Goal: Task Accomplishment & Management: Manage account settings

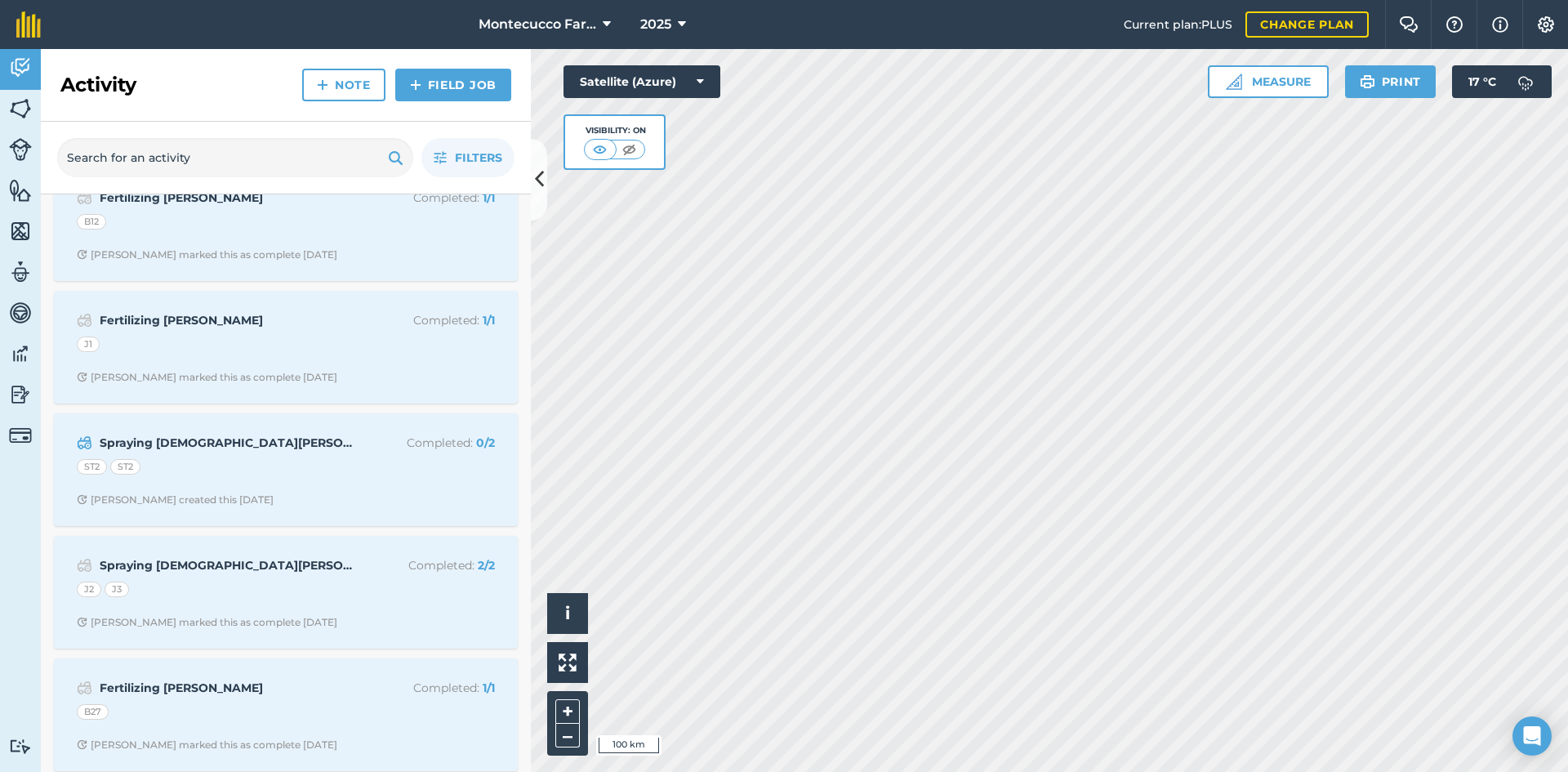
scroll to position [1552, 0]
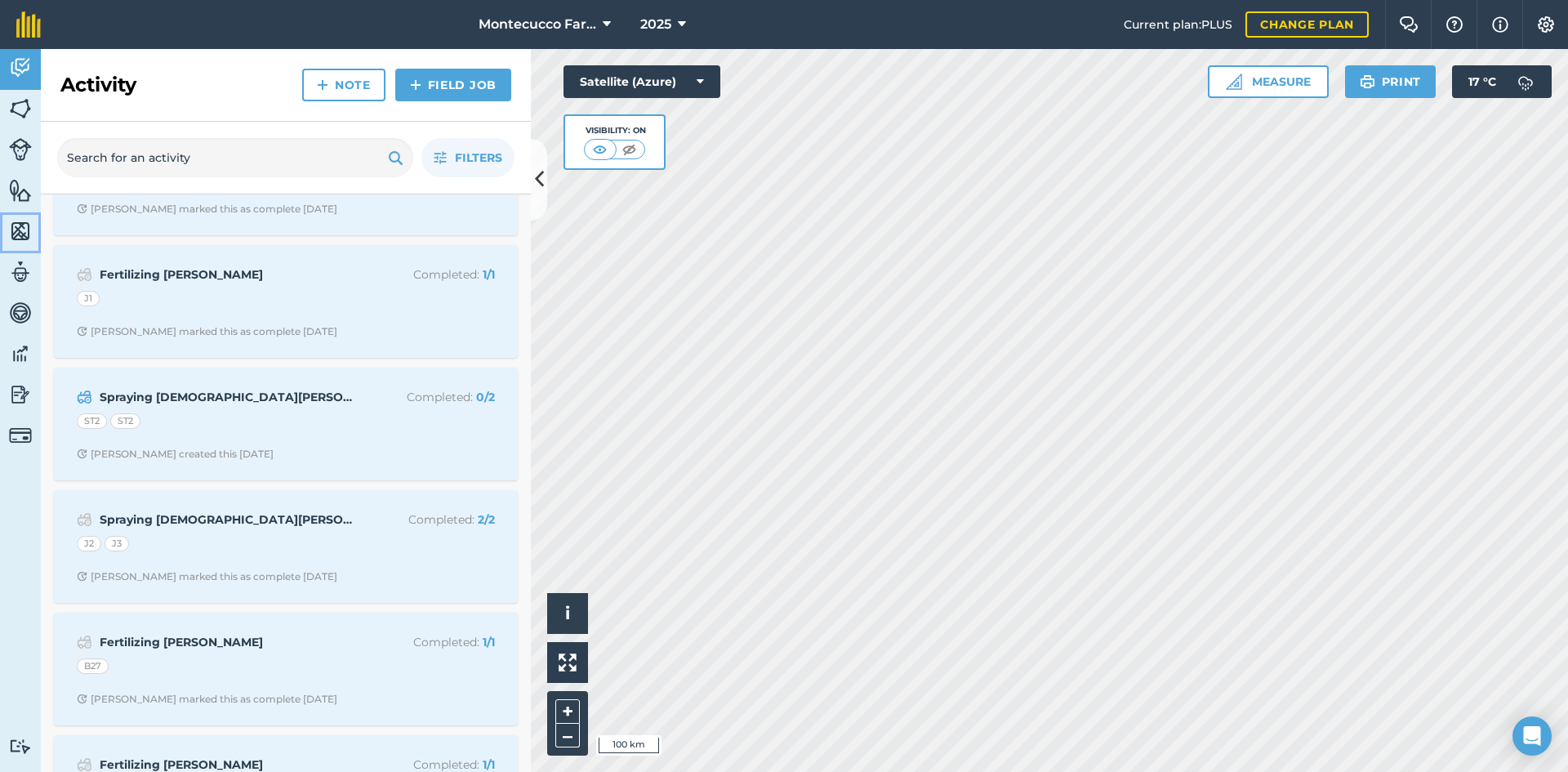
click at [17, 228] on img at bounding box center [20, 231] width 23 height 24
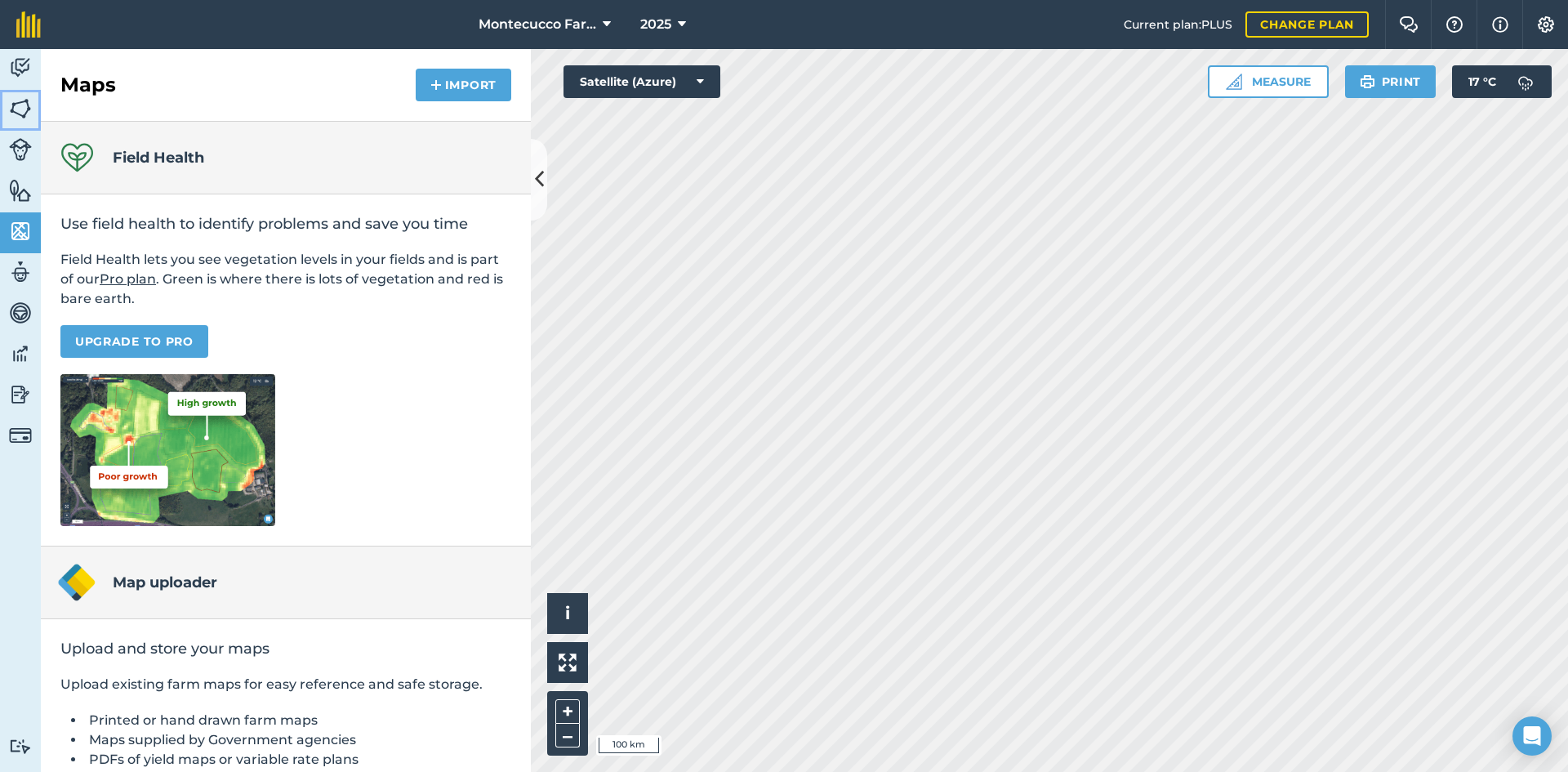
click at [10, 109] on img at bounding box center [20, 109] width 23 height 24
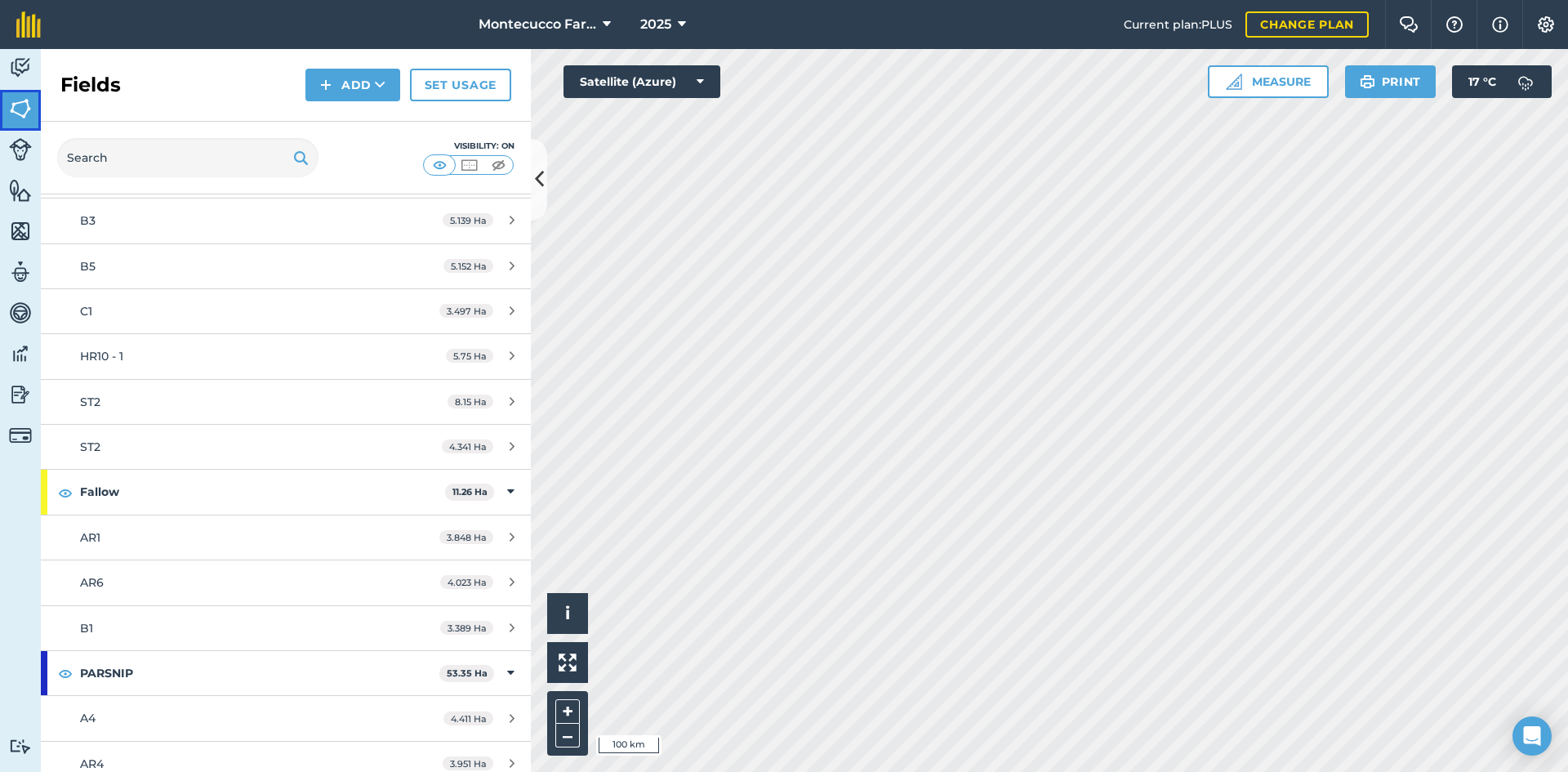
scroll to position [1389, 0]
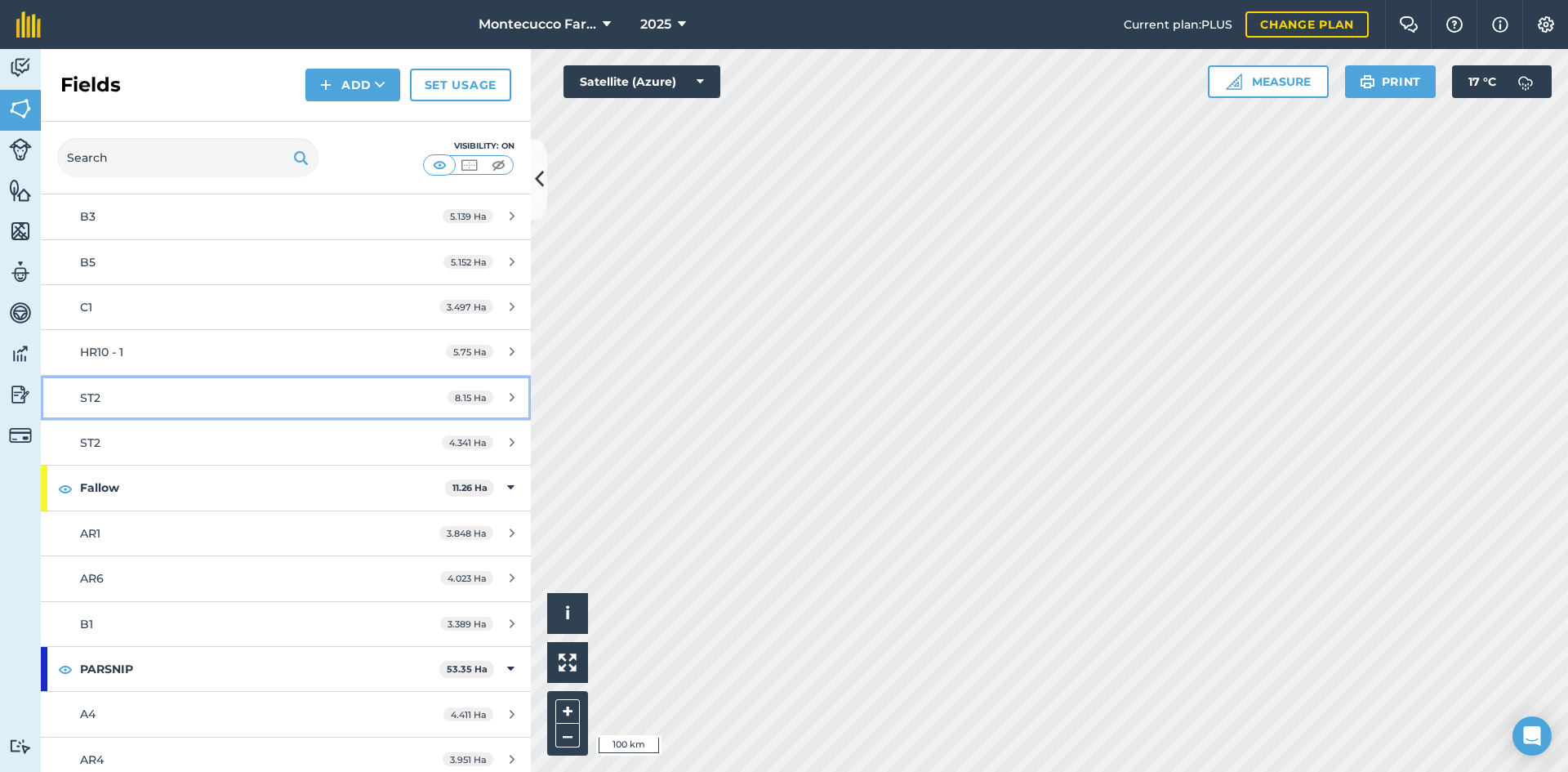
click at [121, 404] on div "ST2" at bounding box center [234, 398] width 308 height 18
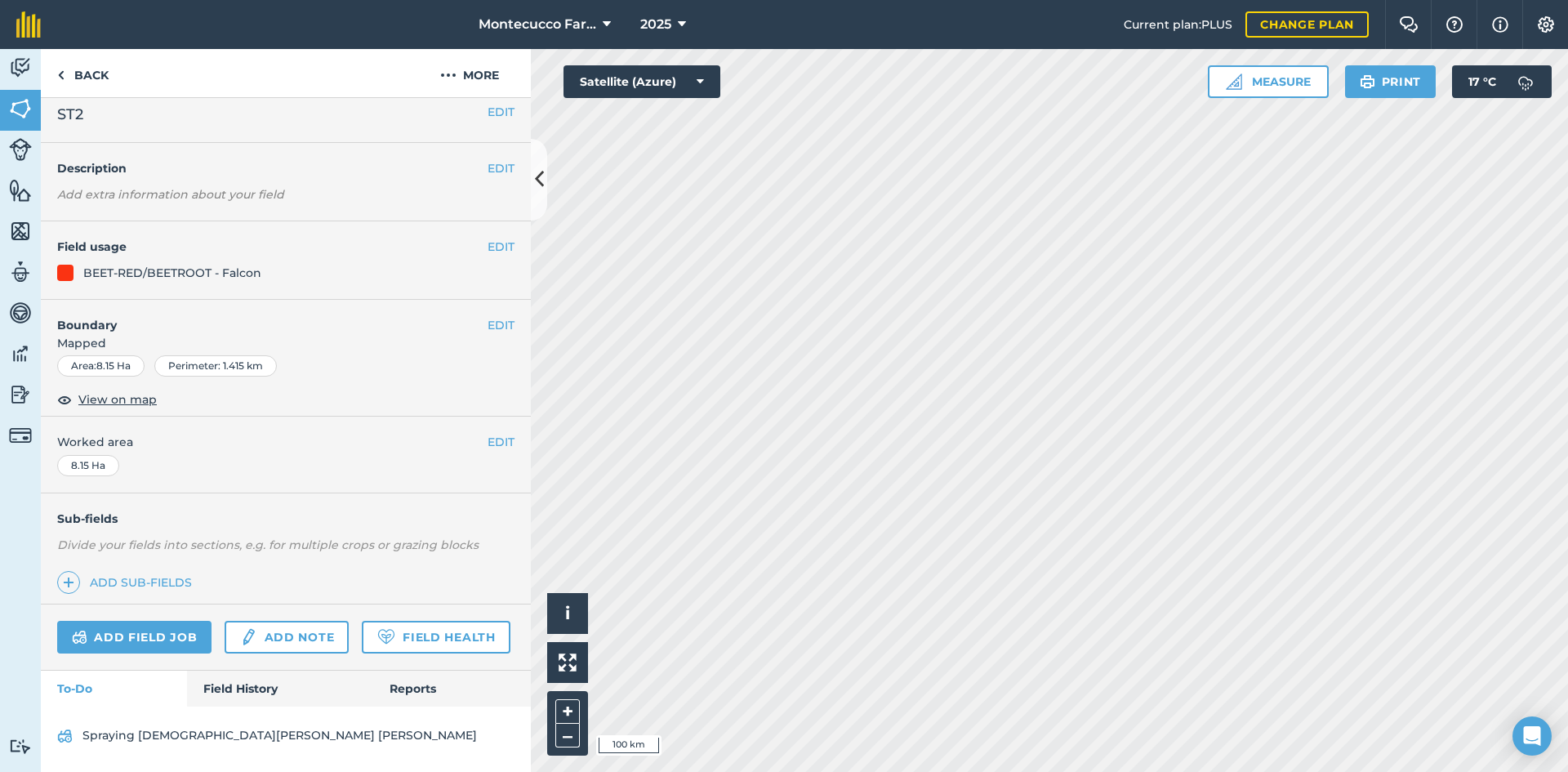
scroll to position [57, 0]
click at [82, 79] on link "Back" at bounding box center [83, 72] width 84 height 48
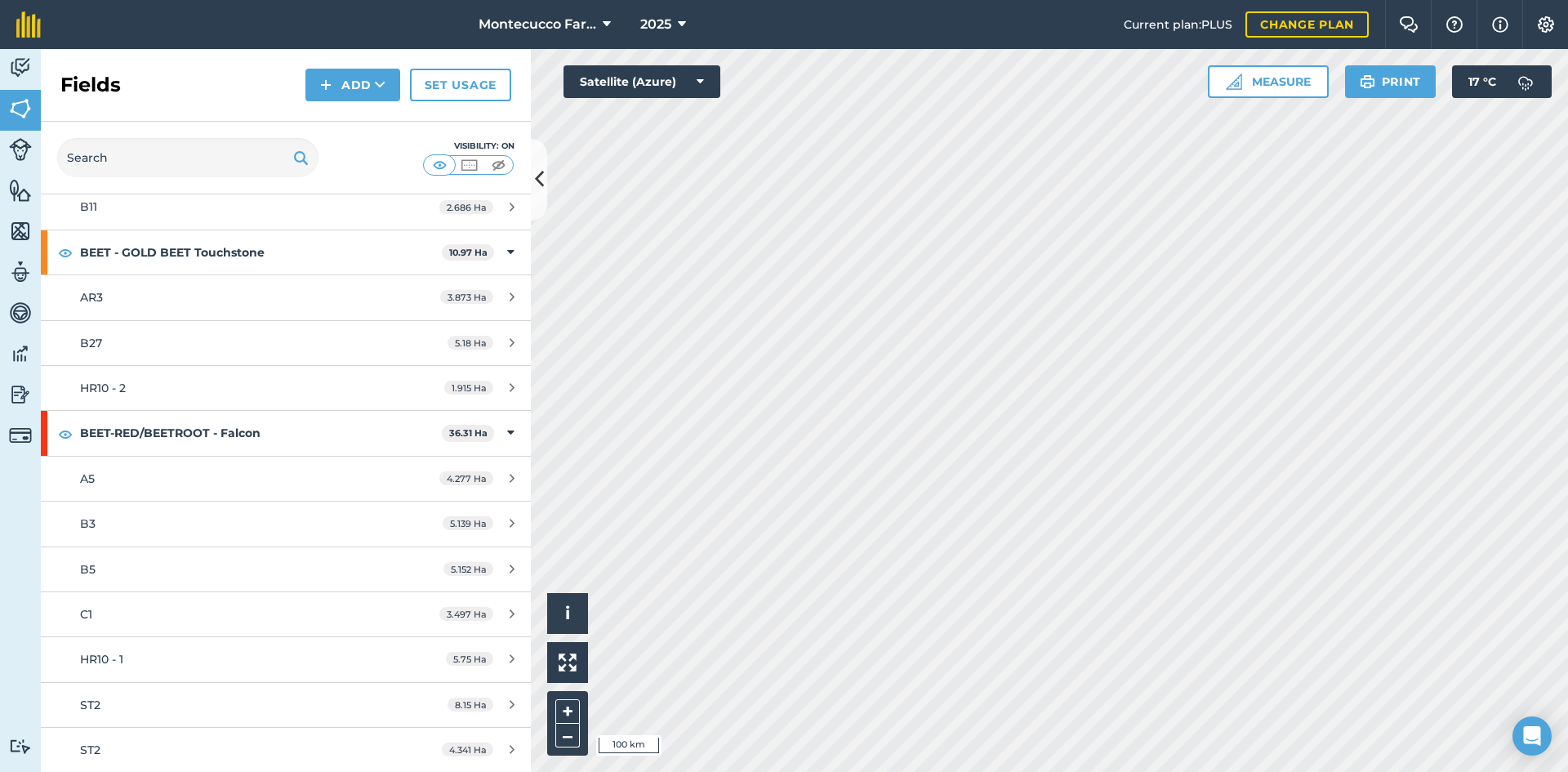
scroll to position [1224, 0]
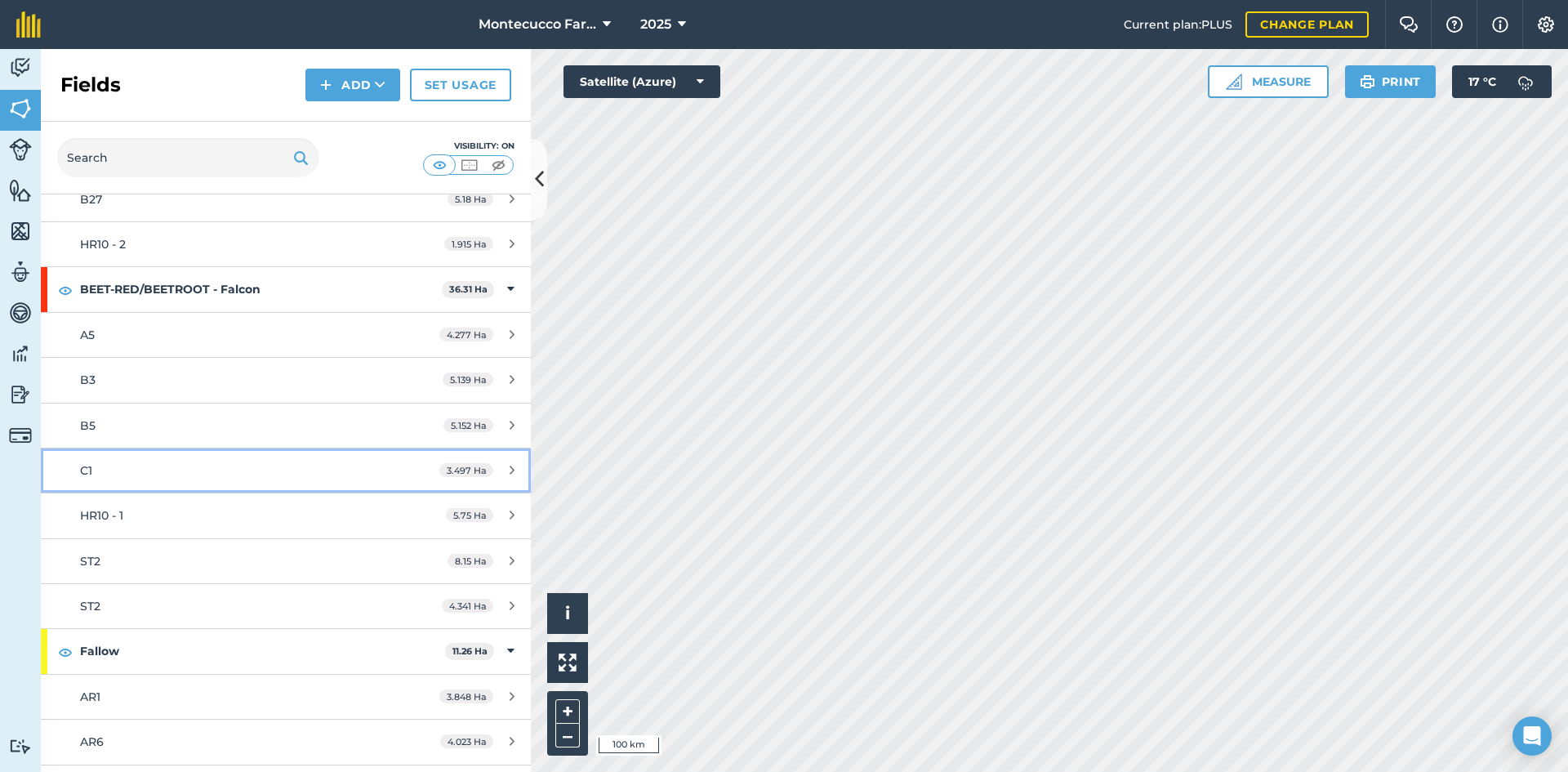
click at [97, 469] on div "C1" at bounding box center [234, 470] width 308 height 18
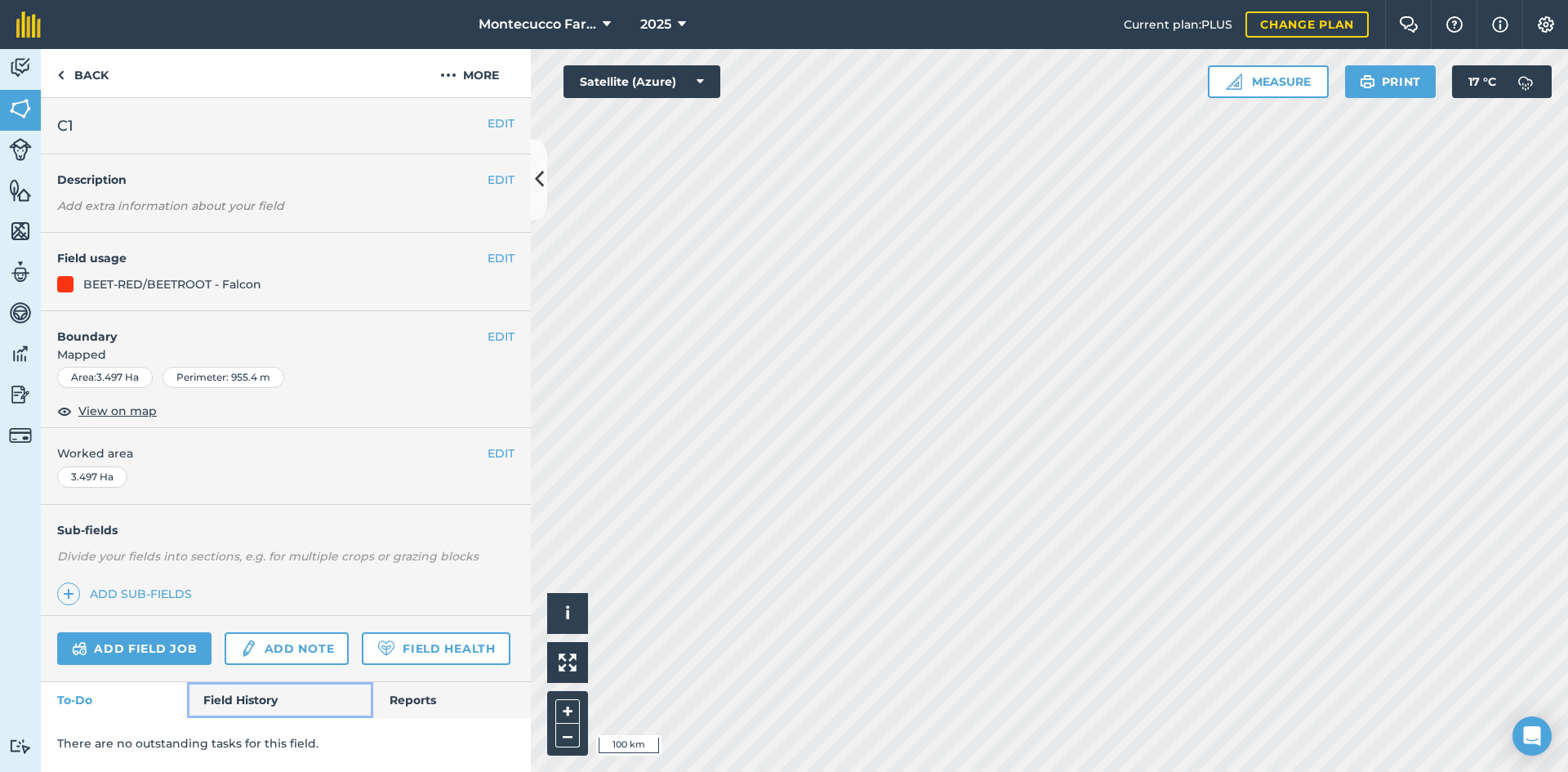
click at [255, 690] on link "Field History" at bounding box center [279, 699] width 185 height 36
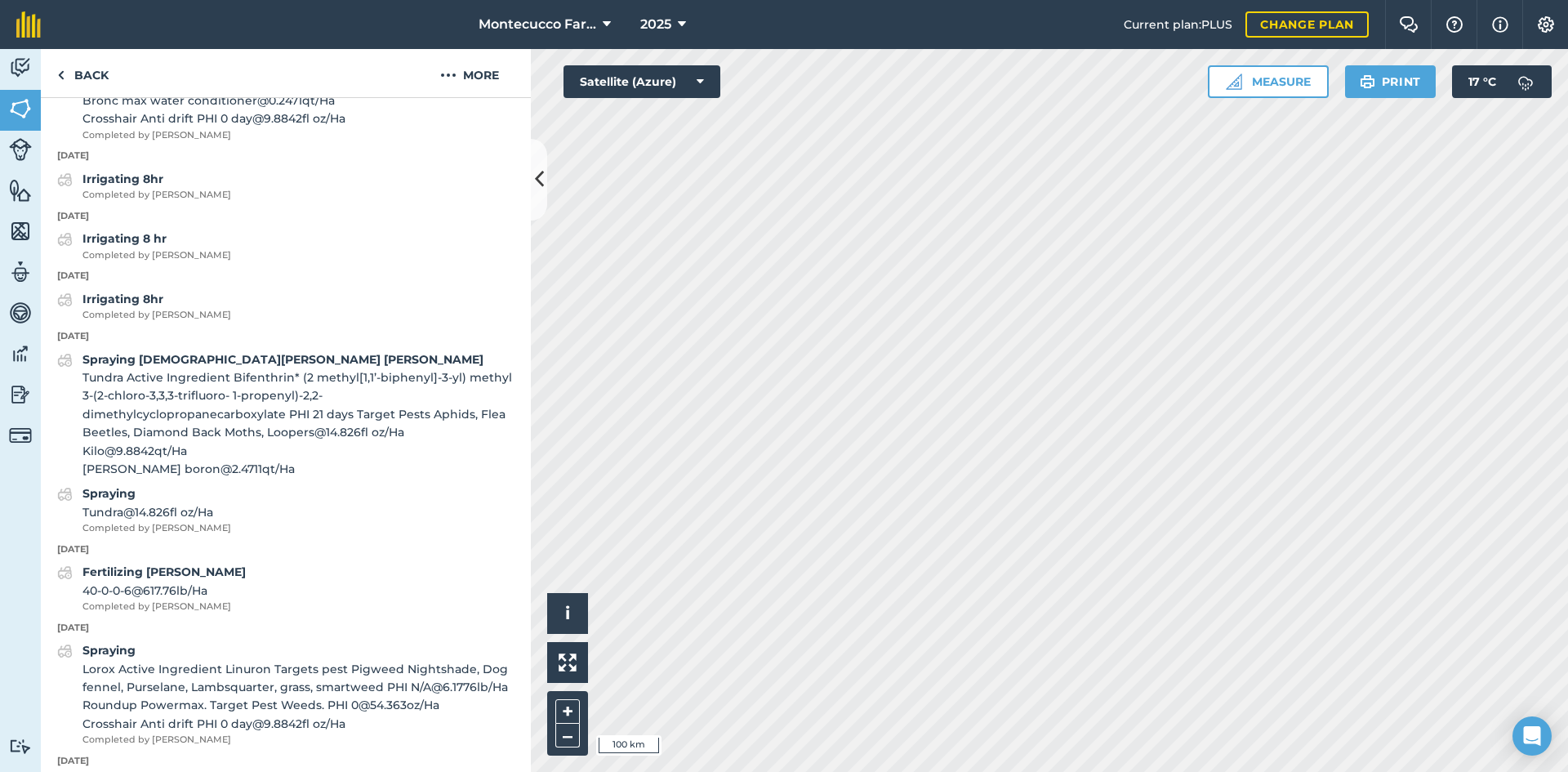
scroll to position [1061, 0]
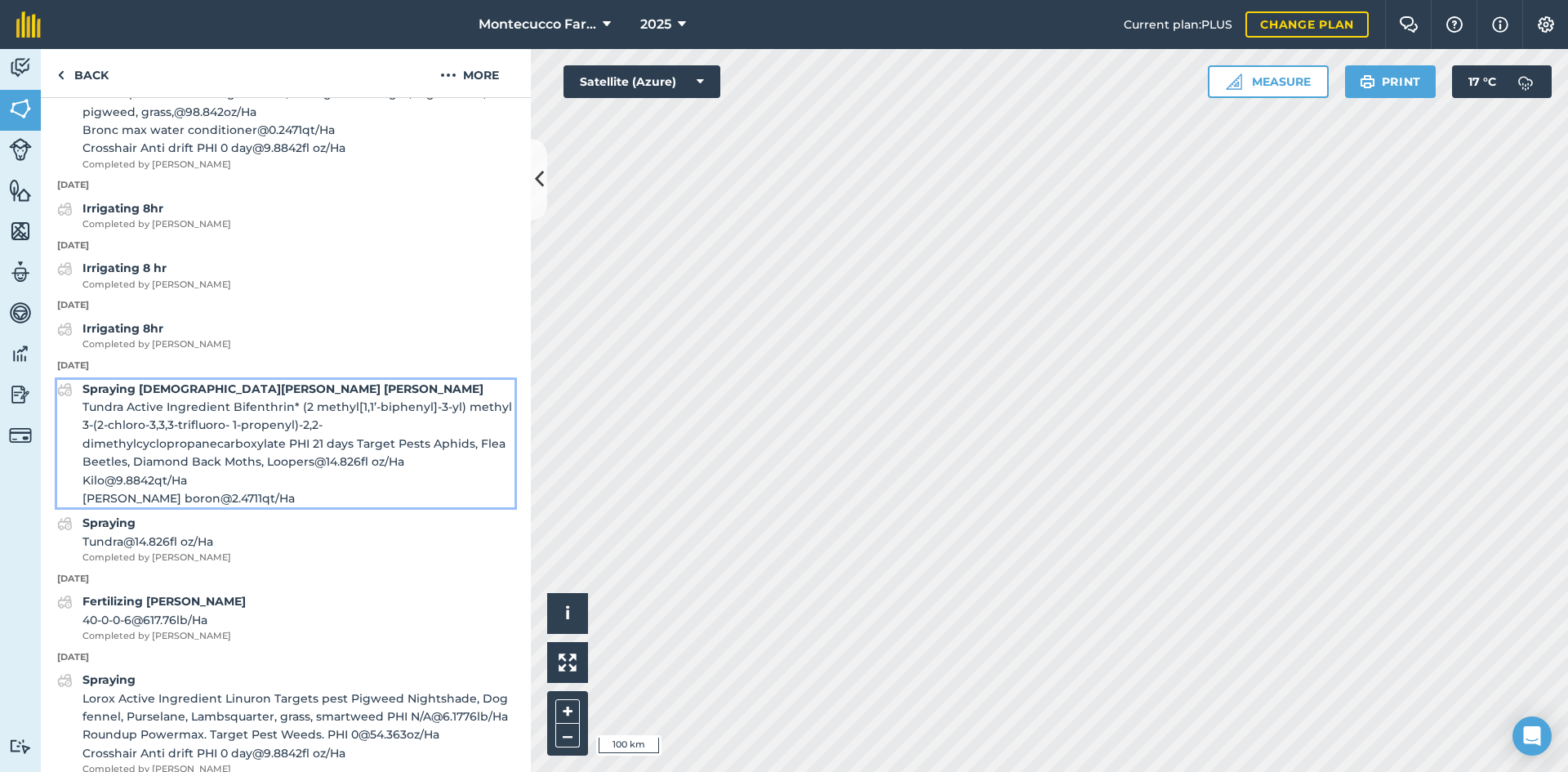
click at [249, 455] on span "Tundra Active Ingredient Bifenthrin* (2 methyl[1,1’-biphenyl]-3-yl) methyl 3-(2…" at bounding box center [298, 434] width 432 height 74
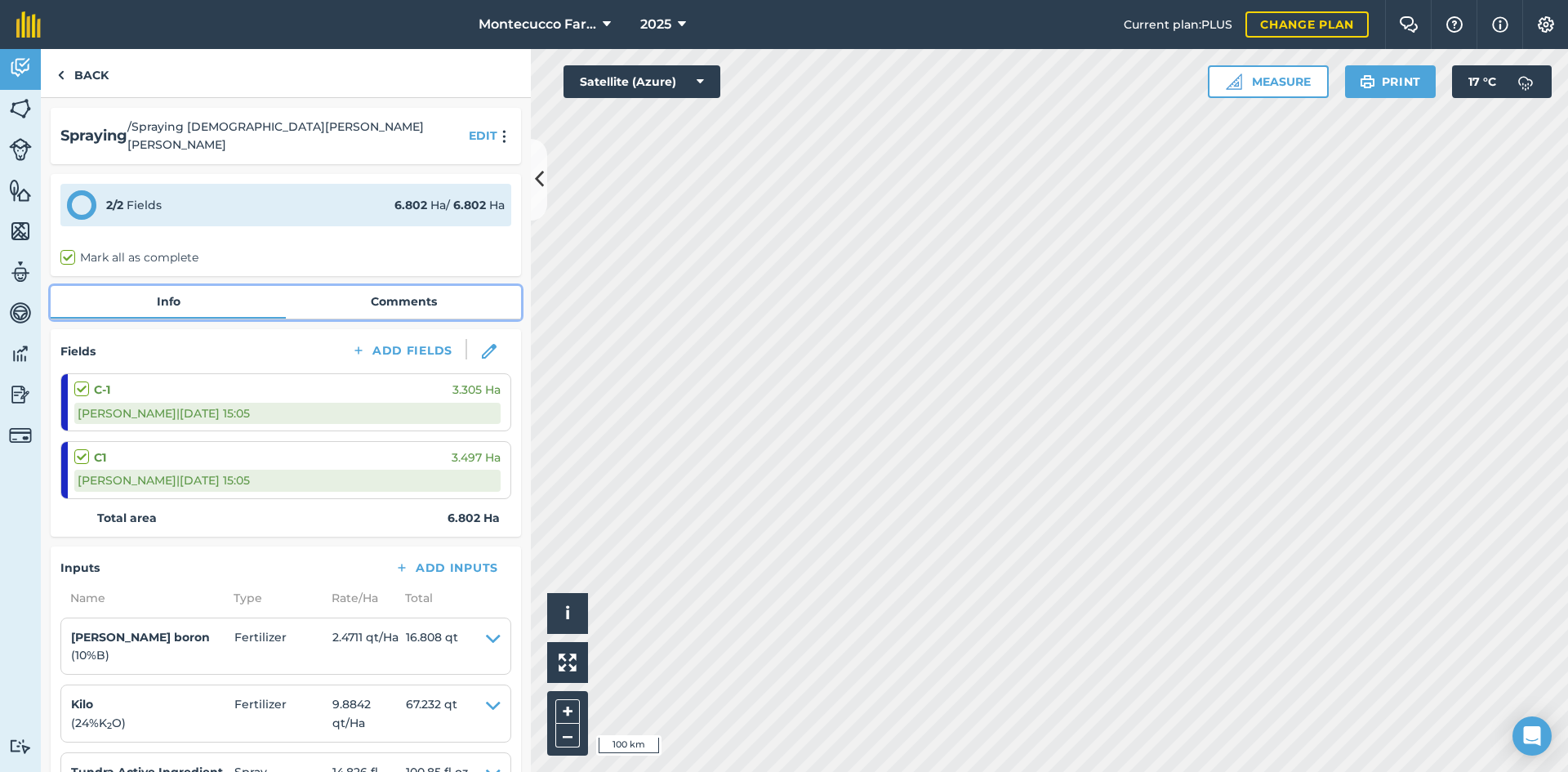
click at [361, 286] on link "Comments" at bounding box center [403, 301] width 235 height 31
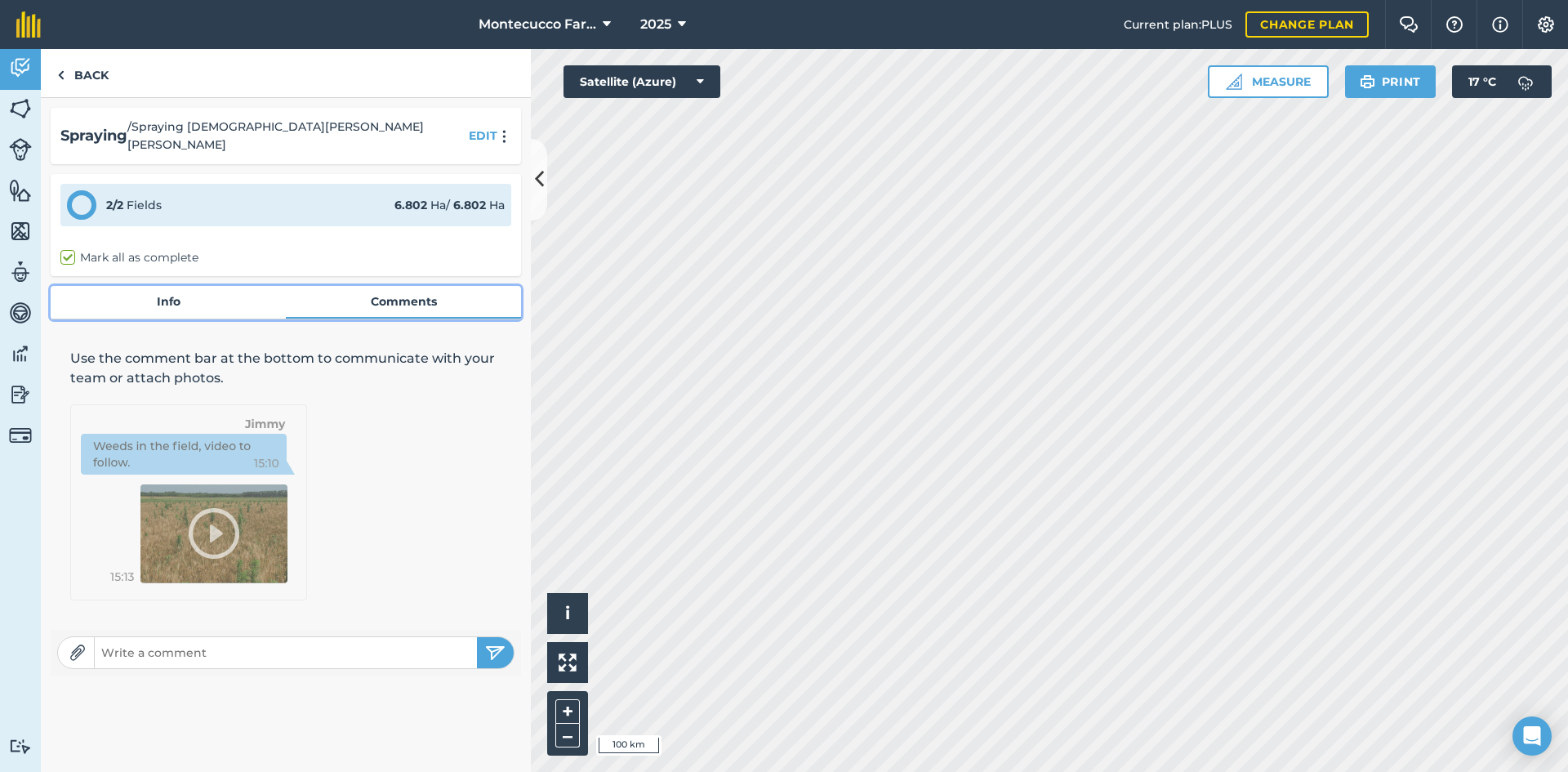
click at [191, 293] on link "Info" at bounding box center [168, 301] width 235 height 31
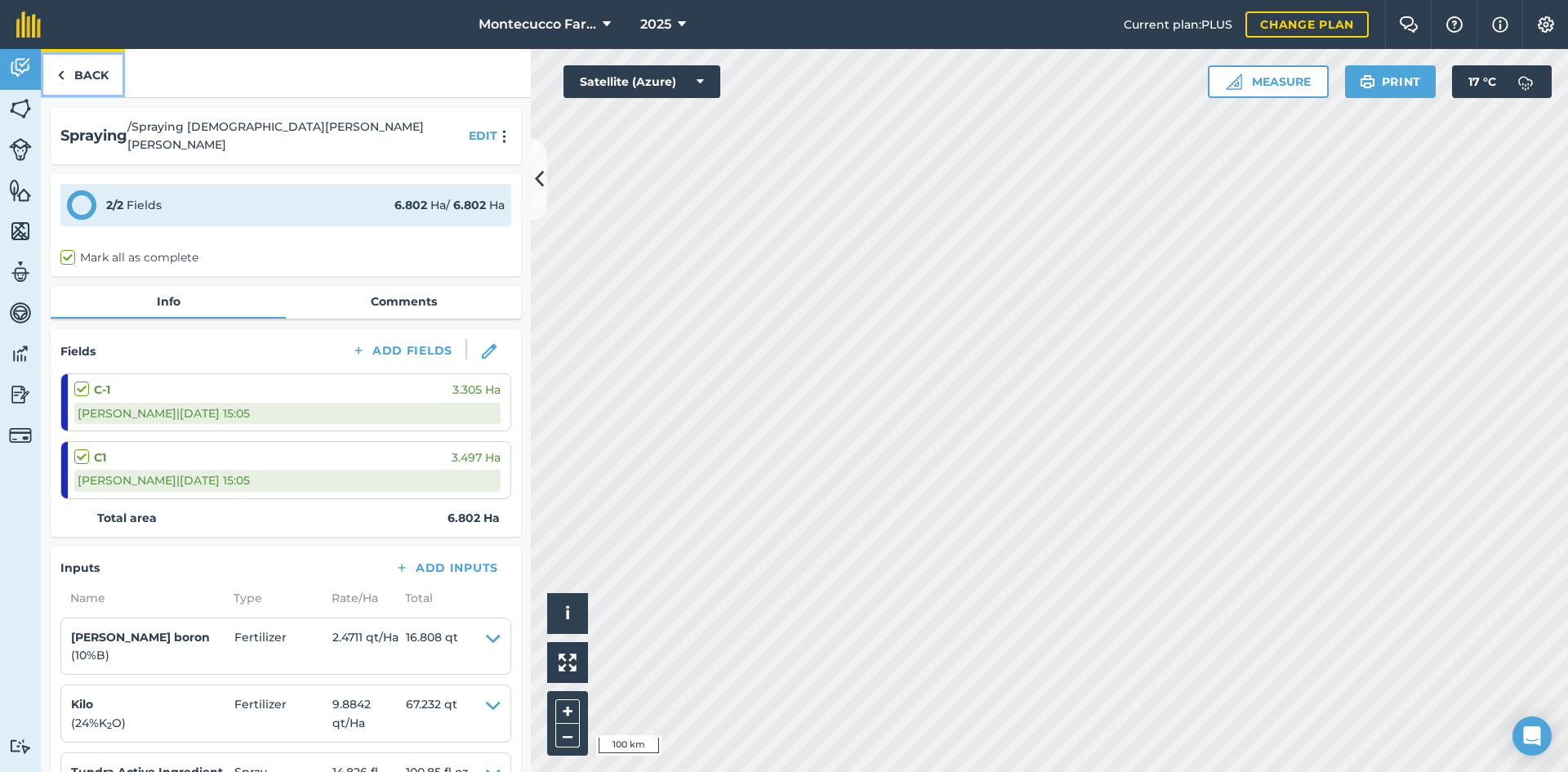
click at [66, 79] on link "Back" at bounding box center [83, 72] width 84 height 48
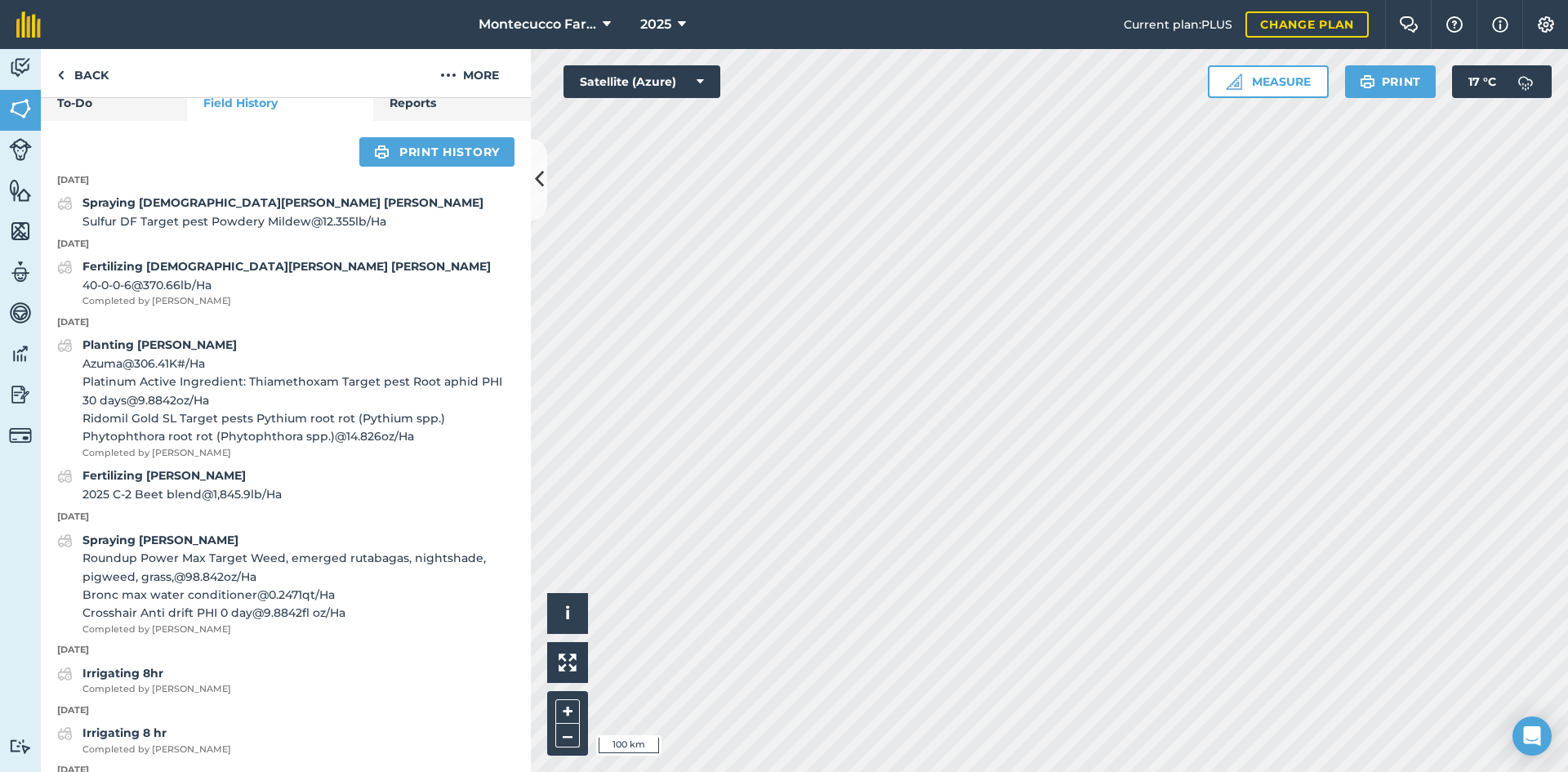
scroll to position [571, 0]
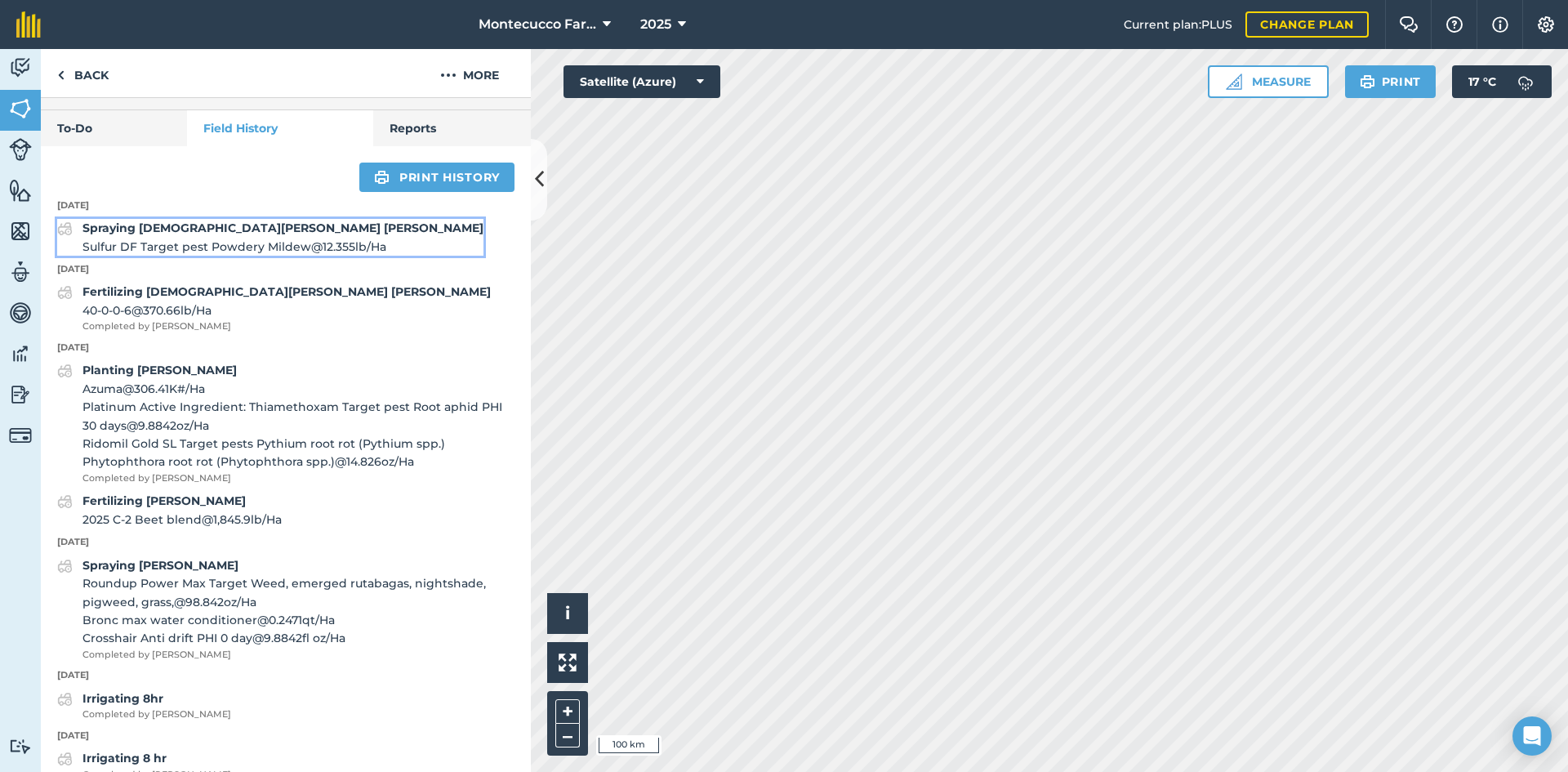
click at [117, 255] on span "Sulfur DF Target pest Powdery Mildew @ 12.355 lb / Ha" at bounding box center [283, 247] width 401 height 18
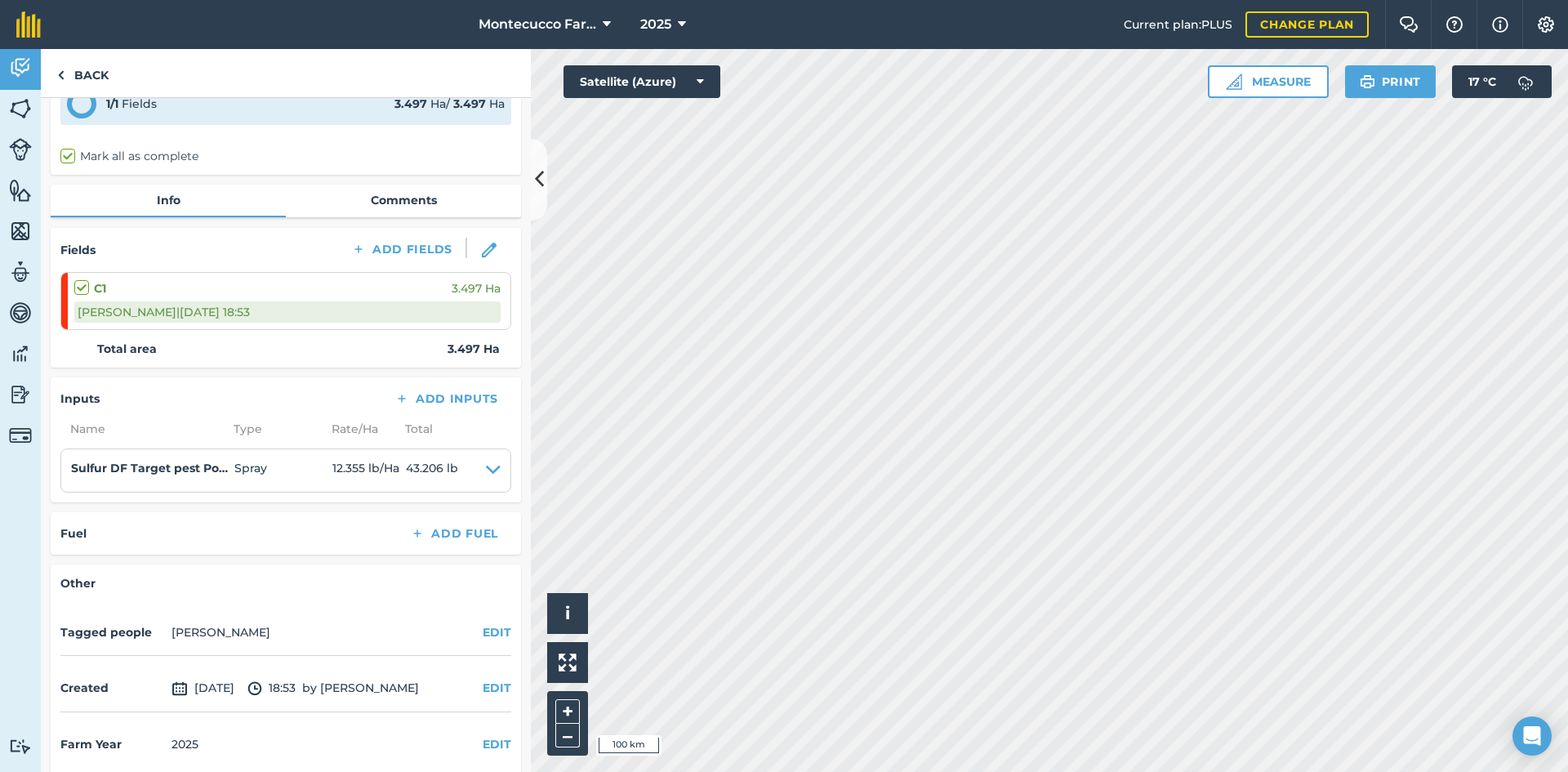
scroll to position [102, 0]
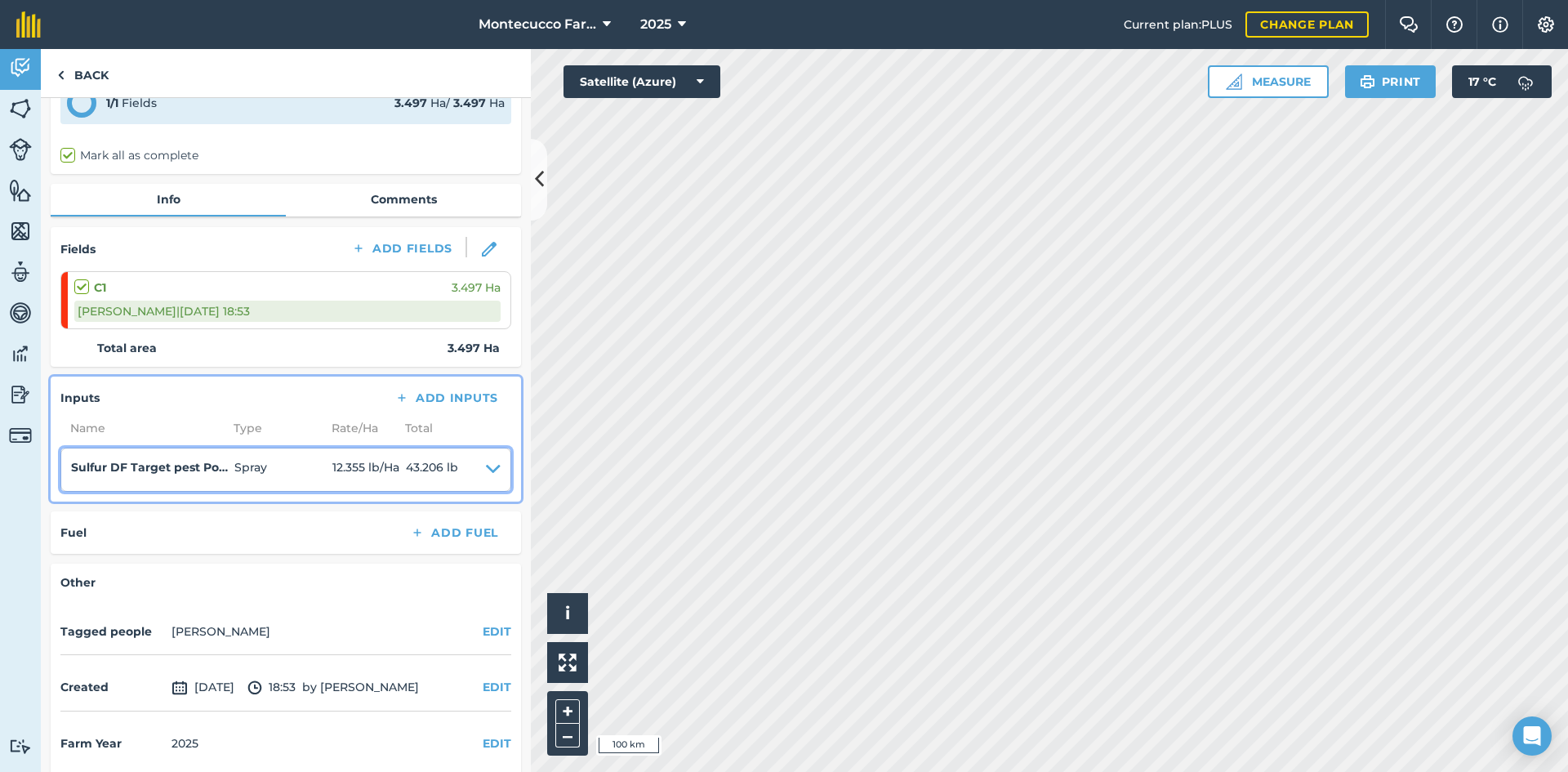
click at [198, 459] on h4 "Sulfur DF Target pest Powdery Mildew" at bounding box center [153, 467] width 163 height 18
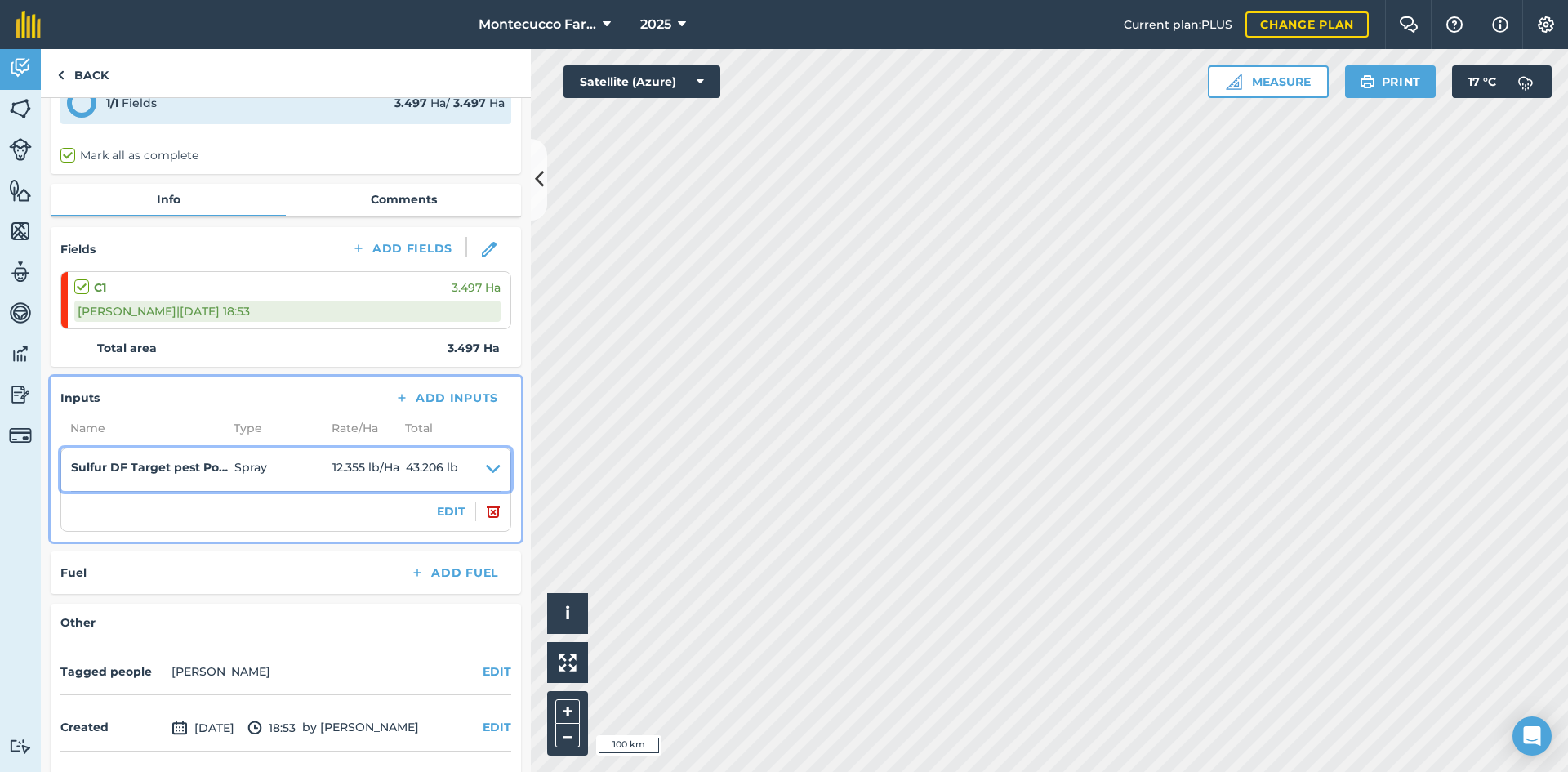
click at [486, 459] on icon at bounding box center [493, 470] width 15 height 23
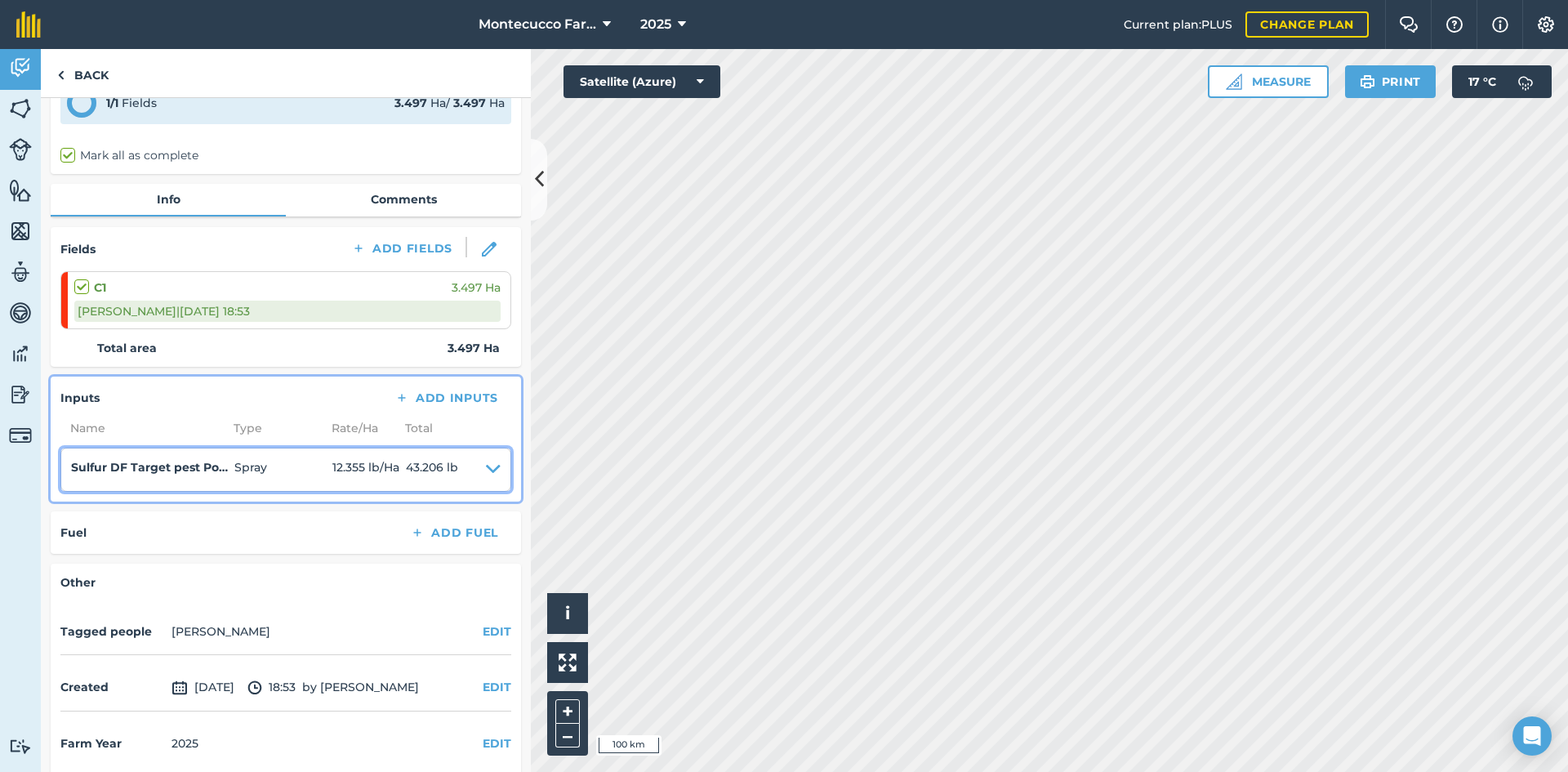
click at [486, 459] on icon at bounding box center [493, 470] width 15 height 23
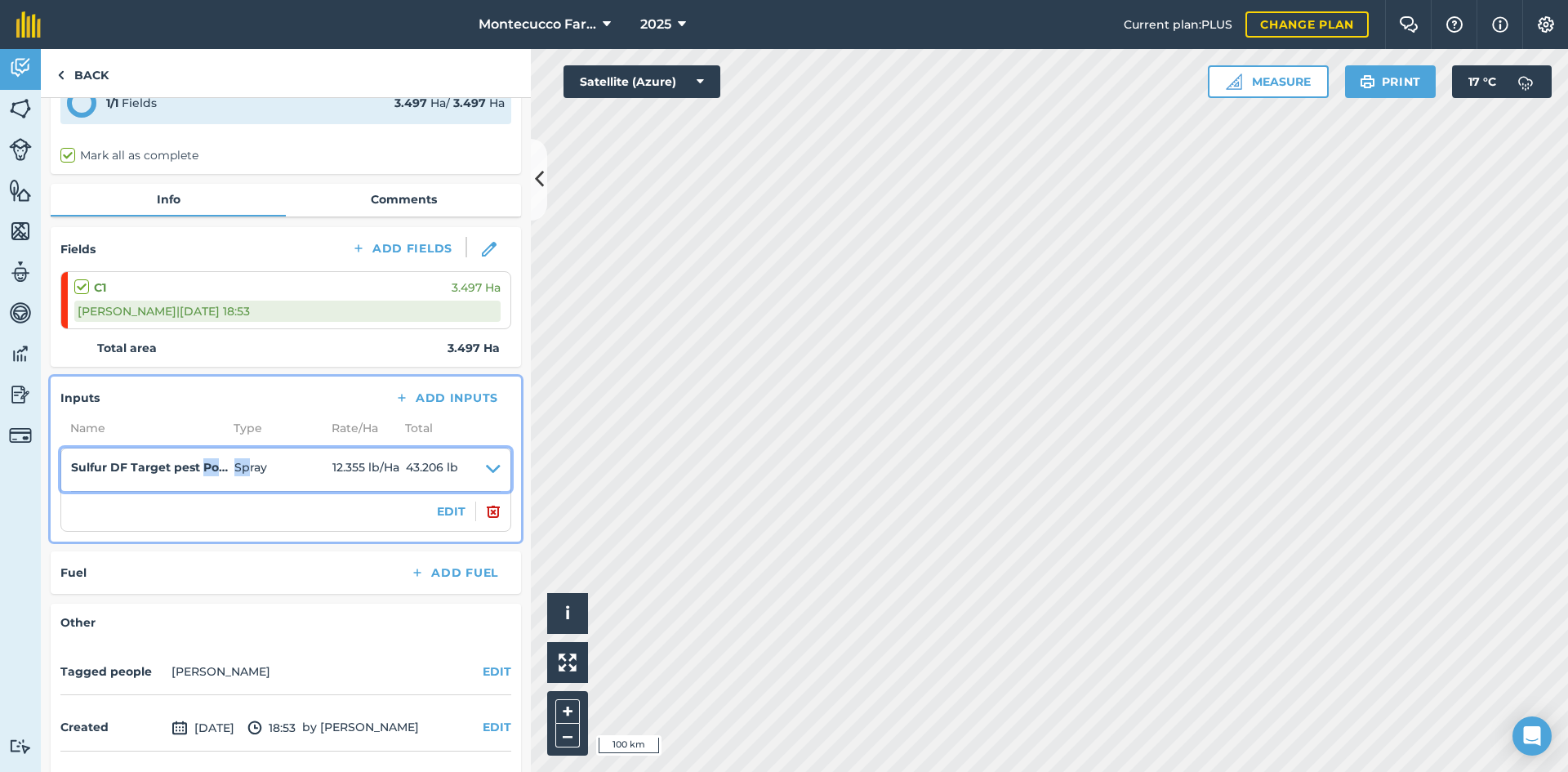
drag, startPoint x: 202, startPoint y: 454, endPoint x: 247, endPoint y: 459, distance: 45.3
click at [247, 459] on summary "Sulfur DF Target pest Powdery Mildew Spray 12.355 lb / Ha 43.206 lb" at bounding box center [286, 470] width 430 height 23
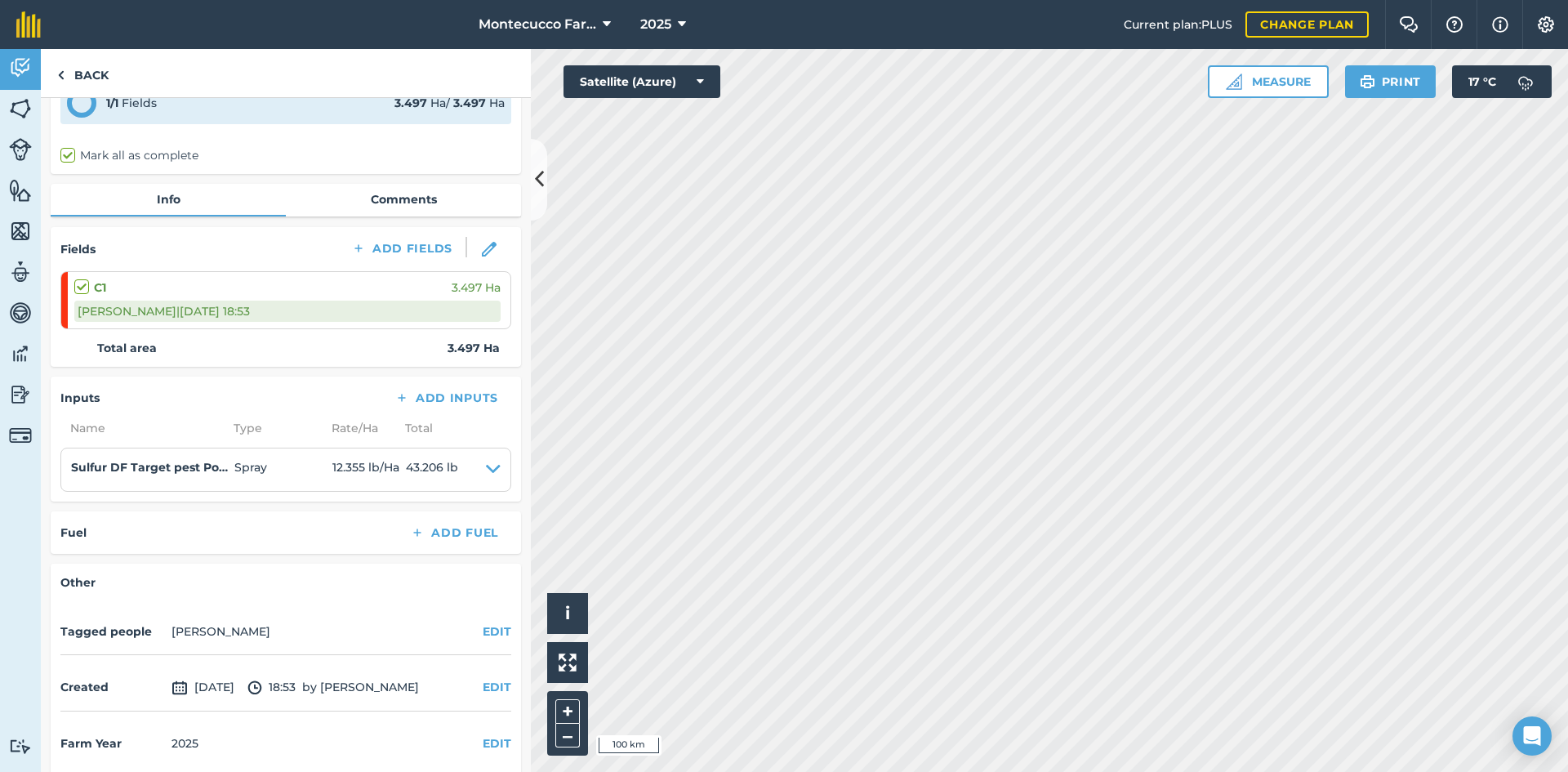
click at [238, 525] on div "Fuel Add Fuel" at bounding box center [286, 532] width 451 height 23
click at [61, 73] on img at bounding box center [61, 75] width 7 height 20
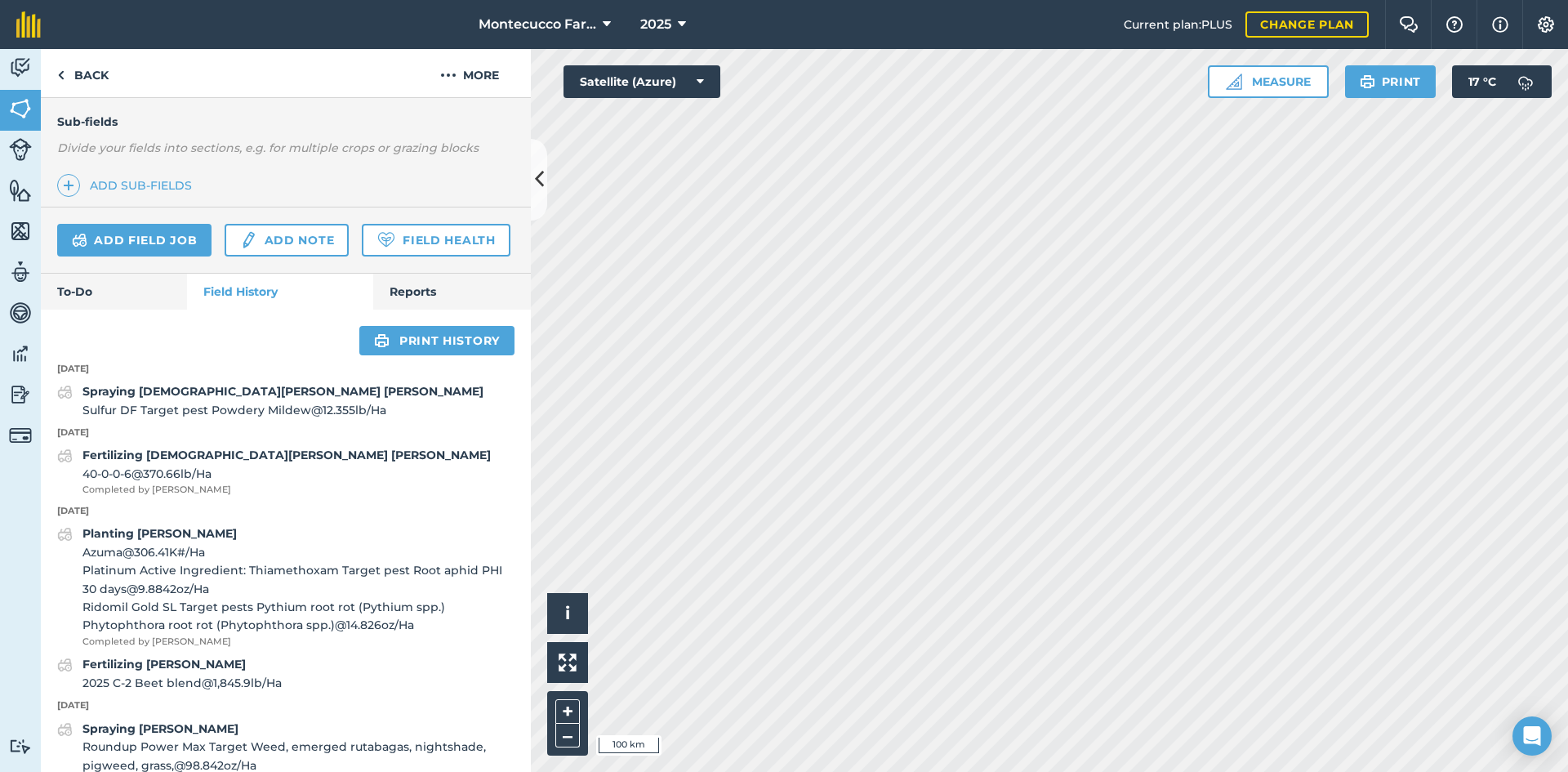
scroll to position [327, 0]
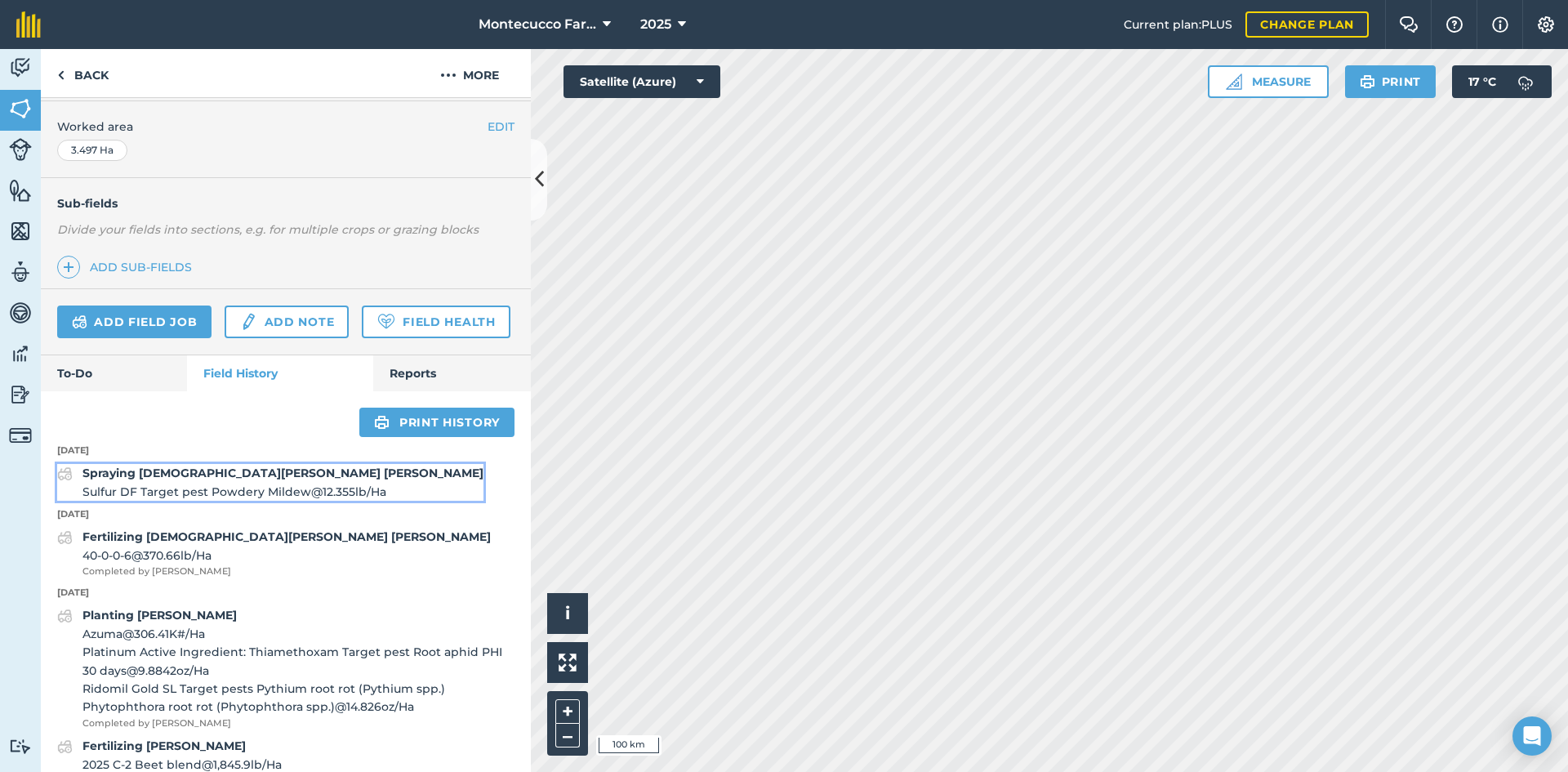
click at [264, 500] on div "Spraying Jesus Vega Meza Sulfur DF Target pest Powdery Mildew @ 12.355 lb / Ha" at bounding box center [283, 482] width 401 height 36
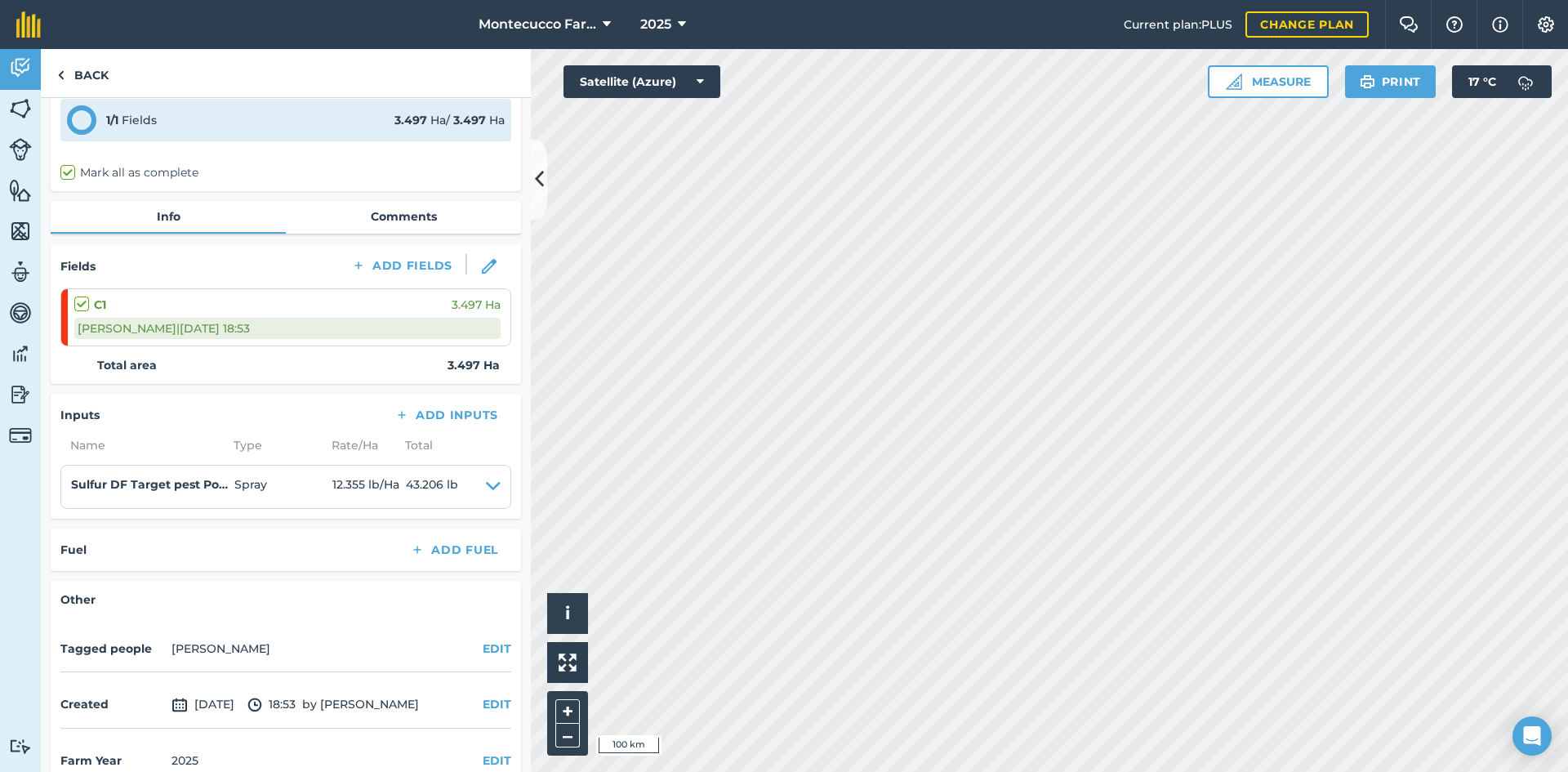
scroll to position [102, 0]
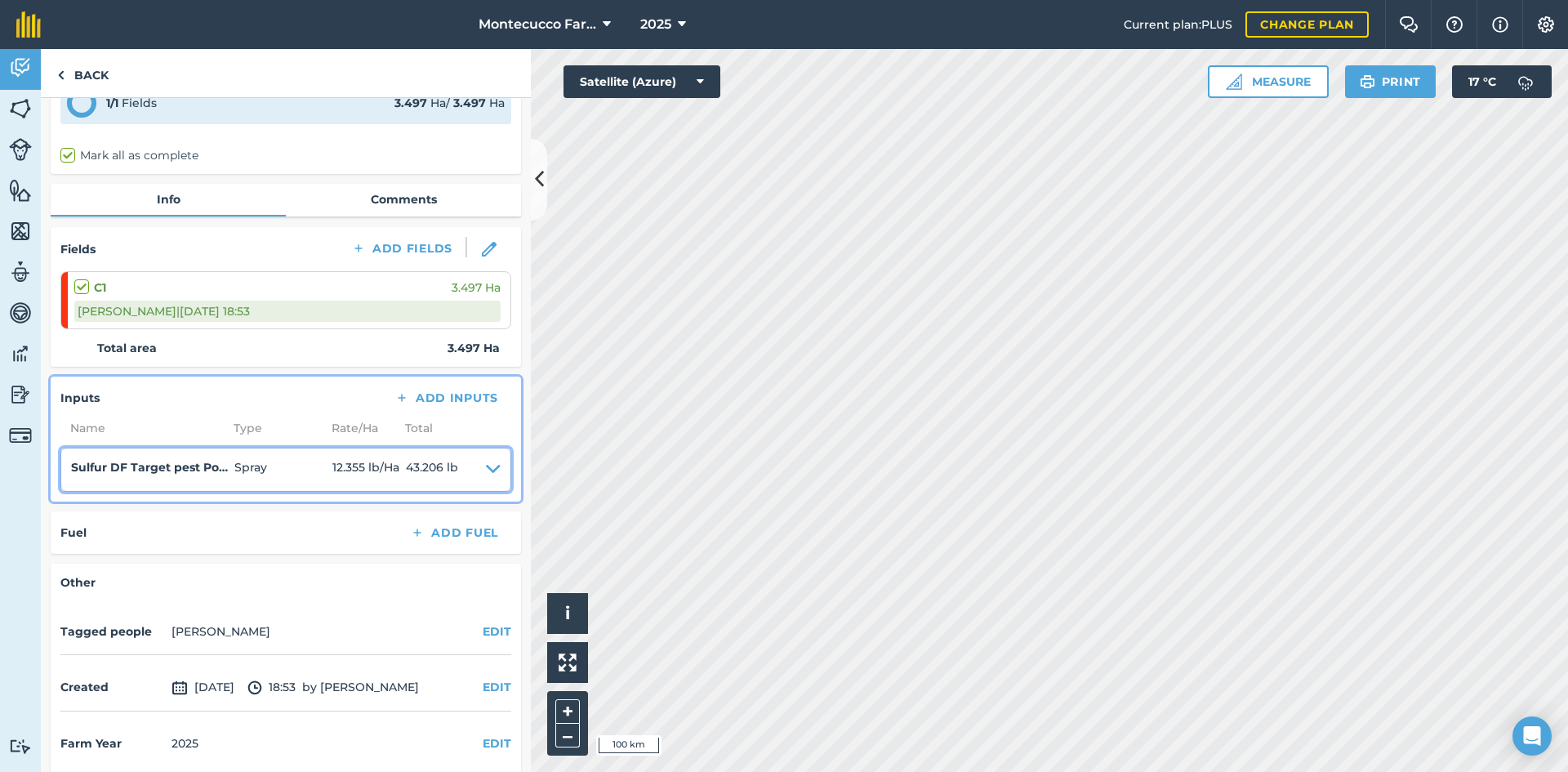
click at [486, 459] on icon at bounding box center [493, 470] width 15 height 23
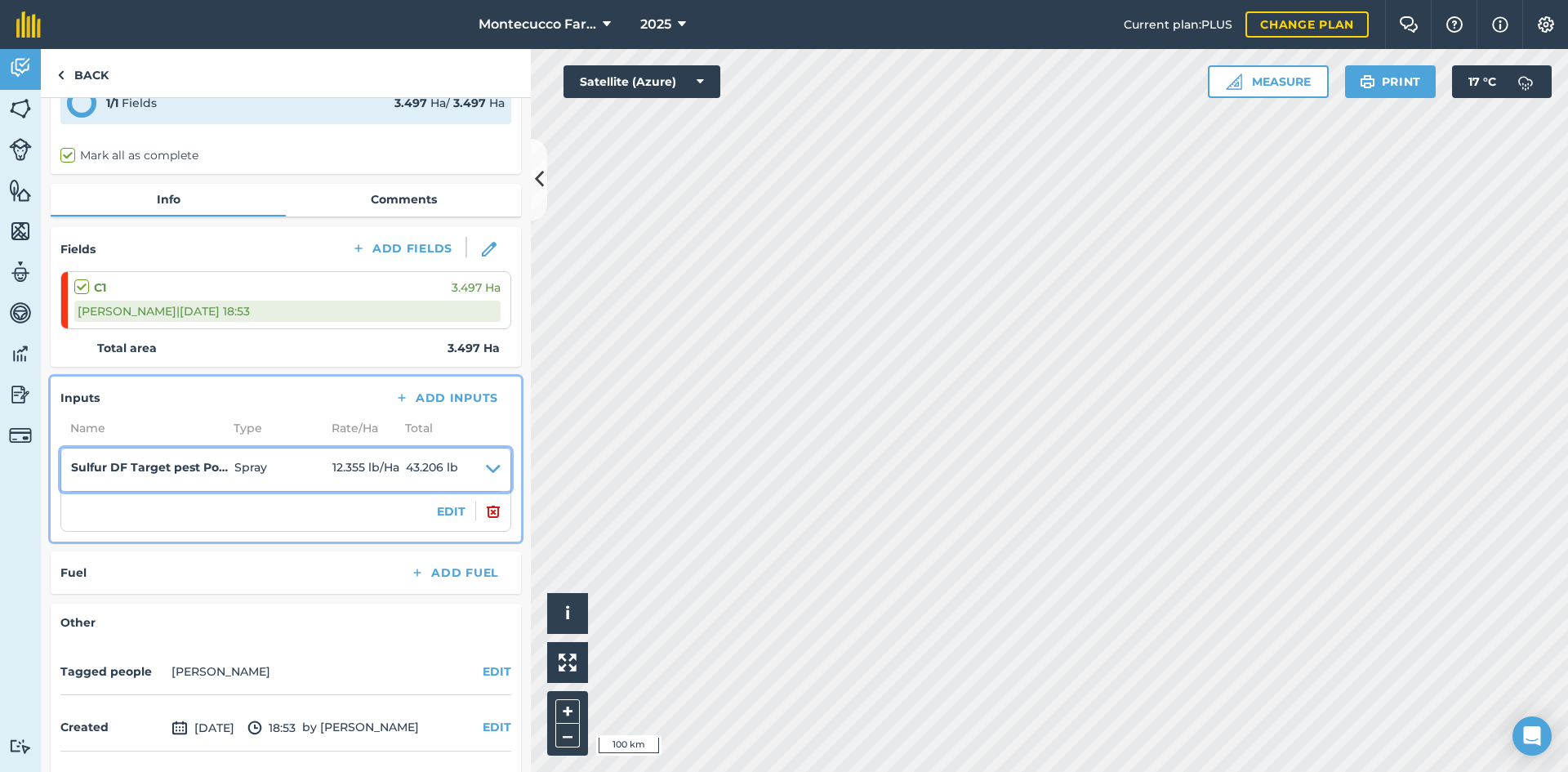
click at [486, 459] on icon at bounding box center [493, 470] width 15 height 23
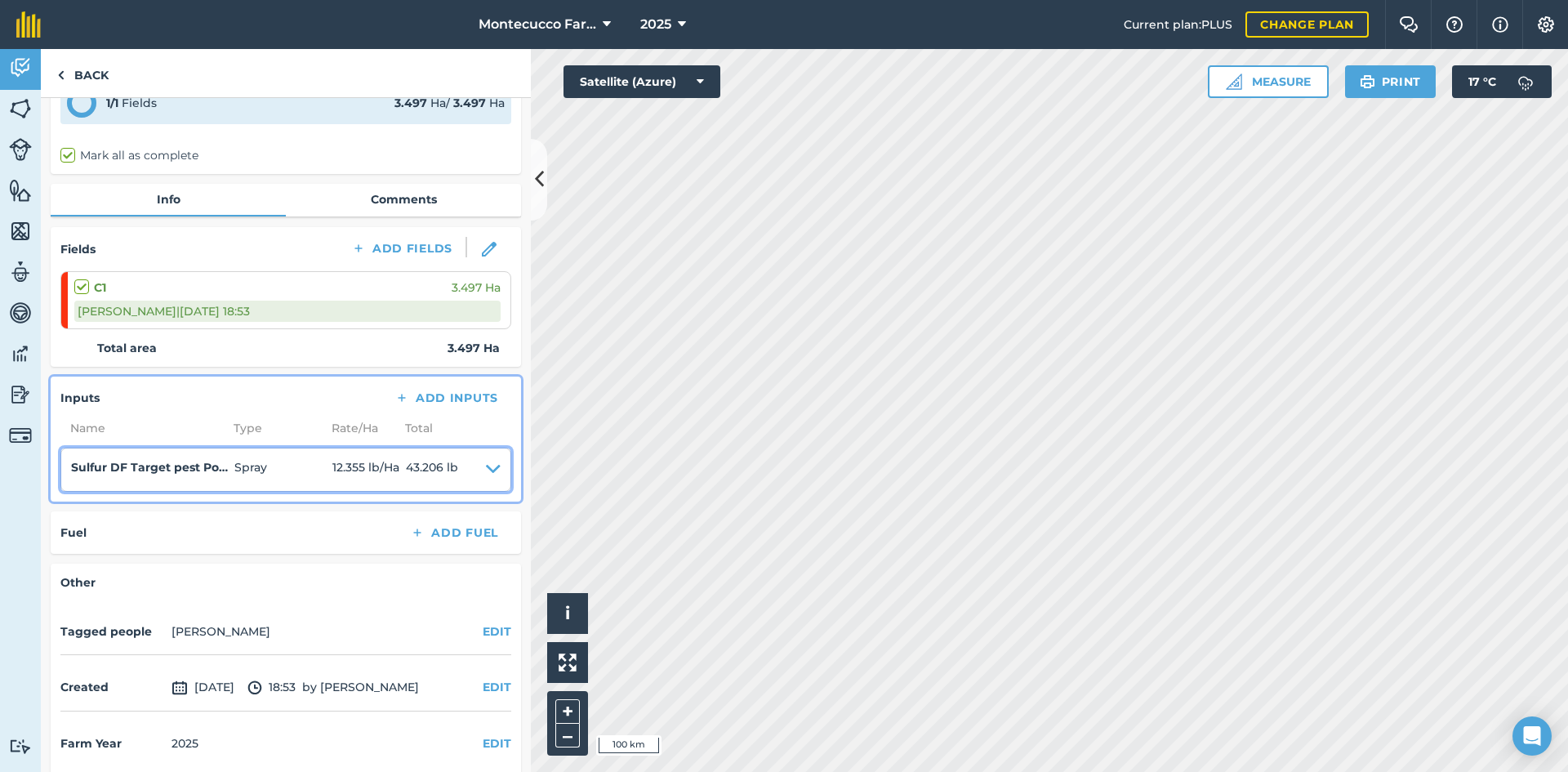
click at [486, 459] on icon at bounding box center [493, 470] width 15 height 23
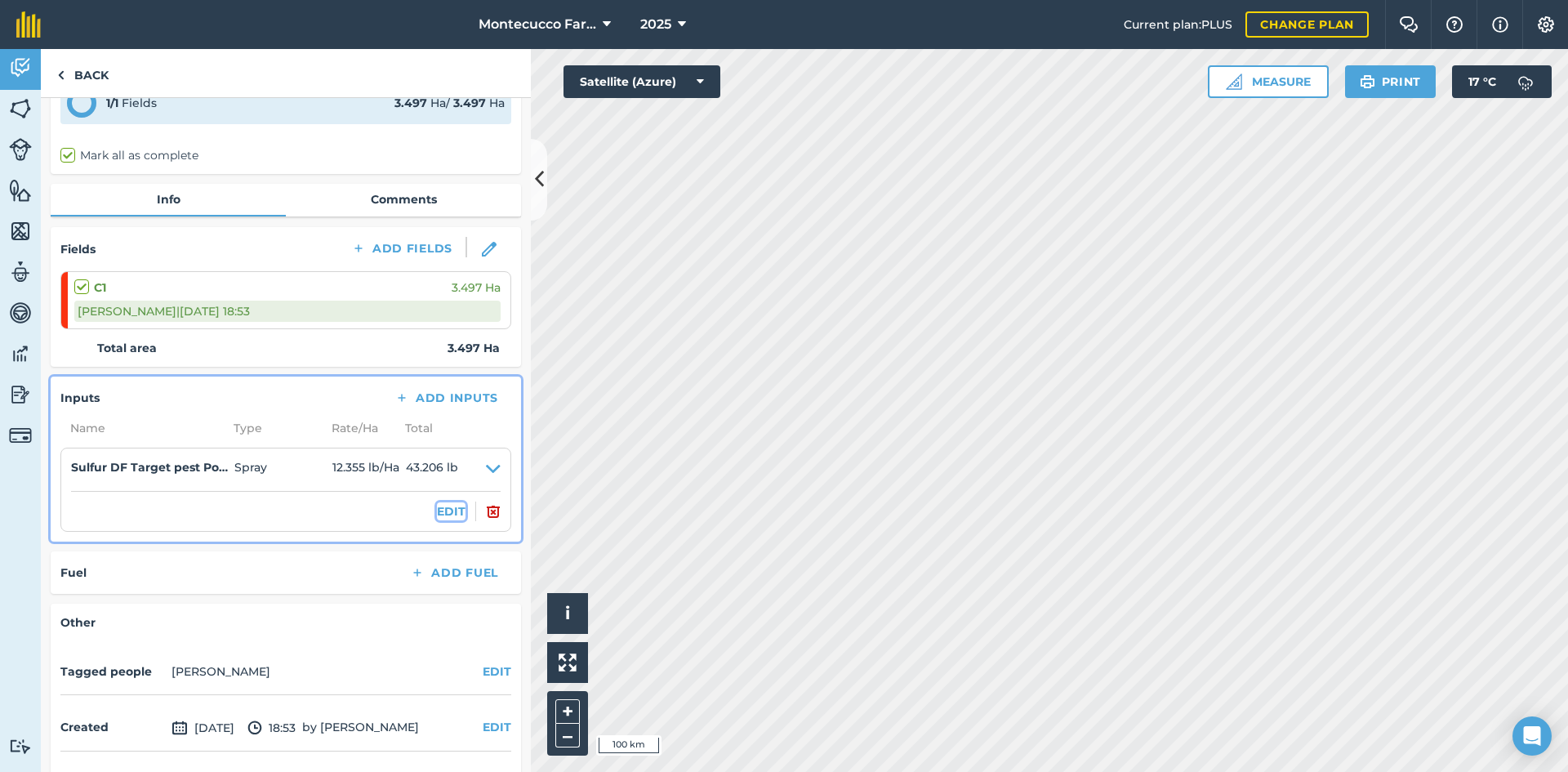
click at [446, 502] on button "EDIT" at bounding box center [451, 511] width 29 height 18
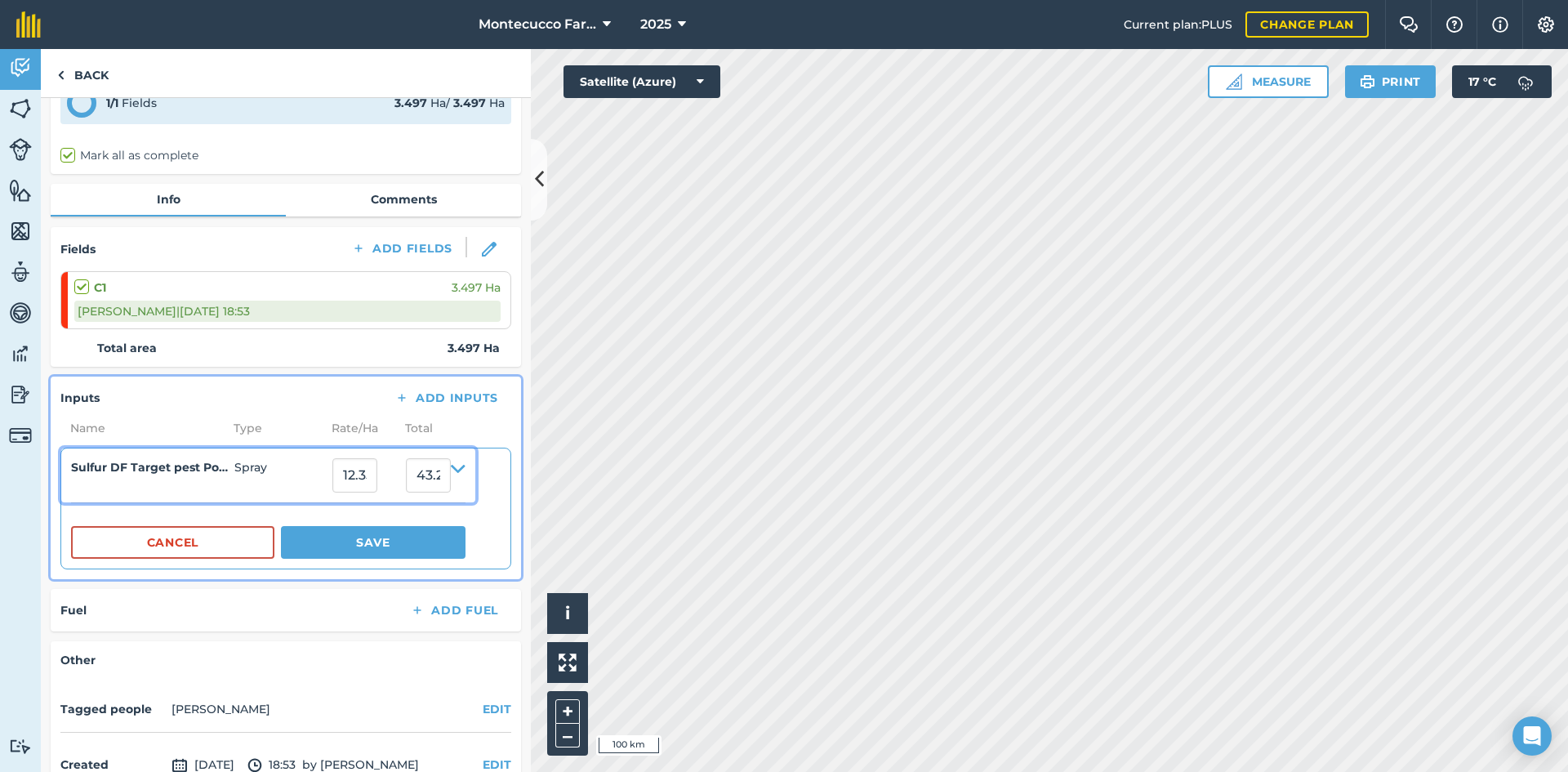
click at [167, 462] on h4 "Sulfur DF Target pest Powdery Mildew" at bounding box center [153, 467] width 163 height 18
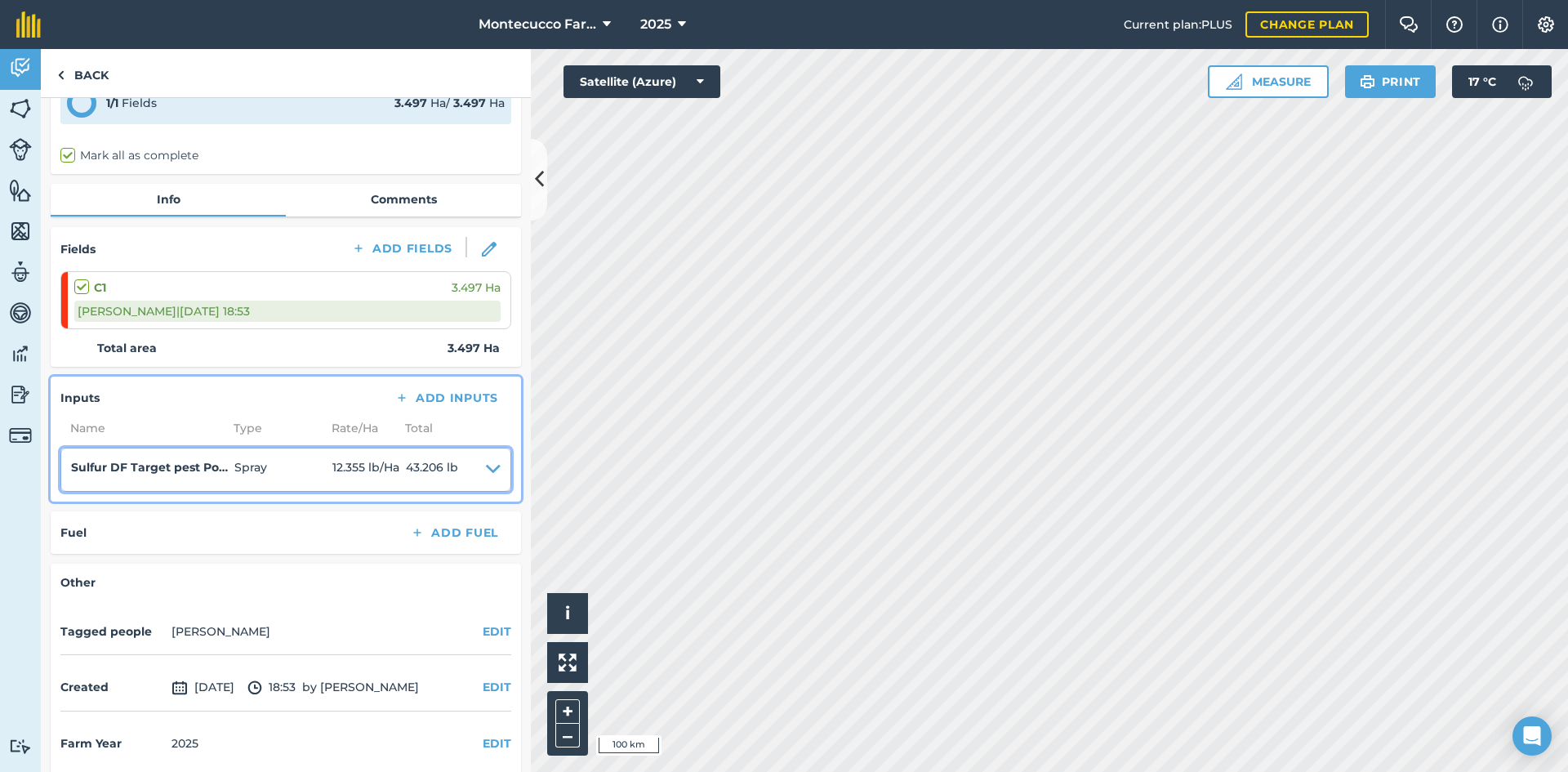
click at [175, 459] on h4 "Sulfur DF Target pest Powdery Mildew" at bounding box center [153, 467] width 163 height 18
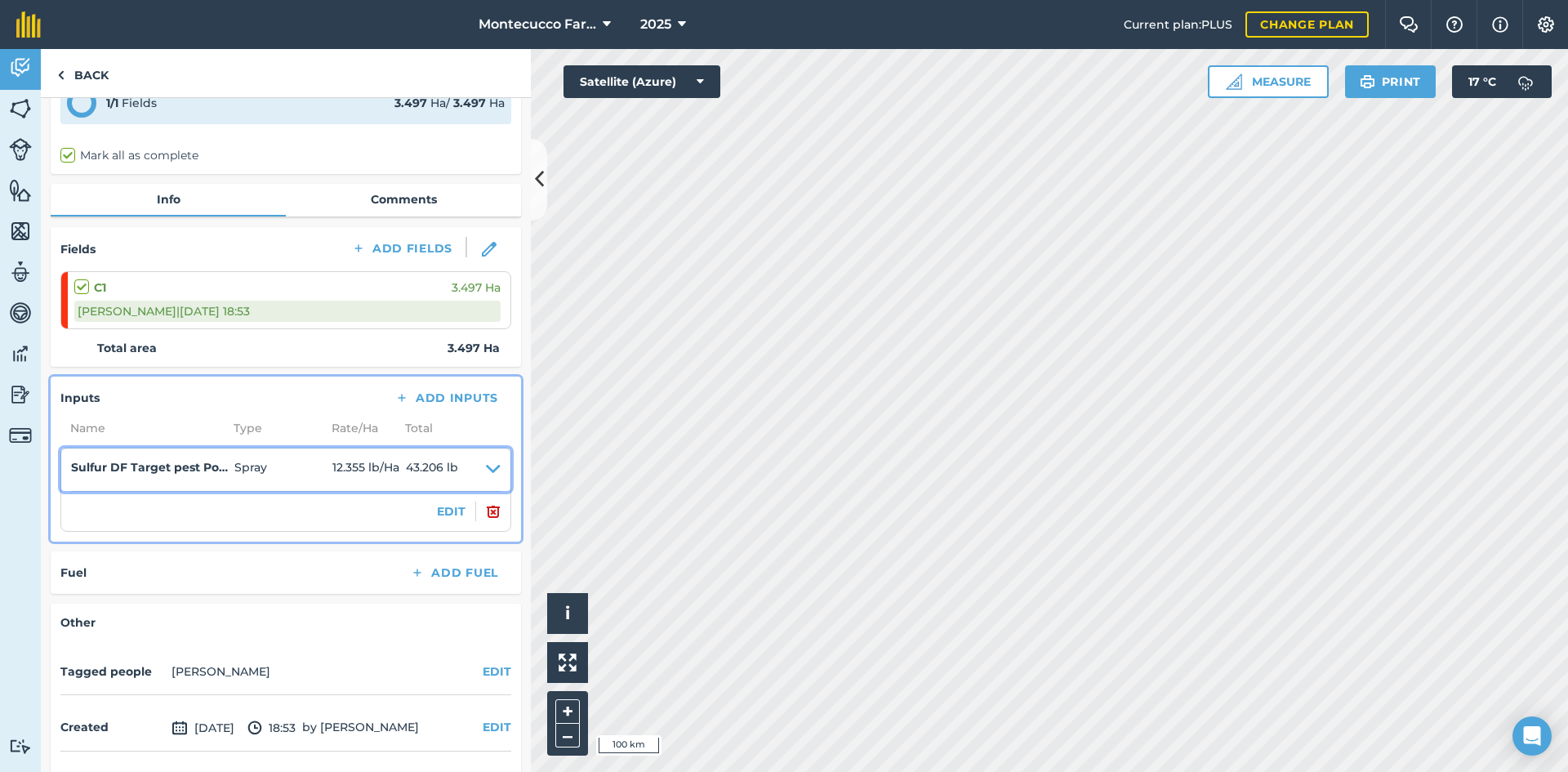
click at [486, 459] on icon at bounding box center [493, 470] width 15 height 23
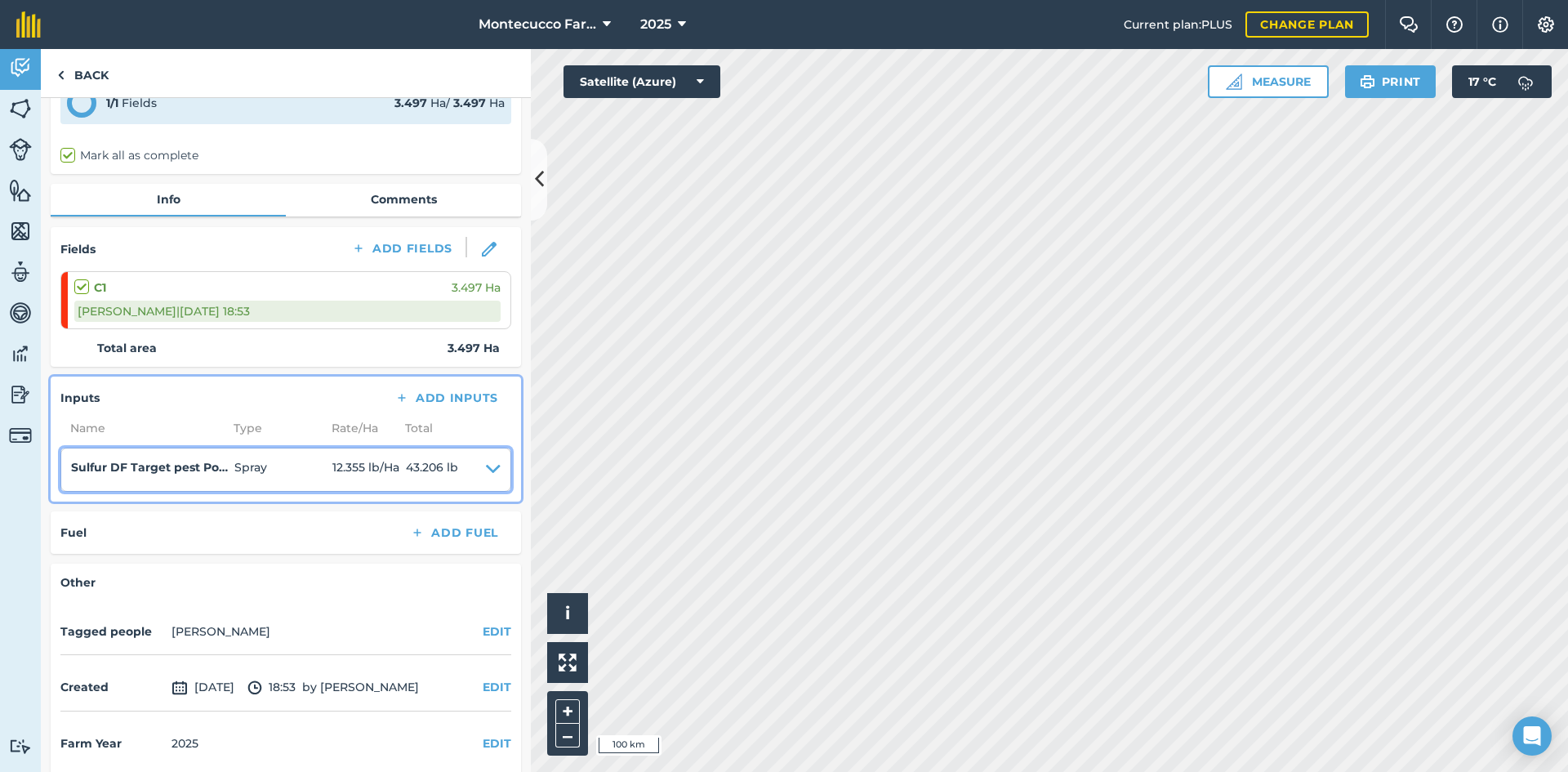
click at [486, 459] on icon at bounding box center [493, 470] width 15 height 23
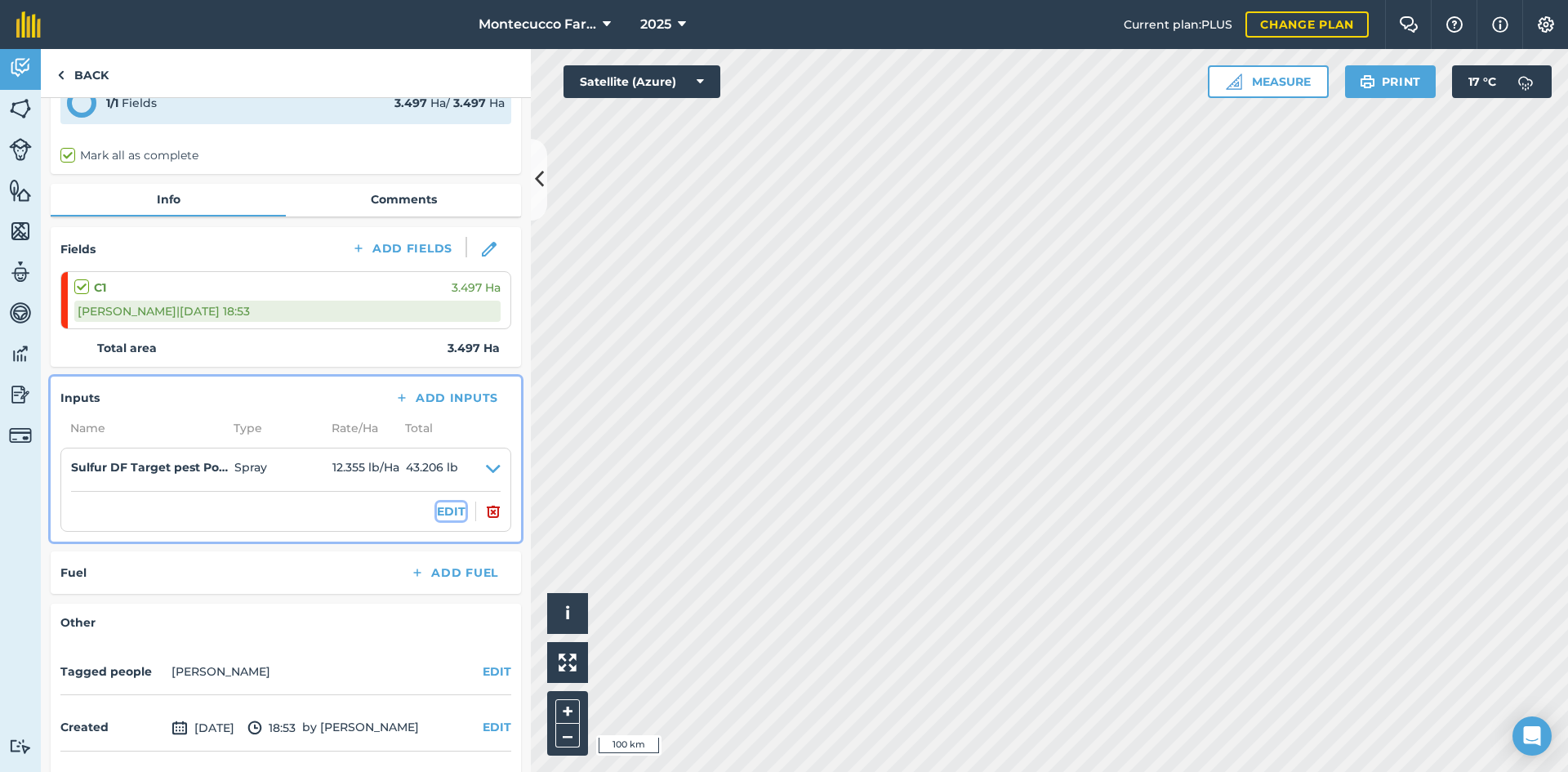
click at [451, 502] on button "EDIT" at bounding box center [451, 511] width 29 height 18
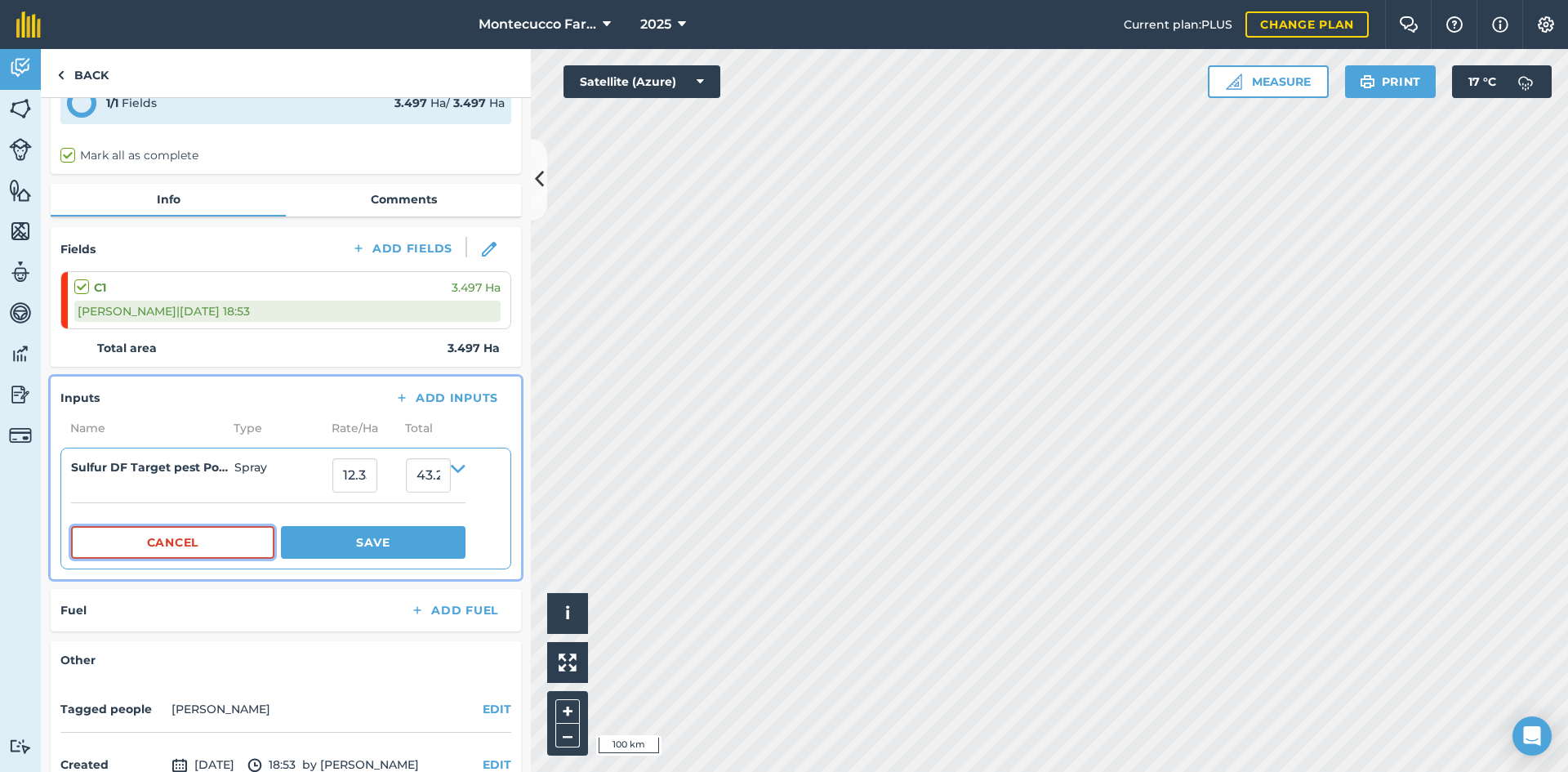
click at [189, 528] on button "Cancel" at bounding box center [173, 543] width 203 height 33
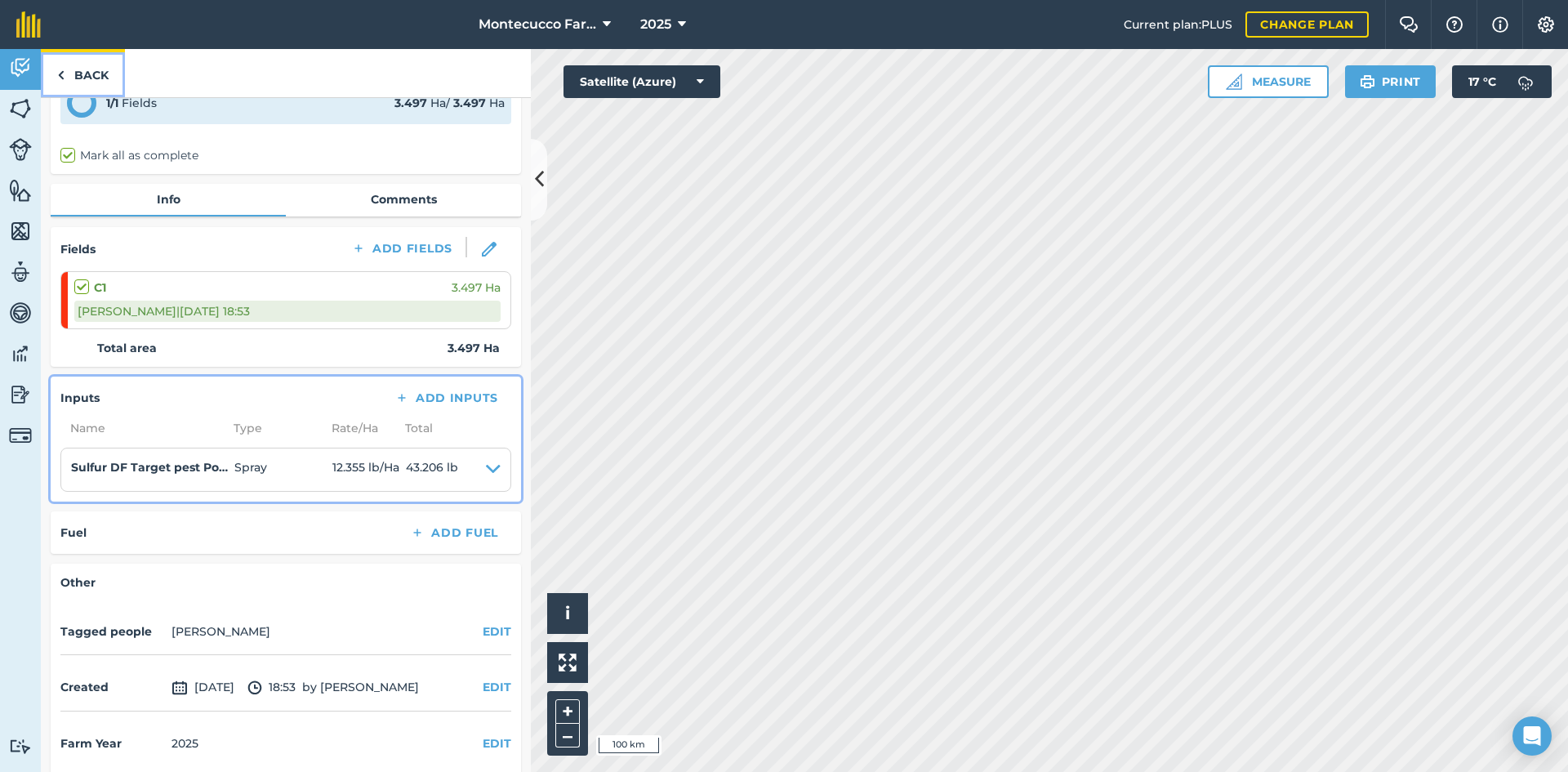
click at [66, 63] on link "Back" at bounding box center [83, 72] width 84 height 48
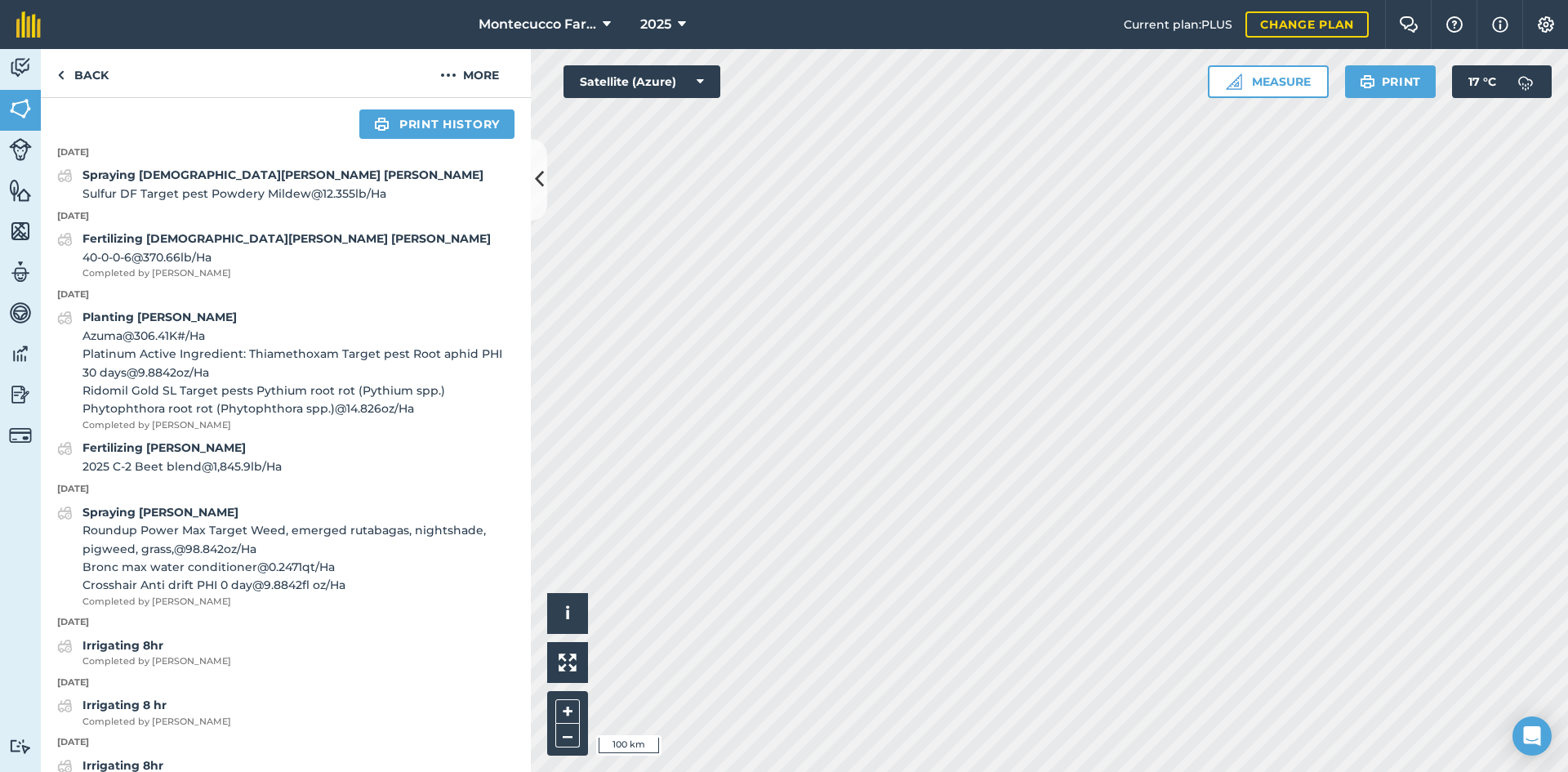
scroll to position [653, 0]
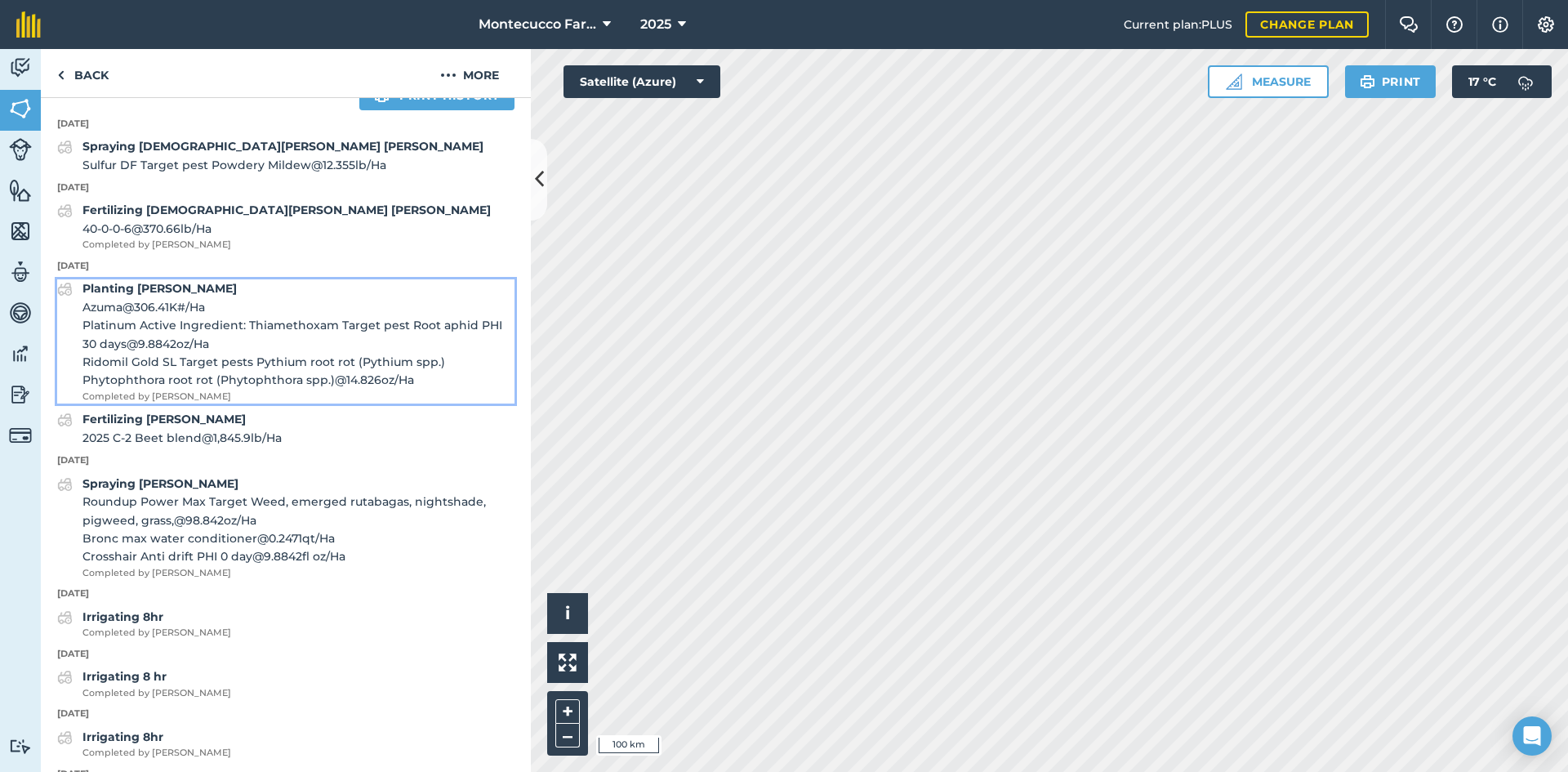
click at [160, 390] on span "Ridomil Gold SL Target pests Pythium root rot (Pythium spp.) Phytophthora root …" at bounding box center [298, 371] width 432 height 36
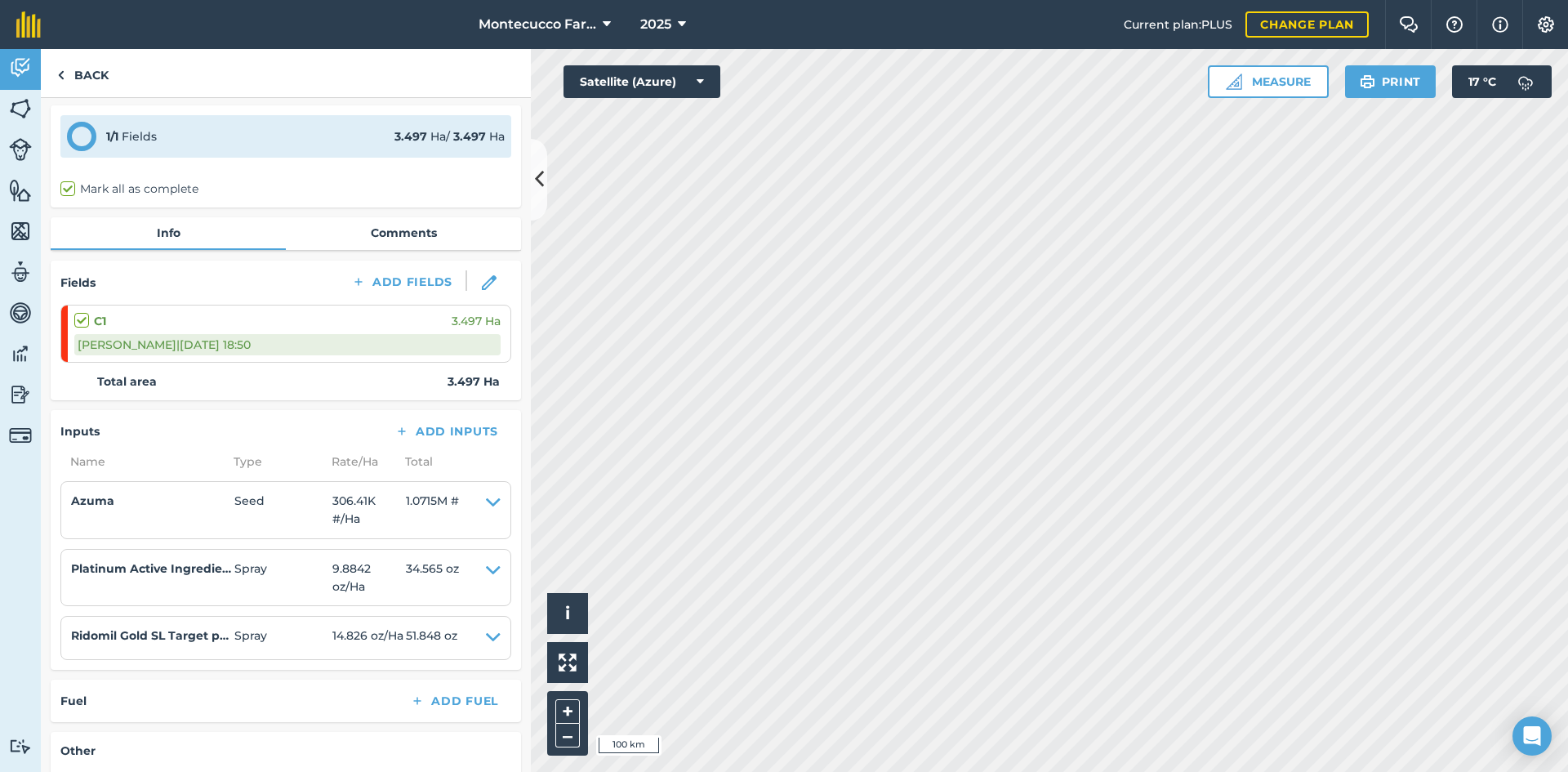
scroll to position [82, 0]
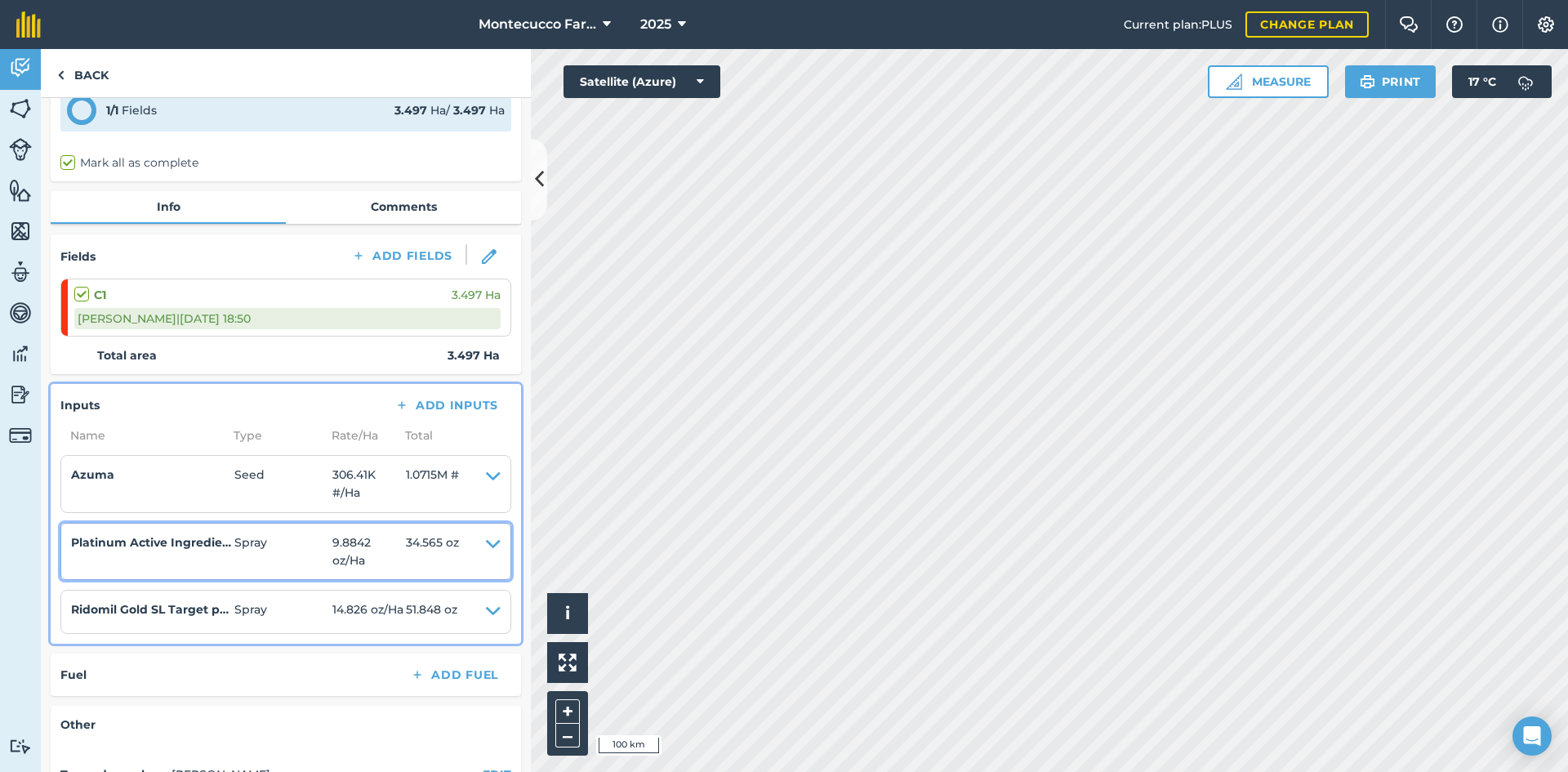
click at [173, 538] on h4 "Platinum Active Ingredient: Thiamethoxam Target pest Root aphid PHI 30 days" at bounding box center [153, 542] width 163 height 18
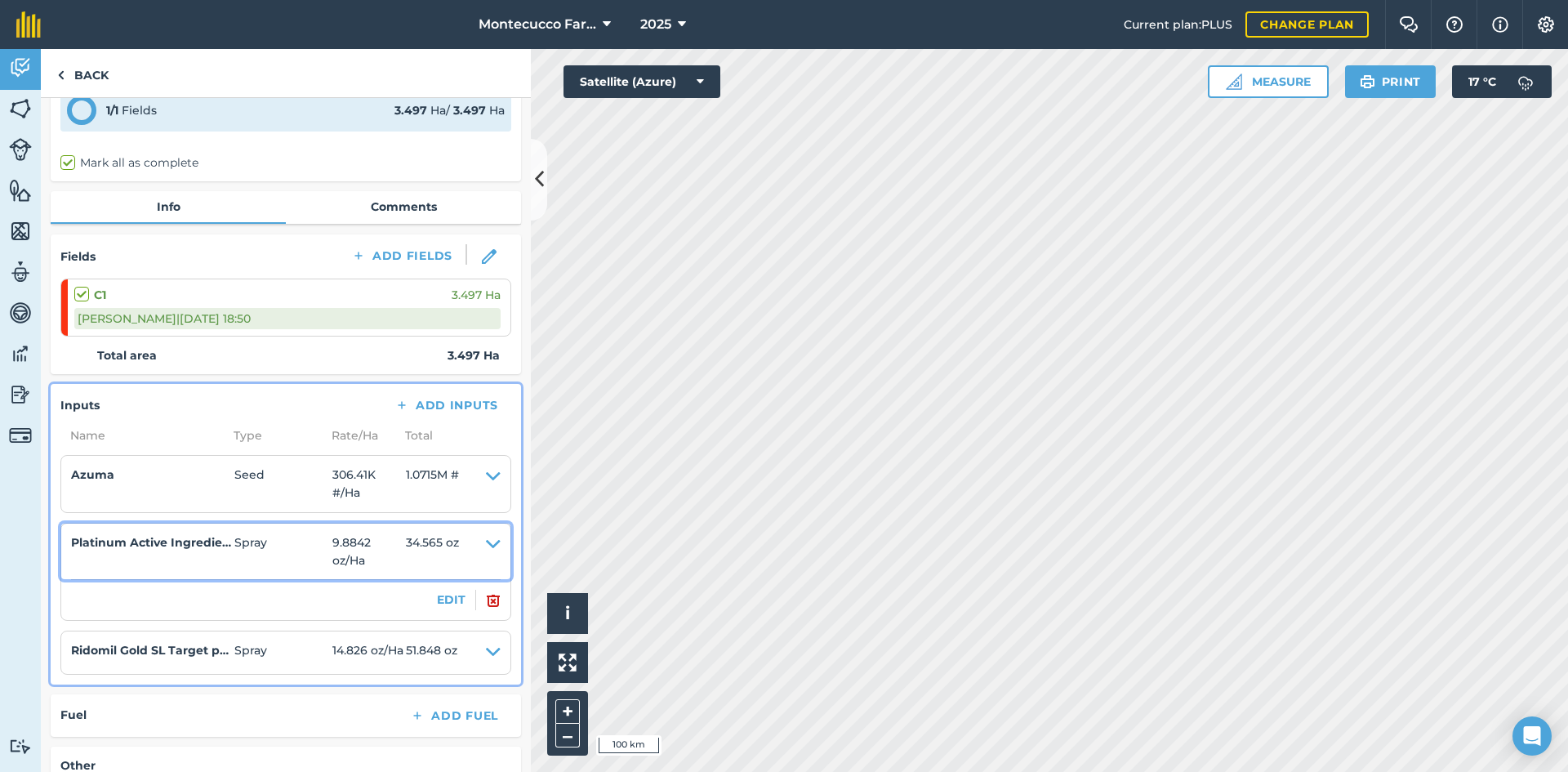
click at [222, 552] on div "Platinum Active Ingredient: Thiamethoxam Target pest Root aphid PHI 30 days" at bounding box center [153, 551] width 163 height 36
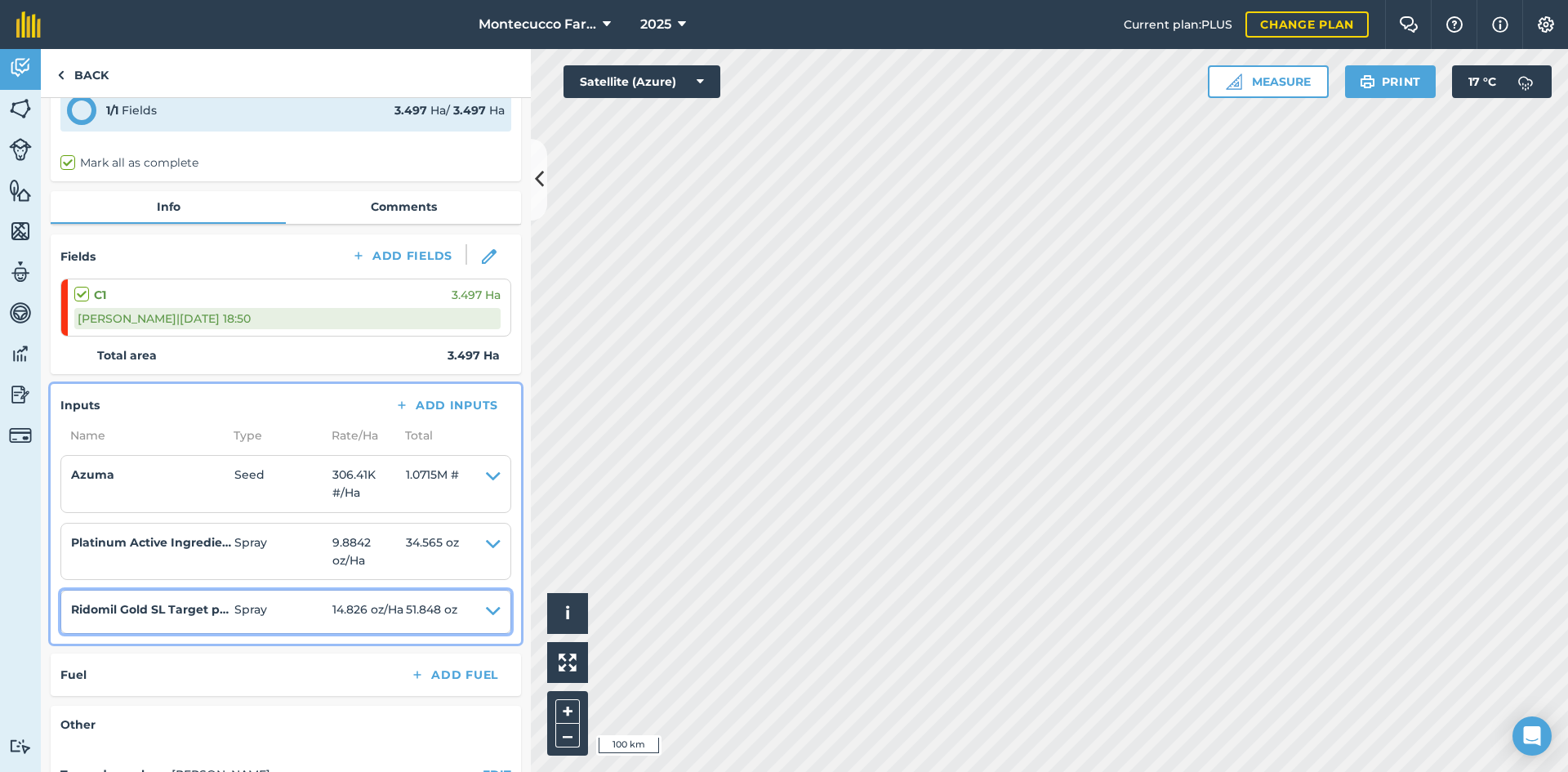
click at [168, 609] on h4 "Ridomil Gold SL Target pests Pythium root rot (Pythium spp.) Phytophthora root …" at bounding box center [153, 609] width 163 height 18
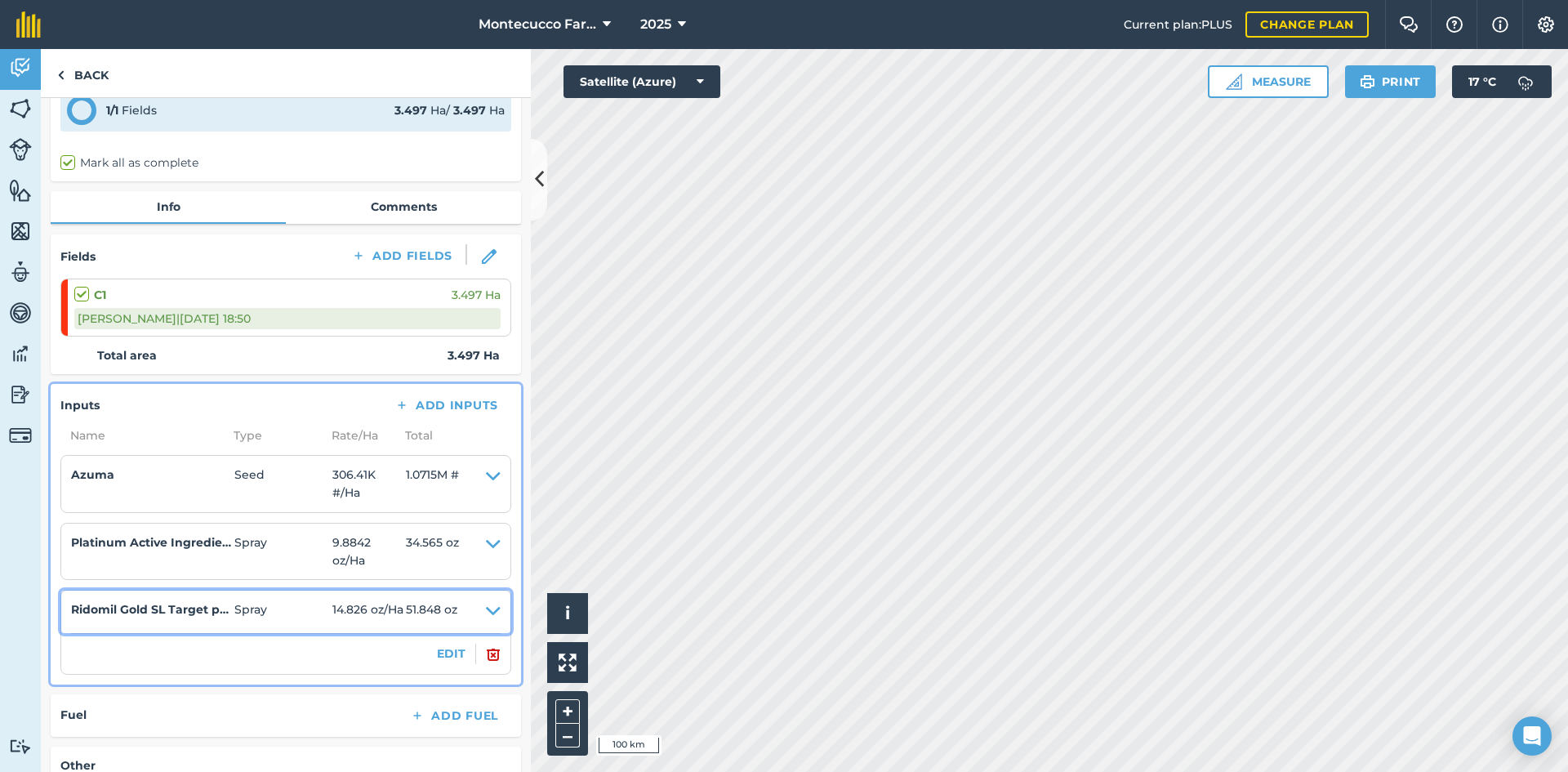
click at [168, 609] on h4 "Ridomil Gold SL Target pests Pythium root rot (Pythium spp.) Phytophthora root …" at bounding box center [153, 609] width 163 height 18
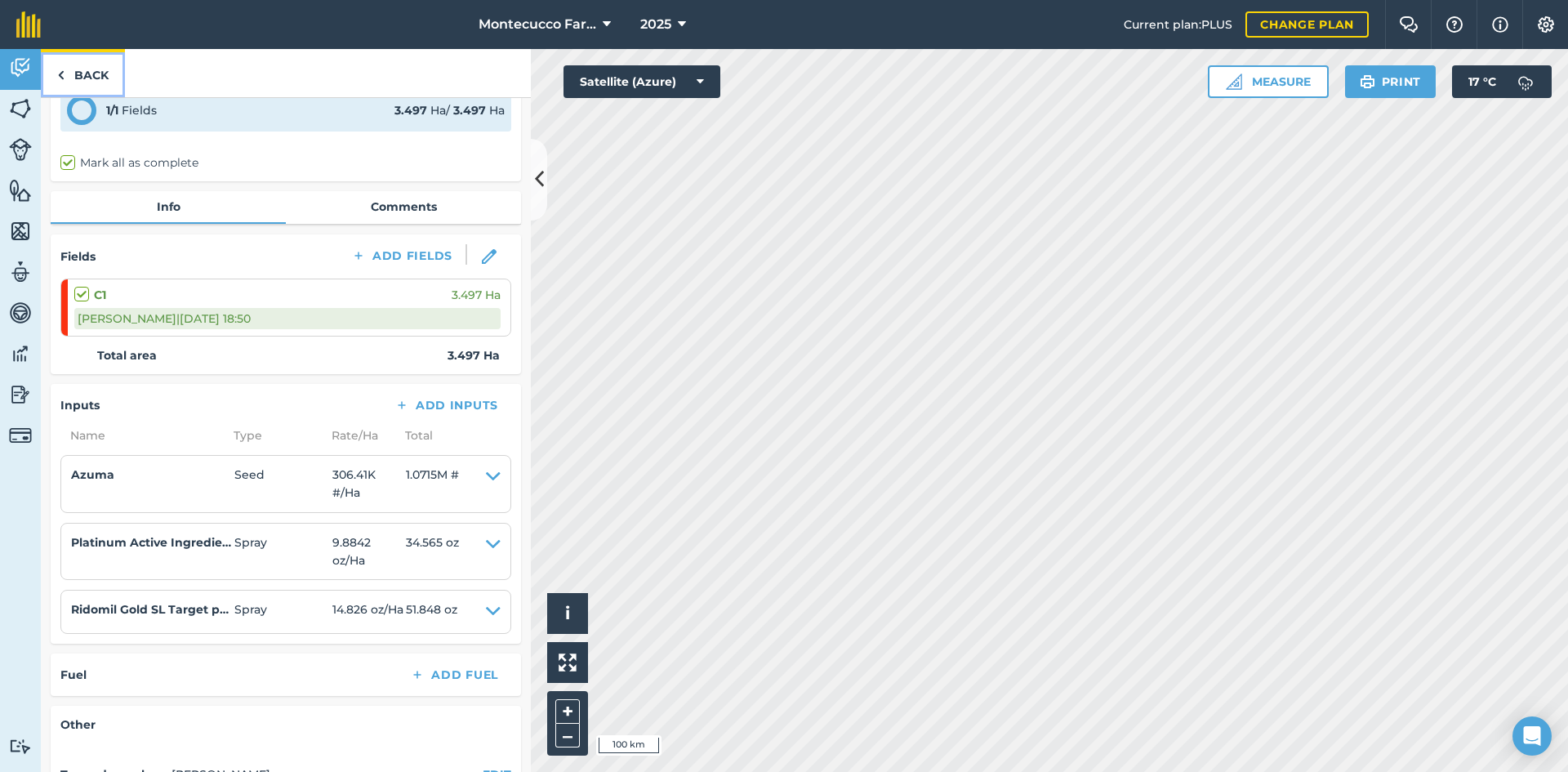
click at [76, 69] on link "Back" at bounding box center [83, 72] width 84 height 48
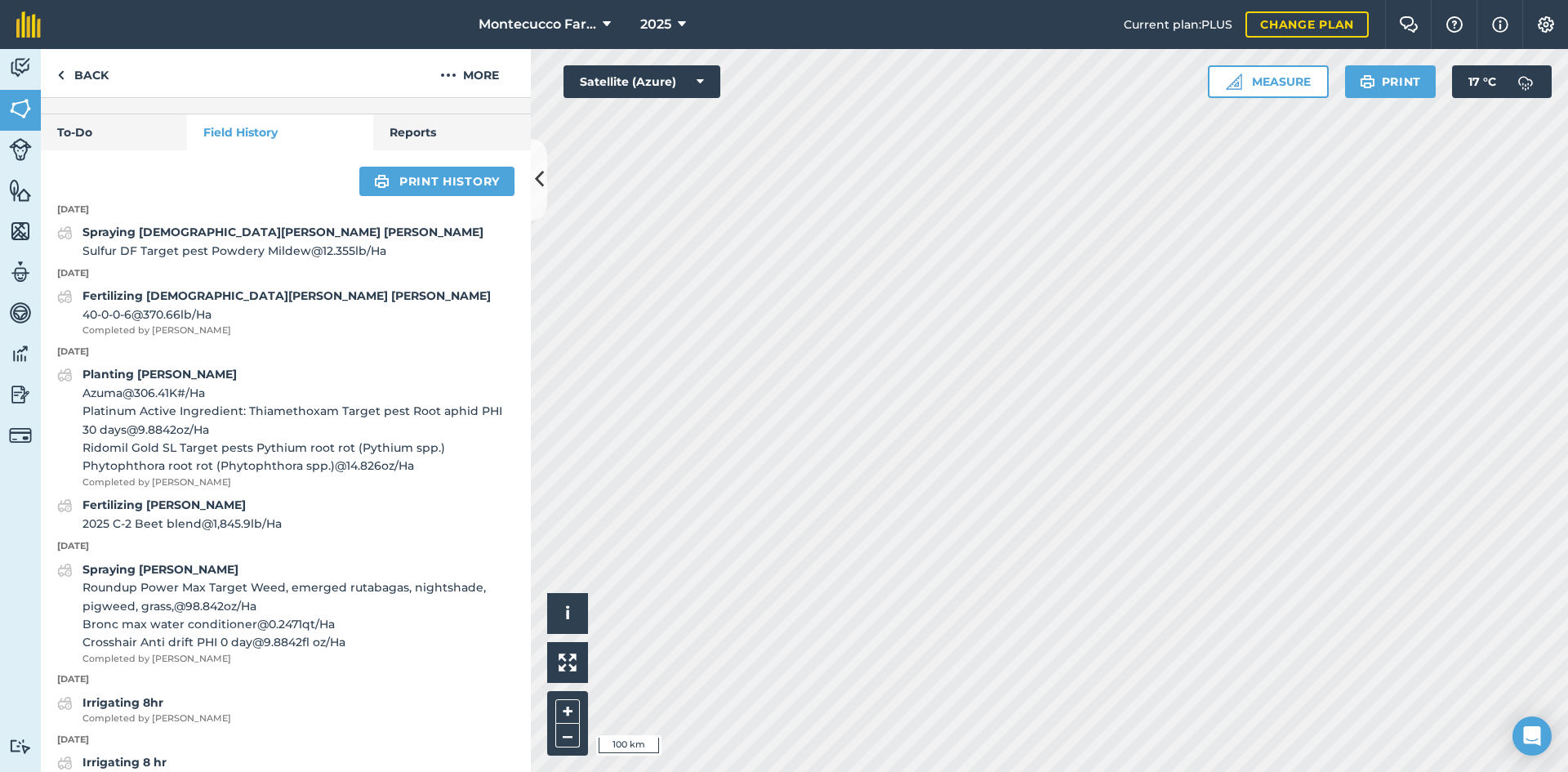
scroll to position [571, 0]
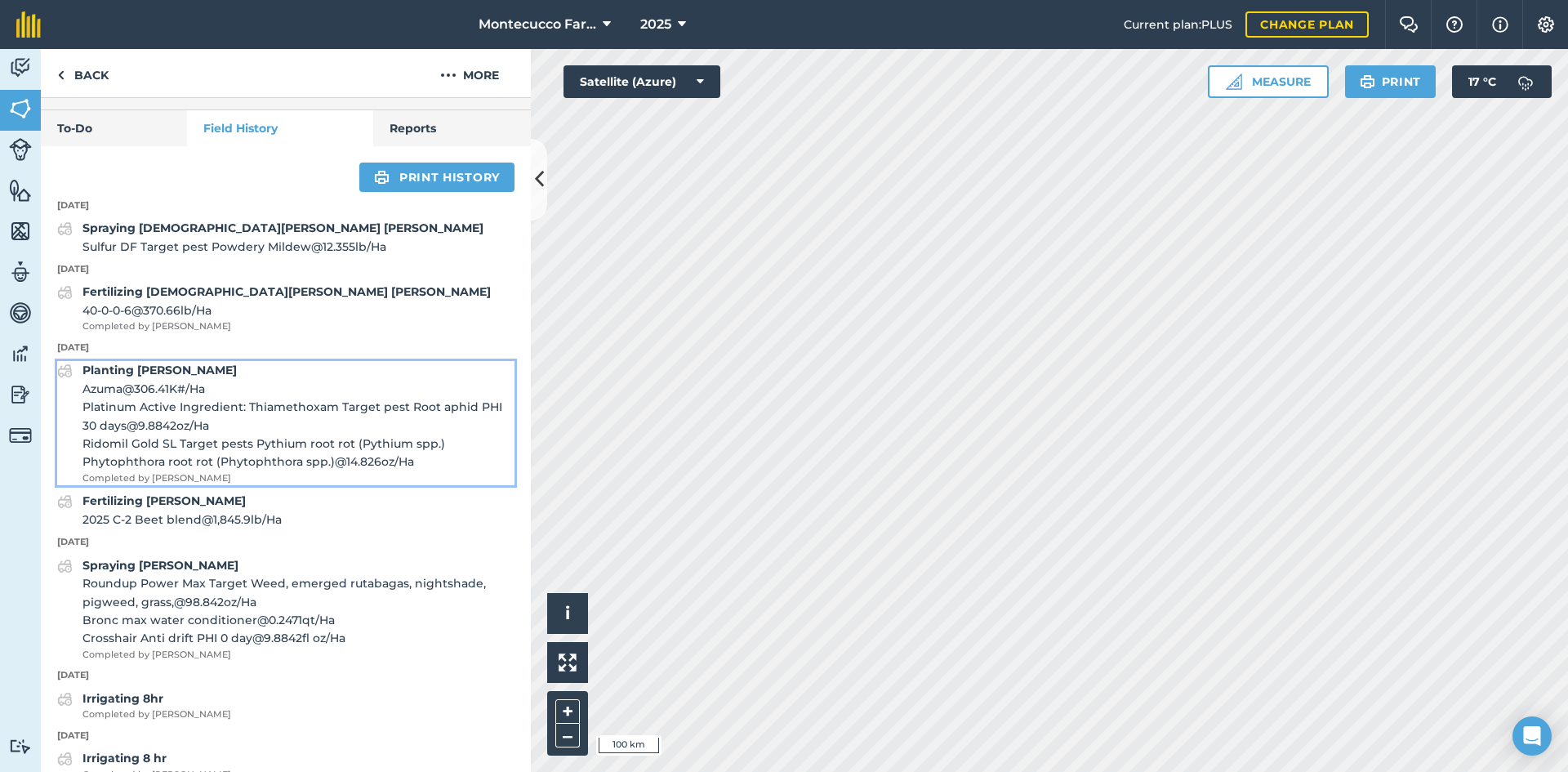
click at [130, 398] on span "Azuma @ 306.41K # / Ha" at bounding box center [298, 388] width 432 height 18
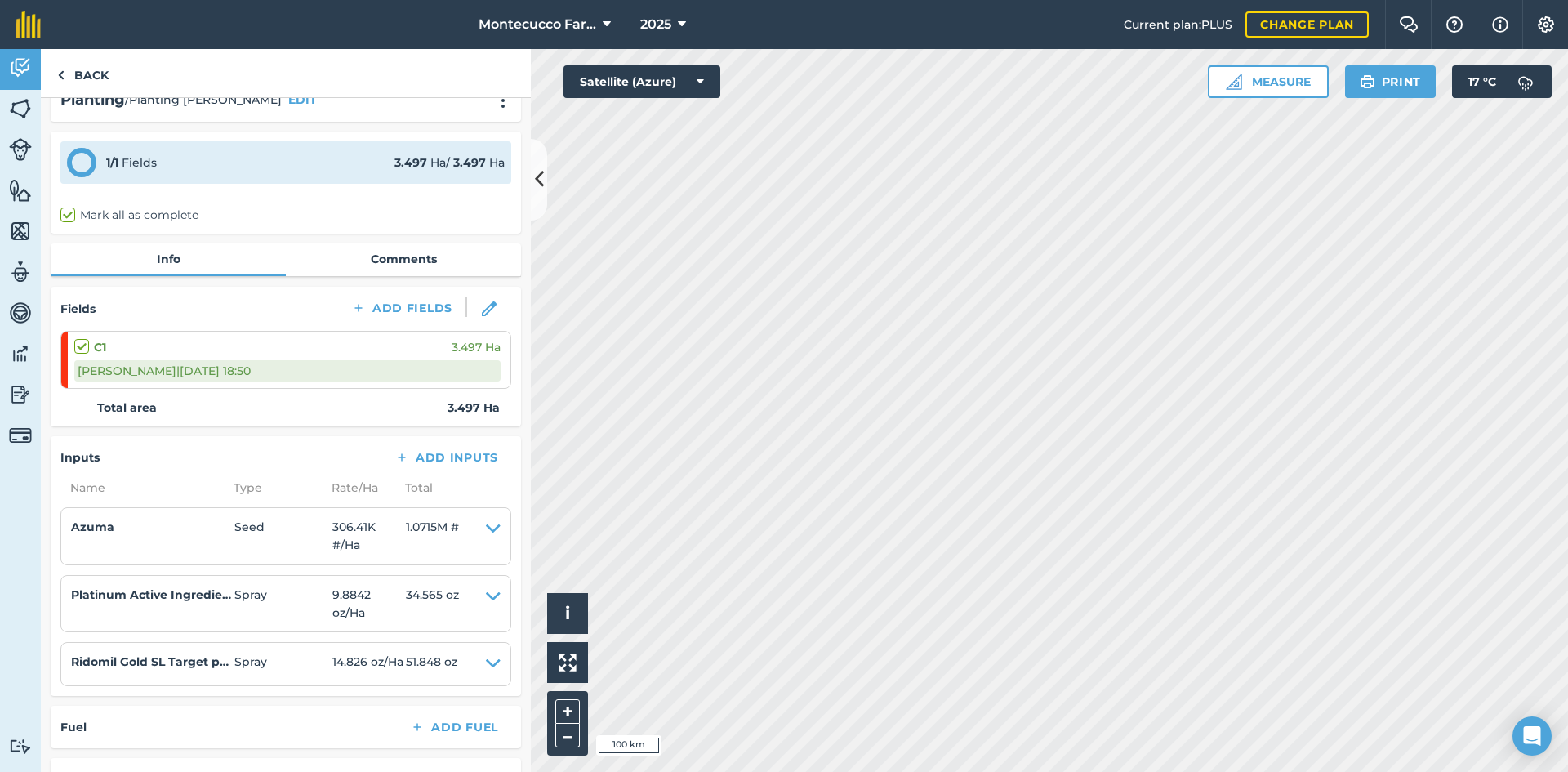
scroll to position [82, 0]
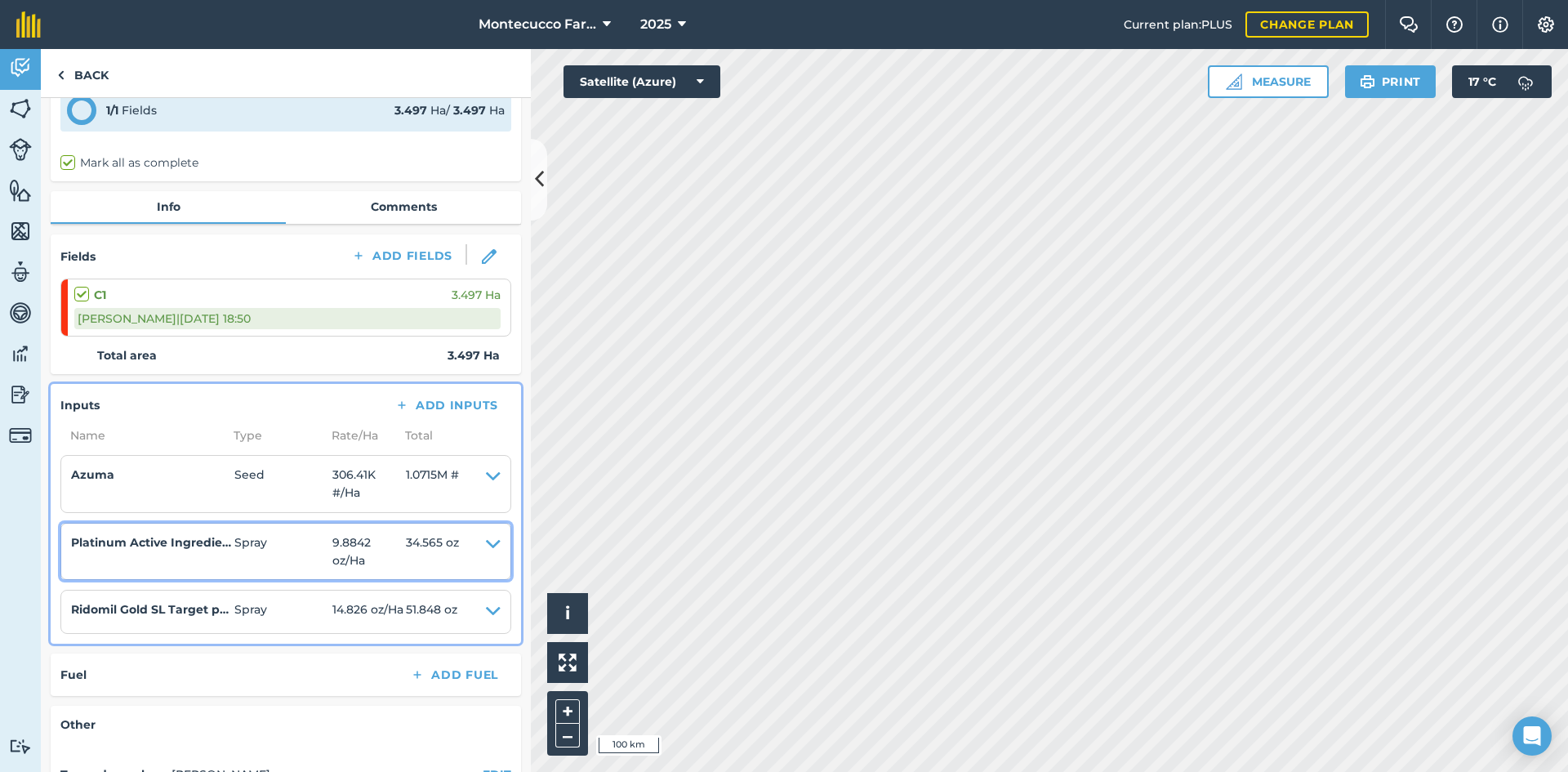
click at [486, 542] on icon at bounding box center [493, 551] width 15 height 36
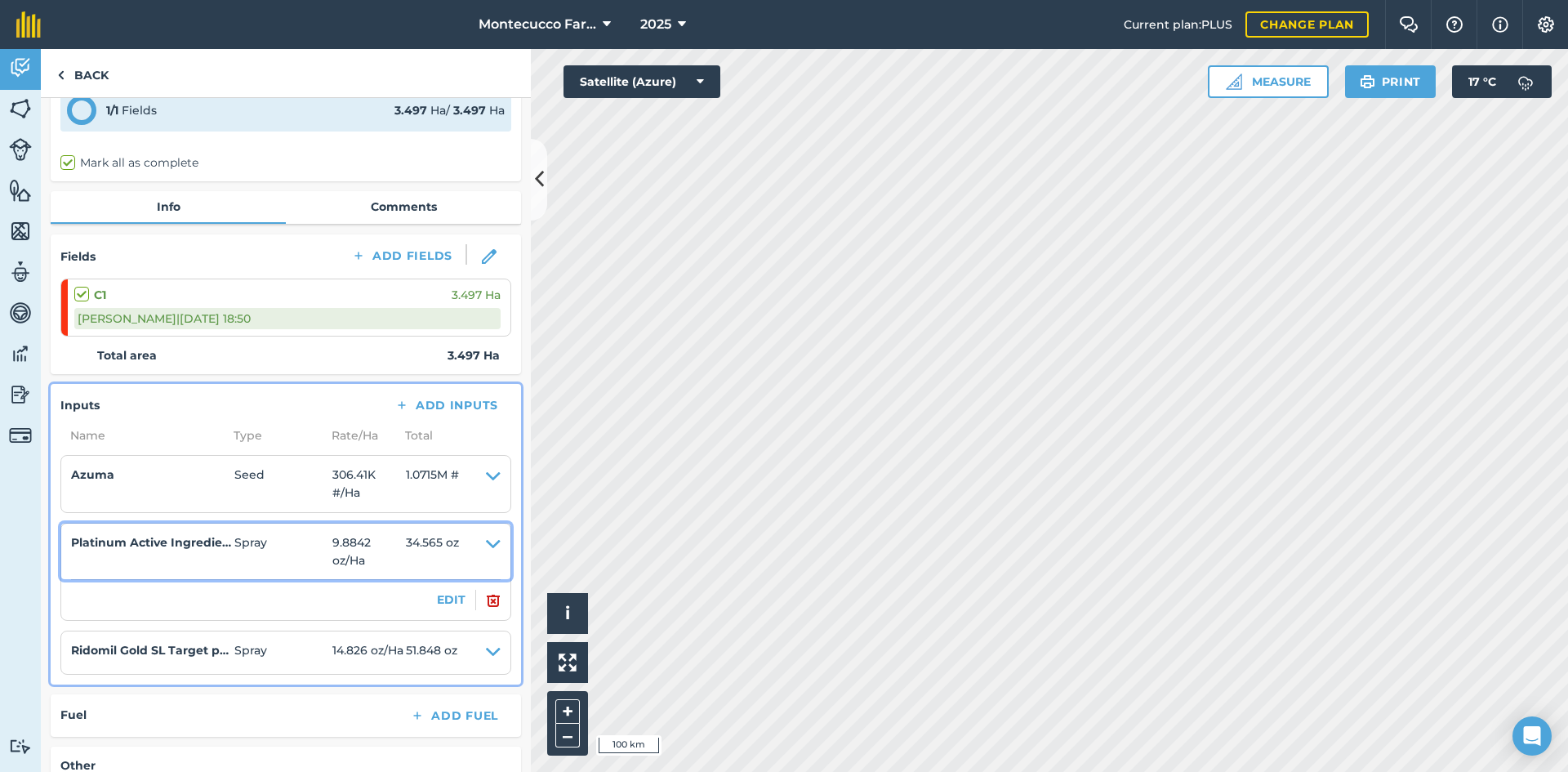
click at [486, 542] on icon at bounding box center [493, 551] width 15 height 36
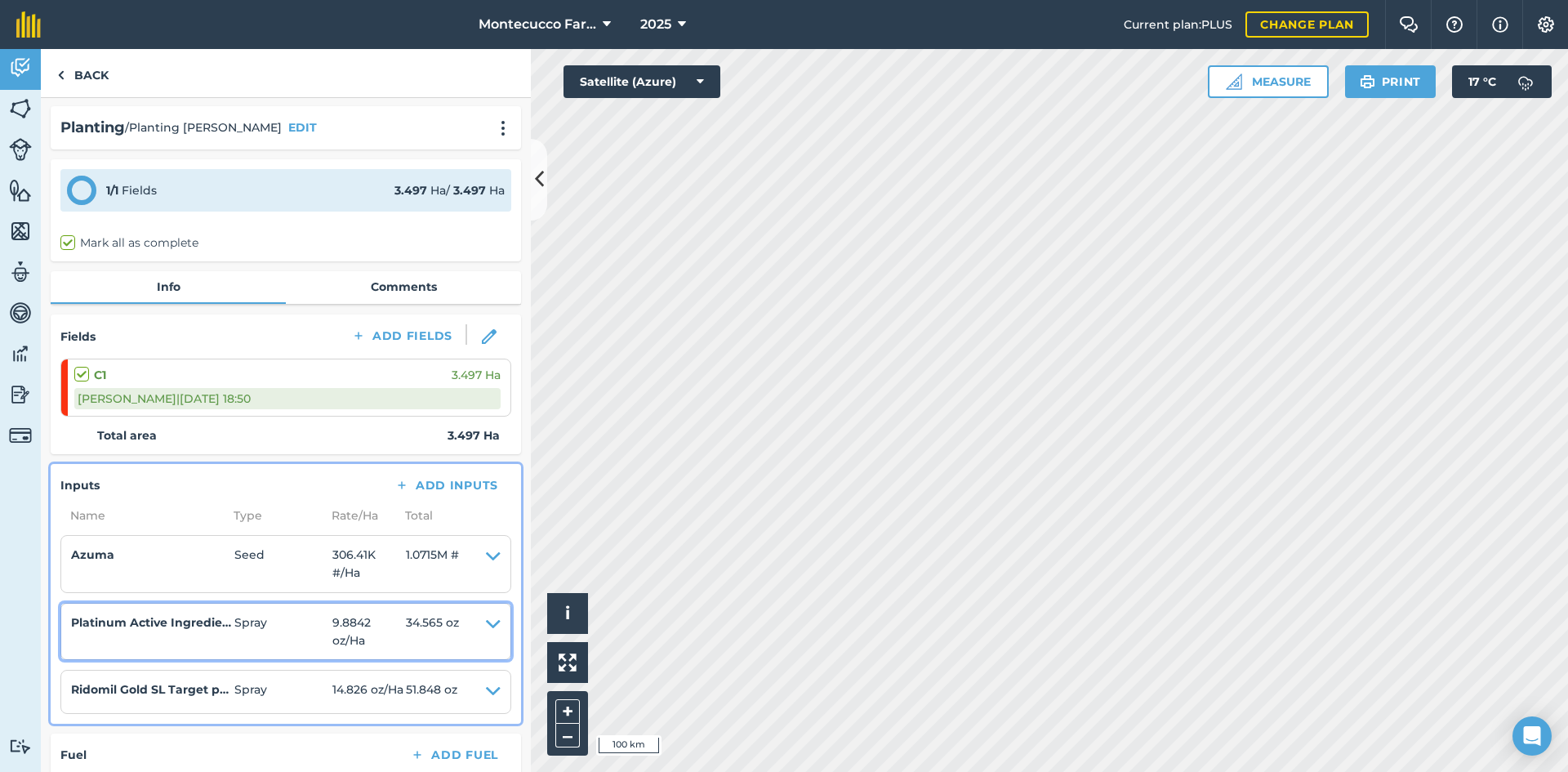
scroll to position [0, 0]
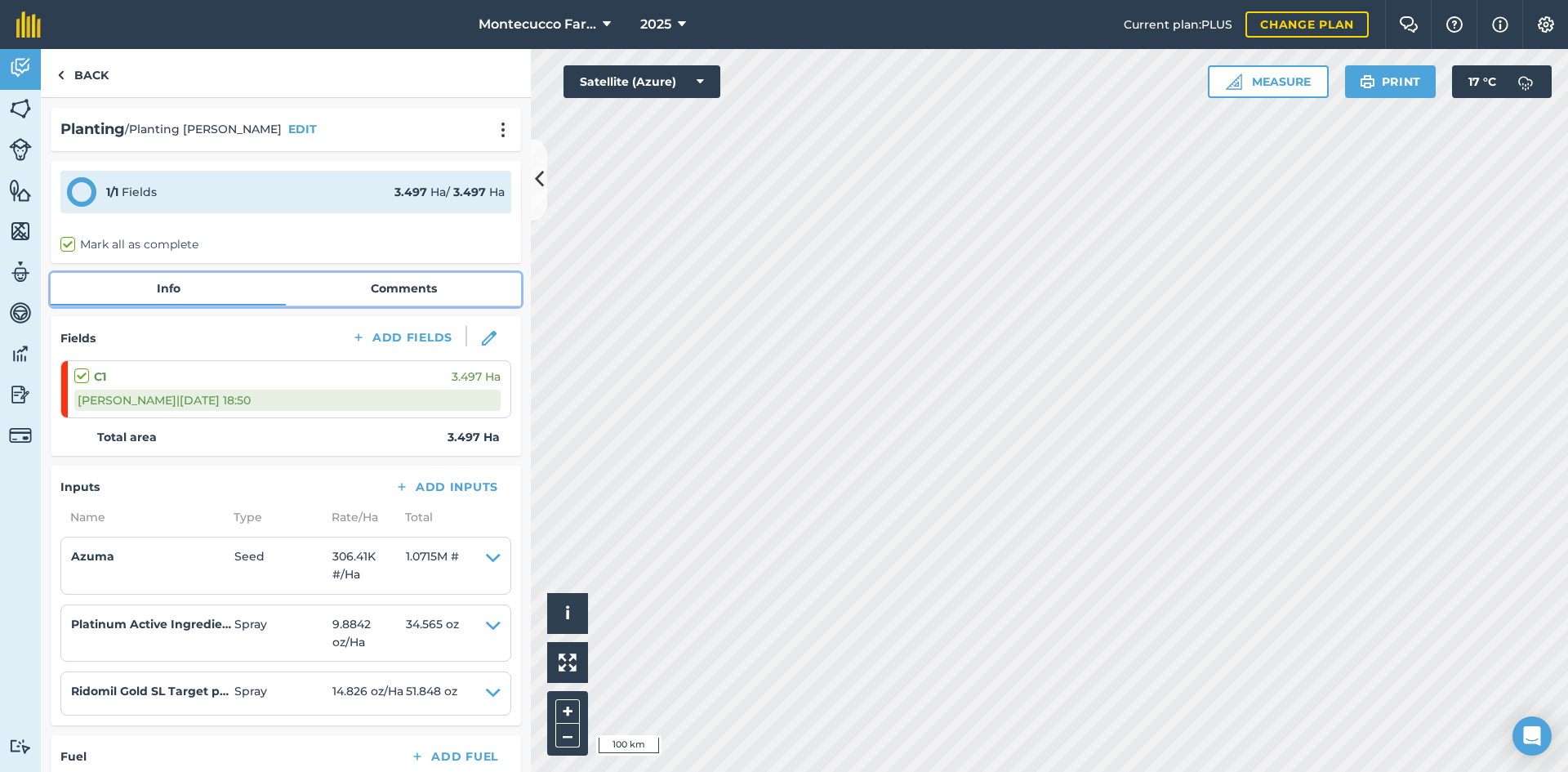
click at [371, 280] on link "Comments" at bounding box center [403, 288] width 235 height 31
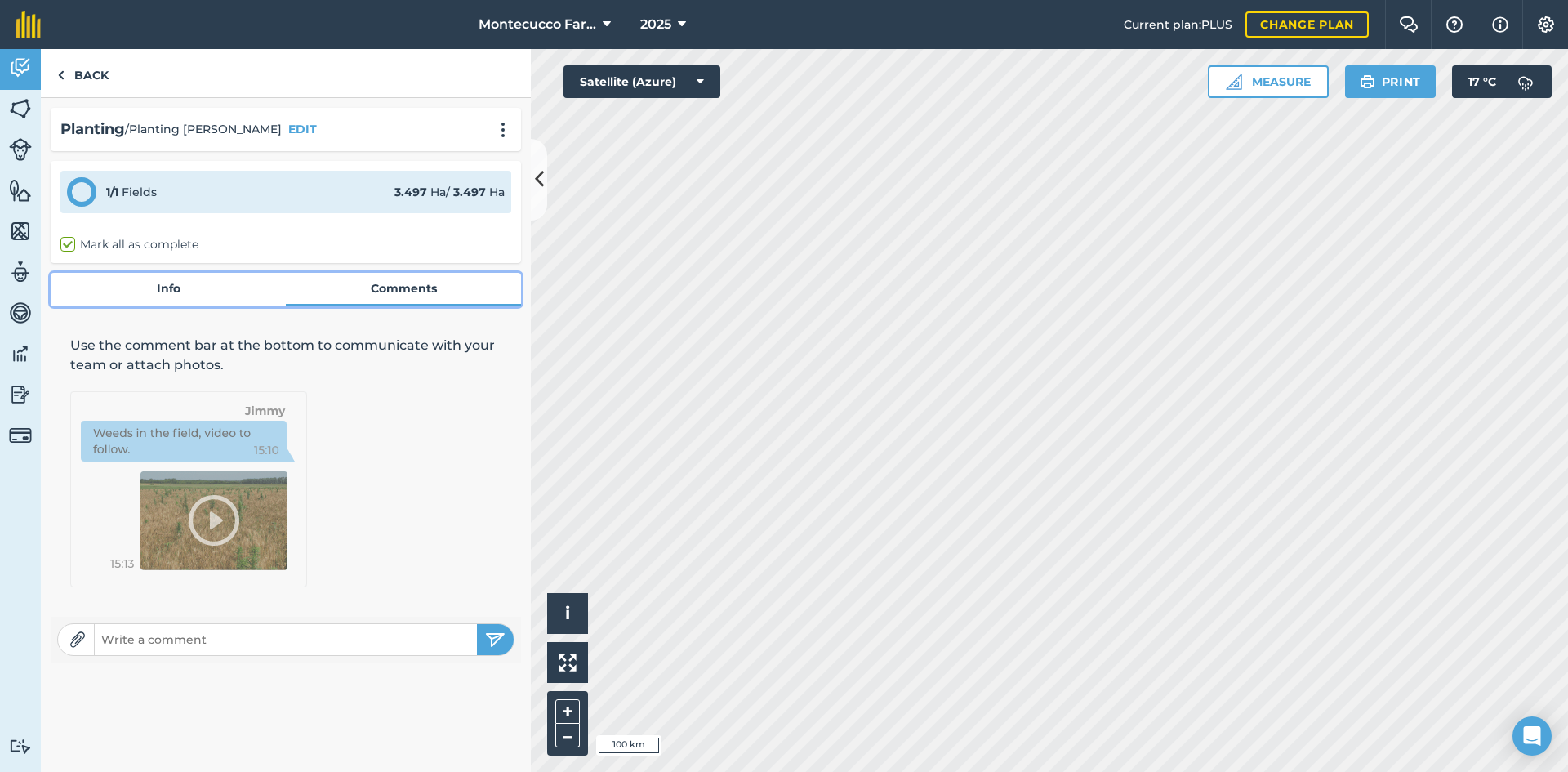
click at [182, 296] on link "Info" at bounding box center [168, 288] width 235 height 31
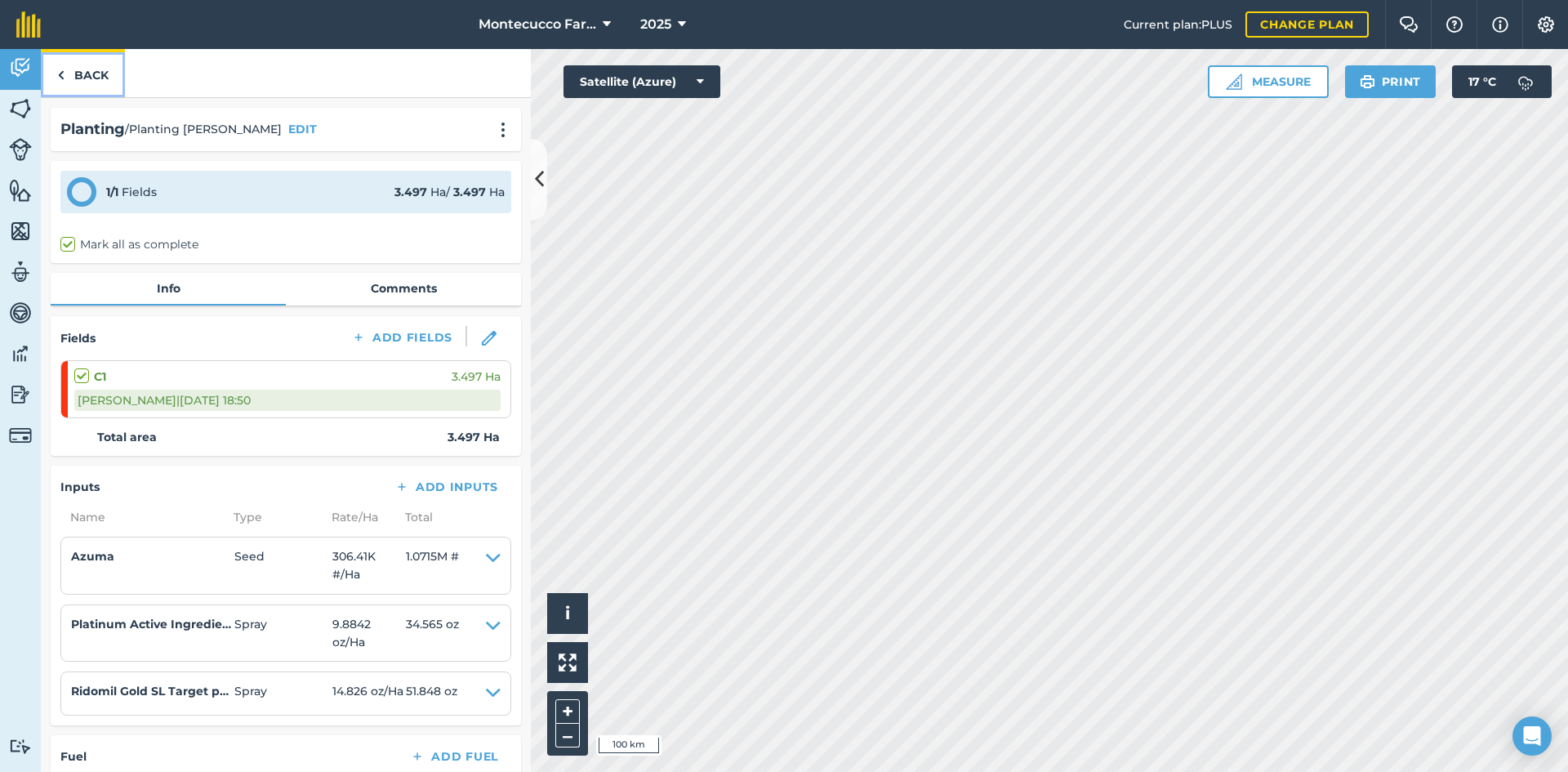
click at [97, 76] on link "Back" at bounding box center [83, 72] width 84 height 48
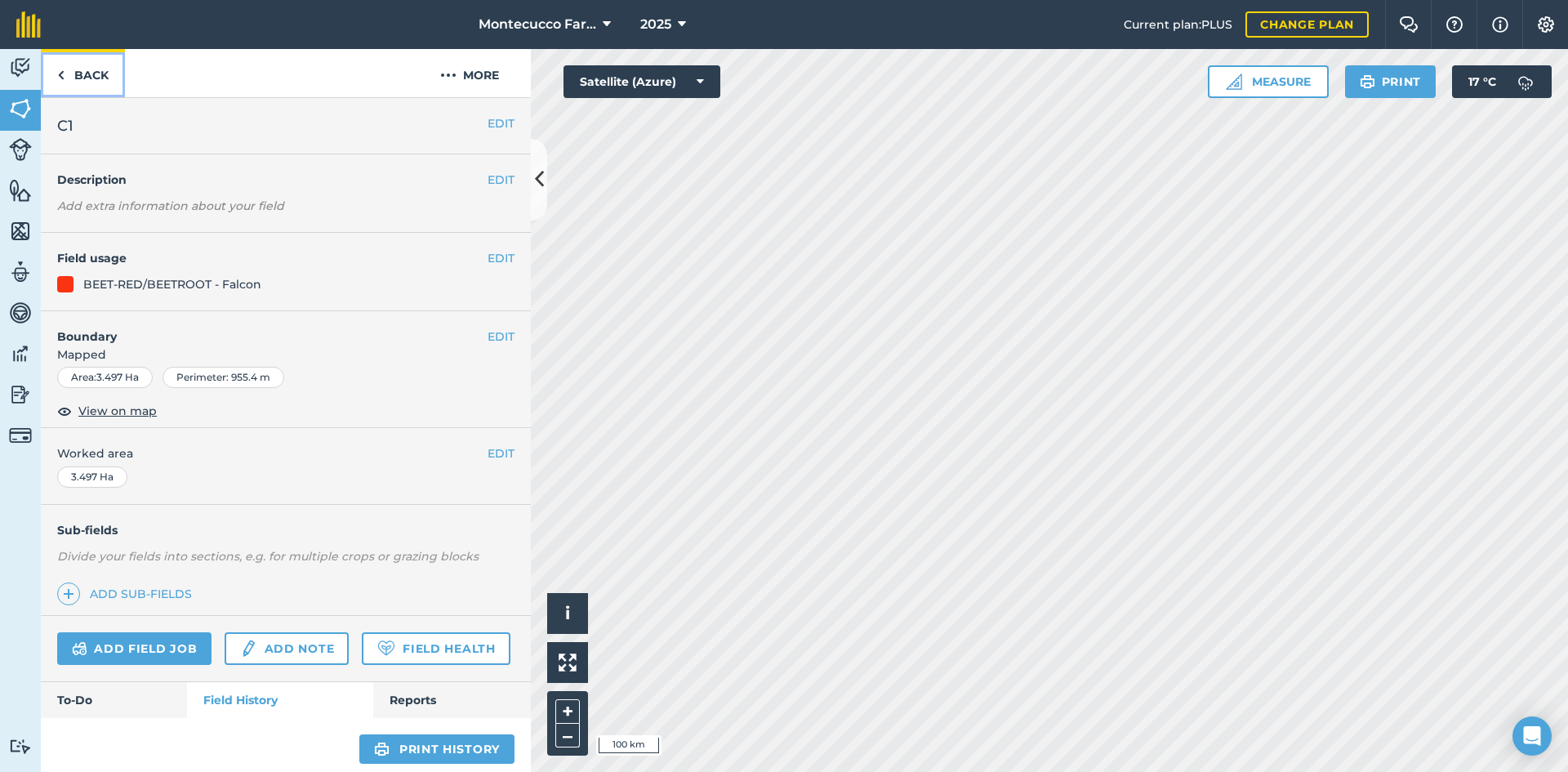
click at [69, 63] on link "Back" at bounding box center [83, 72] width 84 height 48
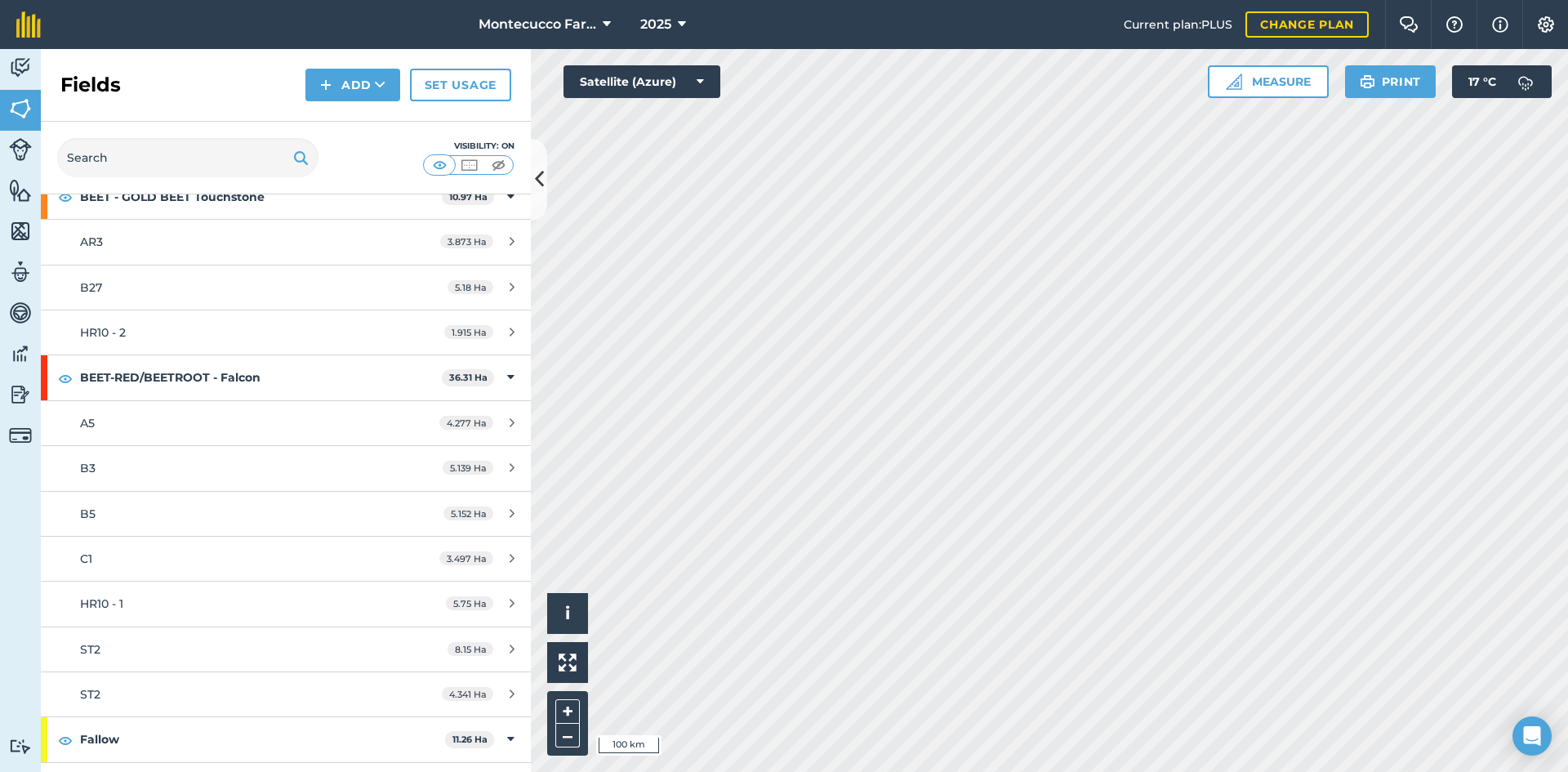
scroll to position [1143, 0]
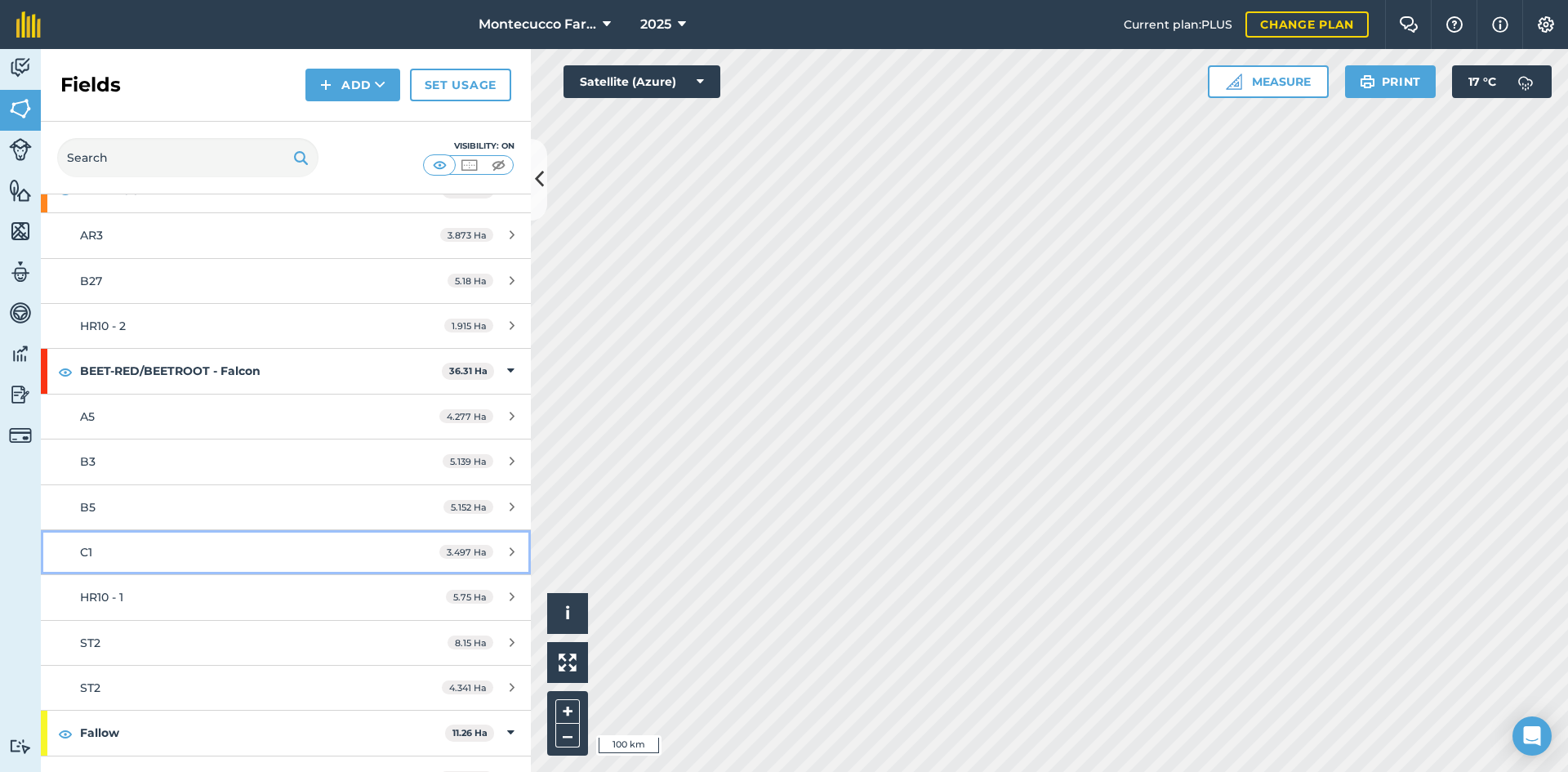
click at [124, 560] on div "C1" at bounding box center [234, 551] width 308 height 18
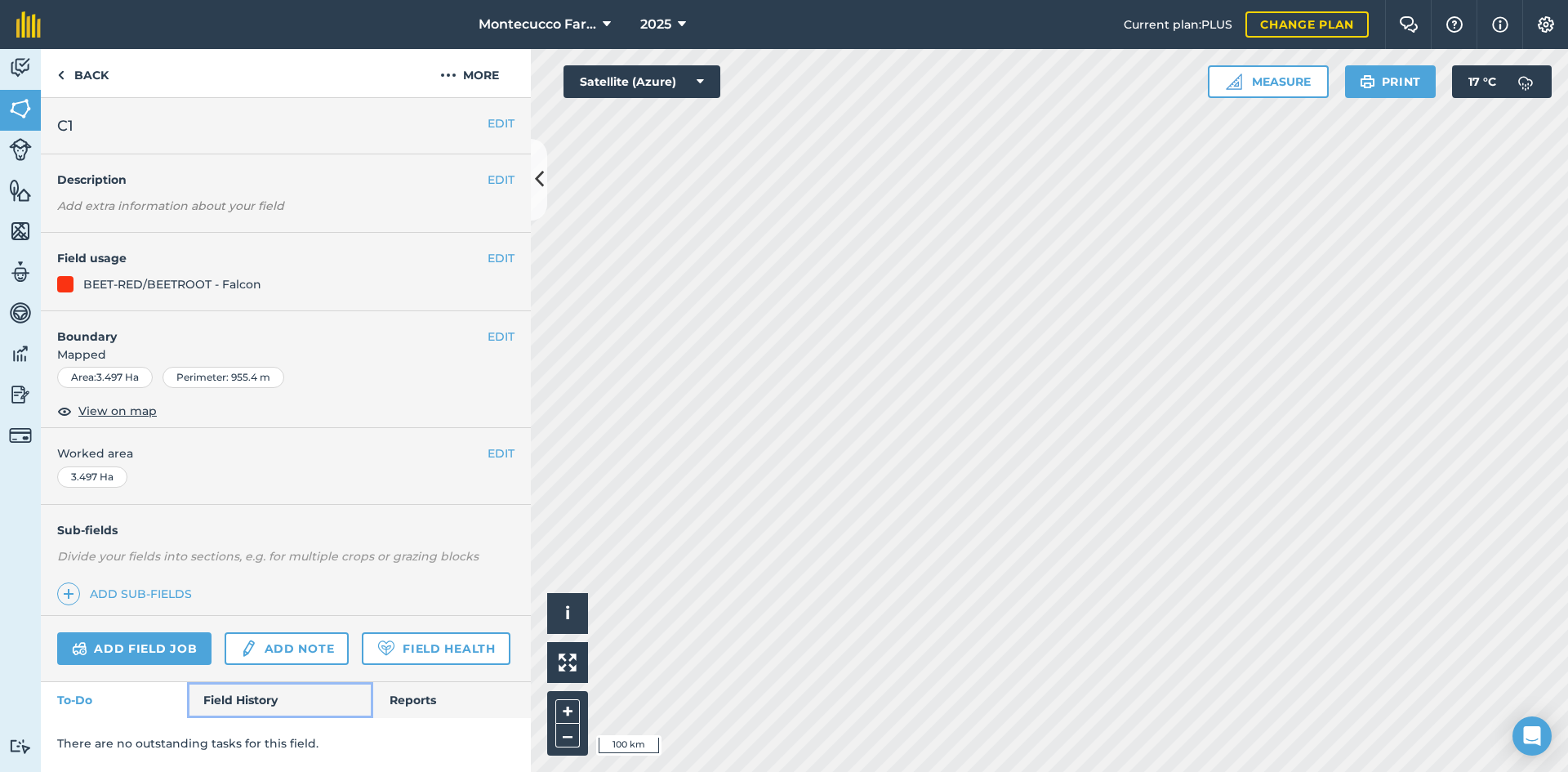
click at [255, 691] on link "Field History" at bounding box center [279, 699] width 185 height 36
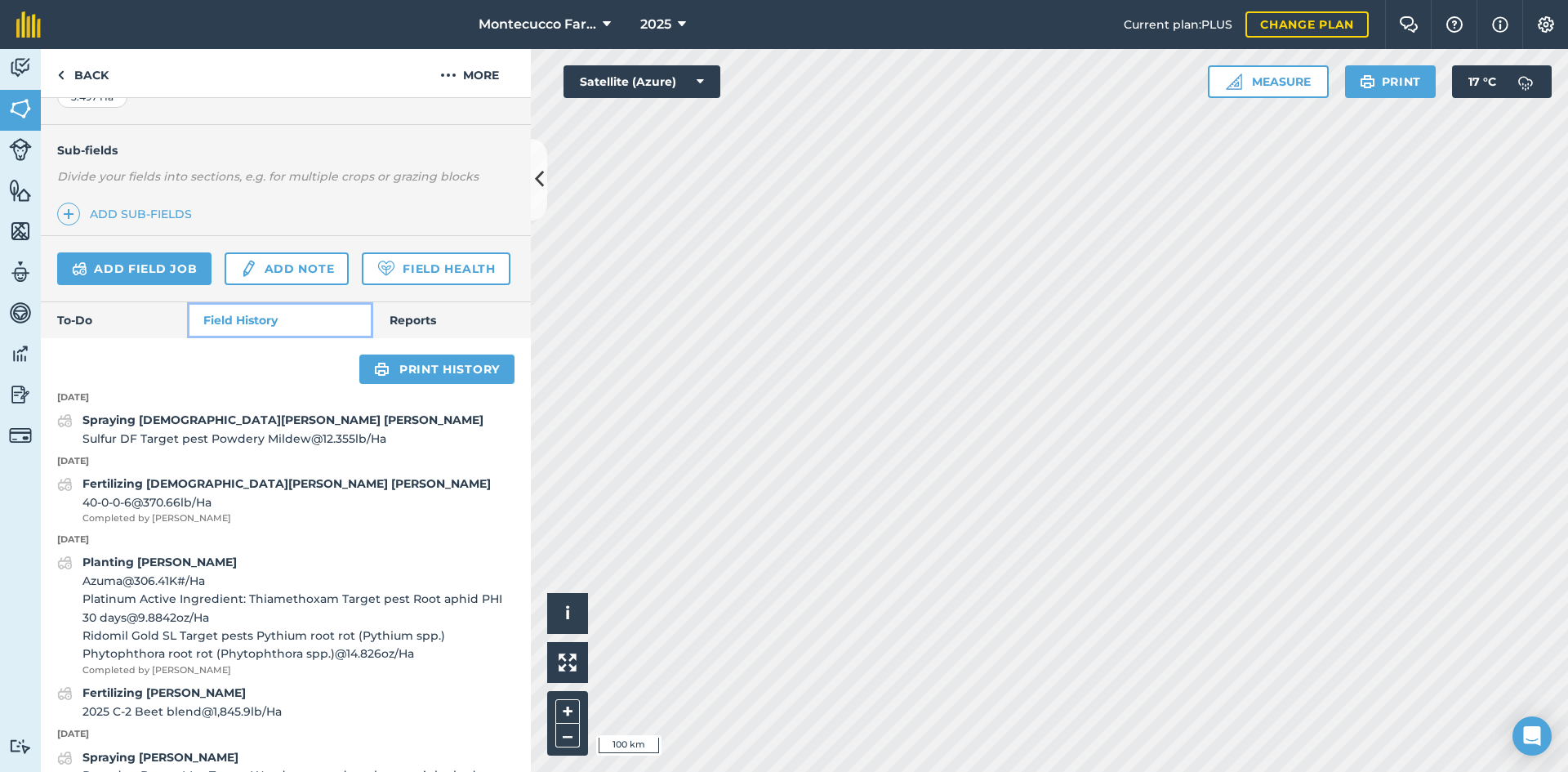
scroll to position [408, 0]
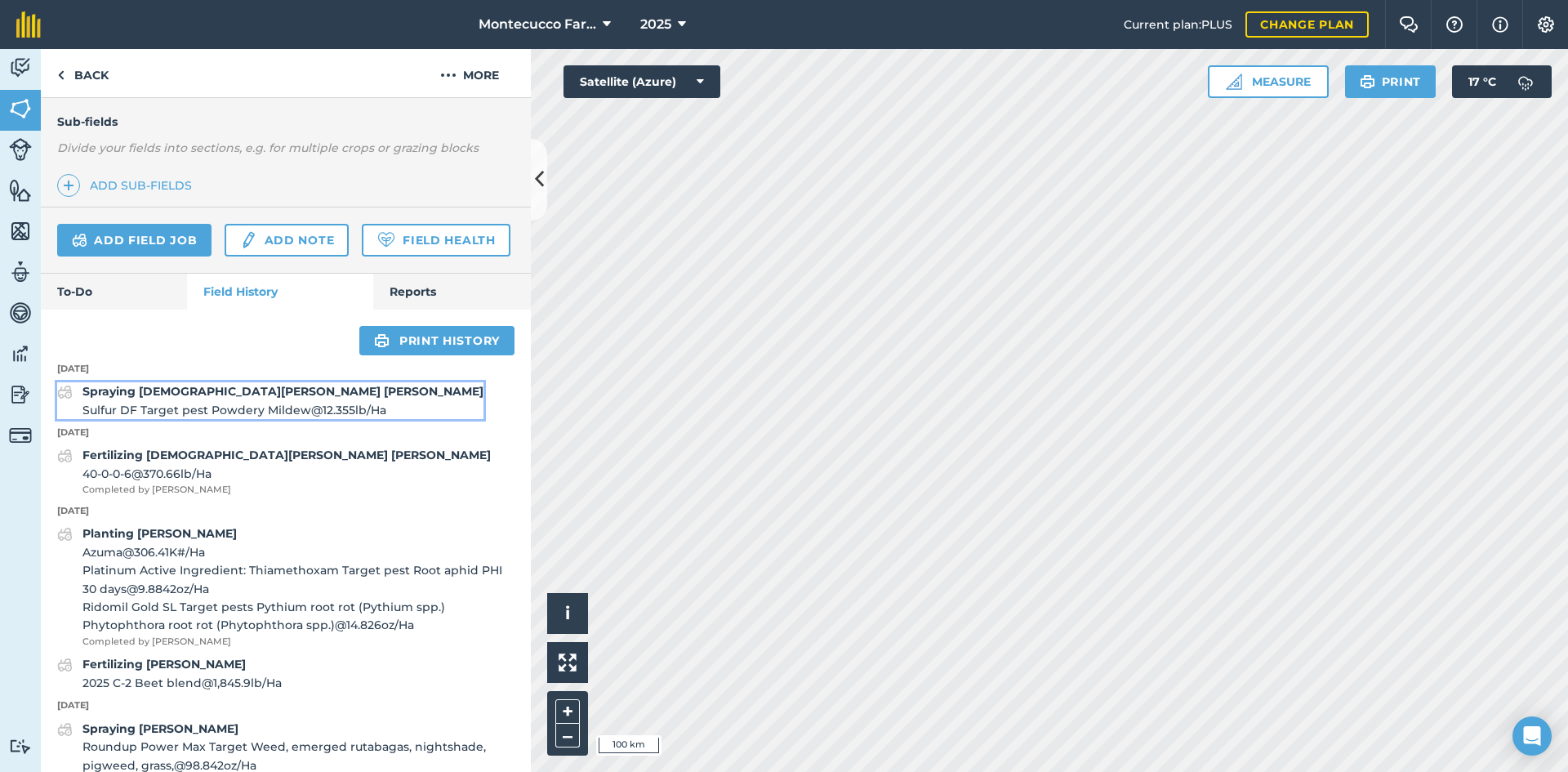
click at [233, 419] on span "Sulfur DF Target pest Powdery Mildew @ 12.355 lb / Ha" at bounding box center [283, 410] width 401 height 18
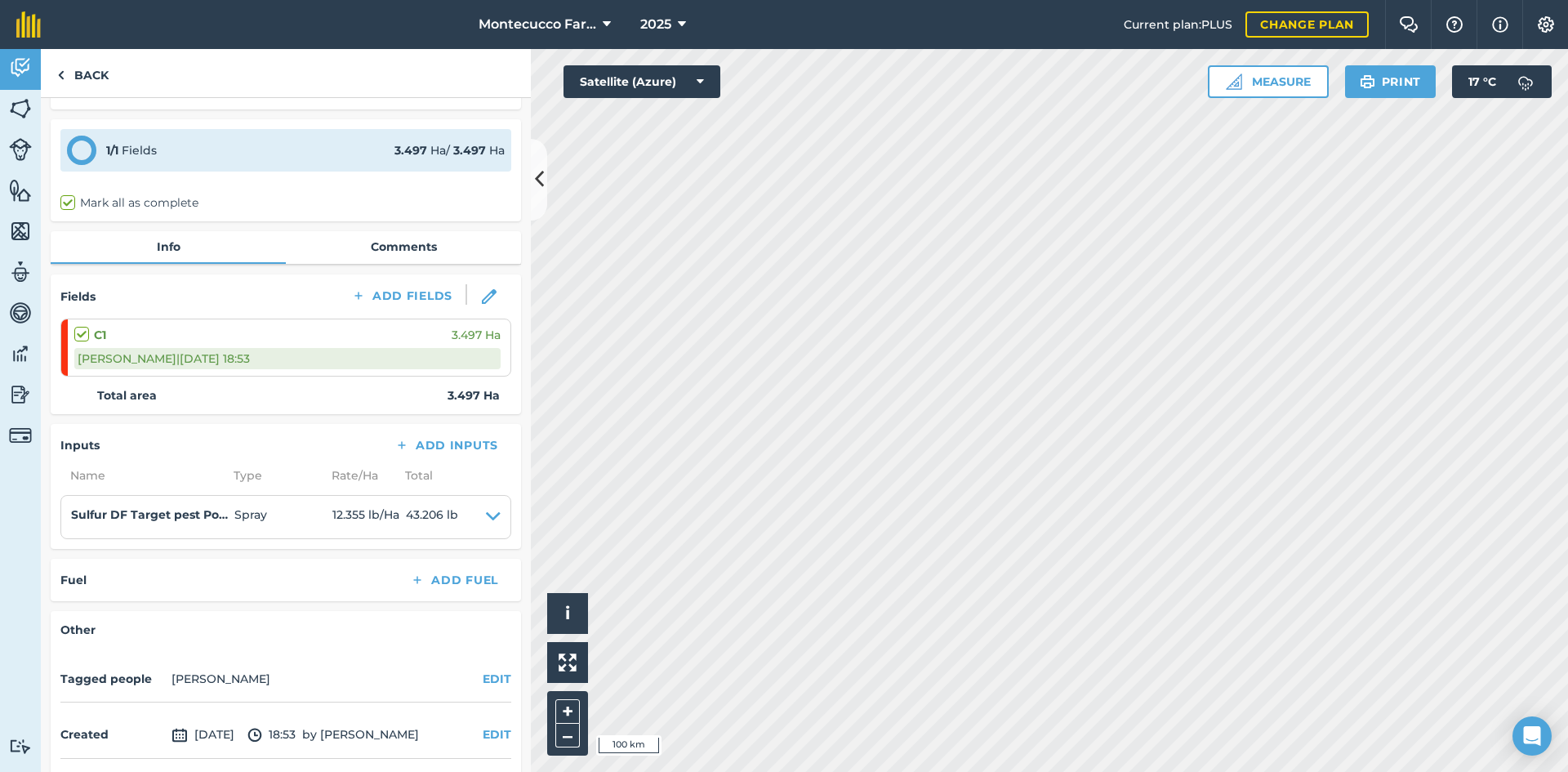
scroll to position [82, 0]
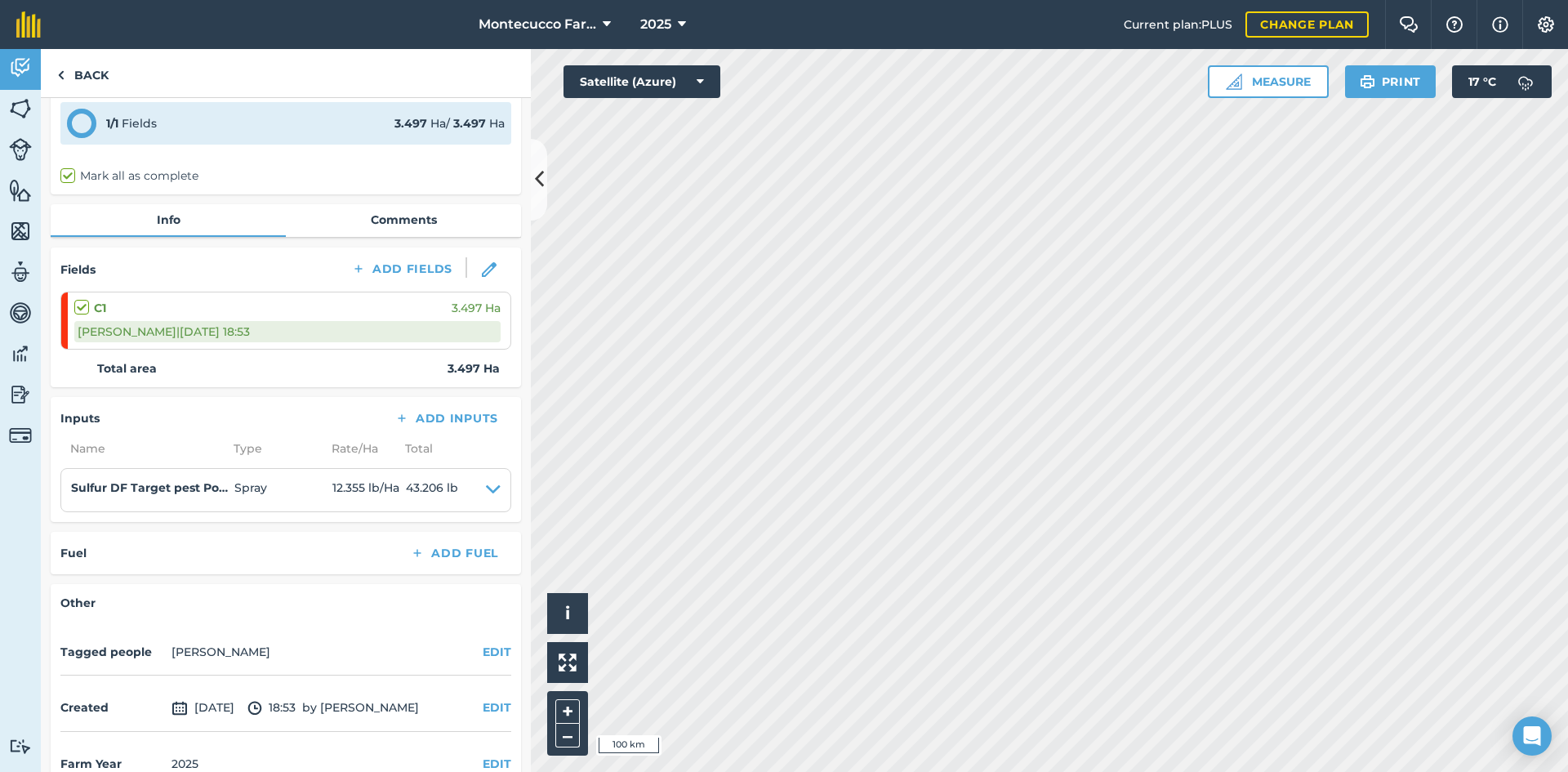
click at [89, 439] on span "Name" at bounding box center [142, 448] width 163 height 18
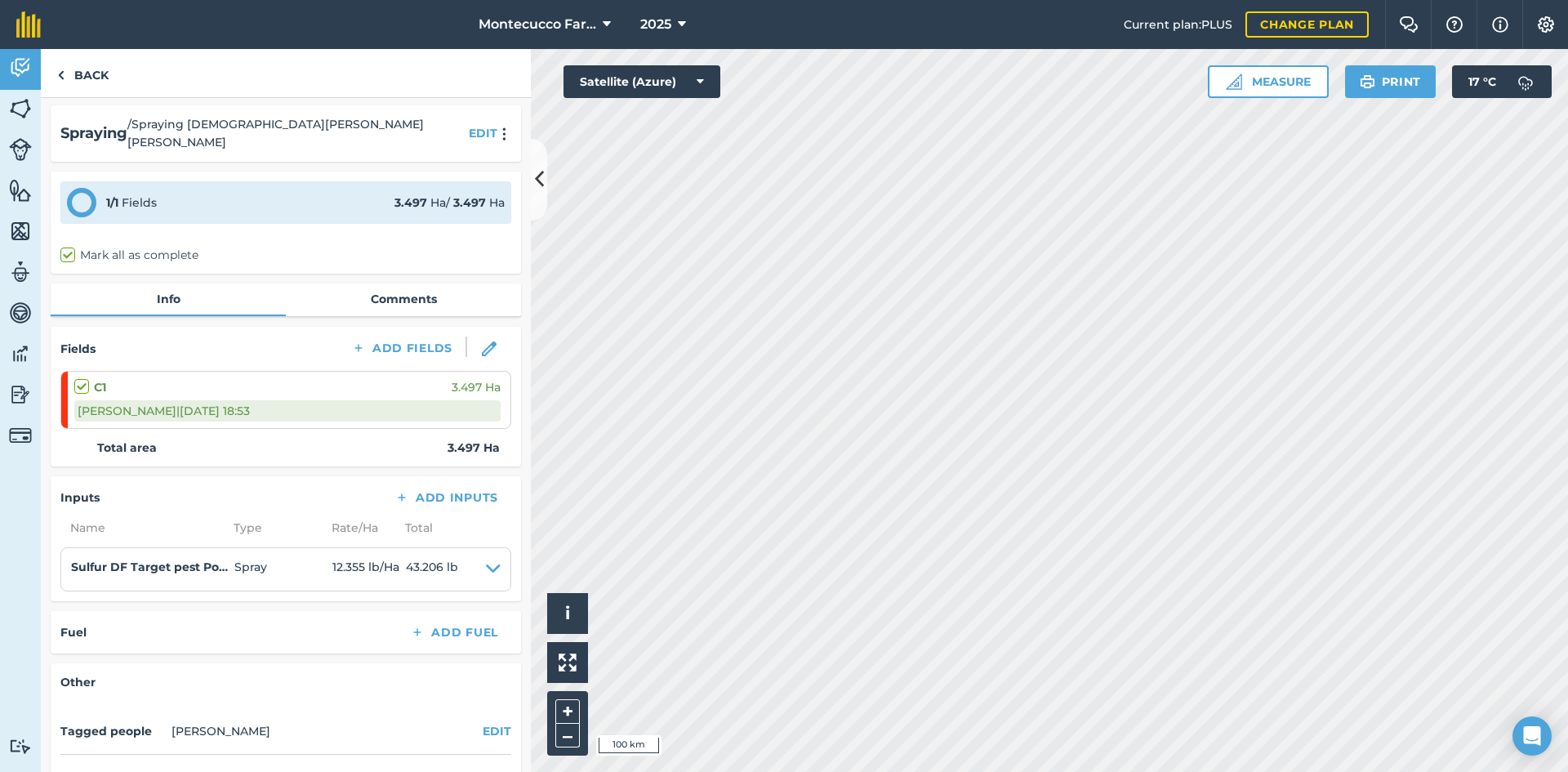
scroll to position [0, 0]
click at [21, 393] on img at bounding box center [20, 394] width 23 height 24
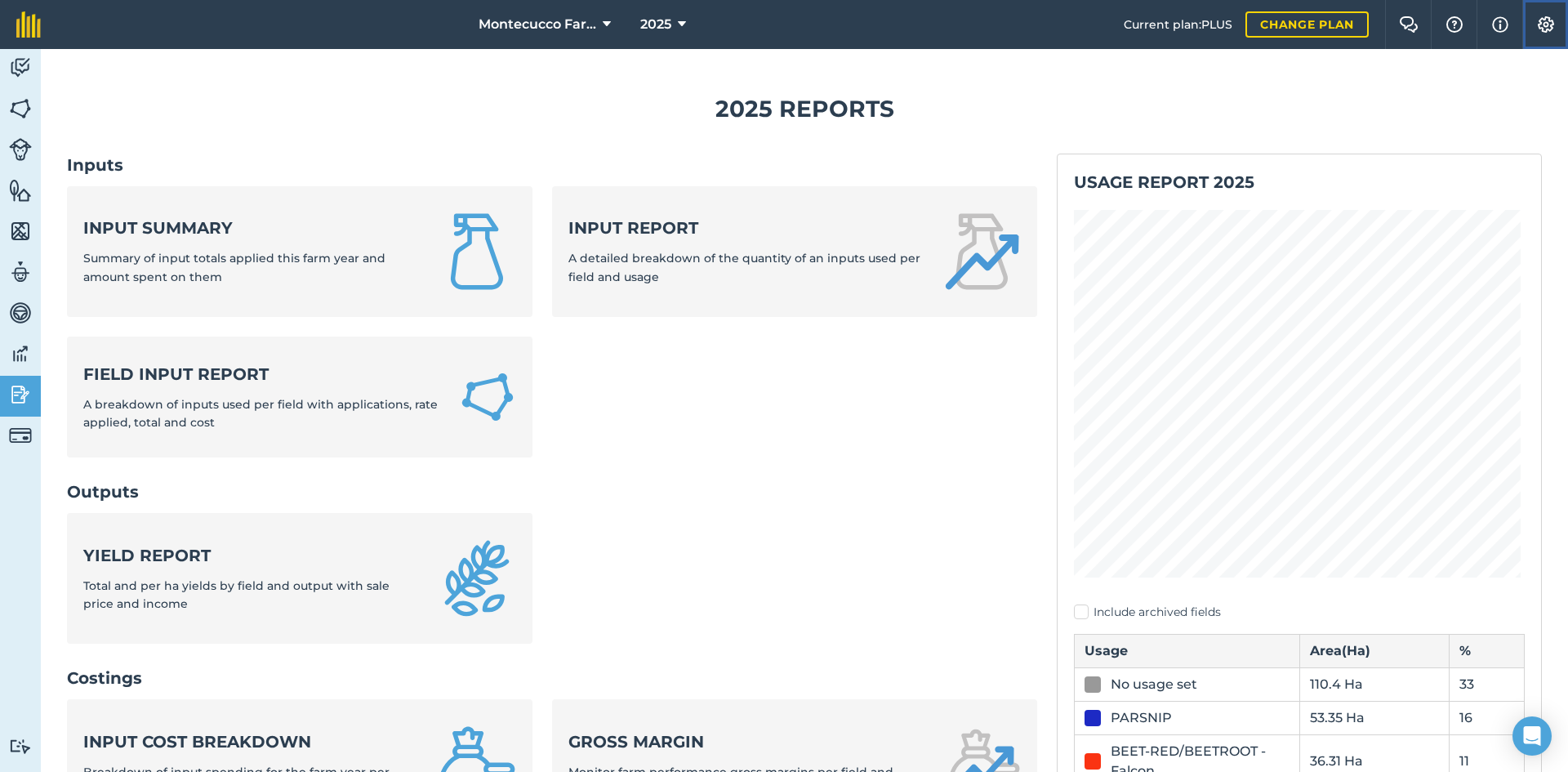
click at [782, 21] on img at bounding box center [1546, 24] width 20 height 16
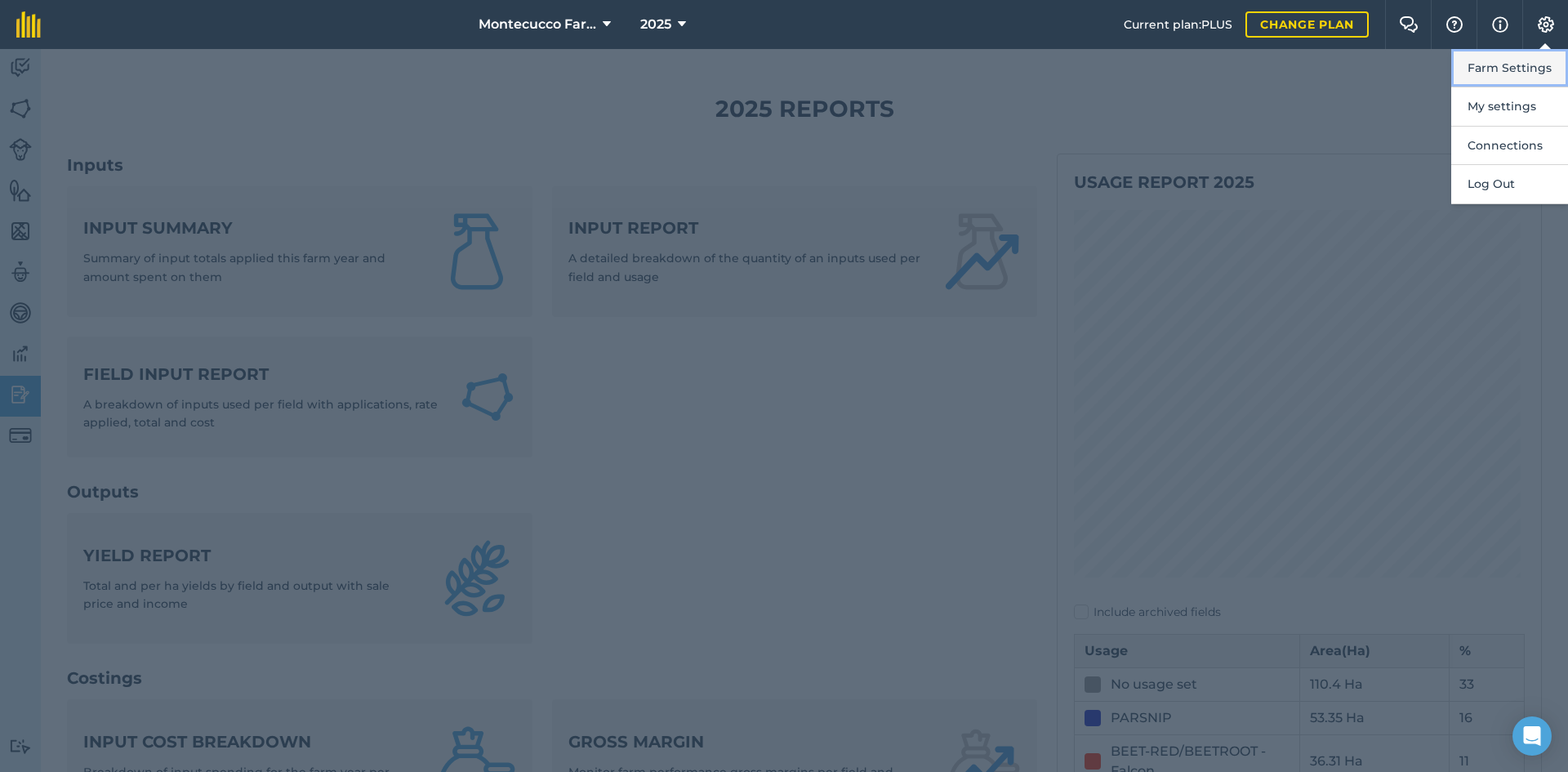
click at [782, 56] on button "Farm Settings" at bounding box center [1510, 68] width 116 height 38
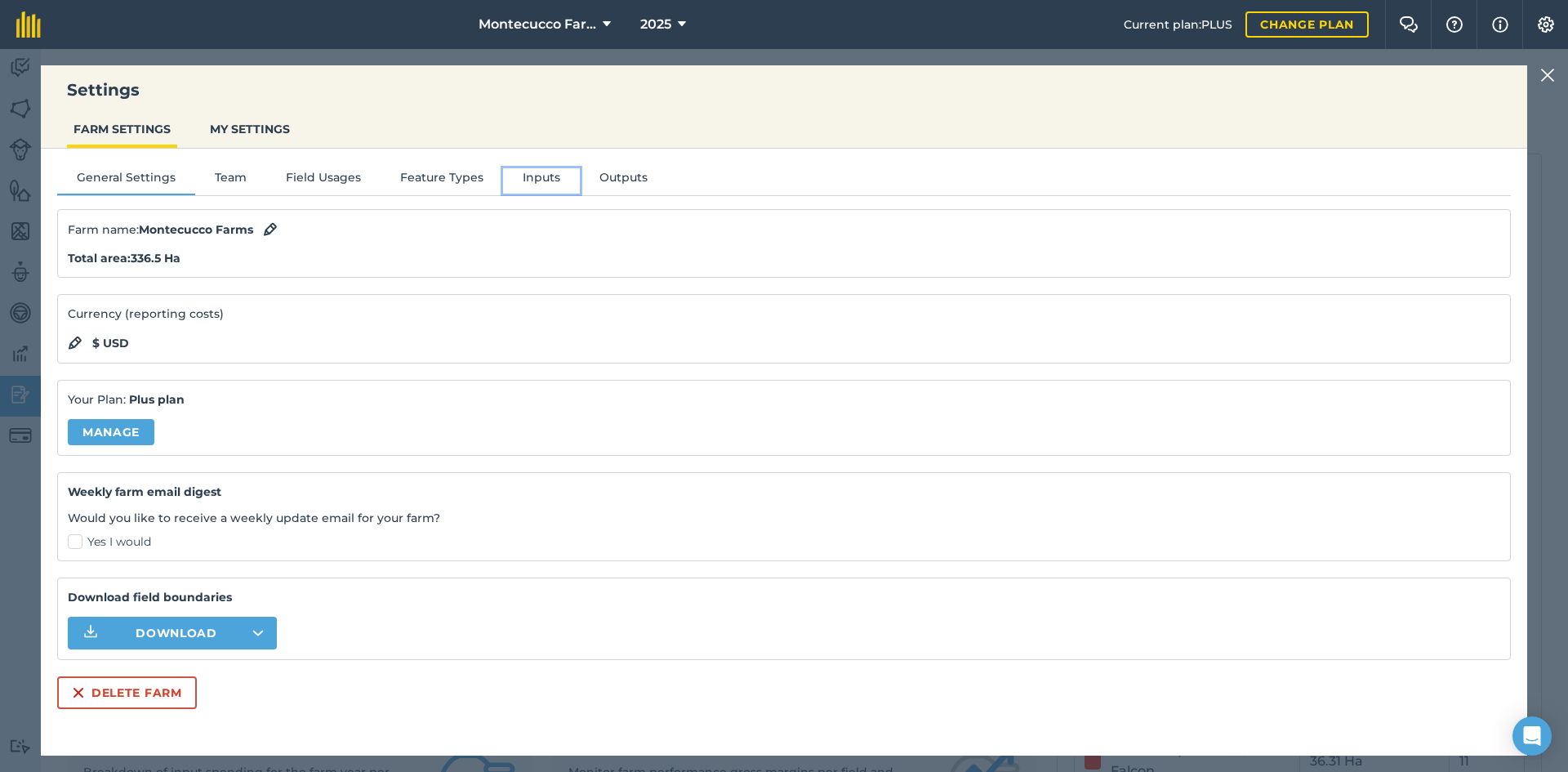
click at [536, 180] on button "Inputs" at bounding box center [541, 181] width 76 height 24
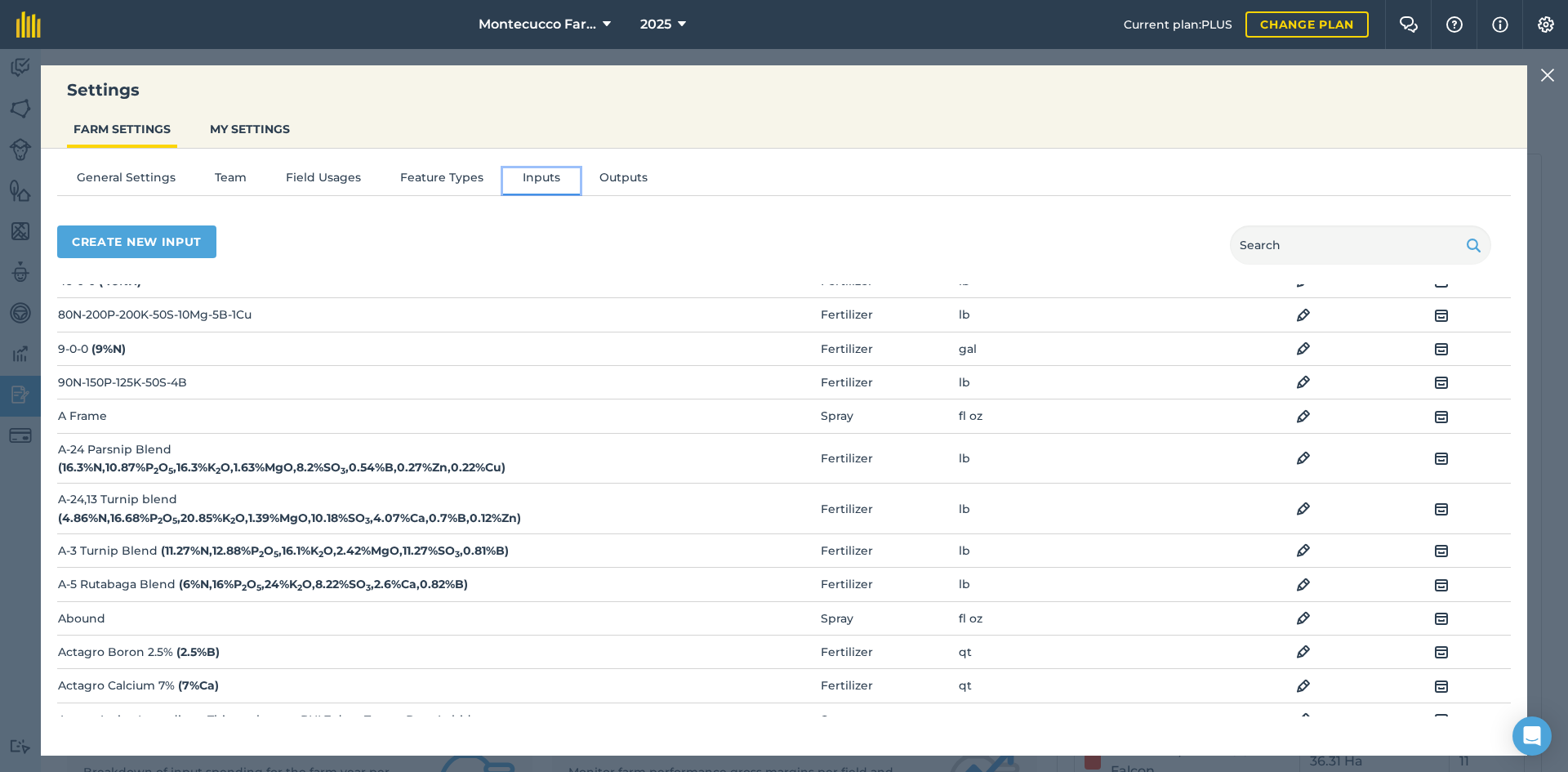
scroll to position [1715, 0]
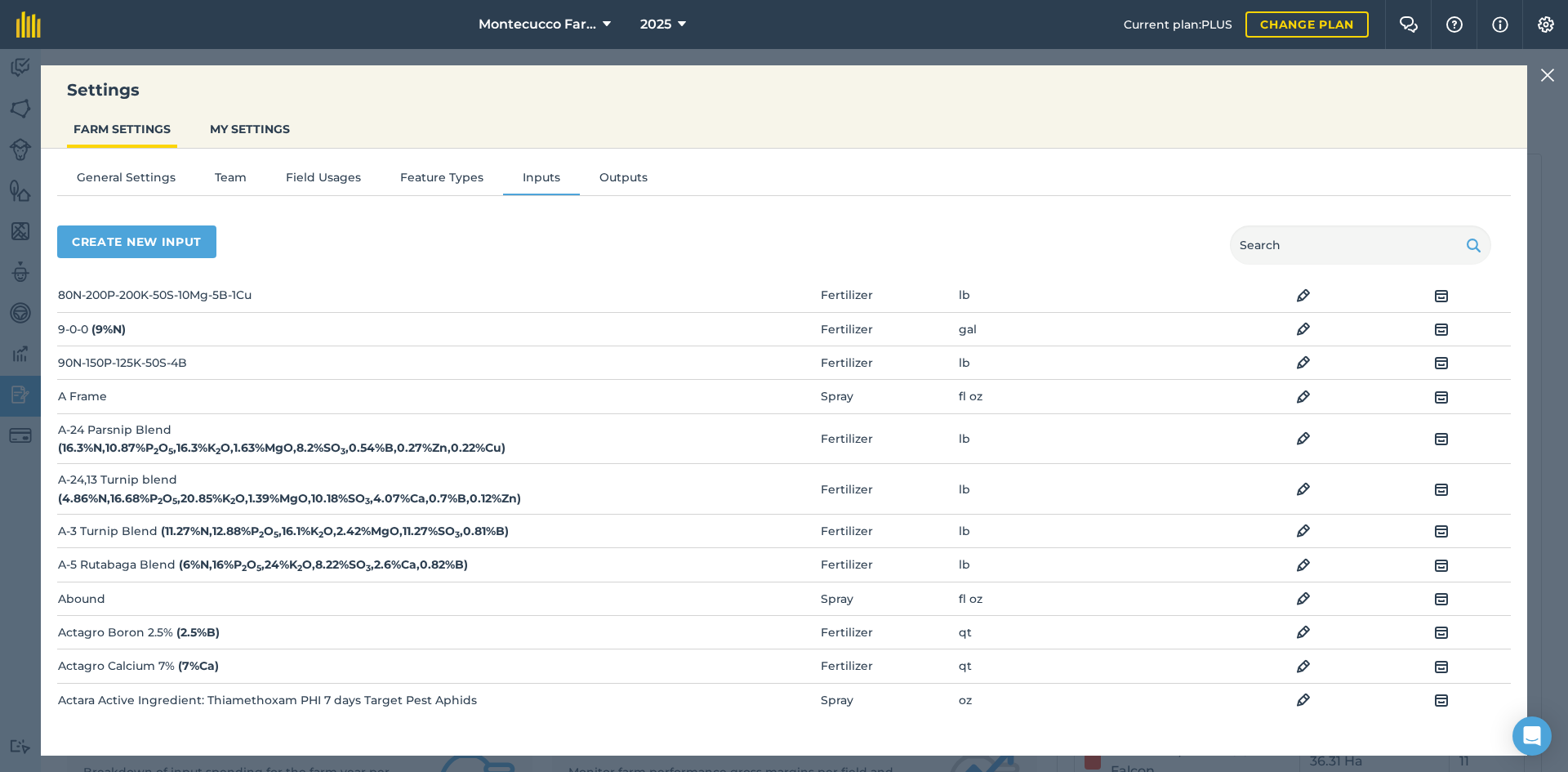
click at [782, 406] on img at bounding box center [1303, 397] width 15 height 20
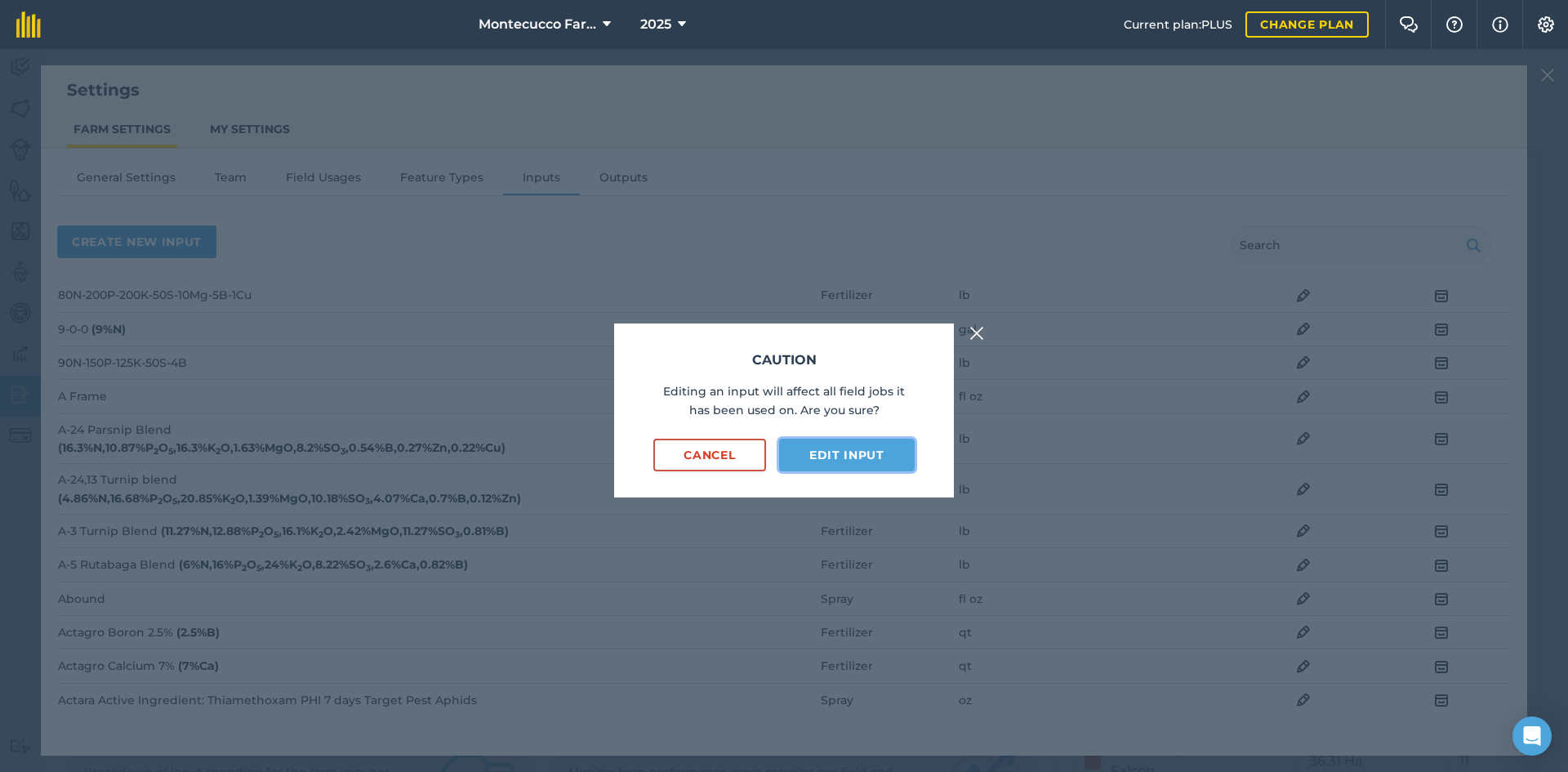
click at [782, 459] on button "Edit input" at bounding box center [847, 455] width 136 height 33
select select "FLUID_OUNCES"
select select "SPRAY"
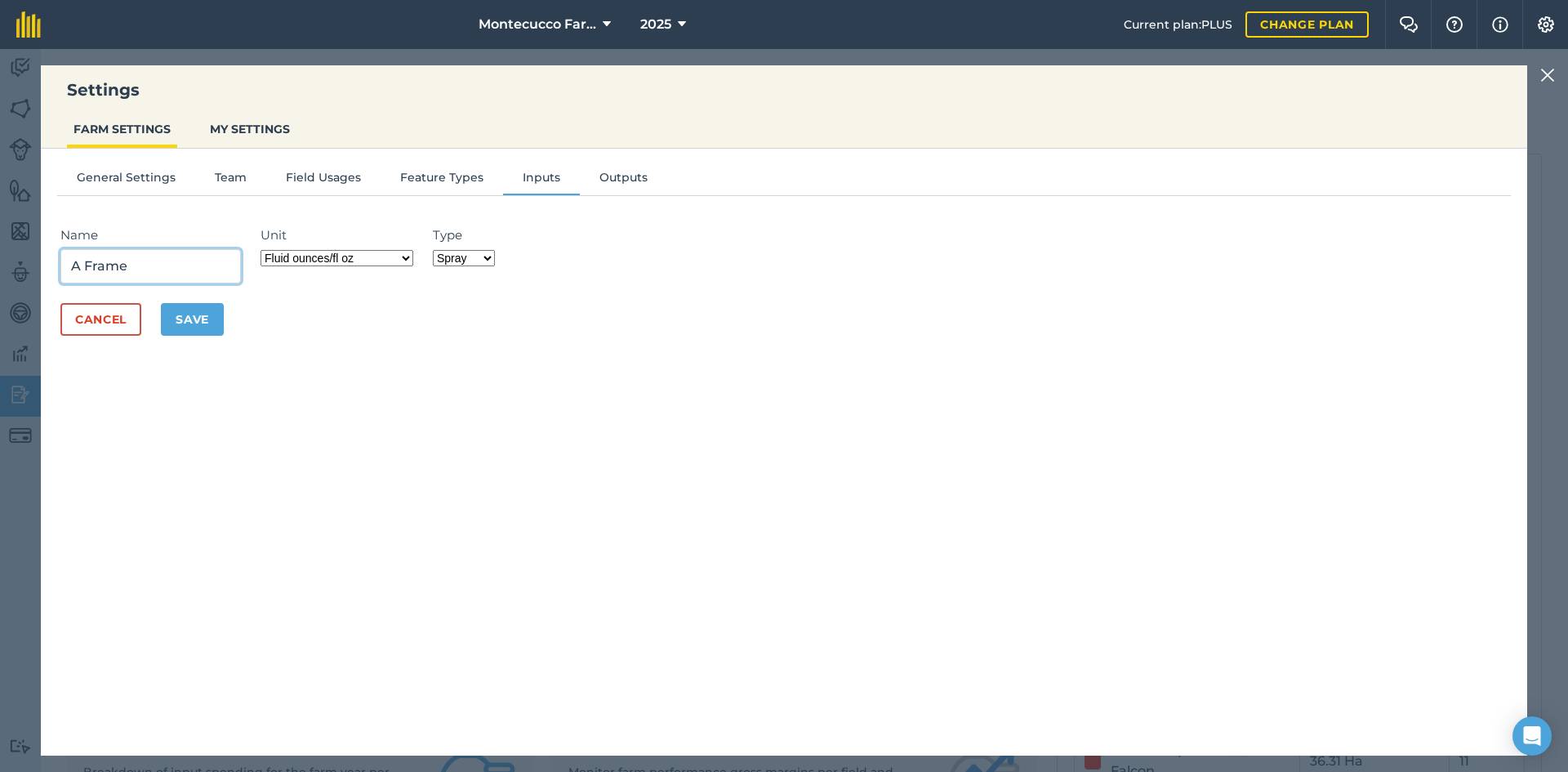
click at [174, 265] on input "A Frame" at bounding box center [151, 266] width 181 height 34
paste input "azoxystrobin and propiconazole"
type input "A Frame azoxystrobin and propiconazole"
drag, startPoint x: 162, startPoint y: 261, endPoint x: 18, endPoint y: 258, distance: 144.0
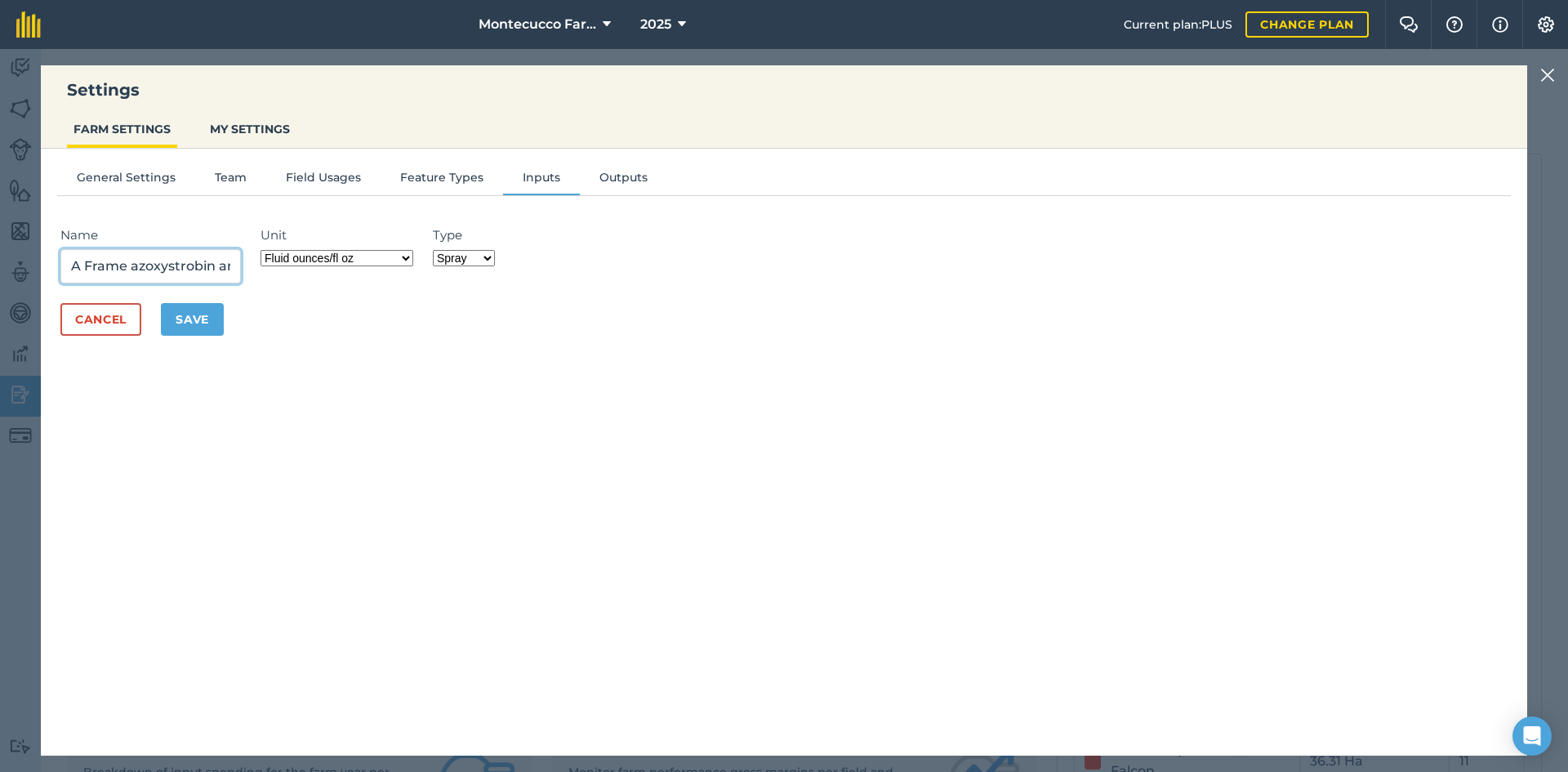
click at [18, 258] on div "Settings FARM SETTINGS MY SETTINGS General Settings Team Field Usages Feature T…" at bounding box center [784, 410] width 1568 height 723
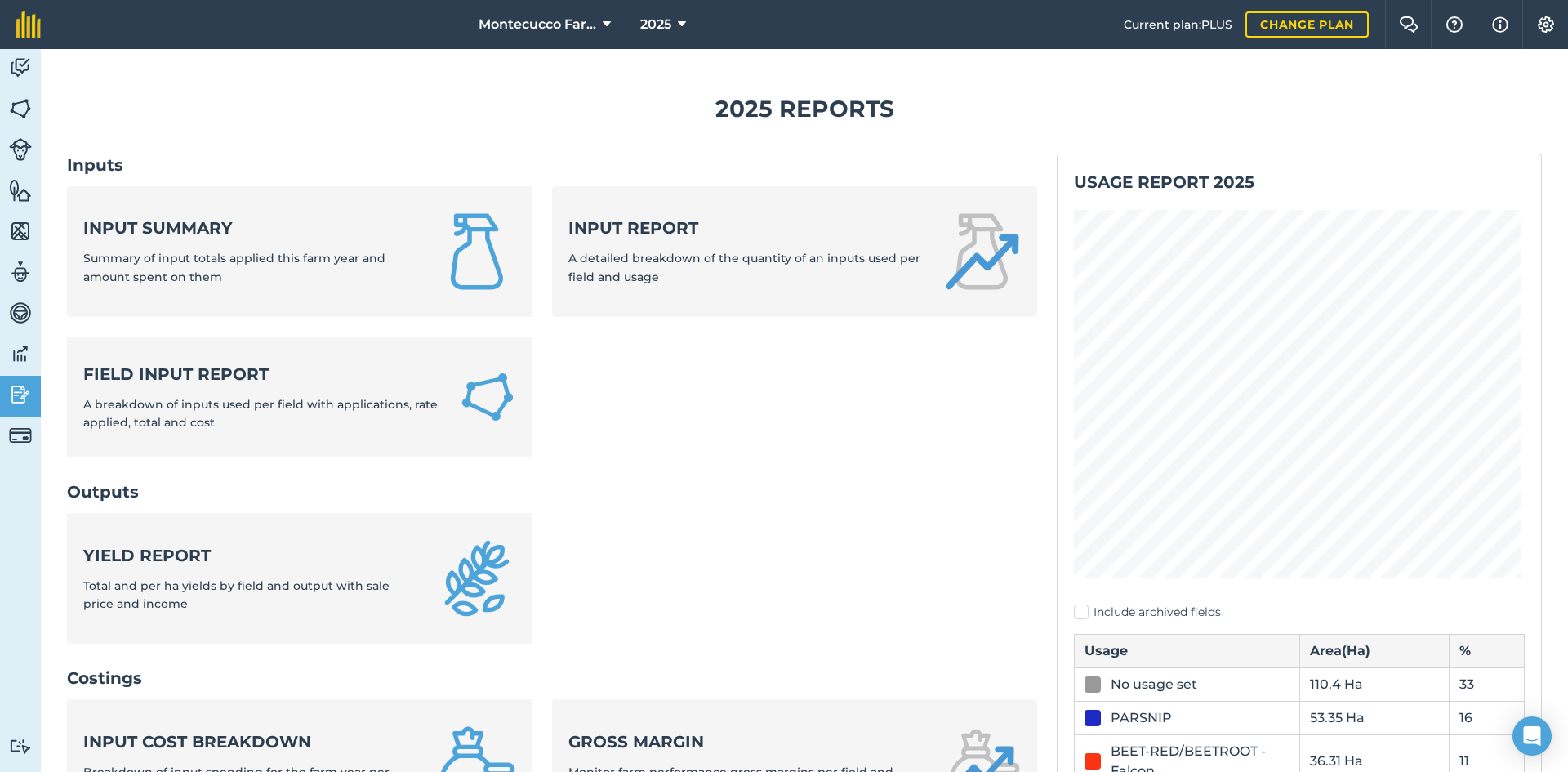
click at [654, 407] on ul "Input summary Summary of input totals applied this farm year and amount spent o…" at bounding box center [552, 332] width 970 height 292
click at [23, 113] on img at bounding box center [20, 109] width 23 height 24
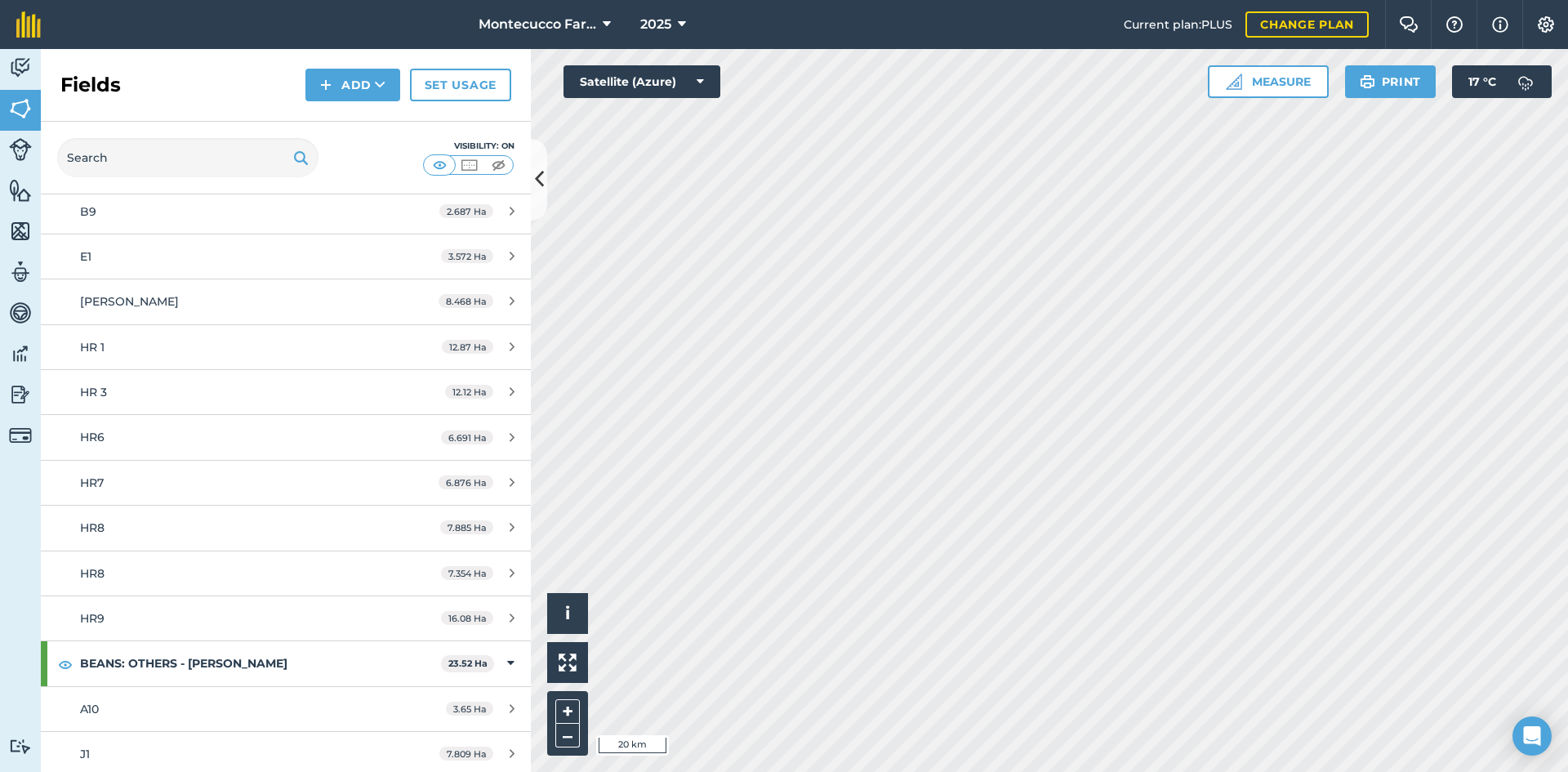
scroll to position [408, 0]
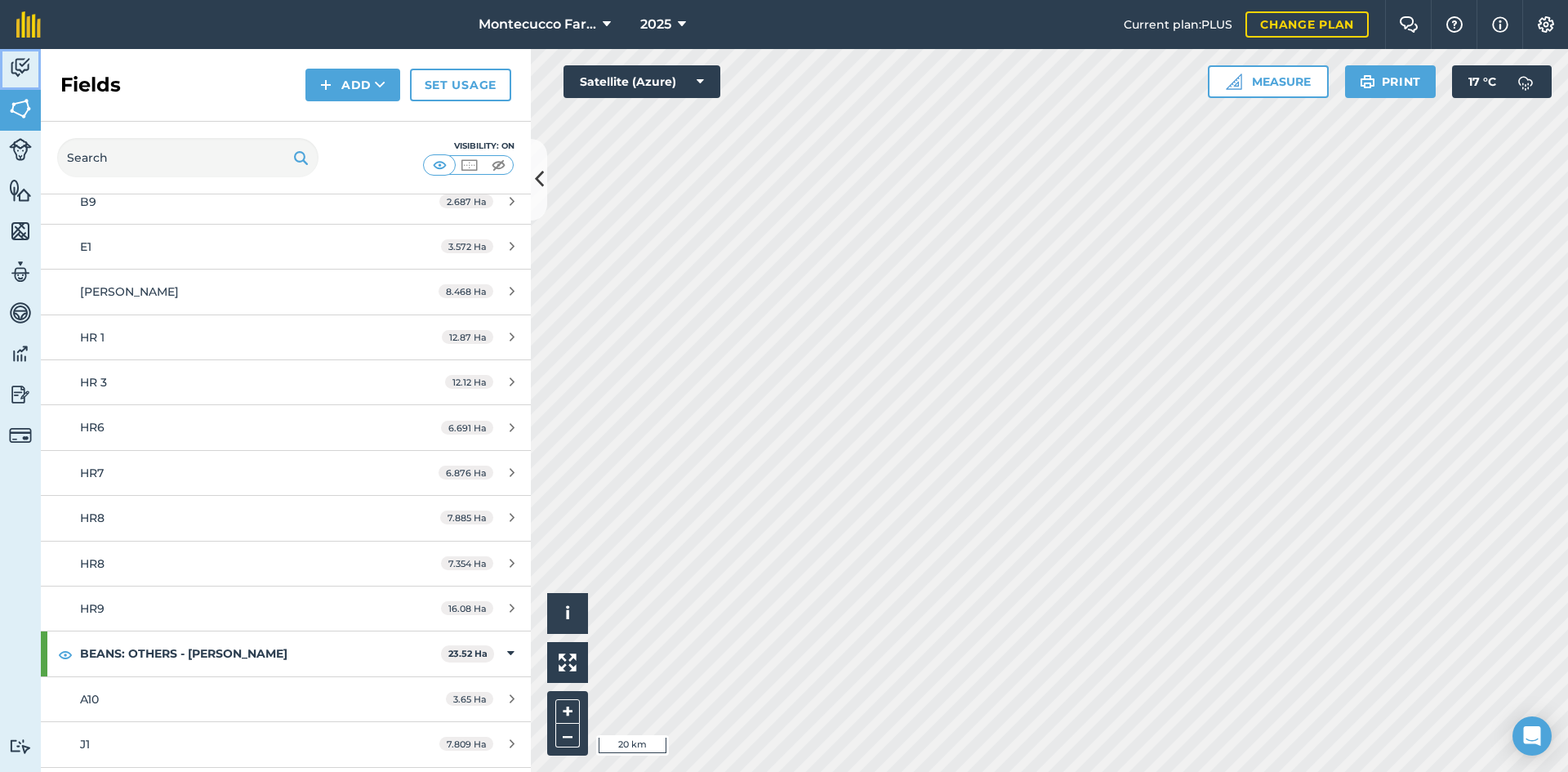
click at [19, 69] on img at bounding box center [20, 68] width 23 height 24
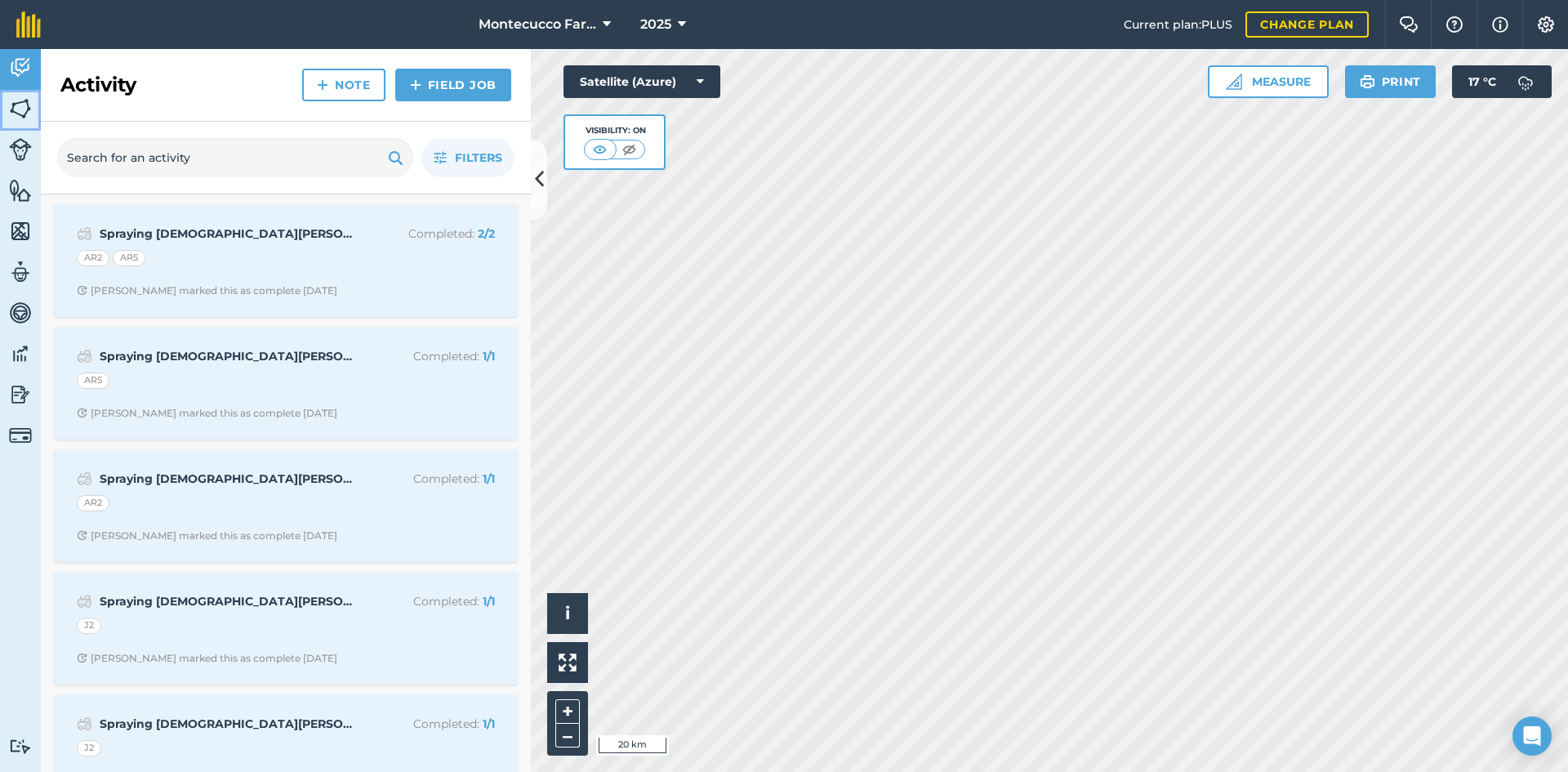
click at [21, 94] on link "Fields" at bounding box center [20, 109] width 41 height 41
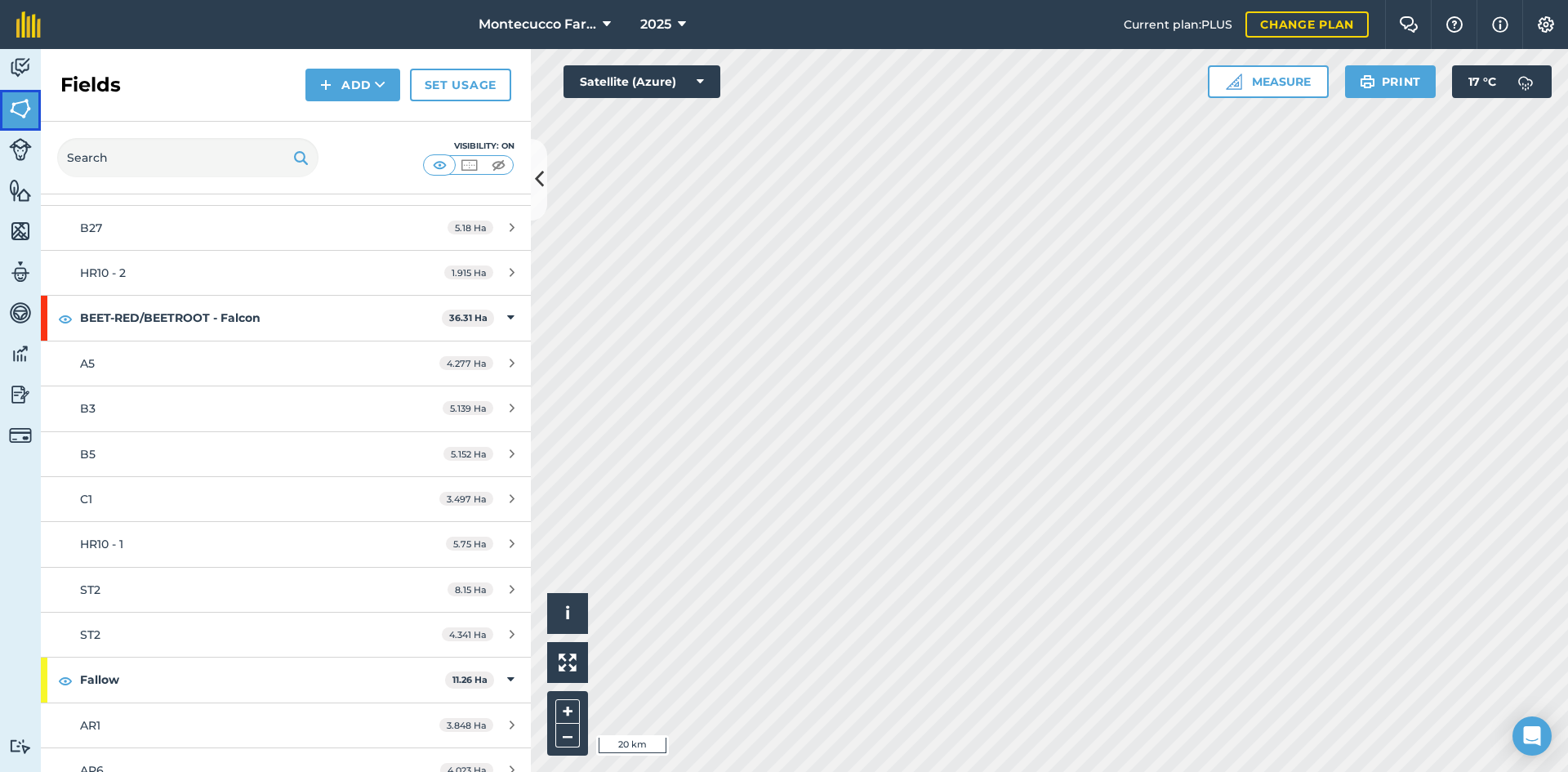
scroll to position [1224, 0]
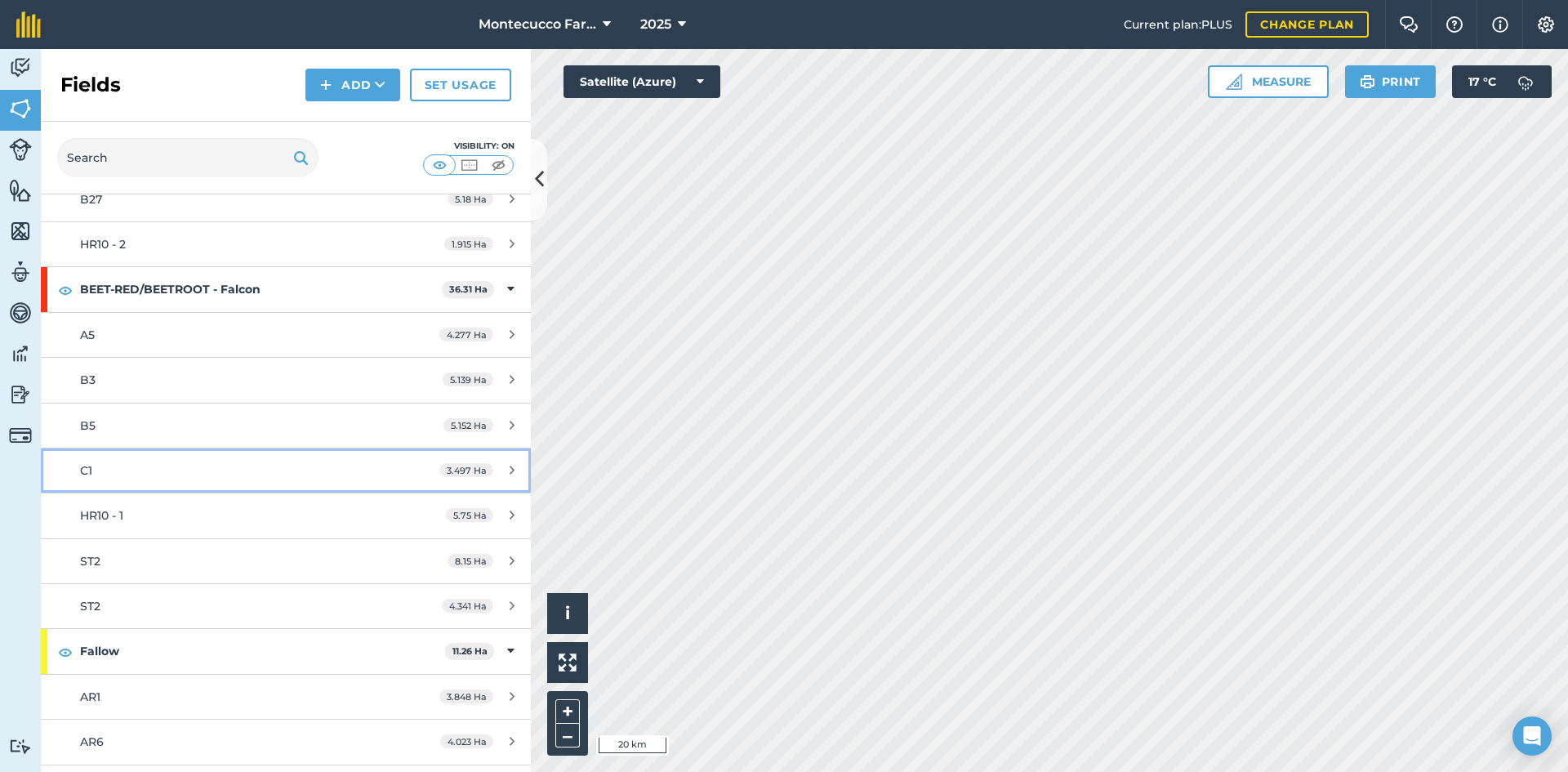
click at [84, 466] on span "C1" at bounding box center [86, 470] width 12 height 15
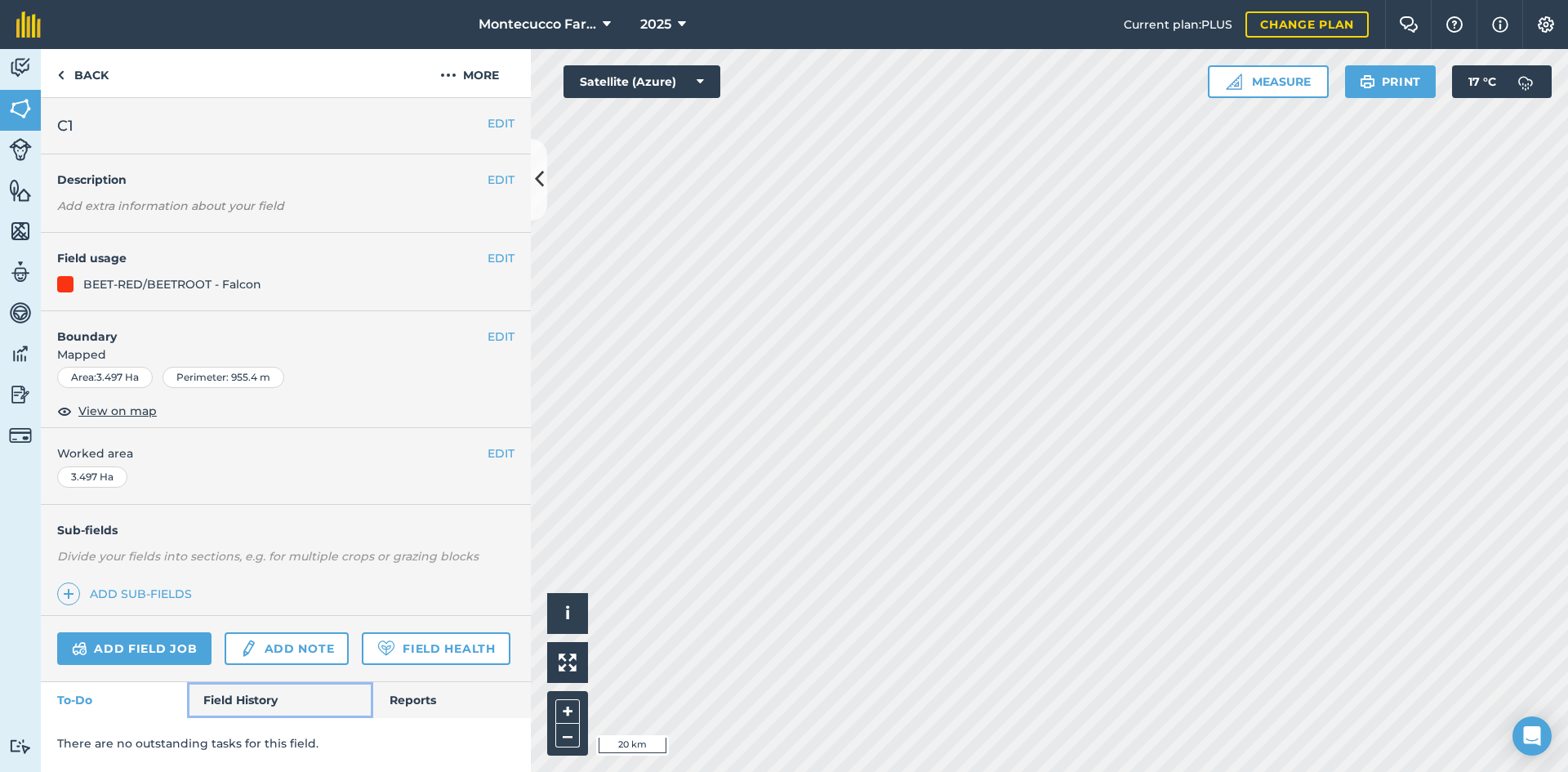
click at [305, 702] on link "Field History" at bounding box center [279, 699] width 185 height 36
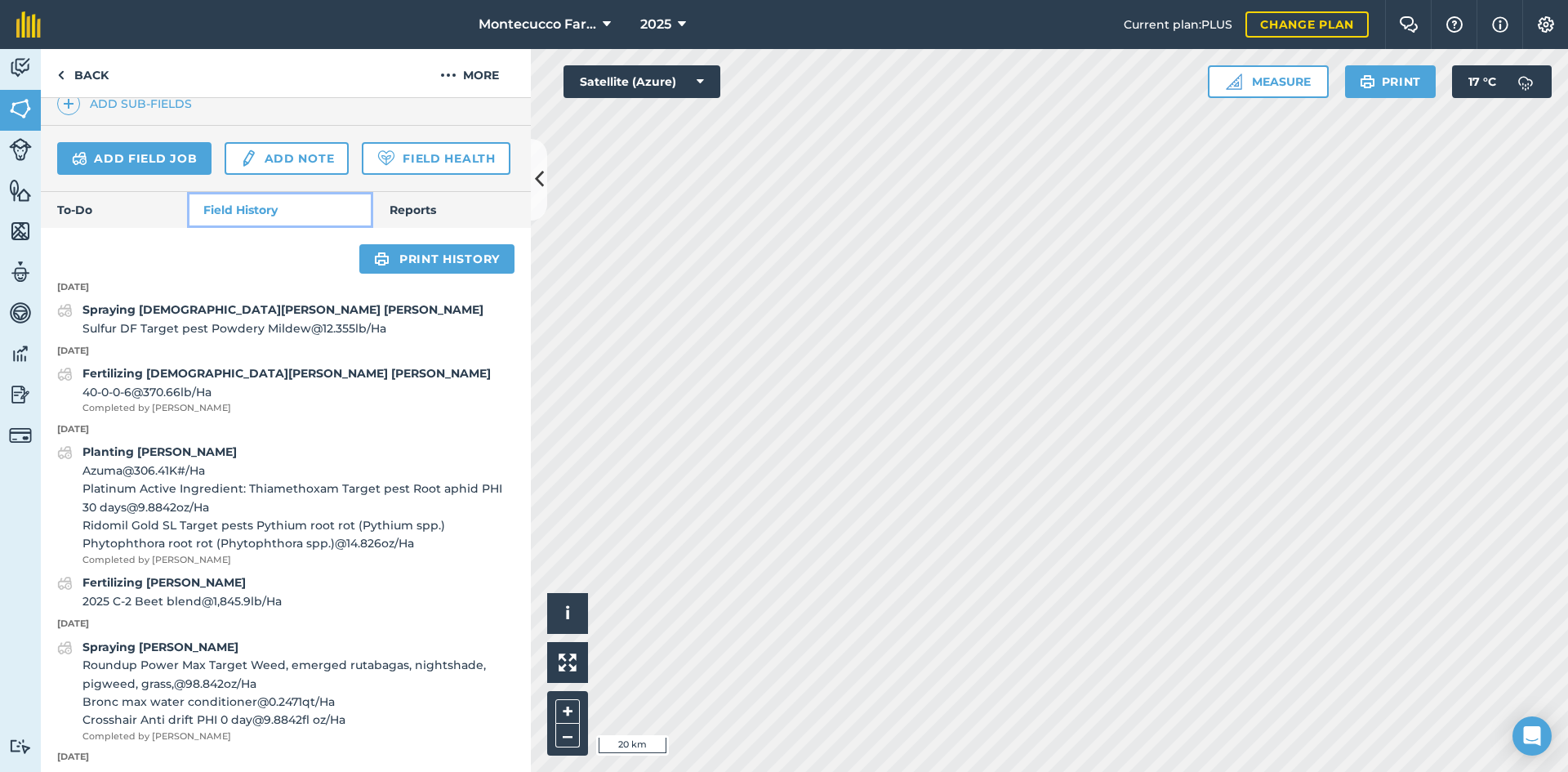
scroll to position [571, 0]
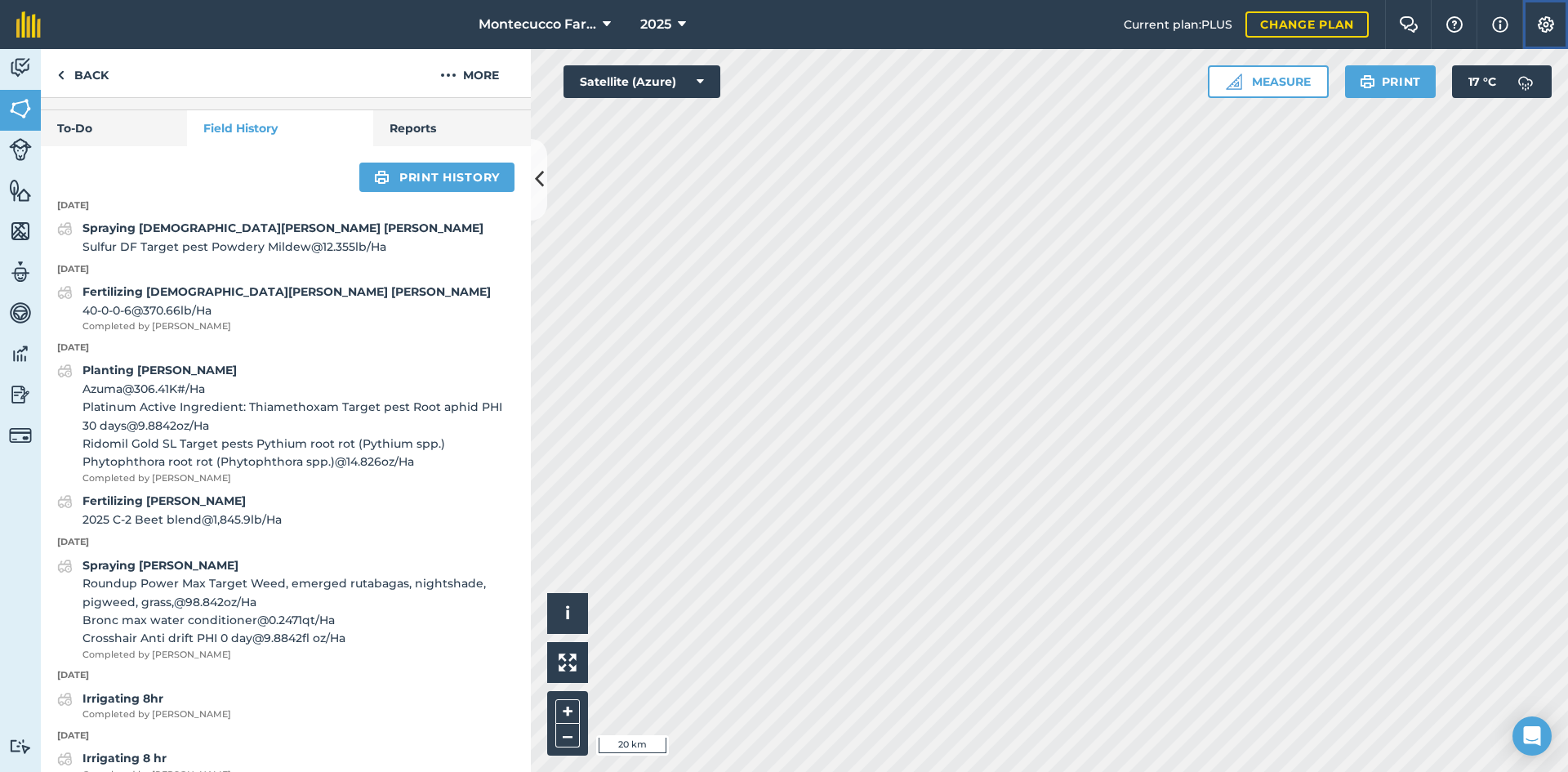
click at [782, 27] on img at bounding box center [1546, 24] width 20 height 16
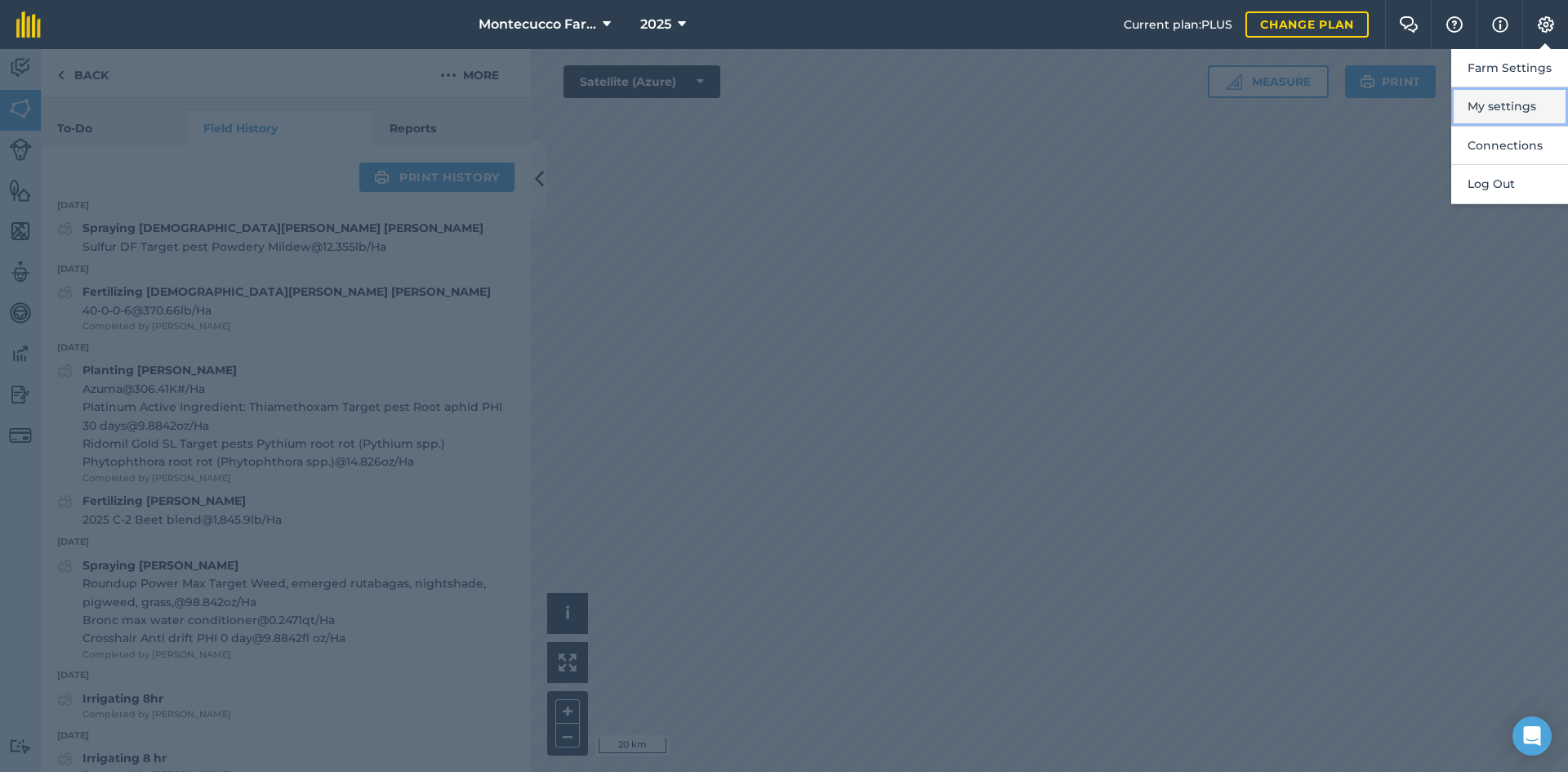
click at [782, 108] on button "My settings" at bounding box center [1510, 107] width 116 height 38
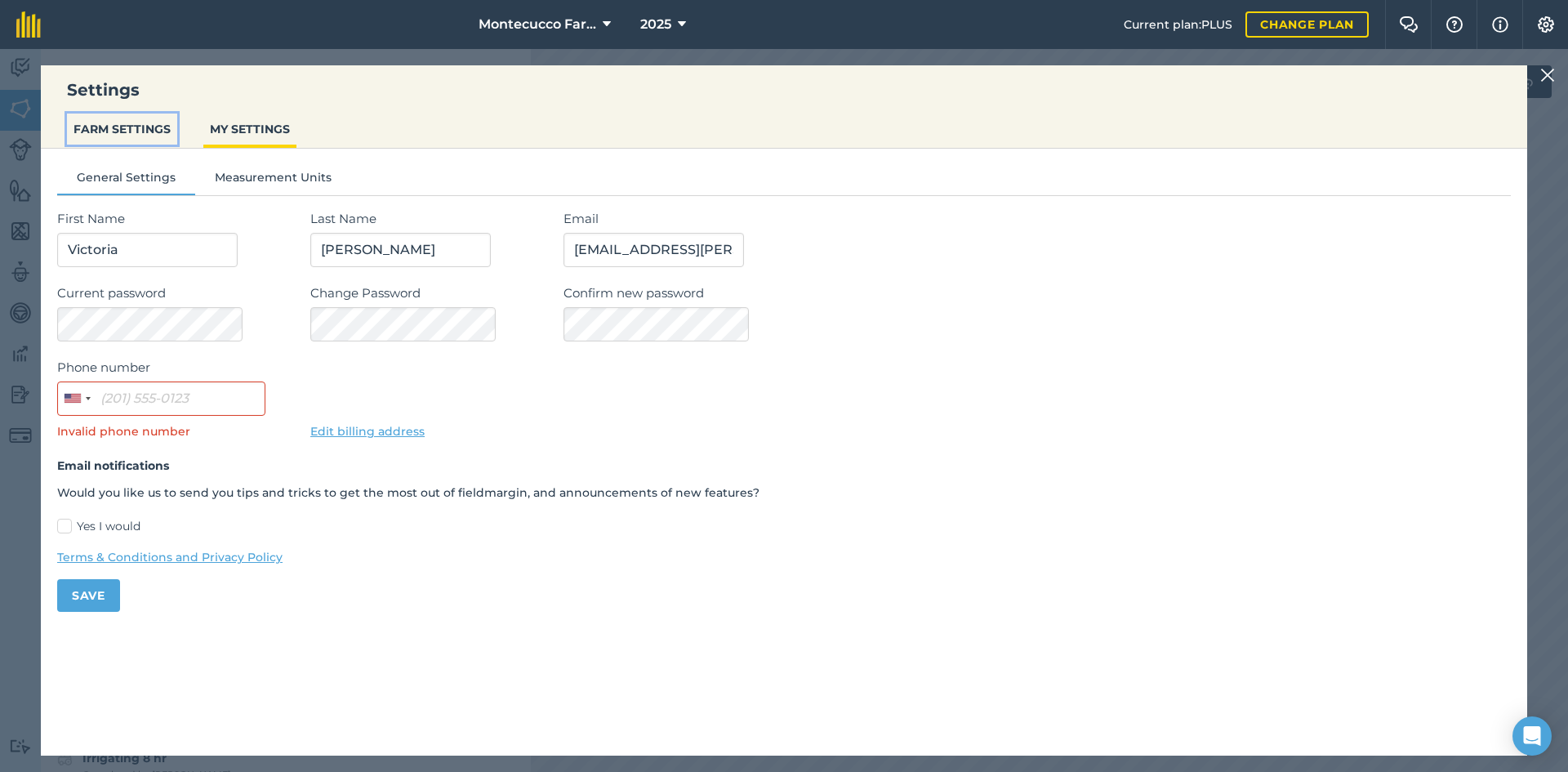
click at [150, 132] on button "FARM SETTINGS" at bounding box center [122, 129] width 110 height 31
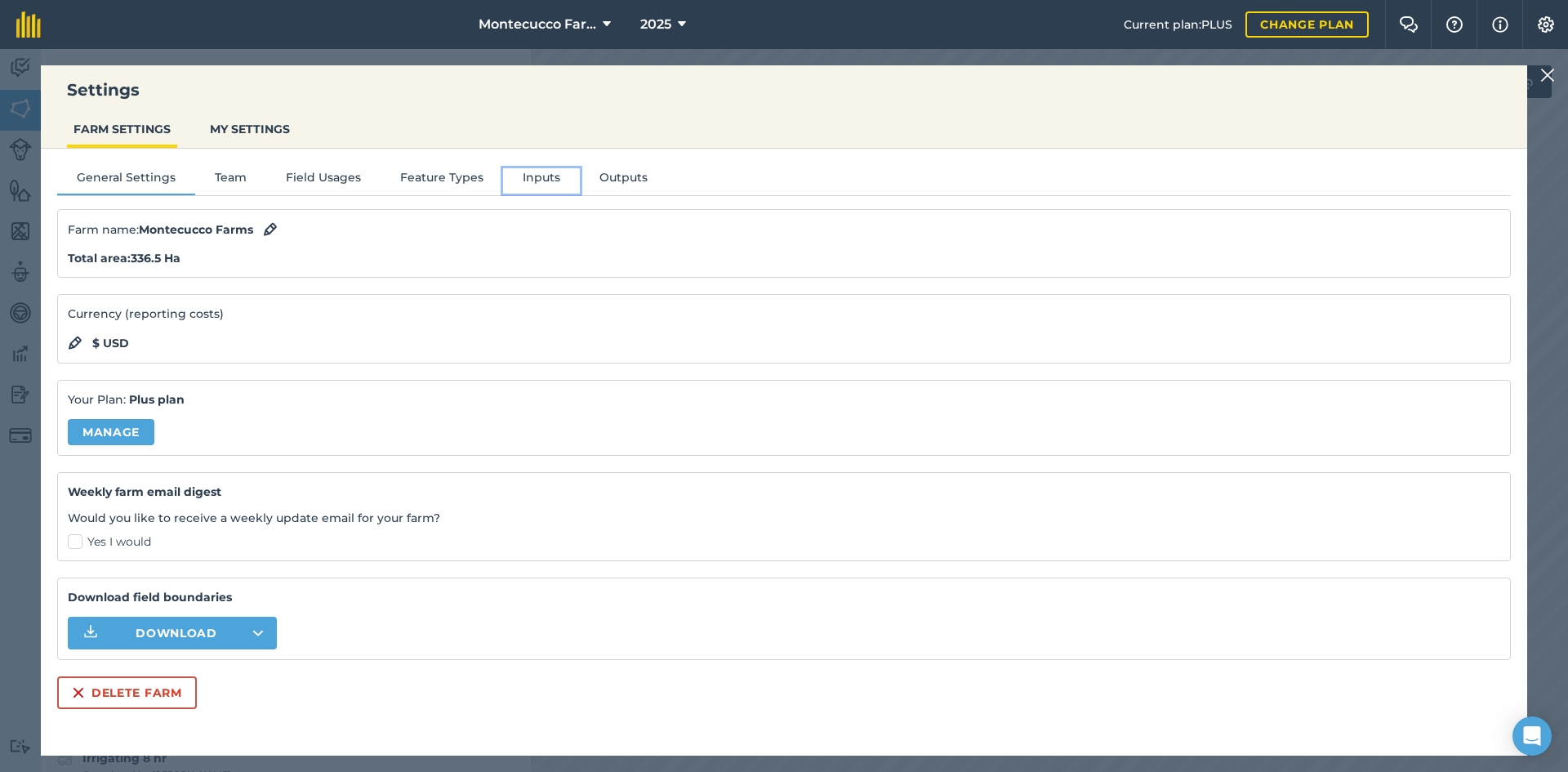
click at [533, 182] on button "Inputs" at bounding box center [541, 181] width 76 height 24
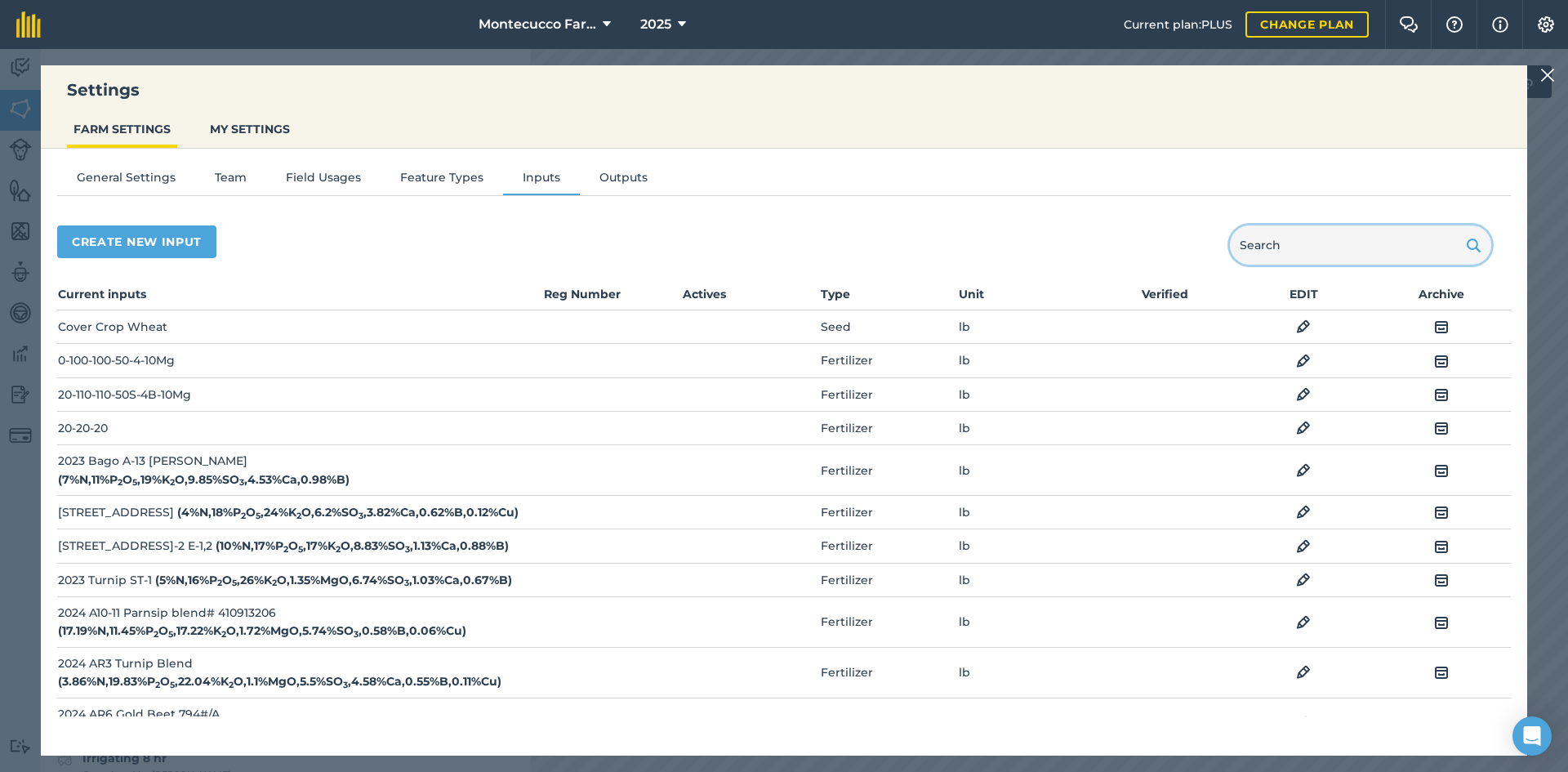
click at [782, 245] on input "text" at bounding box center [1360, 245] width 261 height 39
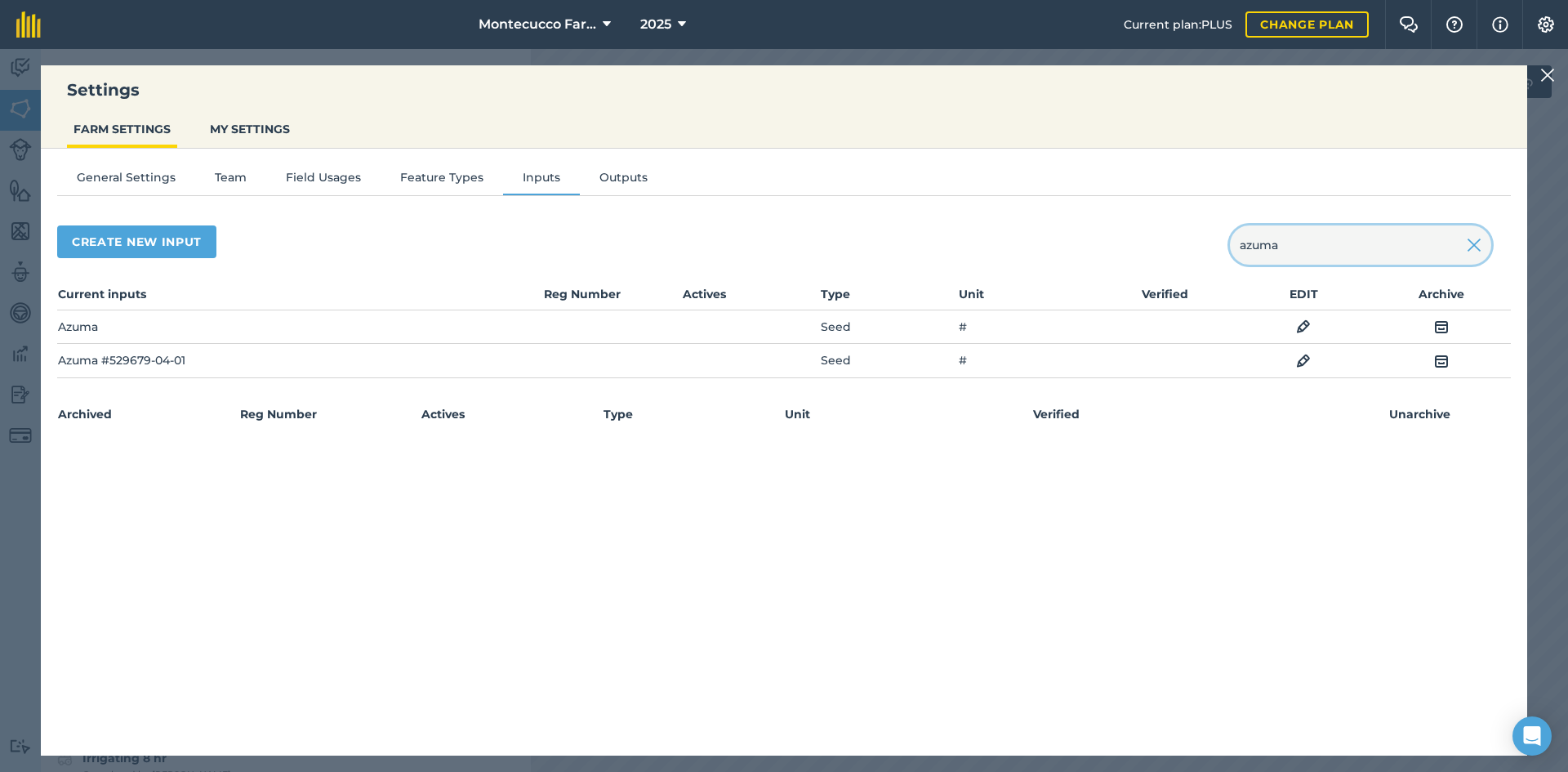
type input "azuma"
click at [782, 322] on img at bounding box center [1303, 327] width 15 height 20
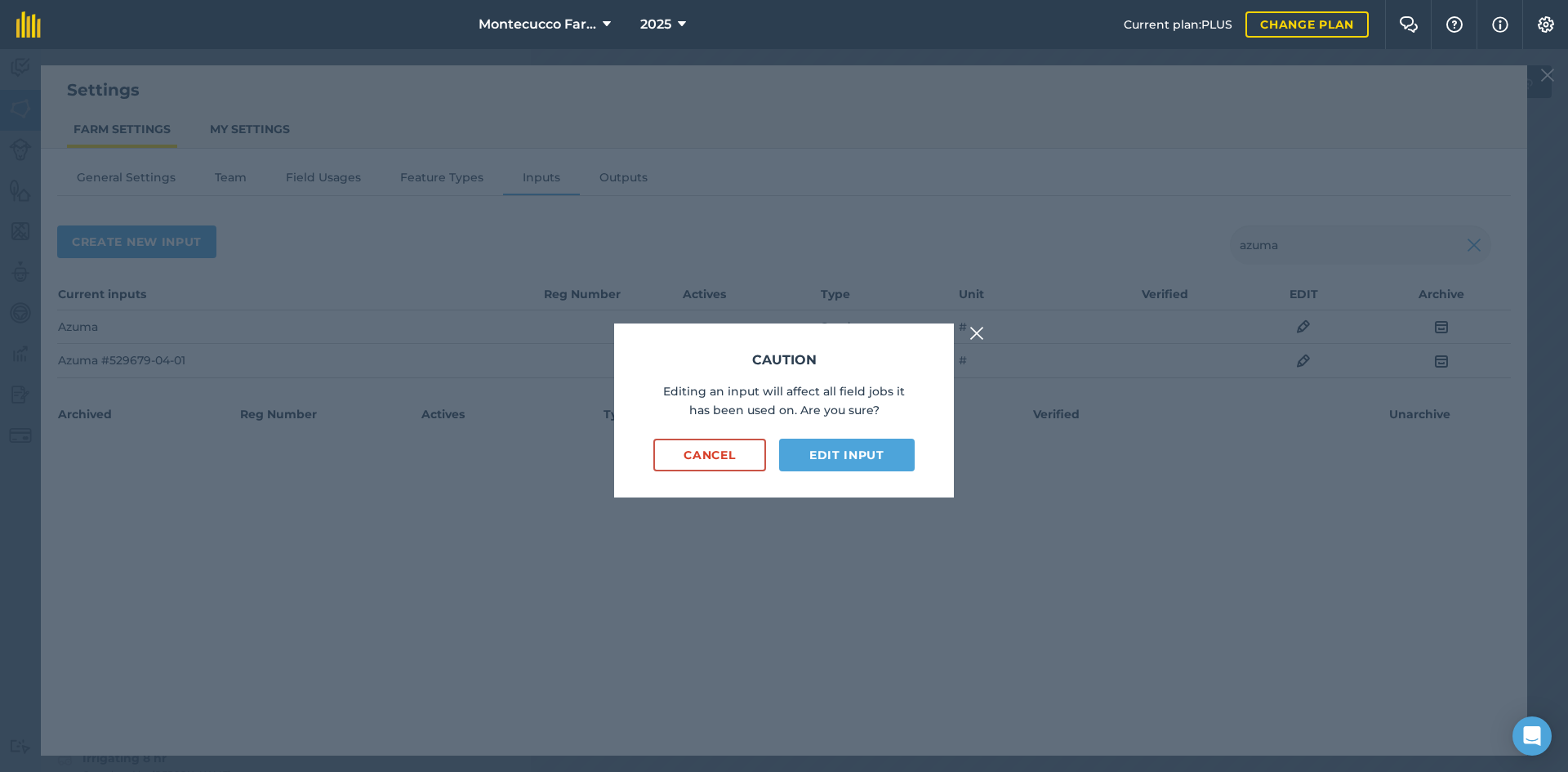
click at [782, 342] on div "Caution Editing an input will affect all field jobs it has been used on. Are yo…" at bounding box center [784, 410] width 340 height 174
click at [703, 455] on button "Cancel" at bounding box center [710, 455] width 113 height 33
click at [704, 452] on button "Cancel" at bounding box center [710, 455] width 113 height 33
click at [704, 457] on button "Cancel" at bounding box center [710, 455] width 113 height 33
click at [759, 447] on button "Cancel" at bounding box center [710, 455] width 113 height 33
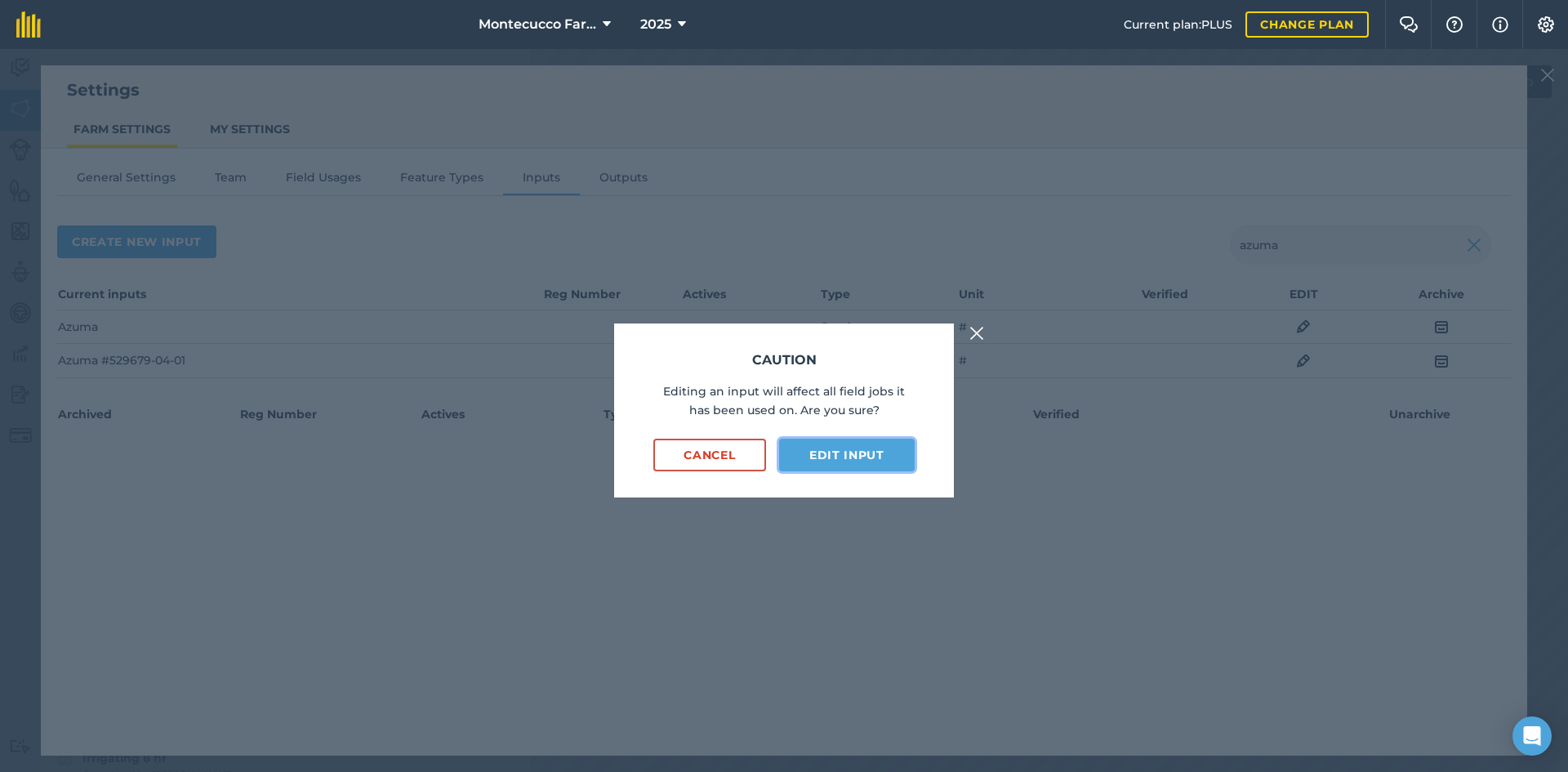
click at [782, 455] on button "Edit input" at bounding box center [847, 455] width 136 height 33
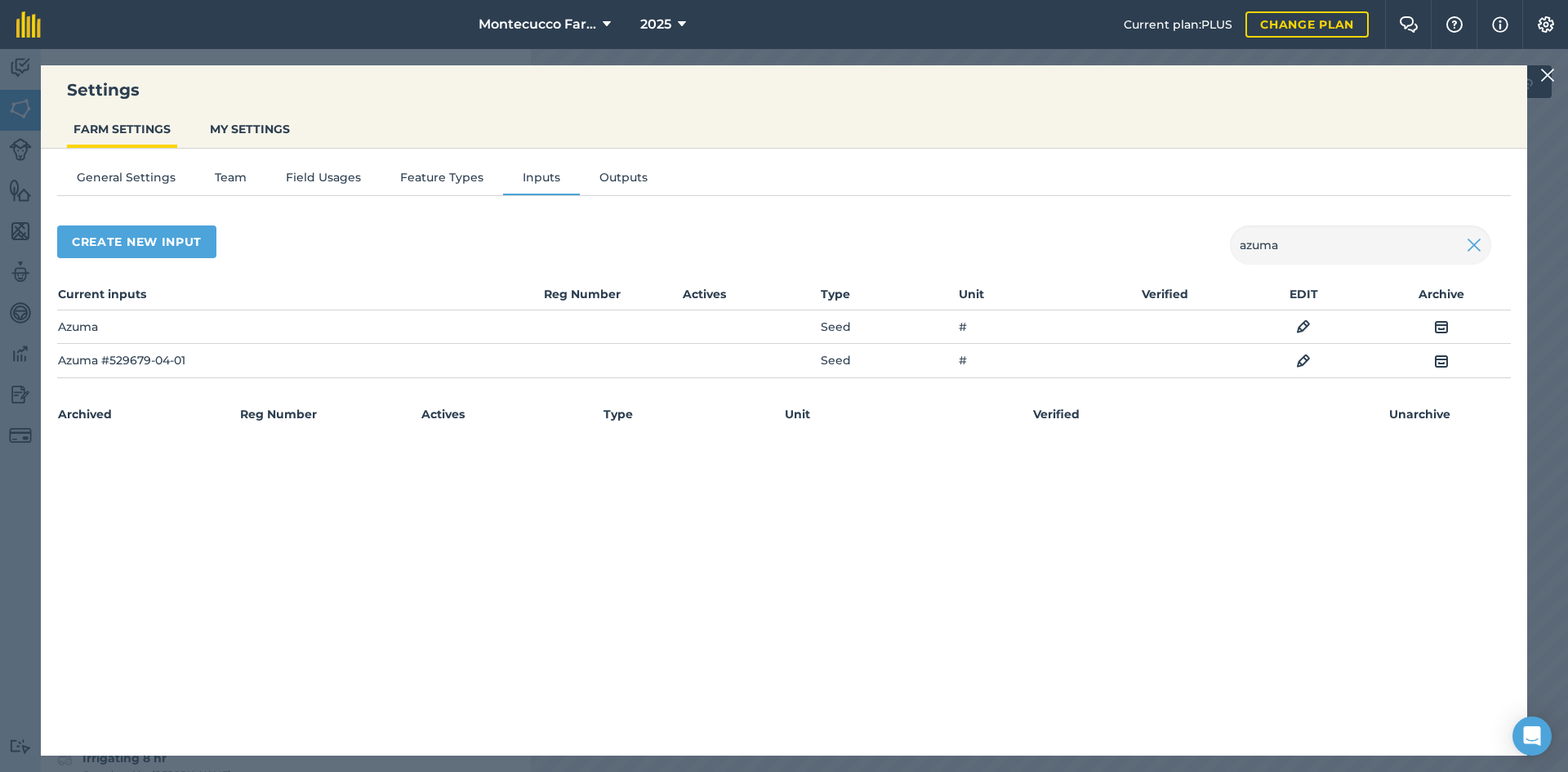
click at [782, 327] on img at bounding box center [1303, 327] width 15 height 20
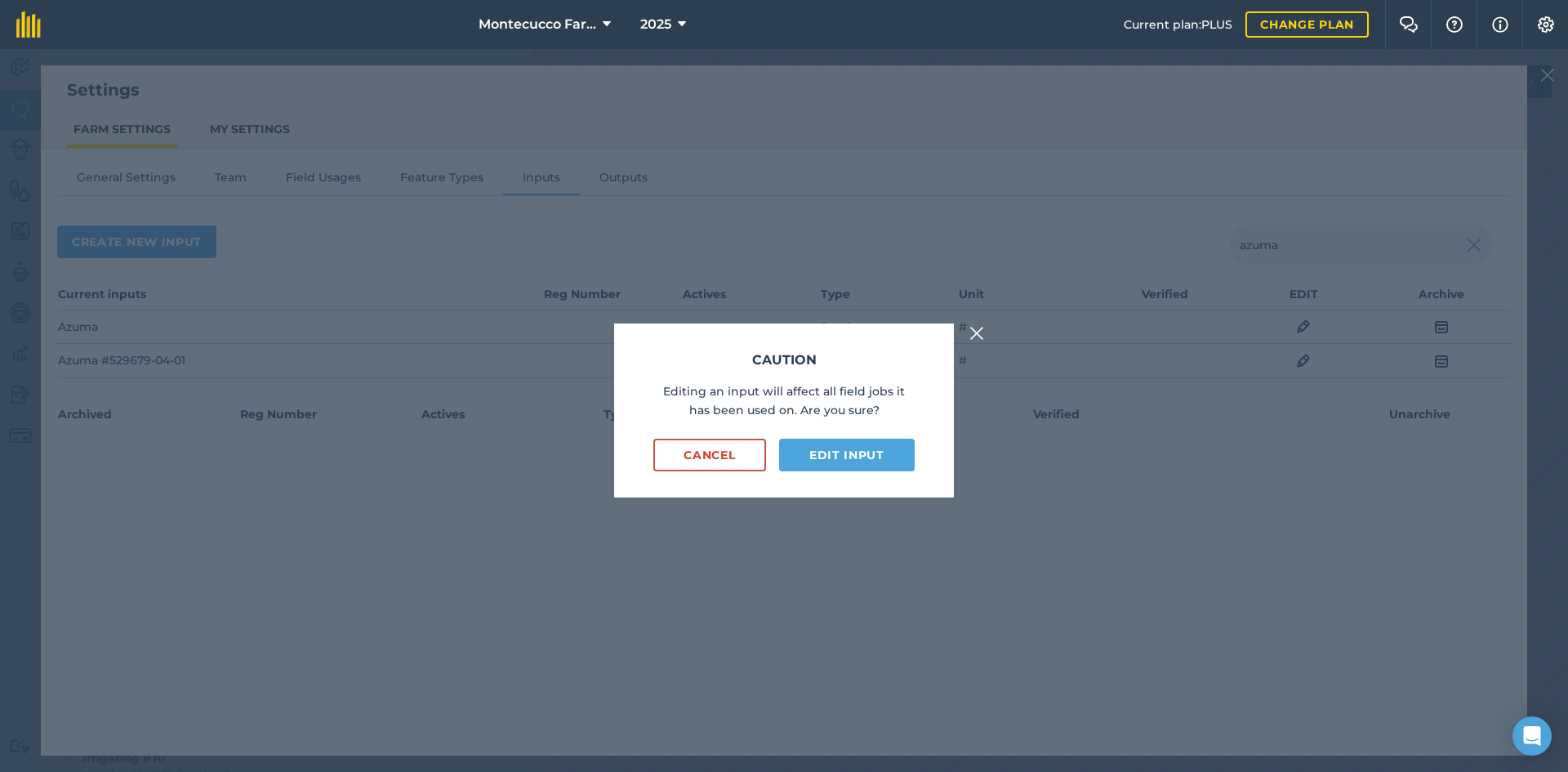
click at [782, 438] on div "Caution Editing an input will affect all field jobs it has been used on. Are yo…" at bounding box center [784, 410] width 340 height 174
click at [782, 454] on button "Edit input" at bounding box center [847, 455] width 136 height 33
select select "COUNT"
select select "SEED"
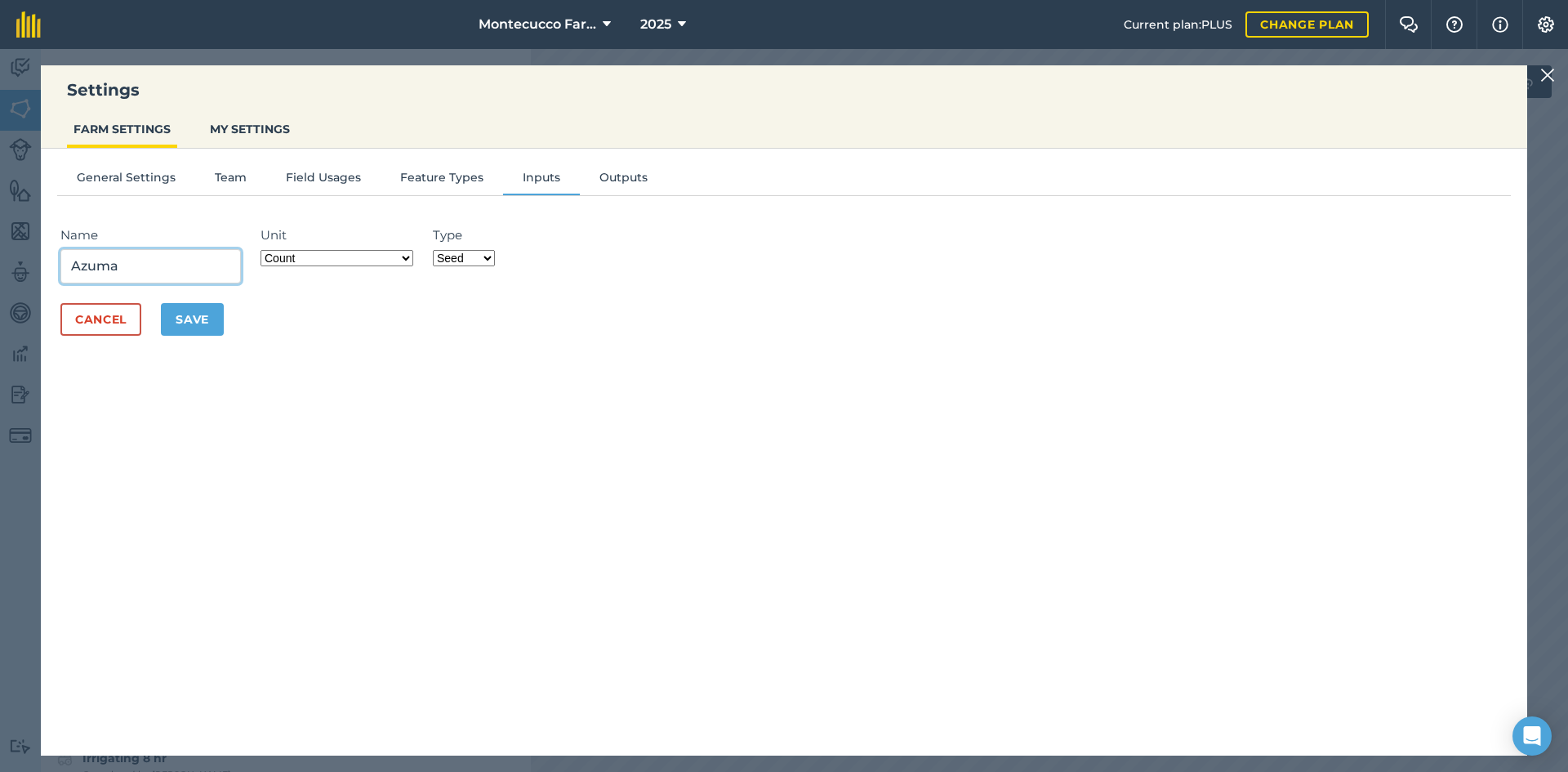
click at [152, 272] on input "Azuma" at bounding box center [151, 266] width 181 height 34
type input "Azuma seed"
click at [116, 321] on button "Cancel" at bounding box center [101, 320] width 81 height 33
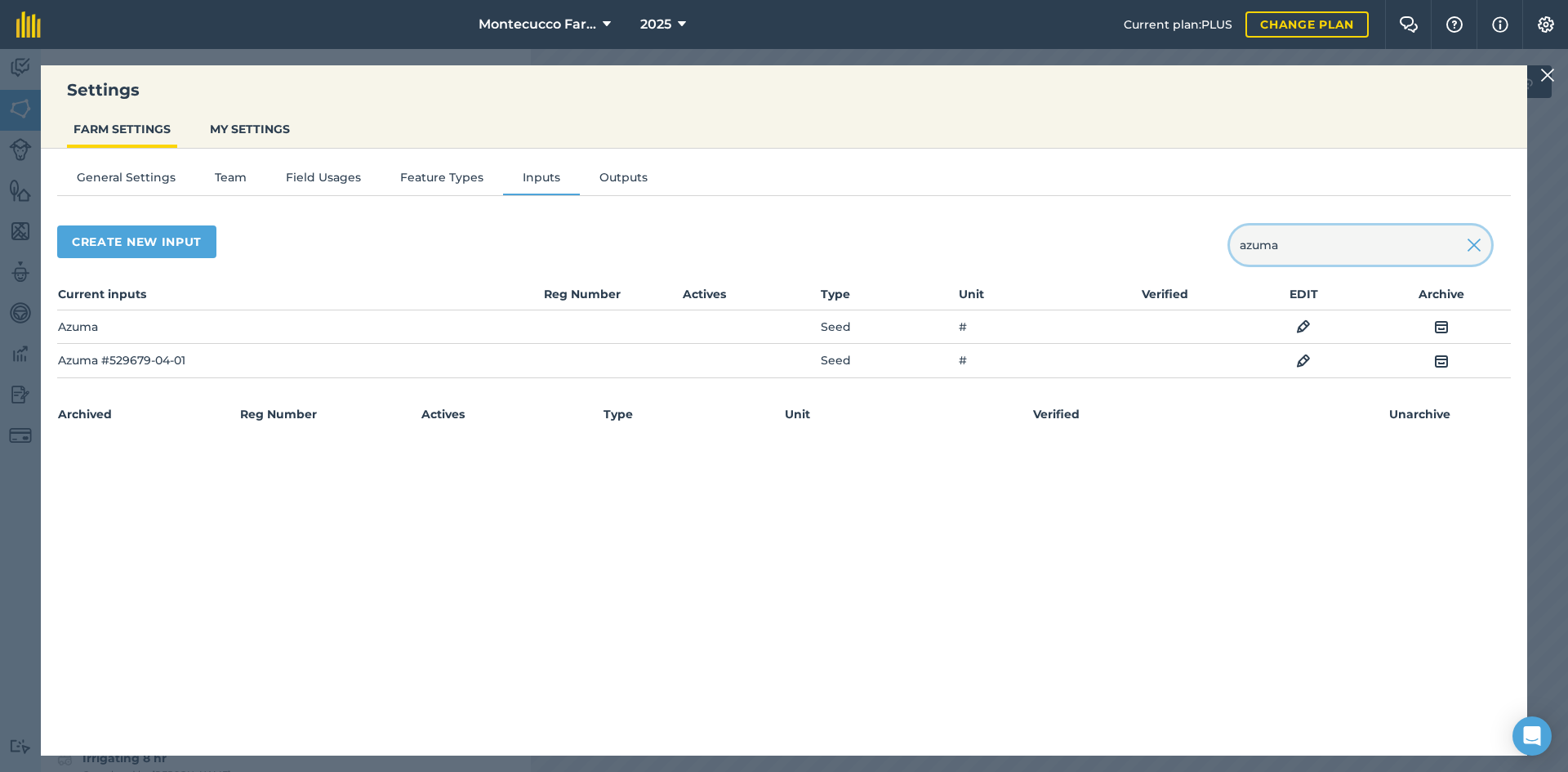
drag, startPoint x: 1314, startPoint y: 247, endPoint x: 1151, endPoint y: 247, distance: 163.0
click at [782, 247] on div "Create new input azuma" at bounding box center [784, 245] width 1454 height 39
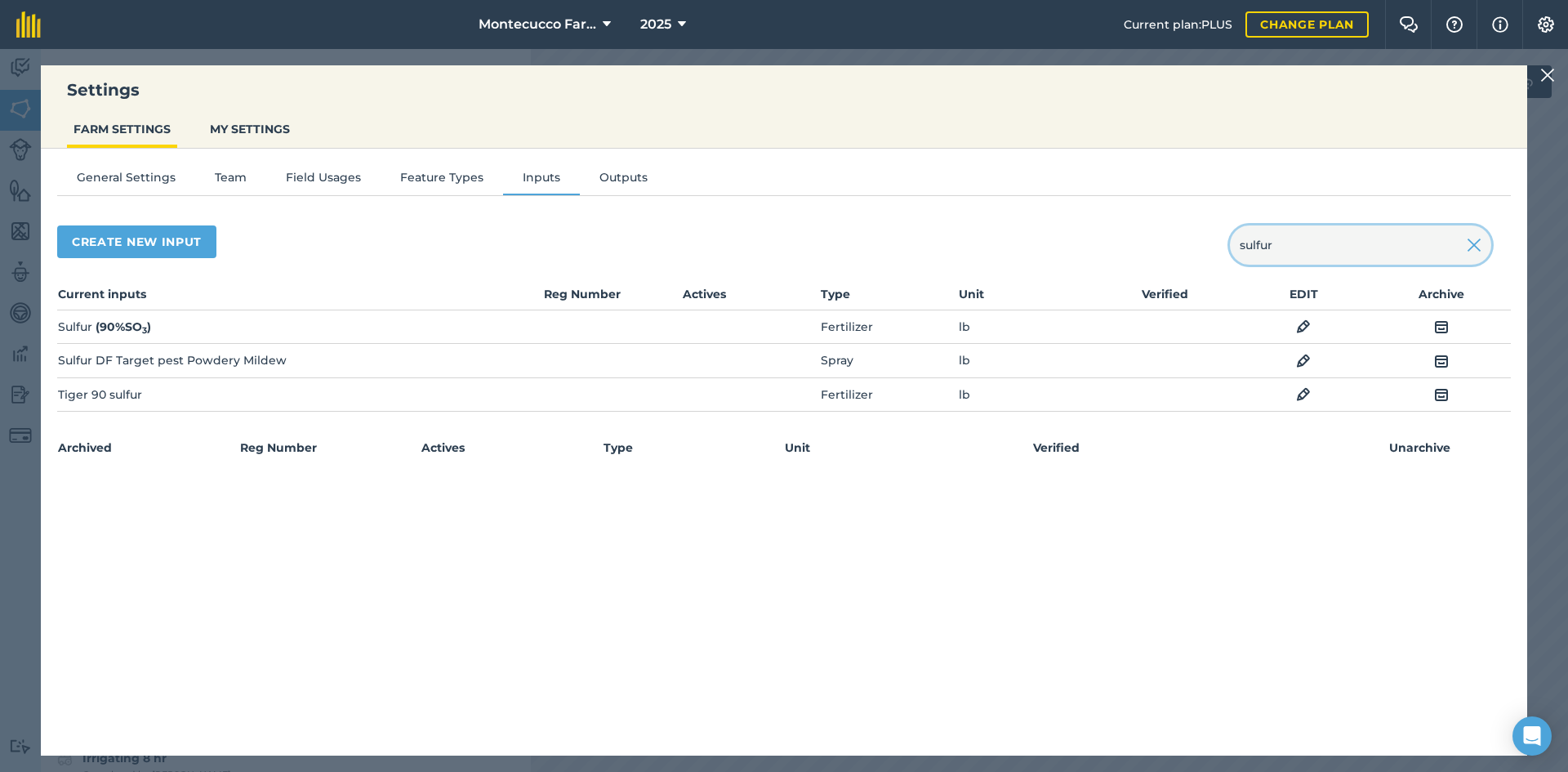
type input "sulfur"
click at [782, 351] on img at bounding box center [1303, 360] width 15 height 20
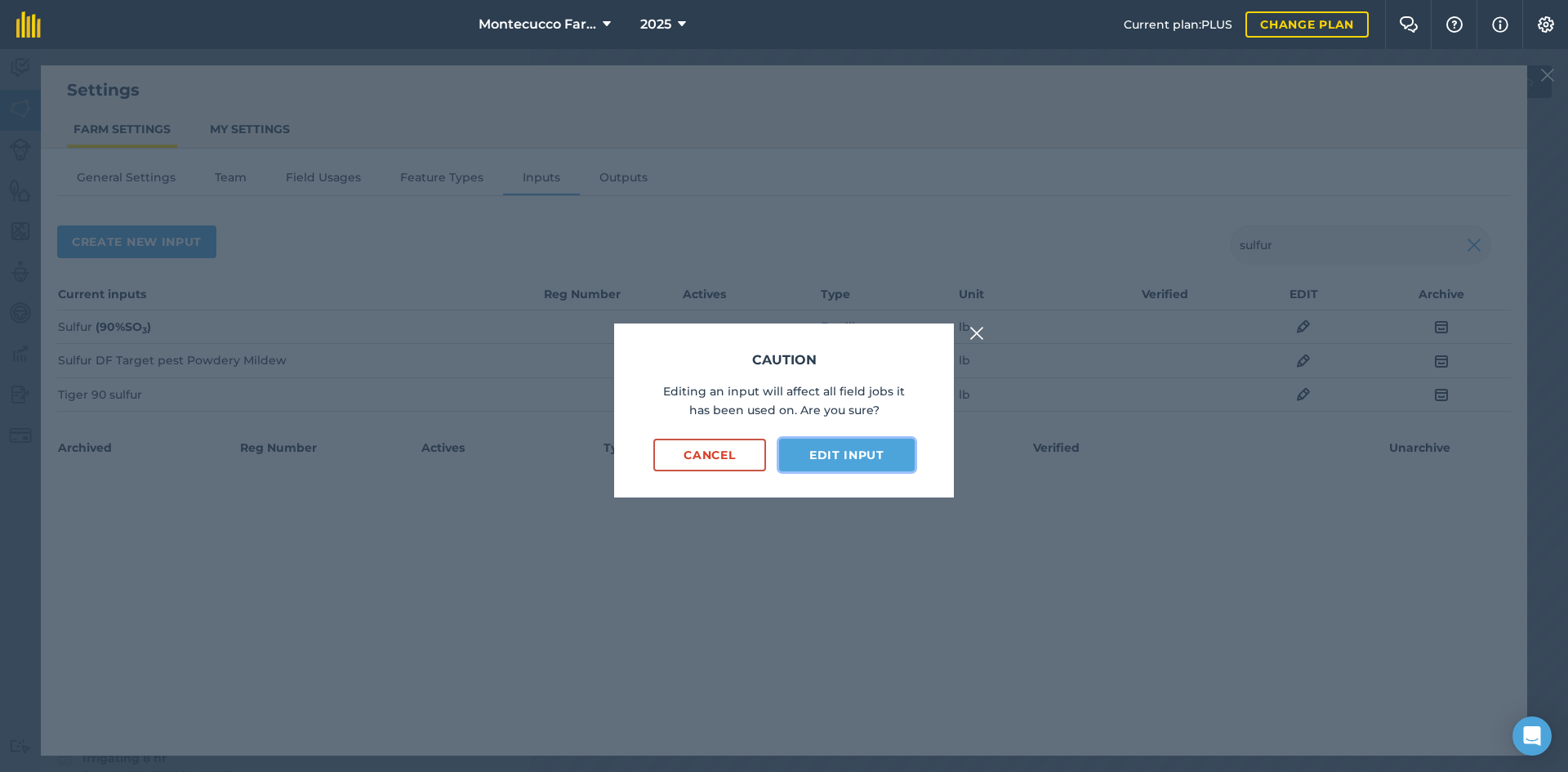
click at [782, 459] on button "Edit input" at bounding box center [847, 455] width 136 height 33
select select "POUNDS"
select select "SPRAY"
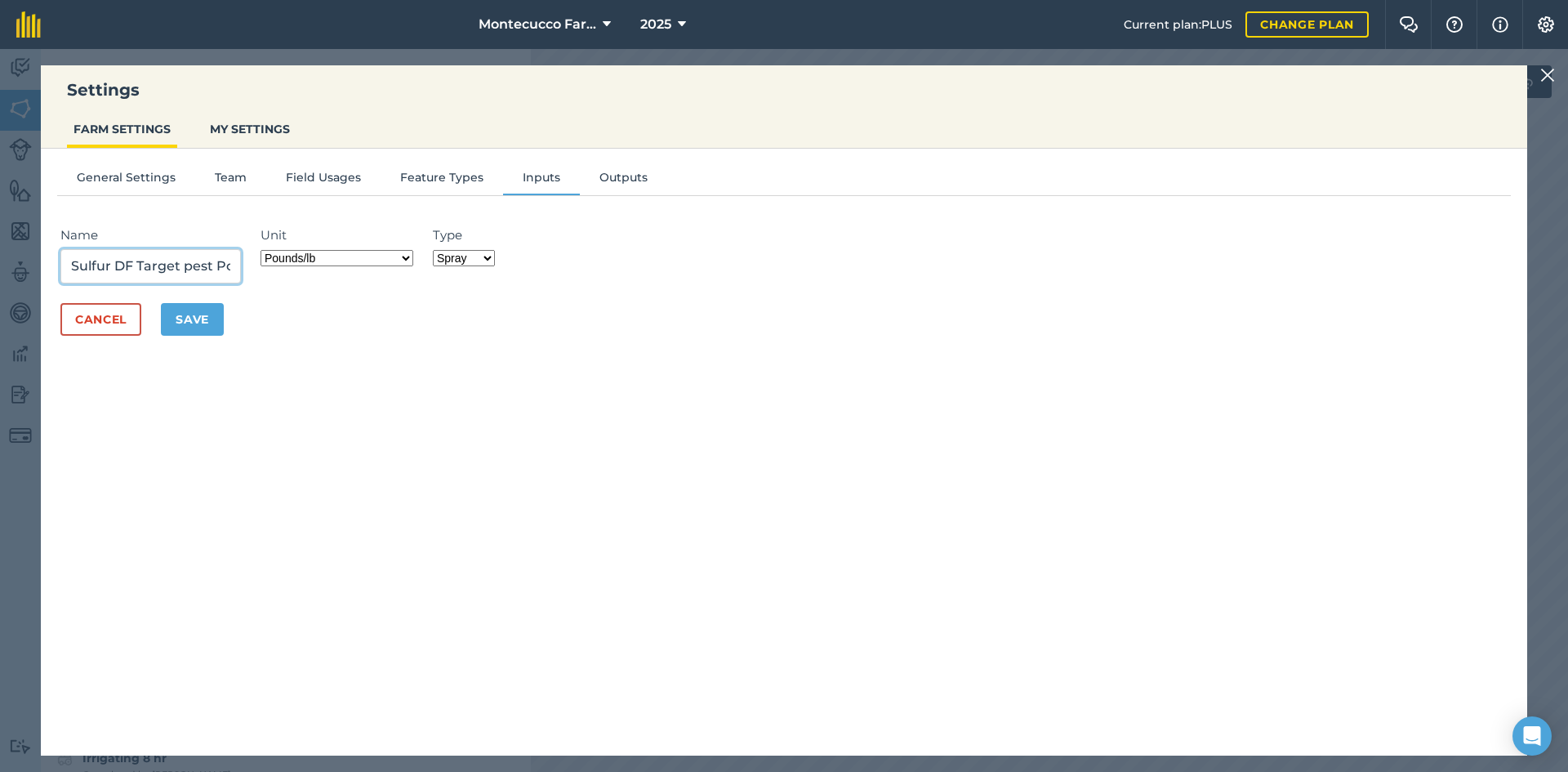
click at [131, 264] on input "Sulfur DF Target pest Powdery Mildew" at bounding box center [151, 266] width 181 height 34
click at [186, 266] on input "Sulfur DF, sulfur, Target pest Powdery Mildew" at bounding box center [151, 266] width 181 height 34
click at [185, 267] on input "Sulfur DF, sulfur, REI 24 Hours, Target pest Powdery Mildew" at bounding box center [151, 266] width 181 height 34
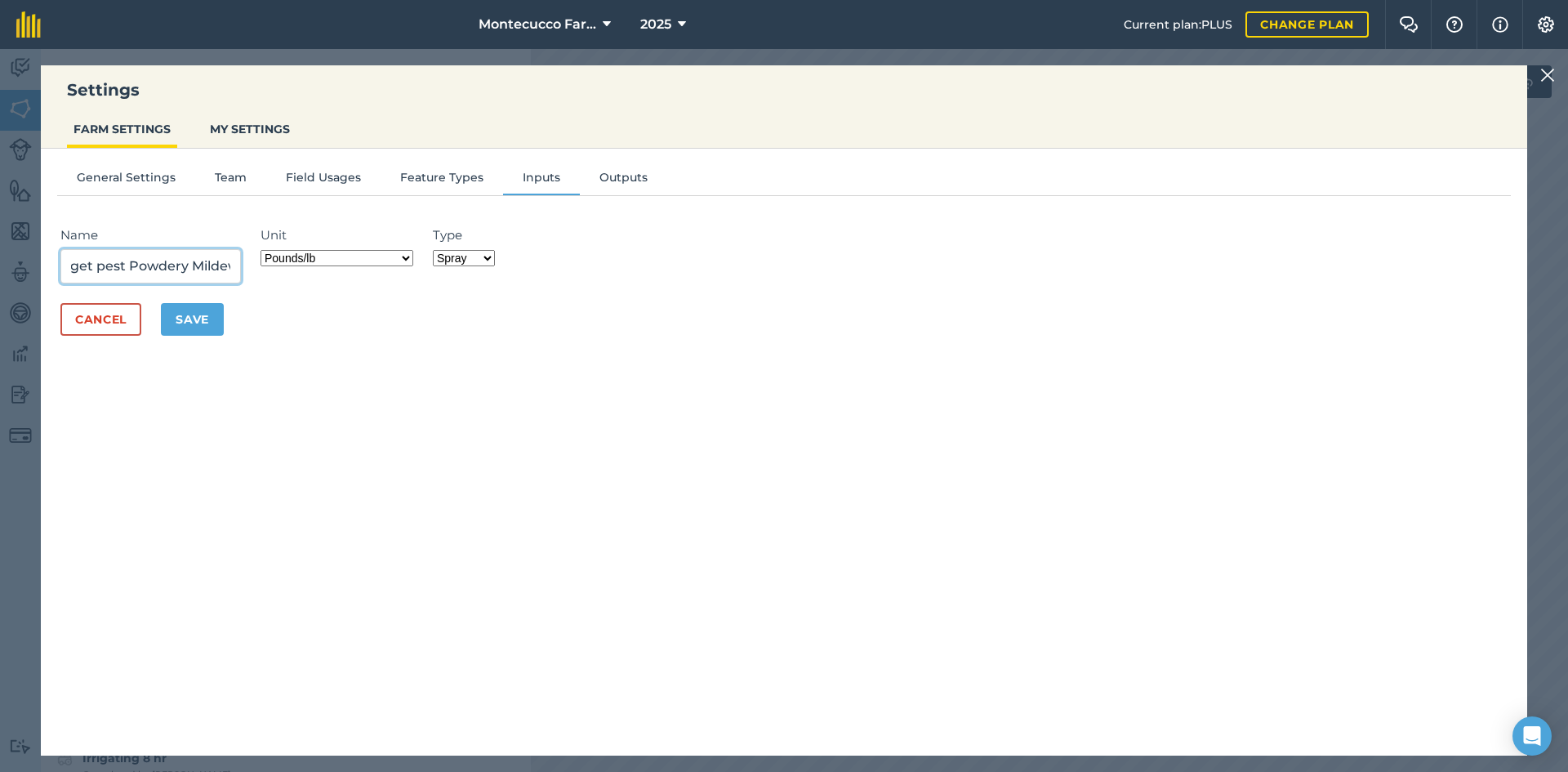
type input "Sulfur DF, sulfur, PHI 1 day, REI 24 Hours, Target pest Powdery Mildew"
click at [203, 318] on button "Save" at bounding box center [192, 320] width 63 height 33
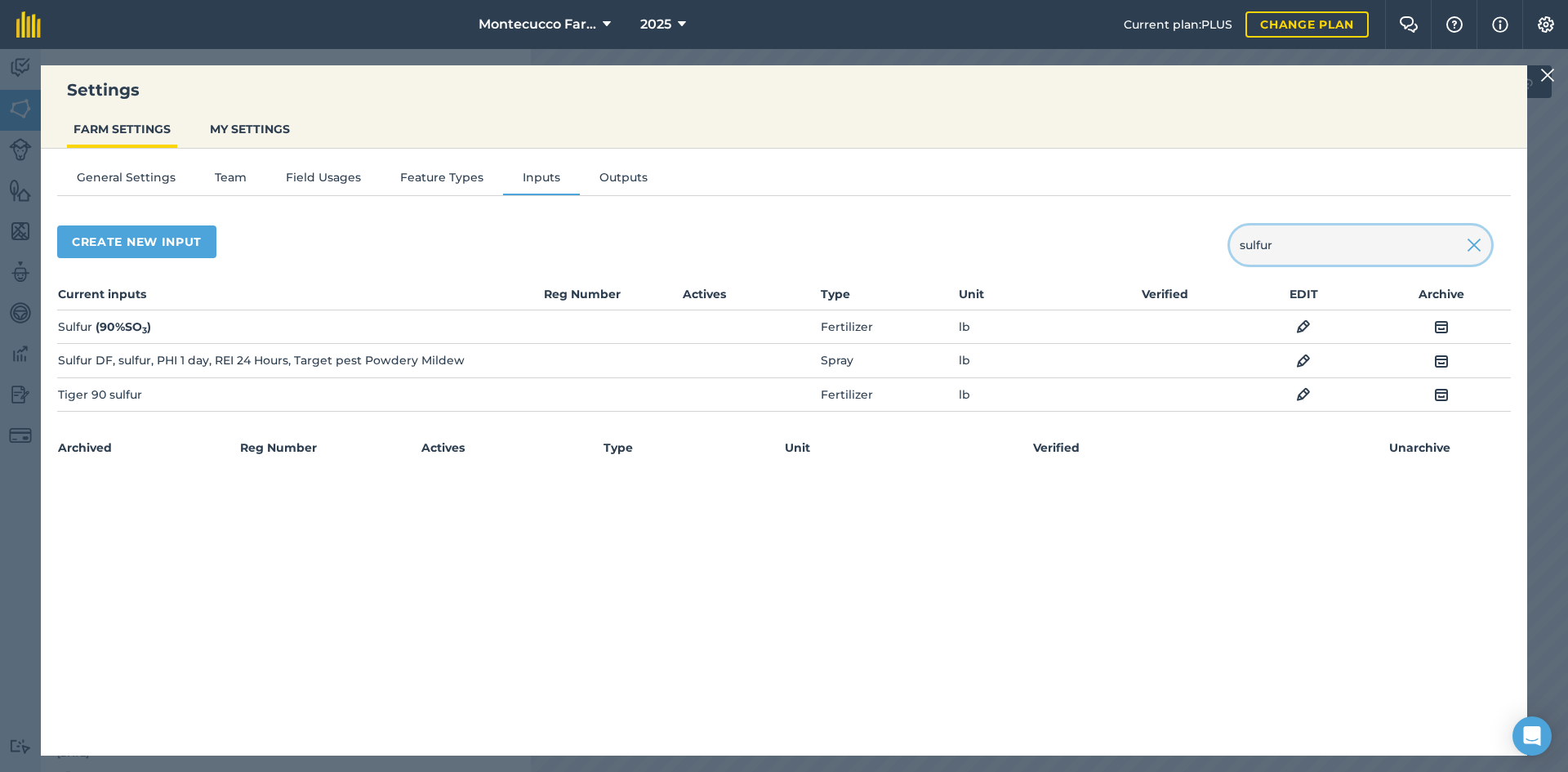
drag, startPoint x: 1285, startPoint y: 240, endPoint x: 1183, endPoint y: 239, distance: 102.0
click at [782, 239] on div "Create new input sulfur" at bounding box center [784, 245] width 1454 height 39
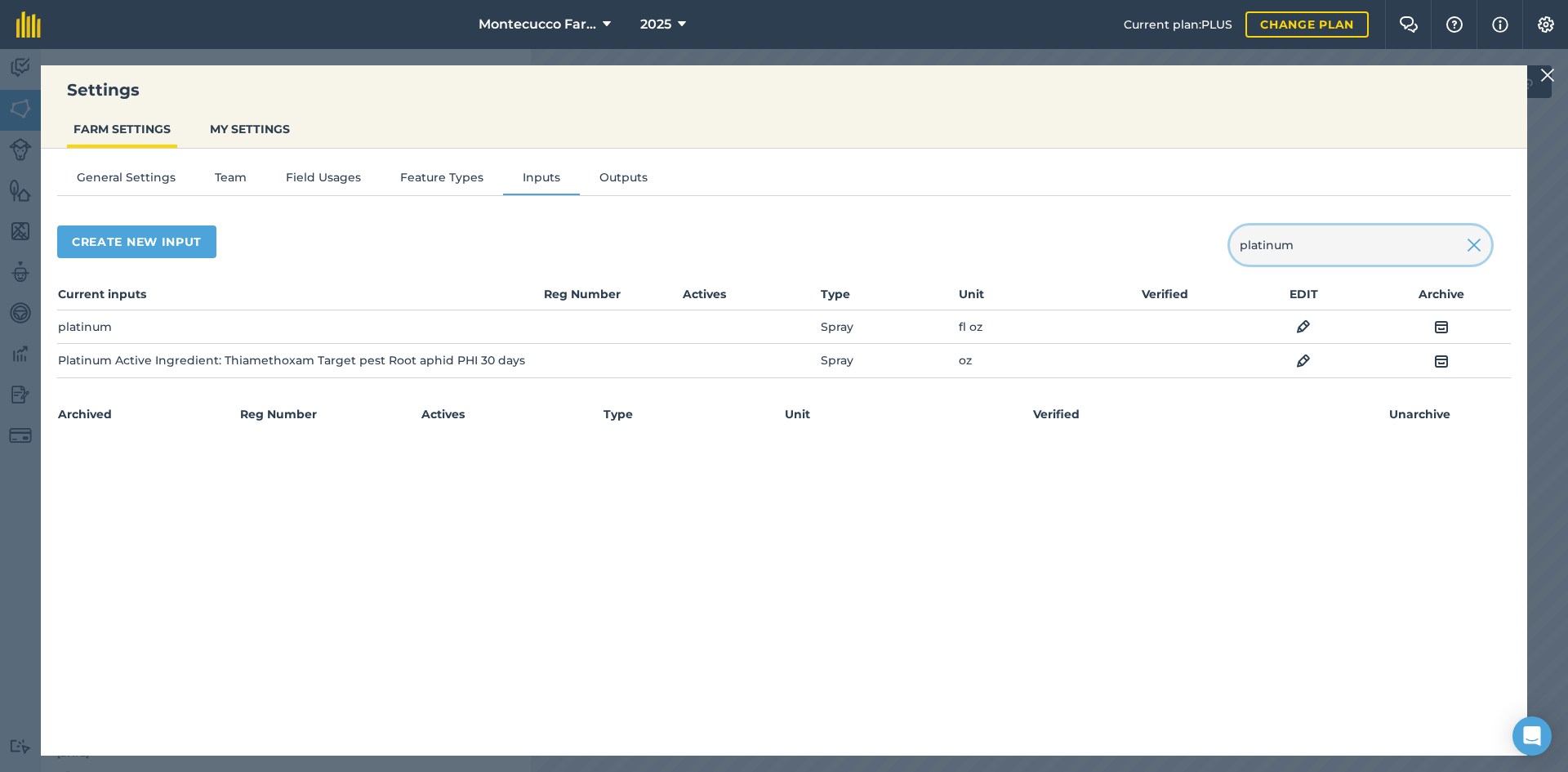
type input "platinum"
click at [782, 353] on img at bounding box center [1303, 360] width 15 height 20
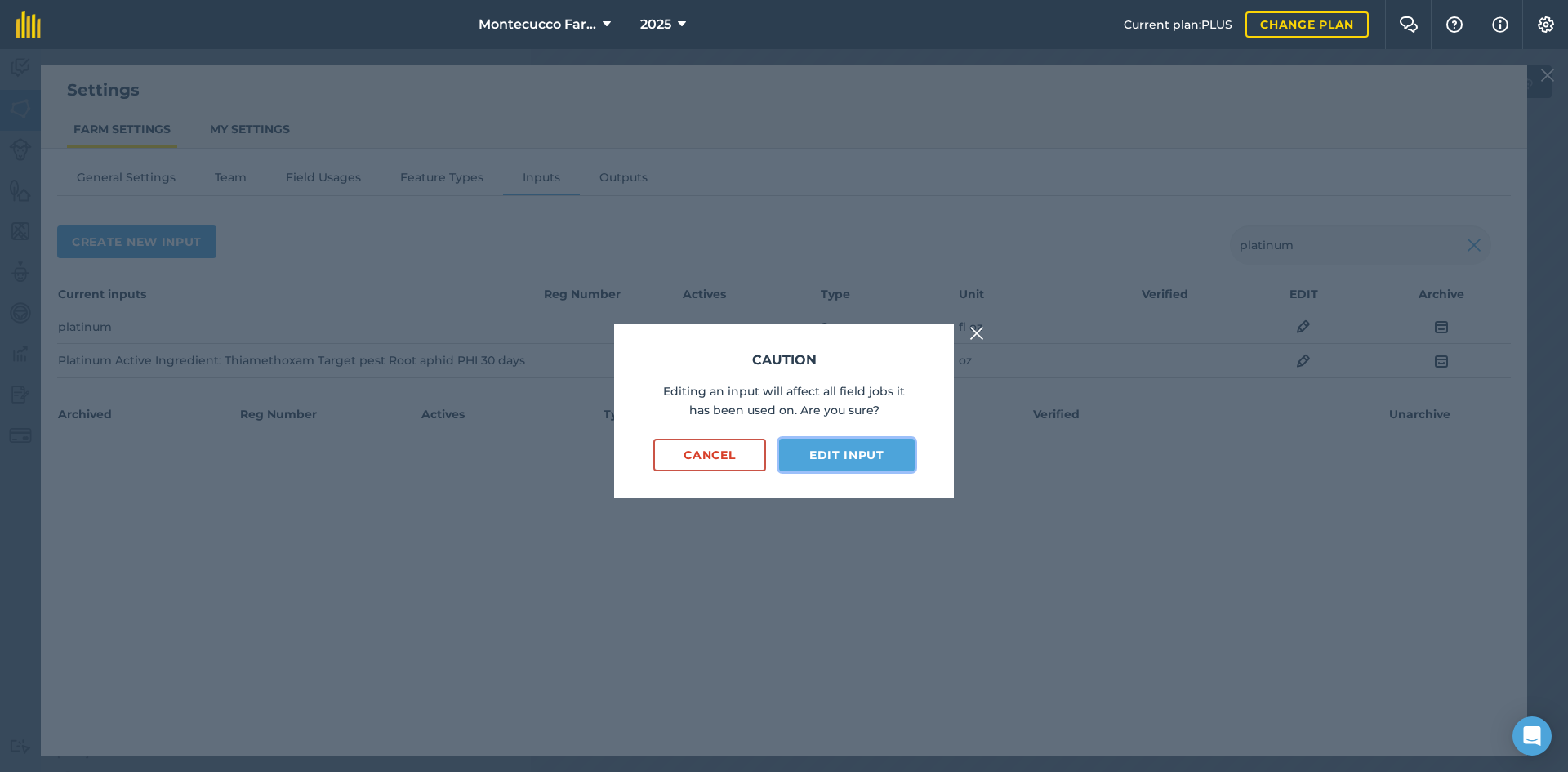
click at [782, 447] on button "Edit input" at bounding box center [847, 455] width 136 height 33
select select "OUNCES"
select select "SPRAY"
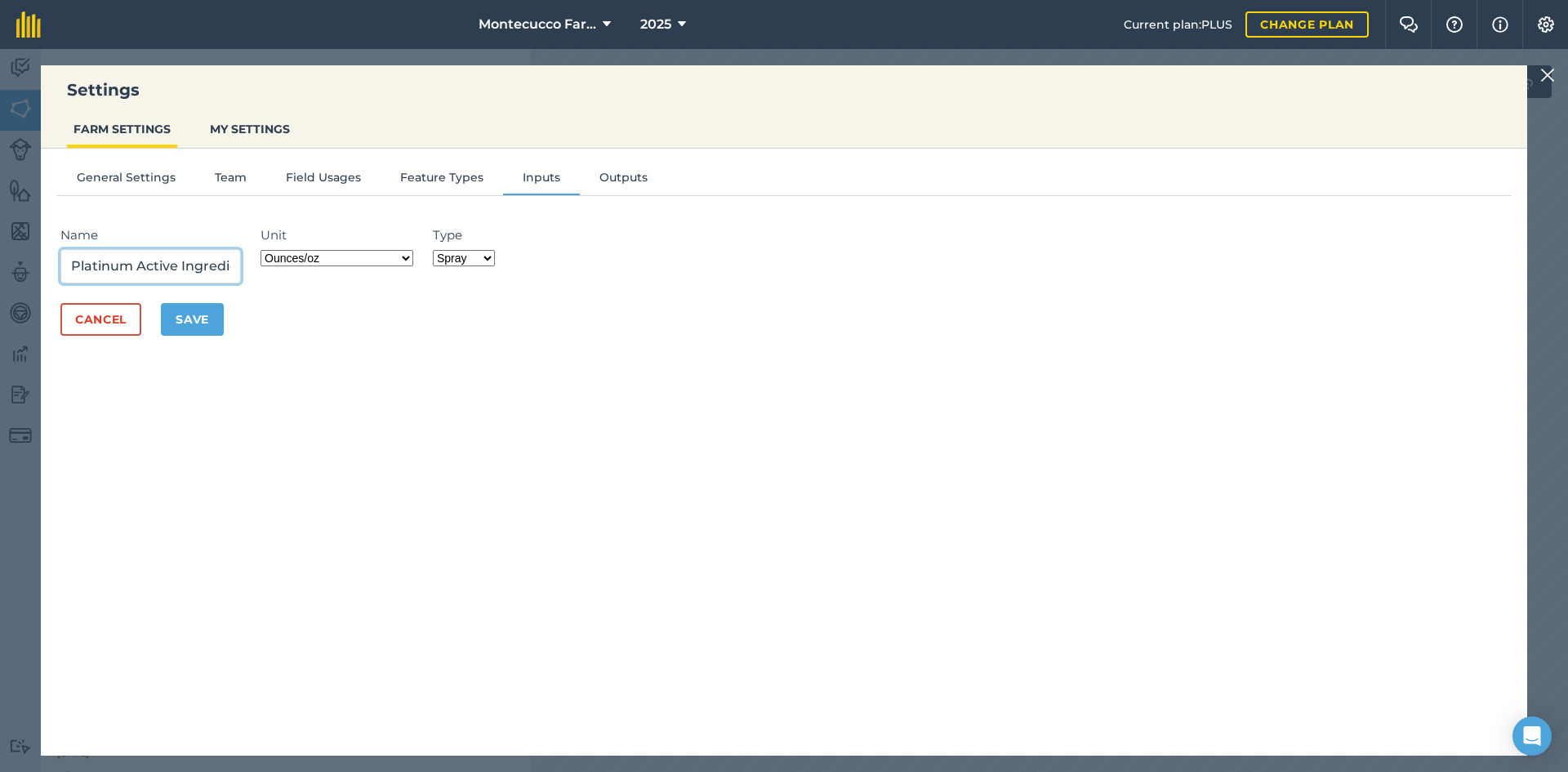
click at [131, 266] on input "Platinum Active Ingredient: Thiamethoxam Target pest Root aphid PHI 30 days" at bounding box center [151, 266] width 181 height 34
click at [130, 265] on input "Platinum, Active Ingredient: Thiamethoxam Target pest Root aphid PHI 30 days" at bounding box center [151, 266] width 181 height 34
drag, startPoint x: 197, startPoint y: 267, endPoint x: 263, endPoint y: 267, distance: 66.0
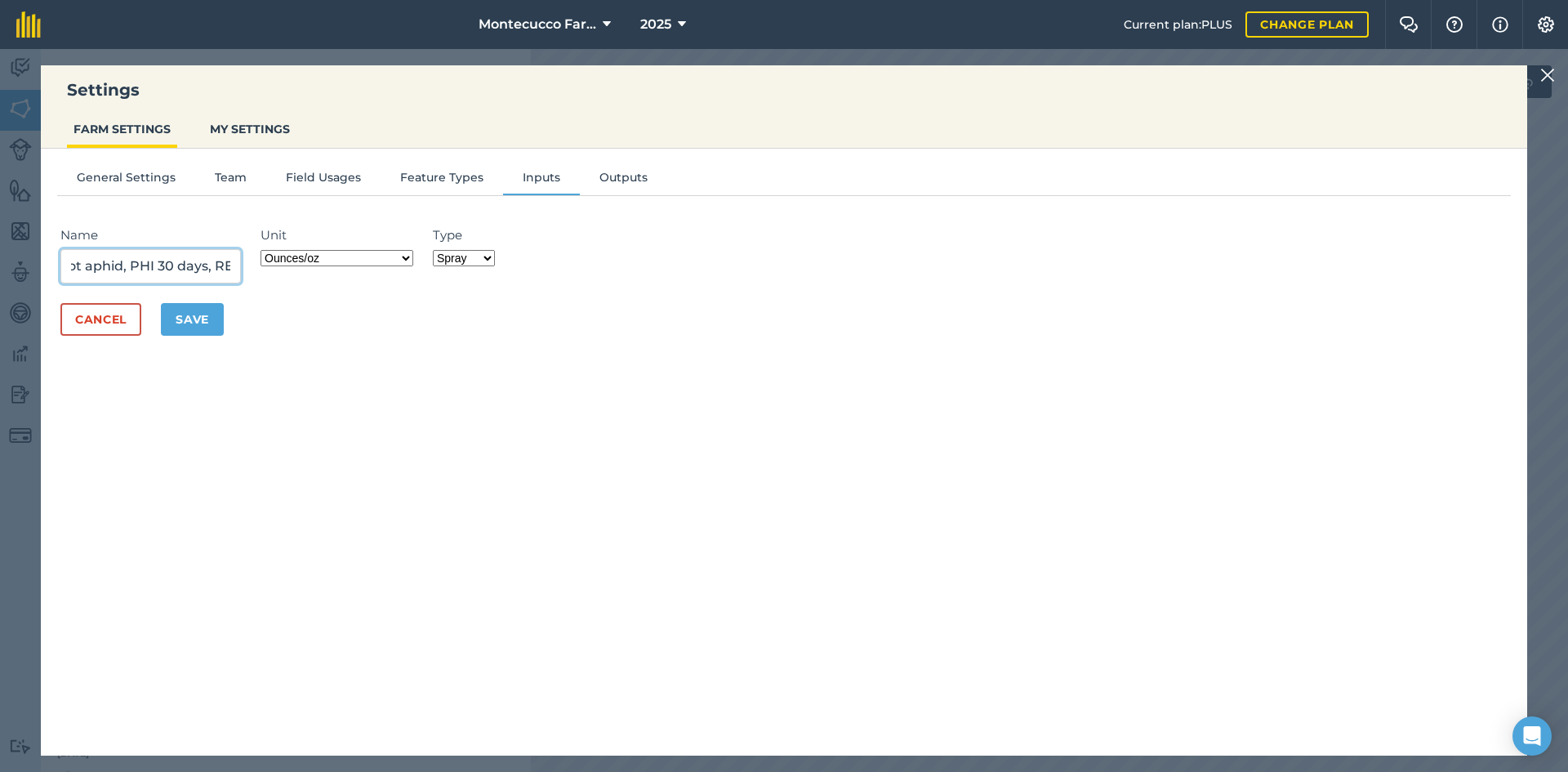
click at [282, 267] on div "Name Platinum, Active Ingredient: Thiamethoxam, Target pest Root aphid, PHI 30 …" at bounding box center [784, 254] width 1447 height 58
click at [236, 264] on input "Platinum, Active Ingredient: Thiamethoxam, Target pest Root aphid, PHI 30 days,…" at bounding box center [151, 266] width 181 height 34
type input "Platinum, Active Ingredient: Thiamethoxam, Target pest Root aphid, PHI 30 days,…"
click at [215, 321] on button "Save" at bounding box center [192, 320] width 63 height 33
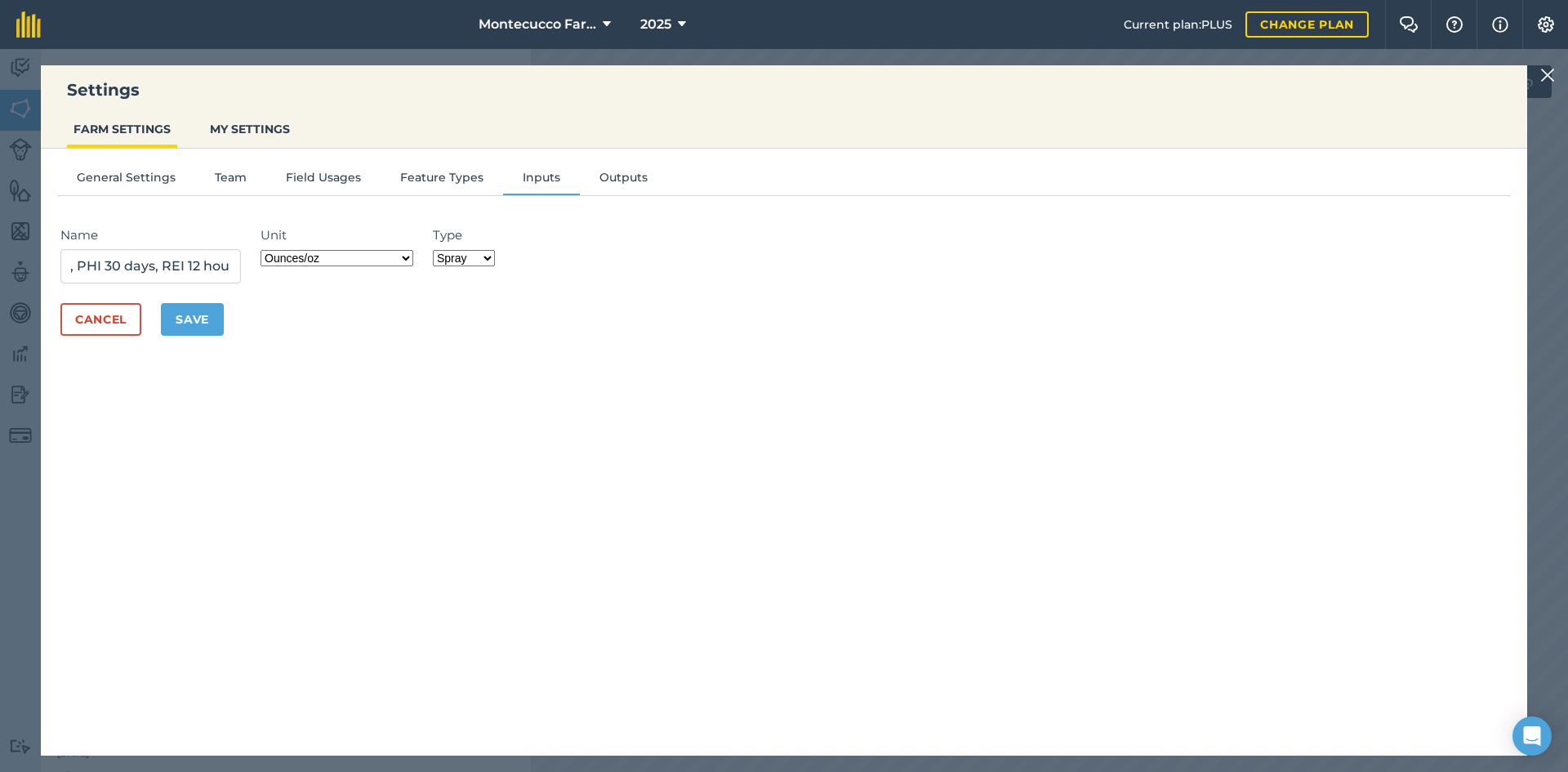
scroll to position [0, 0]
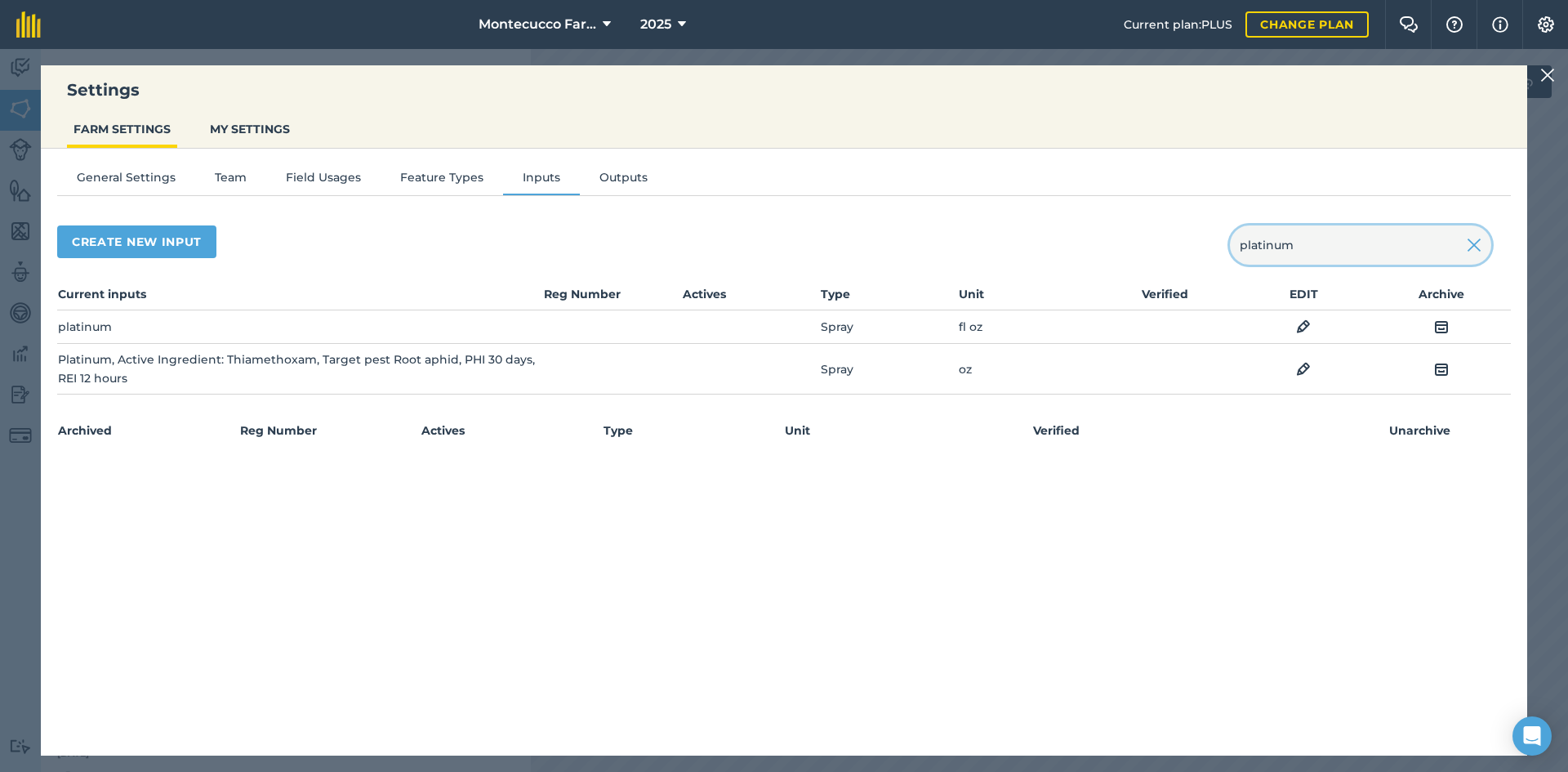
drag, startPoint x: 1334, startPoint y: 252, endPoint x: 1194, endPoint y: 240, distance: 140.5
click at [782, 241] on div "Create new input platinum" at bounding box center [784, 245] width 1454 height 39
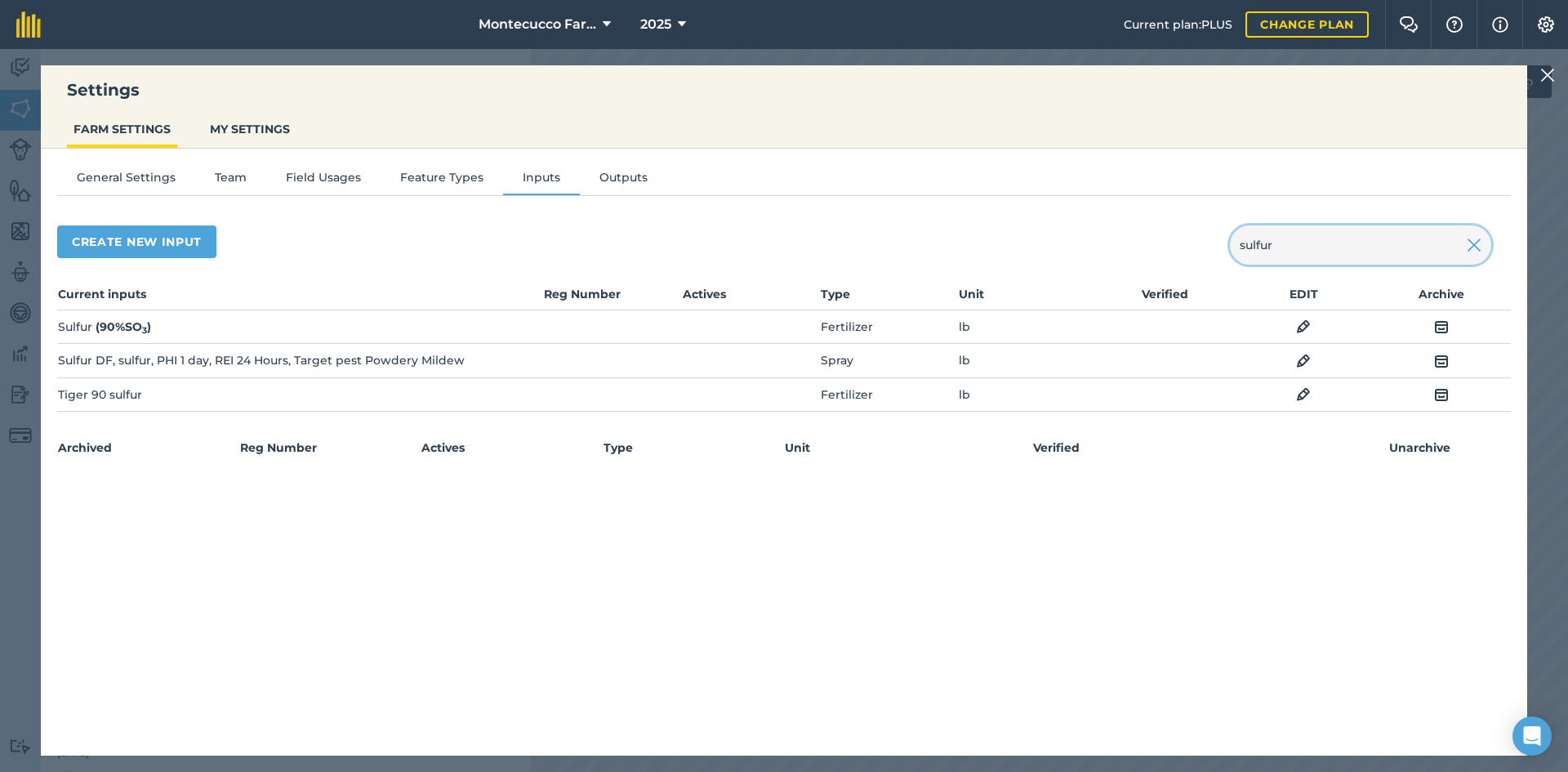
type input "sulfur"
click at [782, 358] on img at bounding box center [1303, 360] width 15 height 20
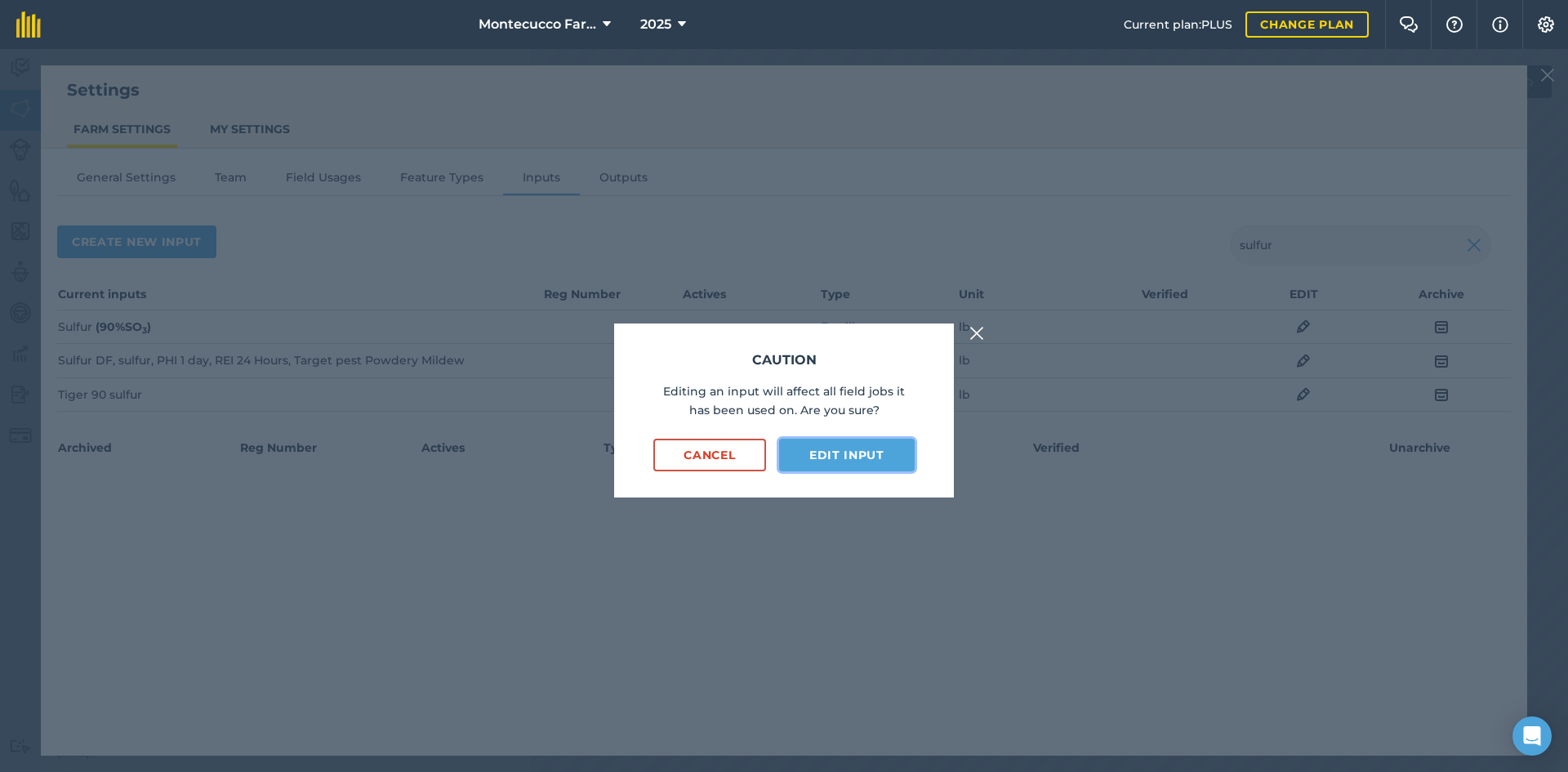
click at [782, 455] on button "Edit input" at bounding box center [847, 455] width 136 height 33
select select "POUNDS"
select select "SPRAY"
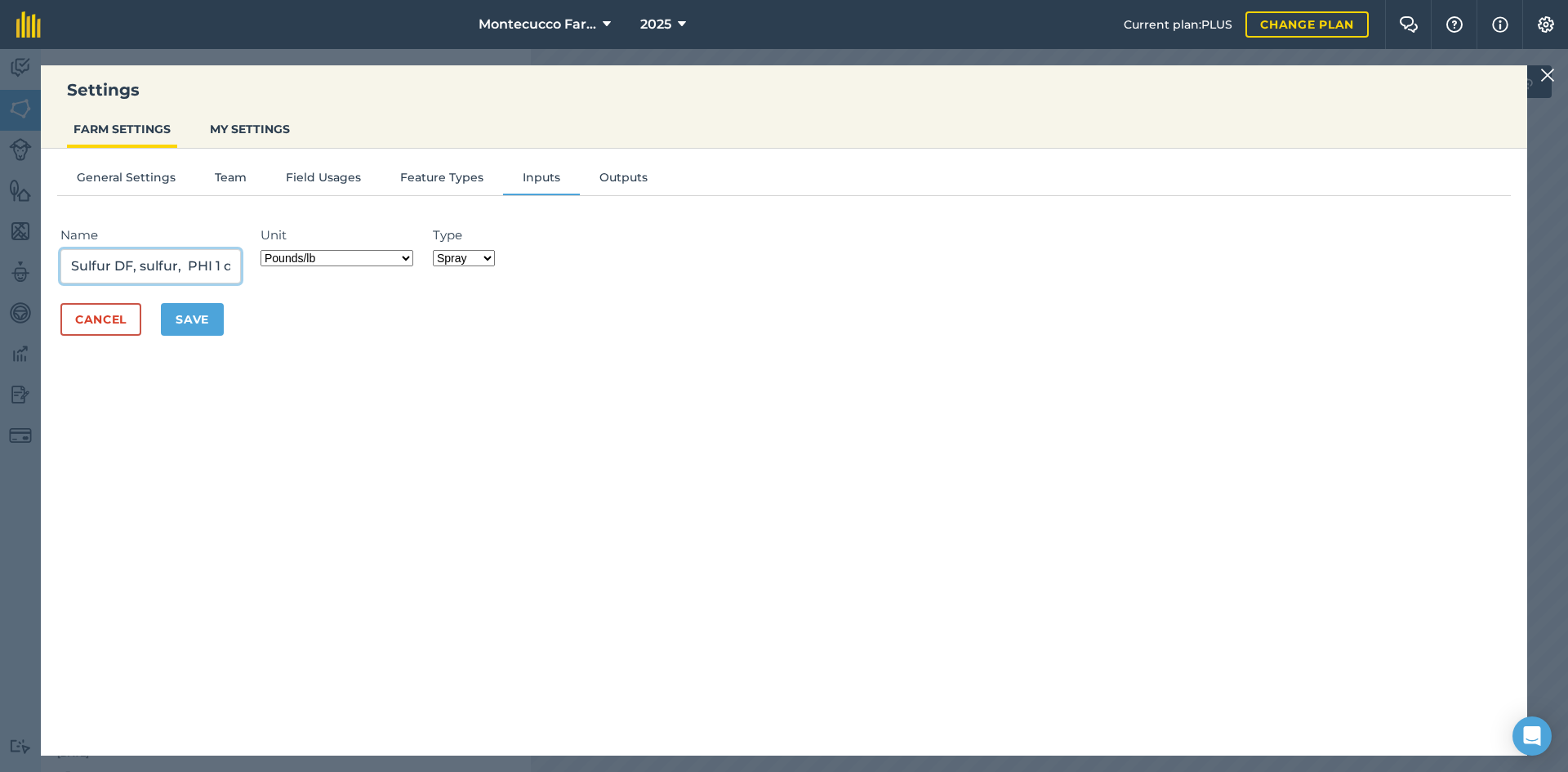
click at [139, 266] on input "Sulfur DF, sulfur, PHI 1 day, REI 24 Hours, Target pest Powdery Mildew" at bounding box center [151, 266] width 181 height 34
type input "Sulfur DF, active ingredient: sulfur, PHI 1 day, REI 24 Hours, Target pest Powd…"
click at [180, 307] on button "Save" at bounding box center [192, 320] width 63 height 33
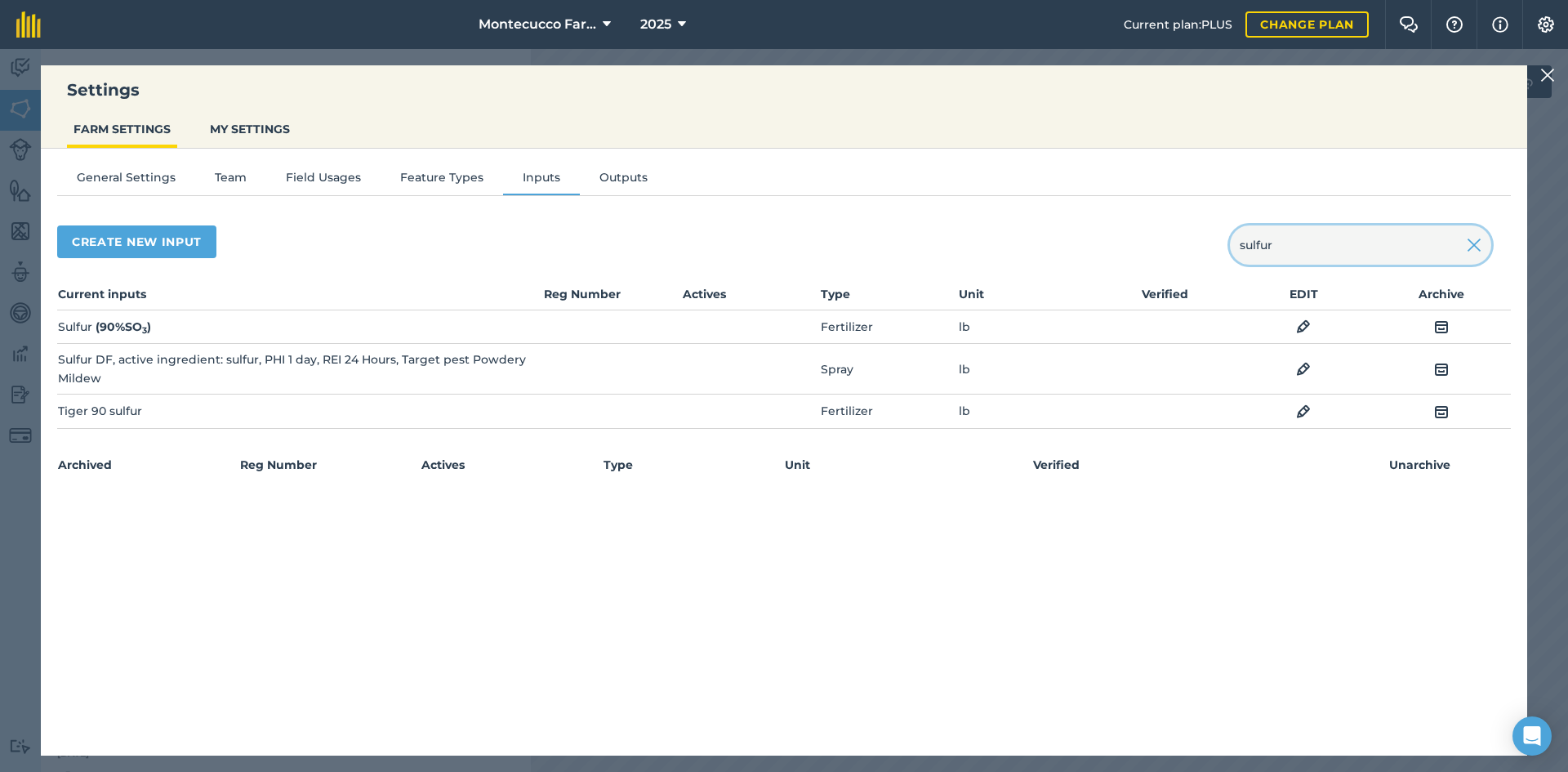
drag, startPoint x: 1338, startPoint y: 241, endPoint x: 1128, endPoint y: 226, distance: 210.5
click at [782, 231] on div "Create new input sulfur" at bounding box center [784, 245] width 1454 height 39
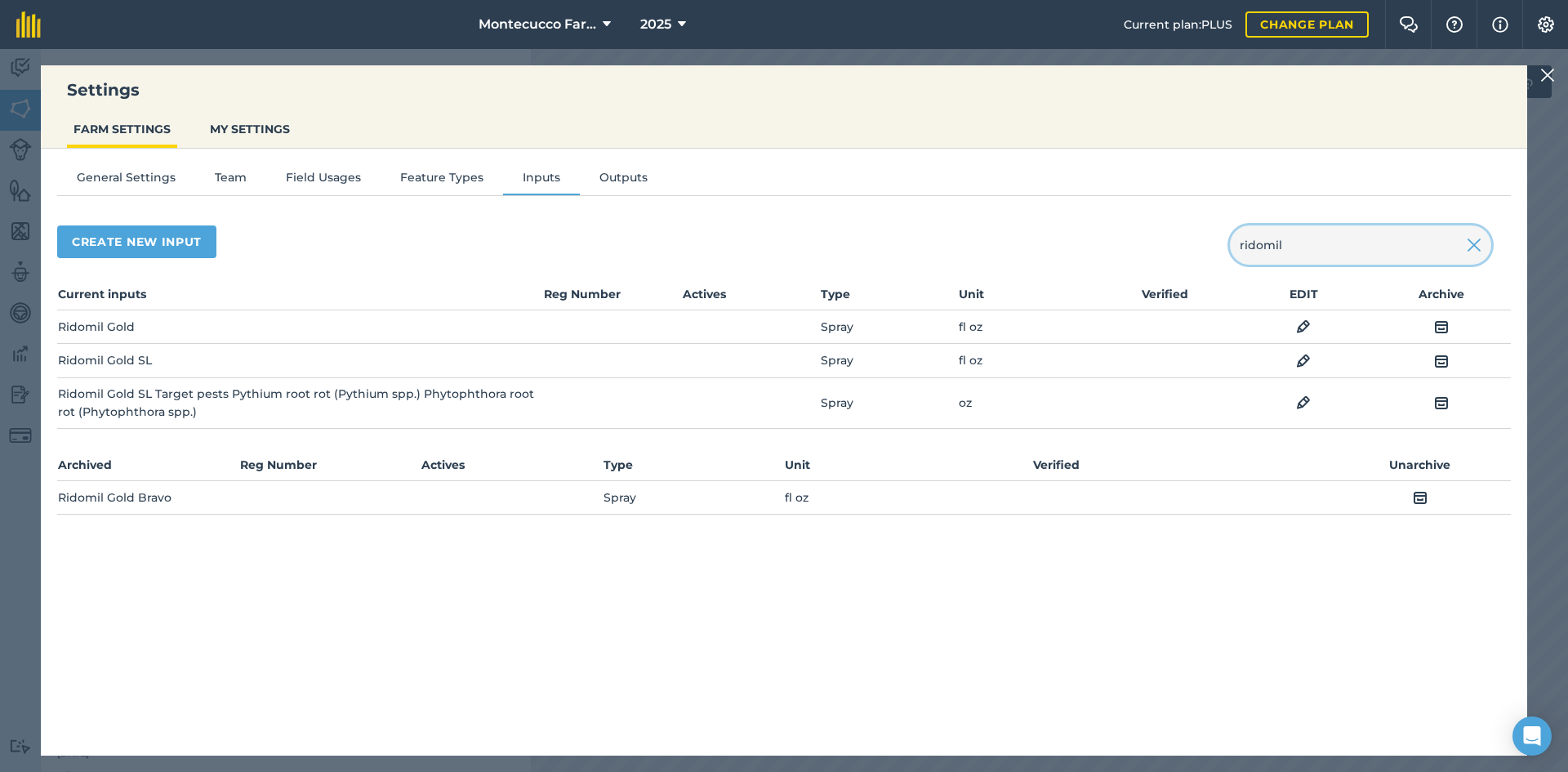
type input "ridomil"
click at [782, 322] on img at bounding box center [1303, 327] width 15 height 20
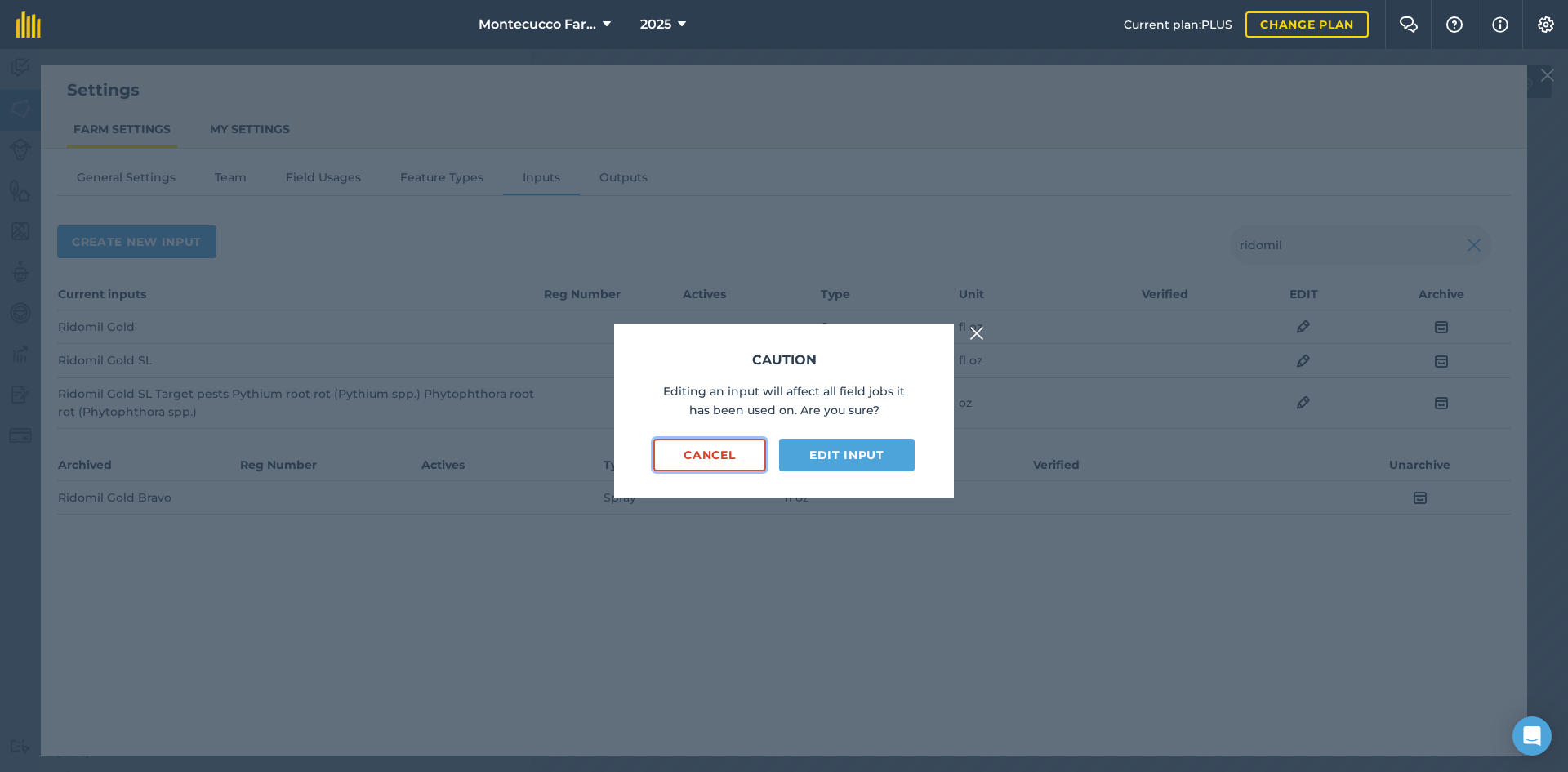
click at [706, 452] on button "Cancel" at bounding box center [710, 455] width 113 height 33
click at [724, 448] on button "Cancel" at bounding box center [710, 455] width 113 height 33
click at [707, 454] on button "Cancel" at bounding box center [710, 455] width 113 height 33
click at [782, 327] on button at bounding box center [976, 333] width 20 height 20
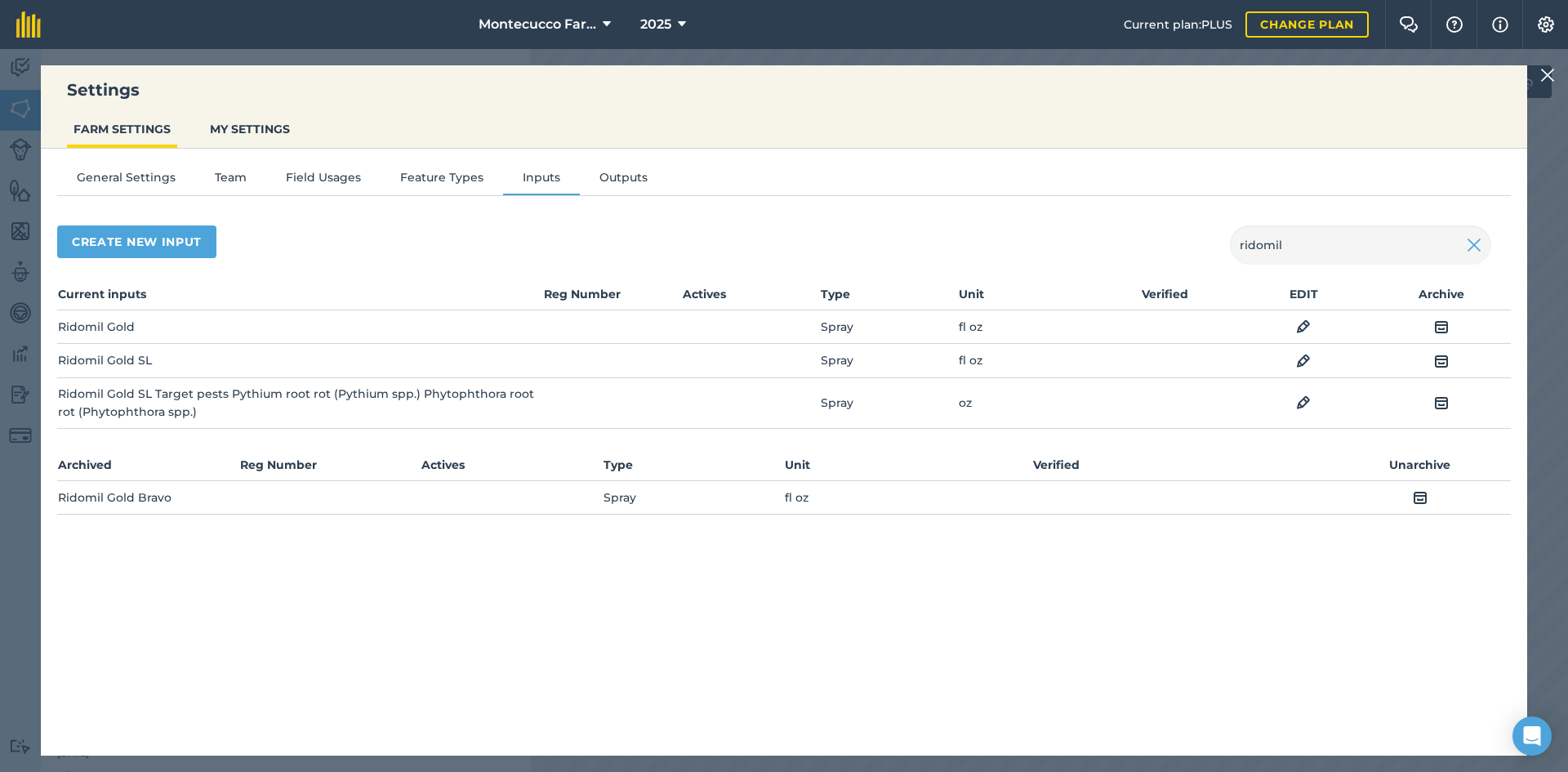
click at [782, 394] on img at bounding box center [1303, 402] width 15 height 20
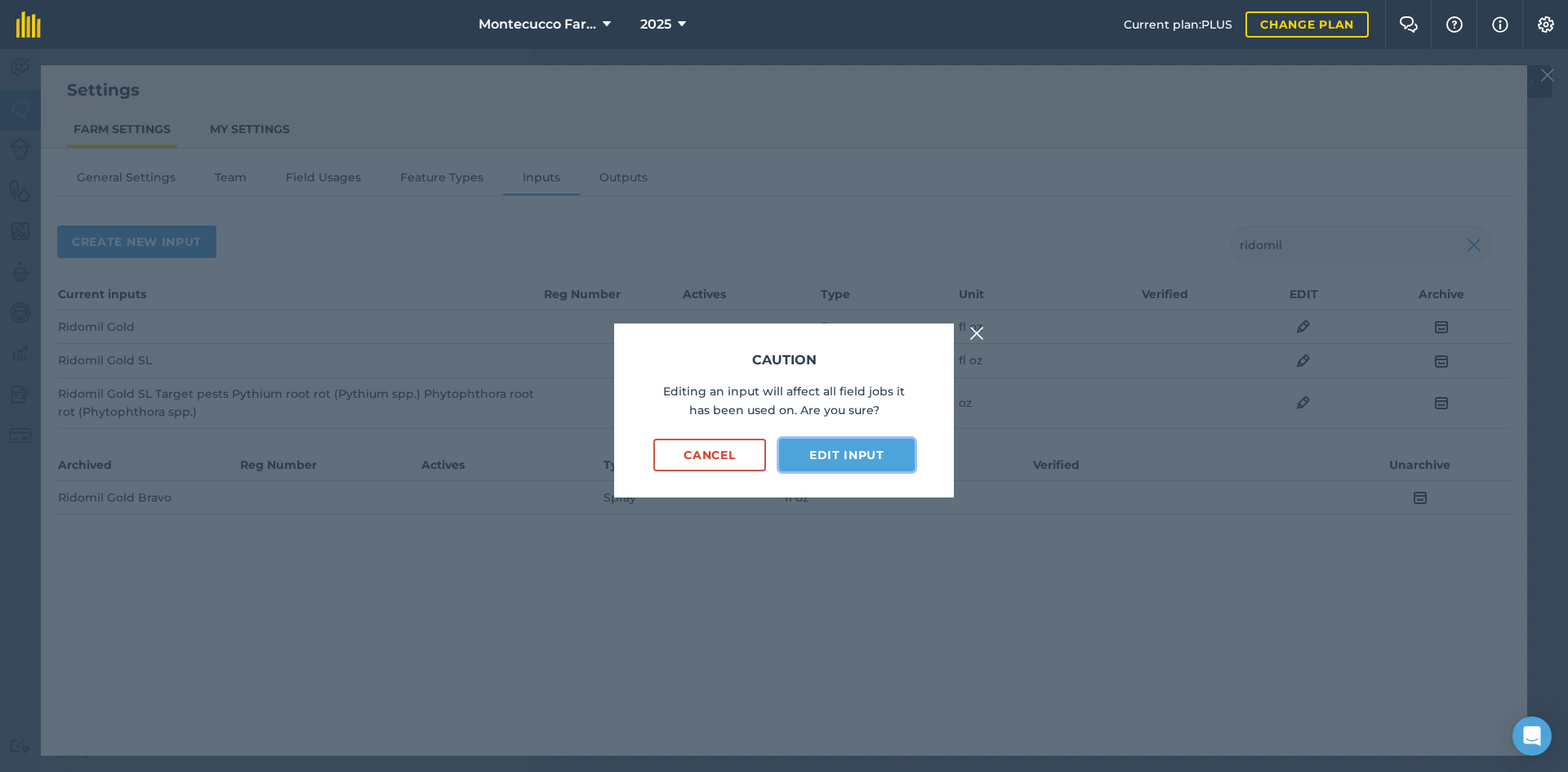
click at [782, 459] on button "Edit input" at bounding box center [847, 455] width 136 height 33
select select "OUNCES"
select select "SPRAY"
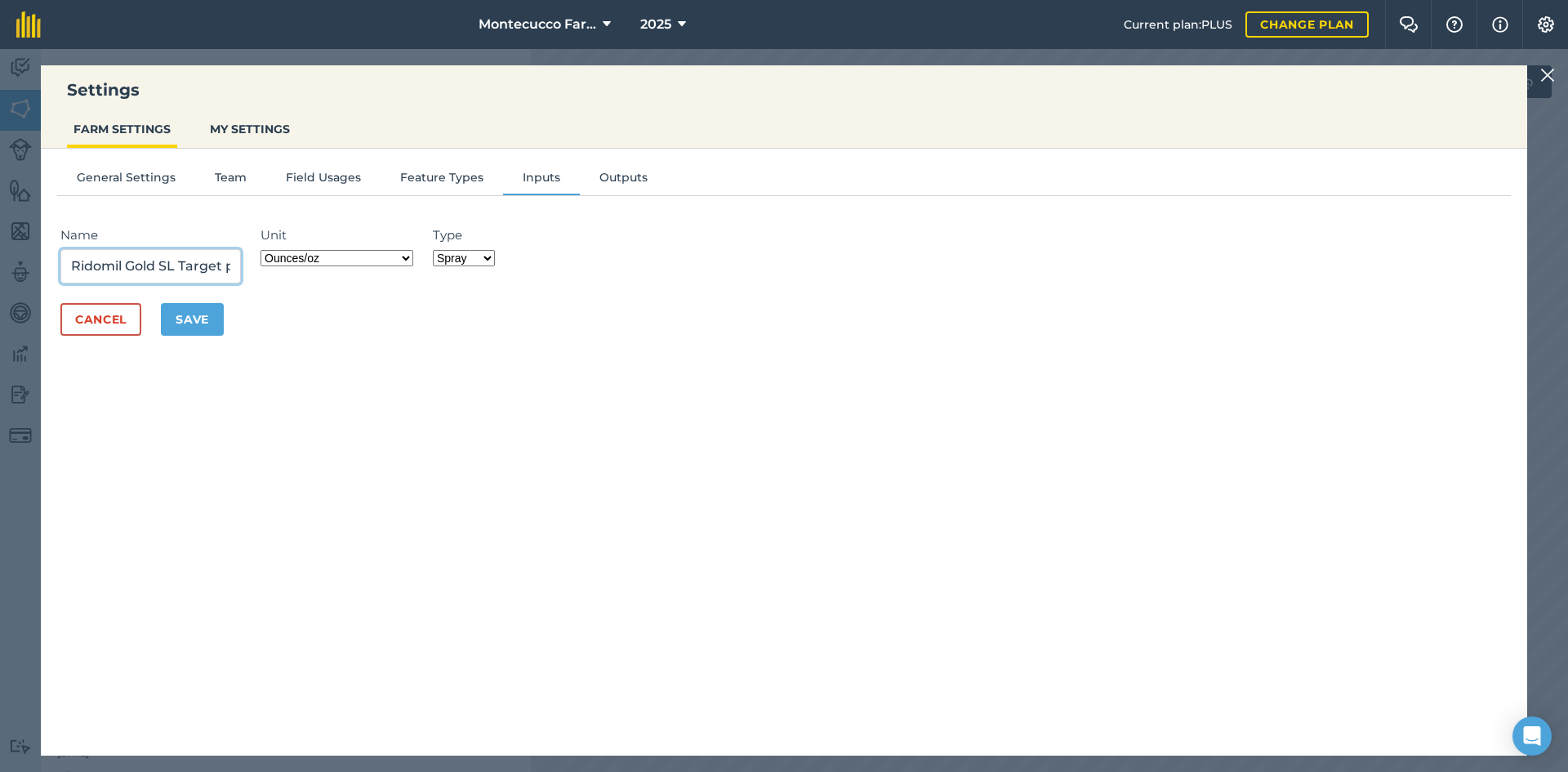
drag, startPoint x: 173, startPoint y: 261, endPoint x: 215, endPoint y: 278, distance: 45.3
click at [173, 262] on input "Ridomil Gold SL Target pests Pythium root rot (Pythium spp.) Phytophthora root …" at bounding box center [151, 266] width 181 height 34
drag, startPoint x: 229, startPoint y: 267, endPoint x: 74, endPoint y: 259, distance: 155.2
click at [66, 257] on input "Ridomil Gold SL, active ingredient: Target pests Pythium root rot (Pythium spp.…" at bounding box center [151, 266] width 181 height 34
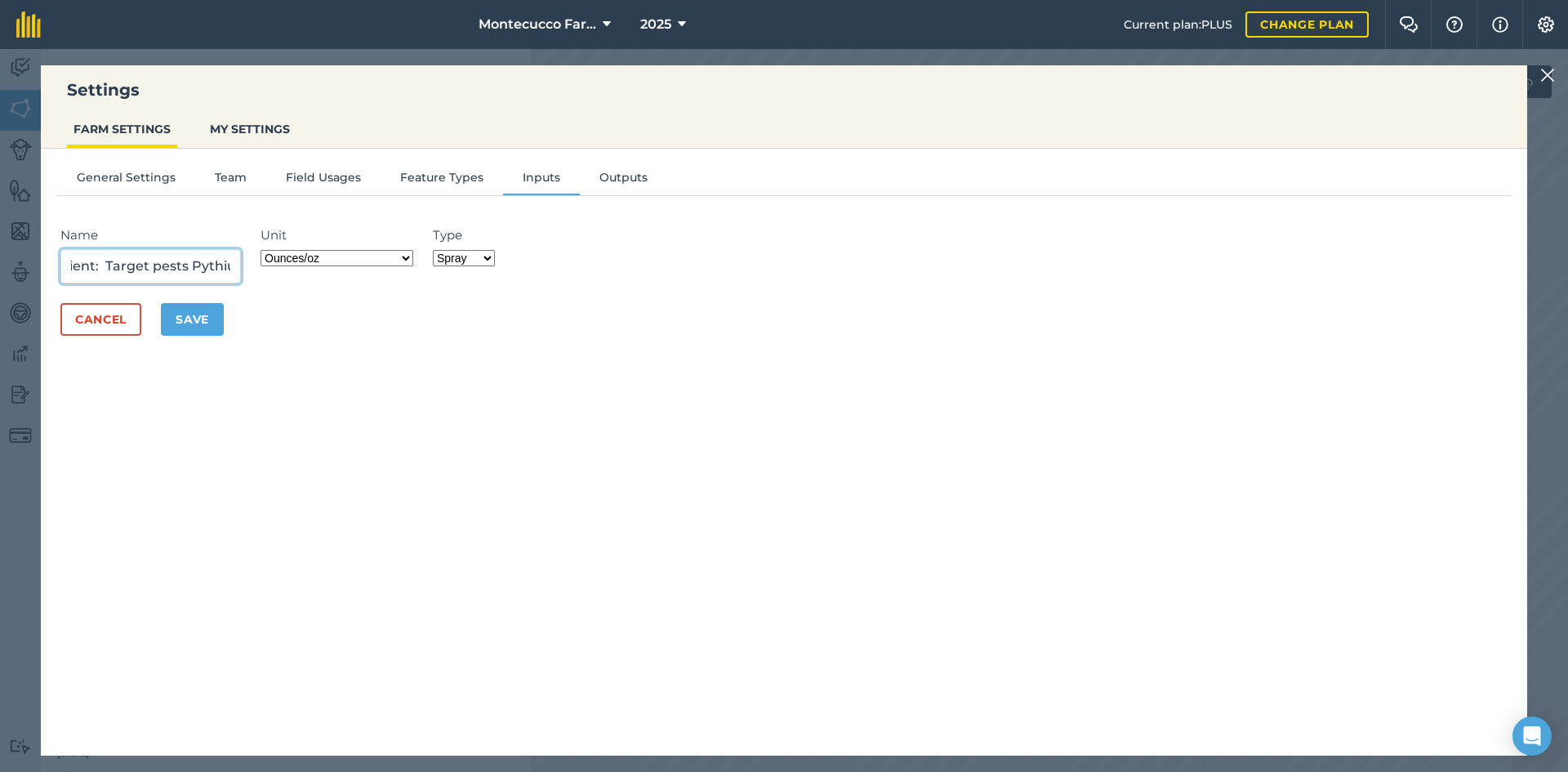
click at [195, 267] on input "Ridomil Gold SL, active ingredient: Target pests Pythium root rot (Pythium spp.…" at bounding box center [151, 266] width 181 height 34
click at [104, 263] on input "Ridomil Gold SL, active ingredient: Target pests Pythium root rot (Pythium spp.…" at bounding box center [151, 266] width 181 height 34
paste input "mefenoxam"
click at [208, 264] on input "Ridomil Gold SL, active ingredient: mefenoxam and Target pests Pythium root rot…" at bounding box center [151, 266] width 181 height 34
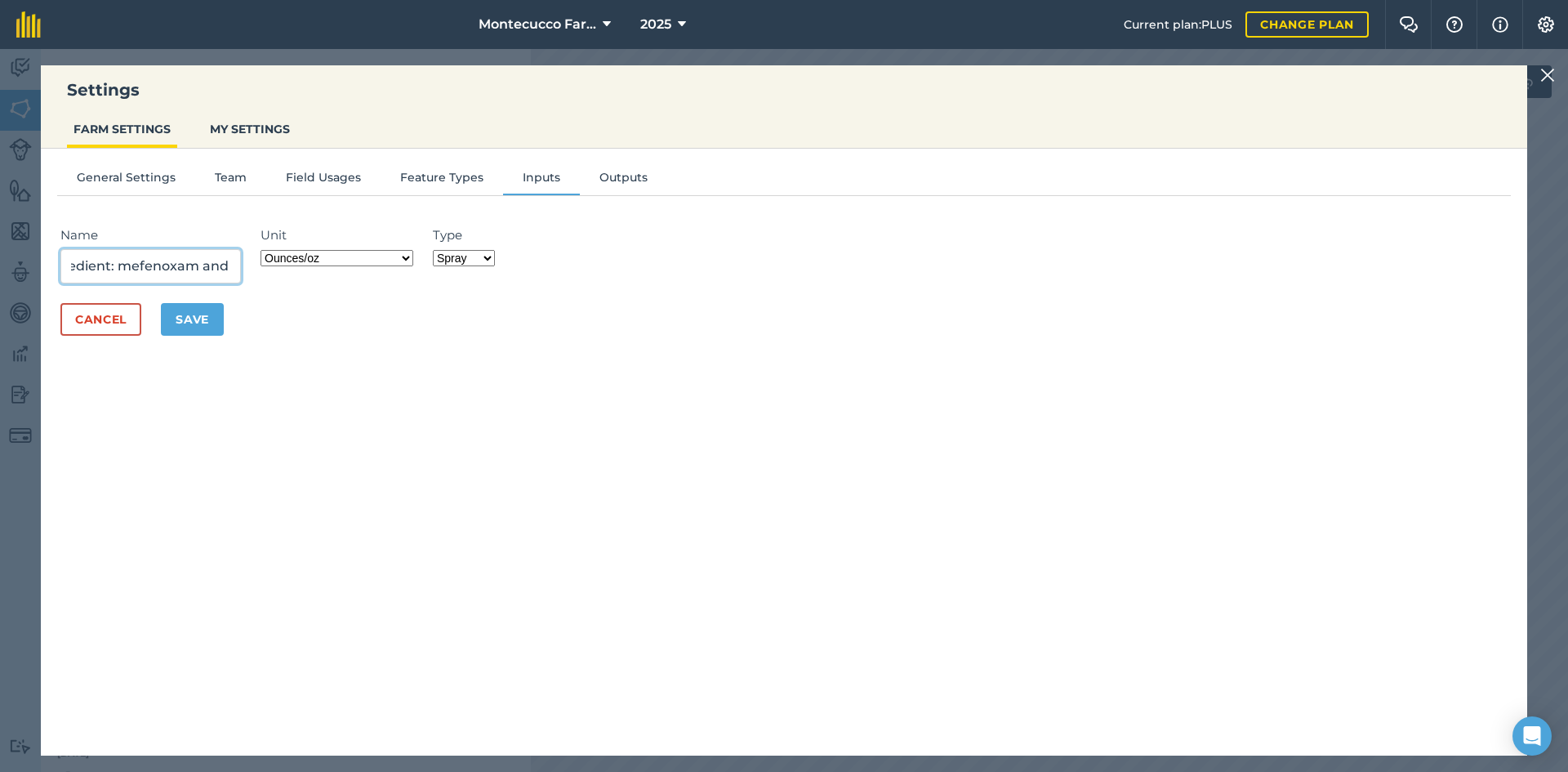
paste input "mancozeb"
drag, startPoint x: 224, startPoint y: 268, endPoint x: 259, endPoint y: 267, distance: 35.0
click at [259, 267] on div "Name Ridomil Gold SL, active ingredient: mefenoxam and mancozeb, Target pests P…" at bounding box center [161, 254] width 200 height 58
click at [235, 267] on input "Ridomil Gold SL, active ingredient: mefenoxam and mancozeb, Target pests Pythiu…" at bounding box center [151, 266] width 181 height 34
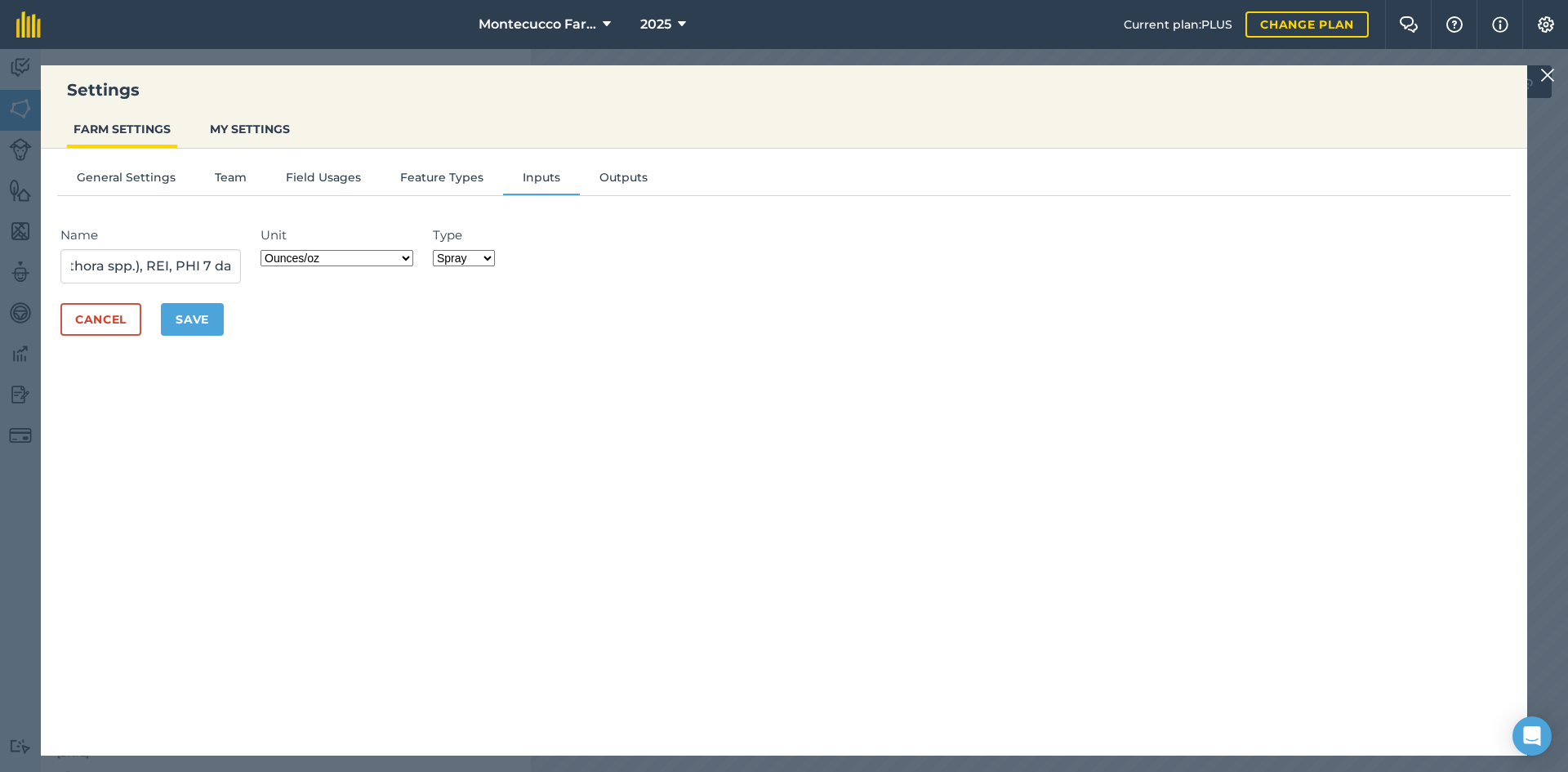
scroll to position [0, 0]
click at [198, 267] on input "Ridomil Gold SL, active ingredient: mefenoxam and mancozeb, Target pests Pythiu…" at bounding box center [151, 266] width 181 height 34
drag, startPoint x: 189, startPoint y: 264, endPoint x: 266, endPoint y: 266, distance: 77.0
click at [266, 266] on div "Name Ridomil Gold SL, active ingredient: mefenoxam and mancozeb, Target pests P…" at bounding box center [784, 254] width 1447 height 58
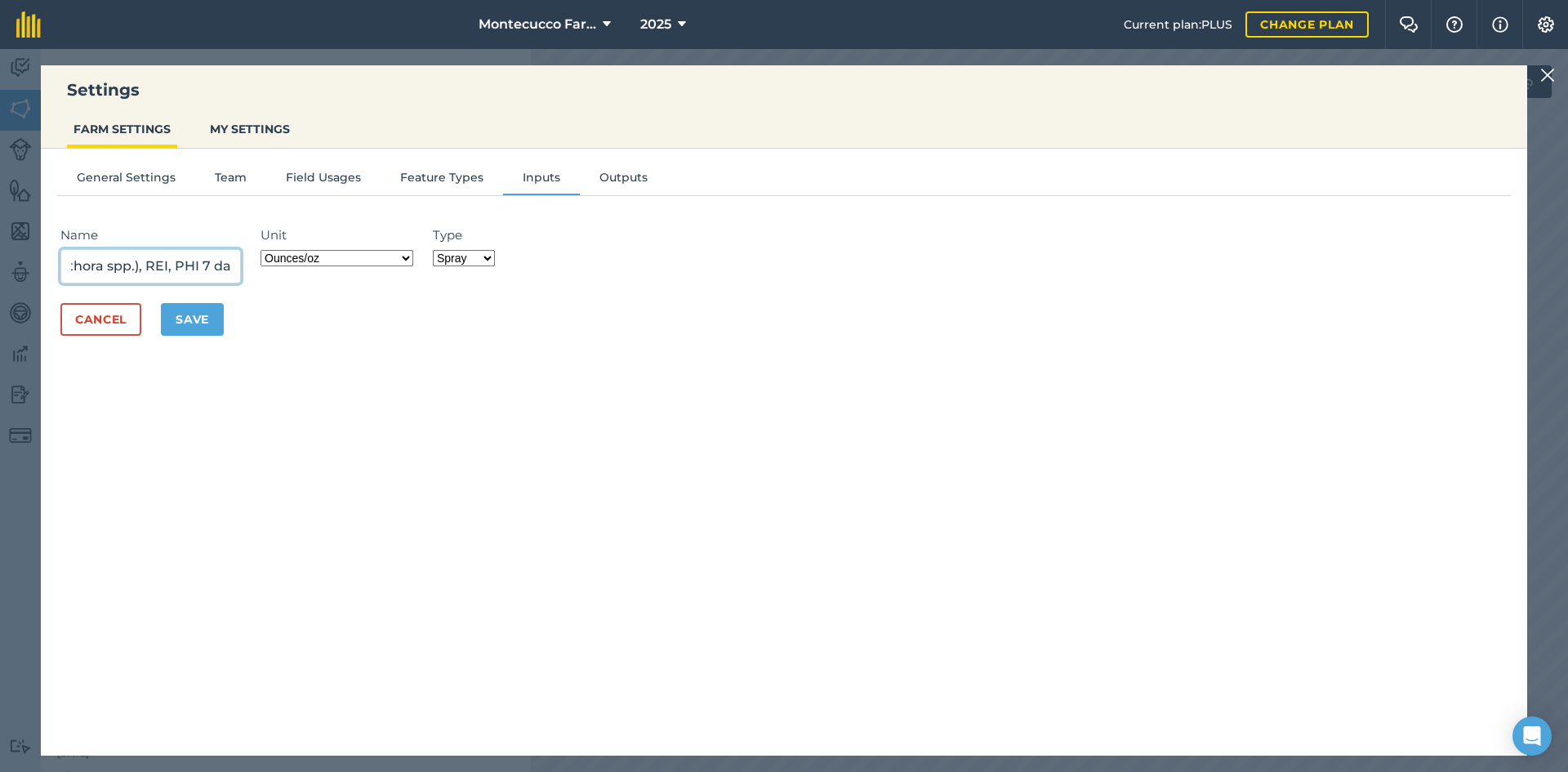
click at [159, 267] on input "Ridomil Gold SL, active ingredient: mefenoxam and mancozeb, Target pests Pythiu…" at bounding box center [151, 266] width 181 height 34
type input "Ridomil Gold SL, active ingredient: mefenoxam and mancozeb, Target pests Pythiu…"
click at [195, 319] on button "Save" at bounding box center [192, 320] width 63 height 33
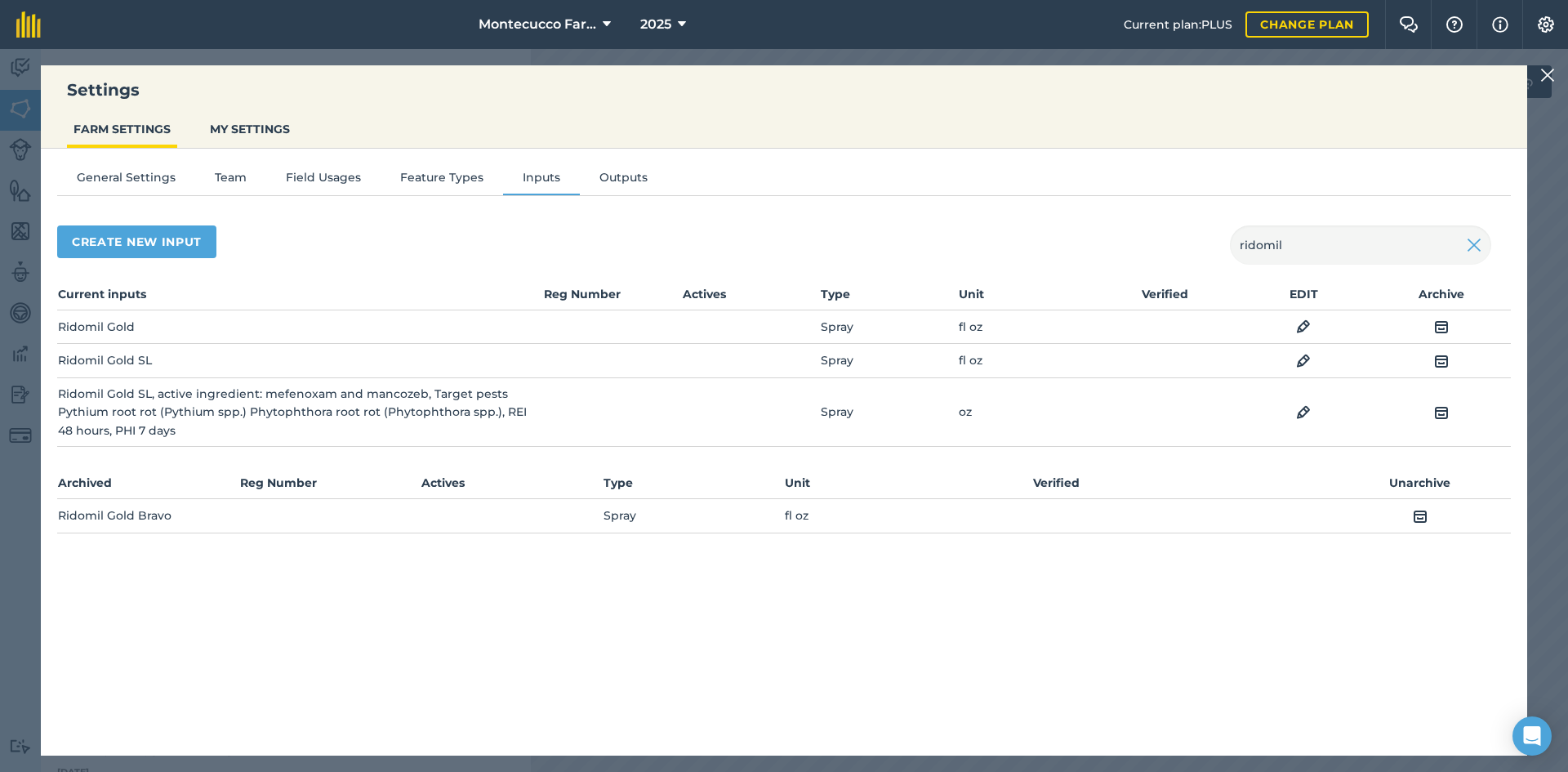
click at [782, 72] on img at bounding box center [1547, 75] width 15 height 20
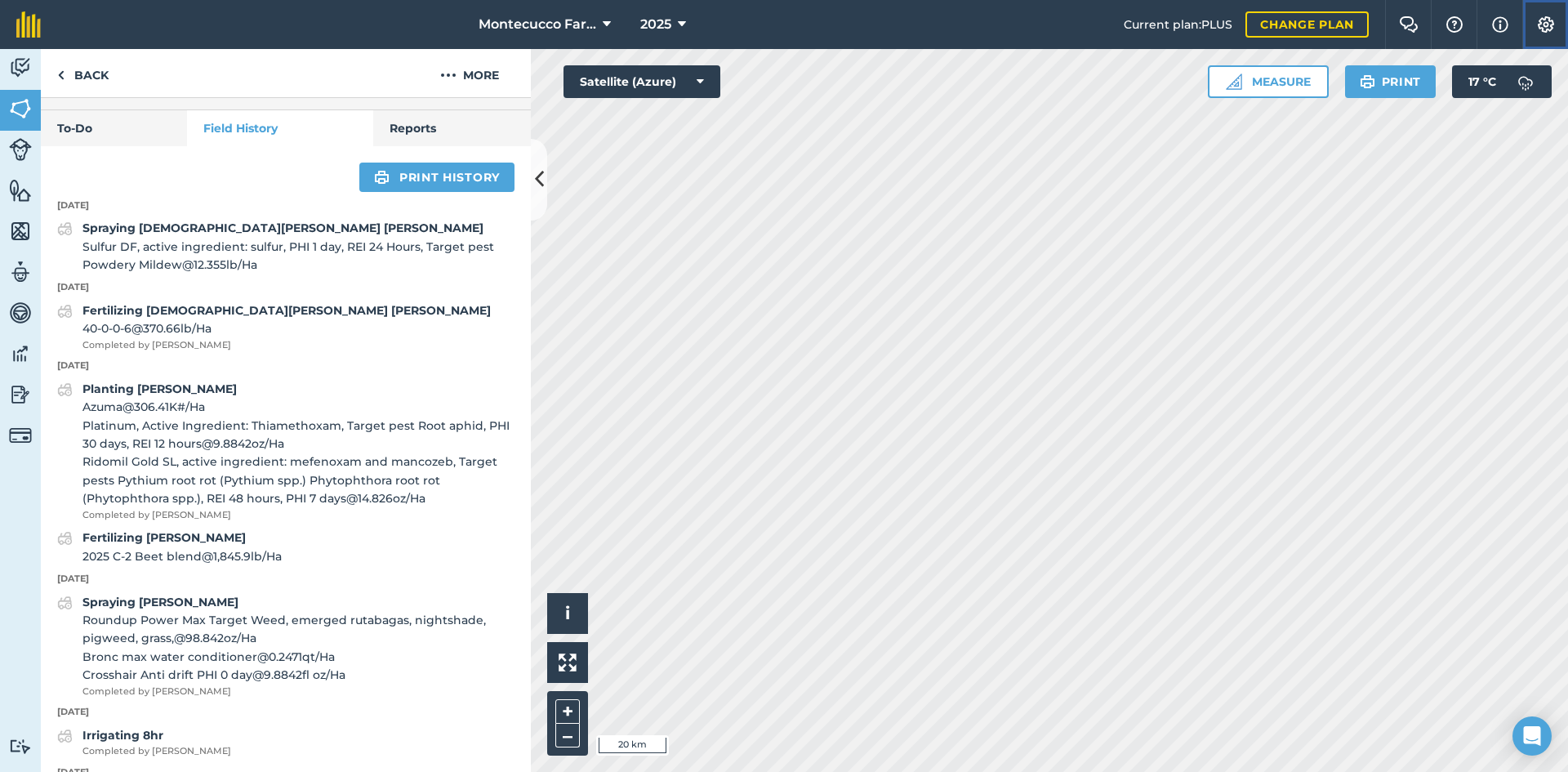
click at [782, 20] on img at bounding box center [1546, 24] width 20 height 16
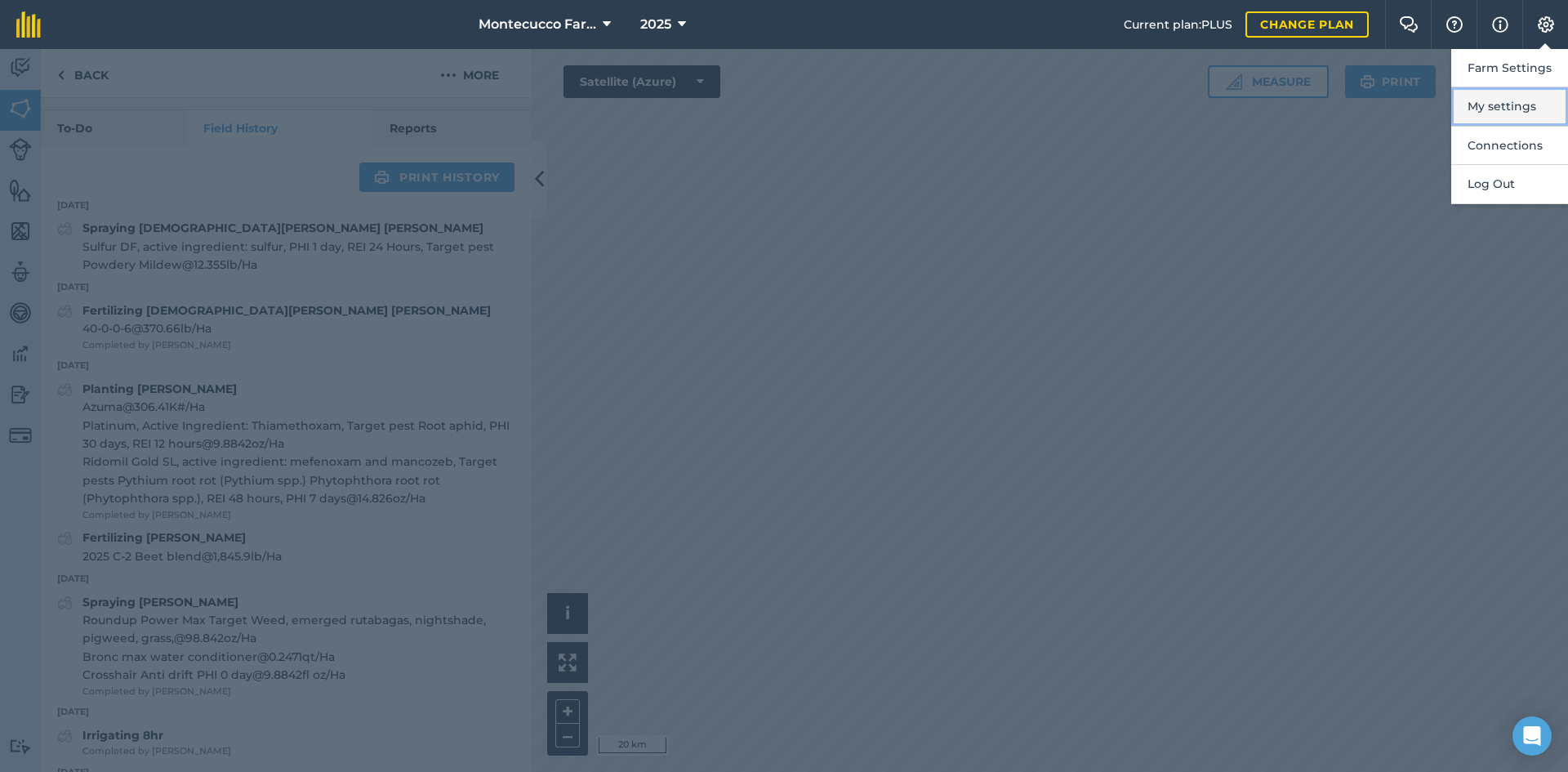
click at [782, 115] on button "My settings" at bounding box center [1510, 107] width 116 height 38
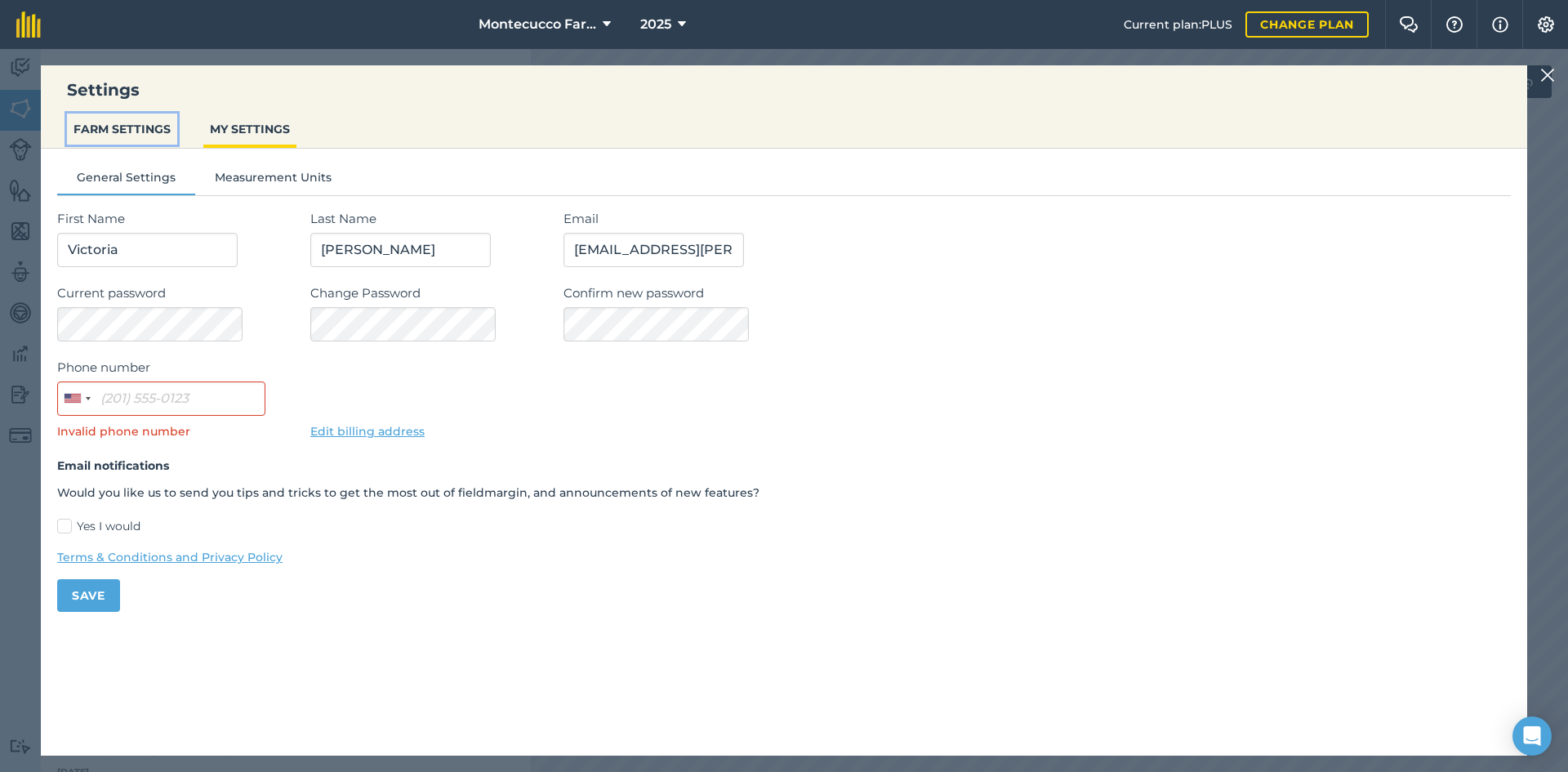
click at [136, 130] on button "FARM SETTINGS" at bounding box center [122, 129] width 110 height 31
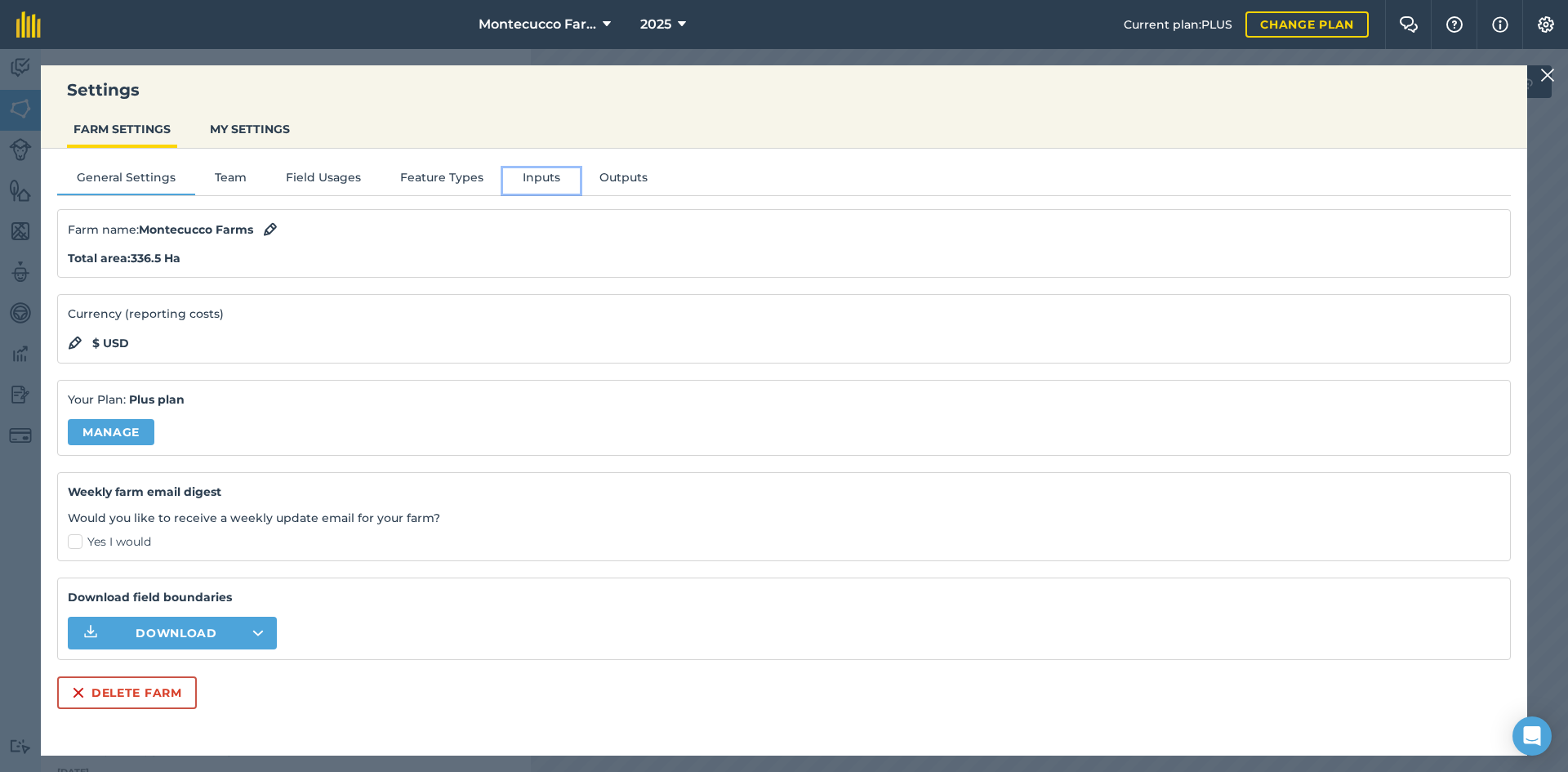
click at [528, 178] on button "Inputs" at bounding box center [541, 181] width 76 height 24
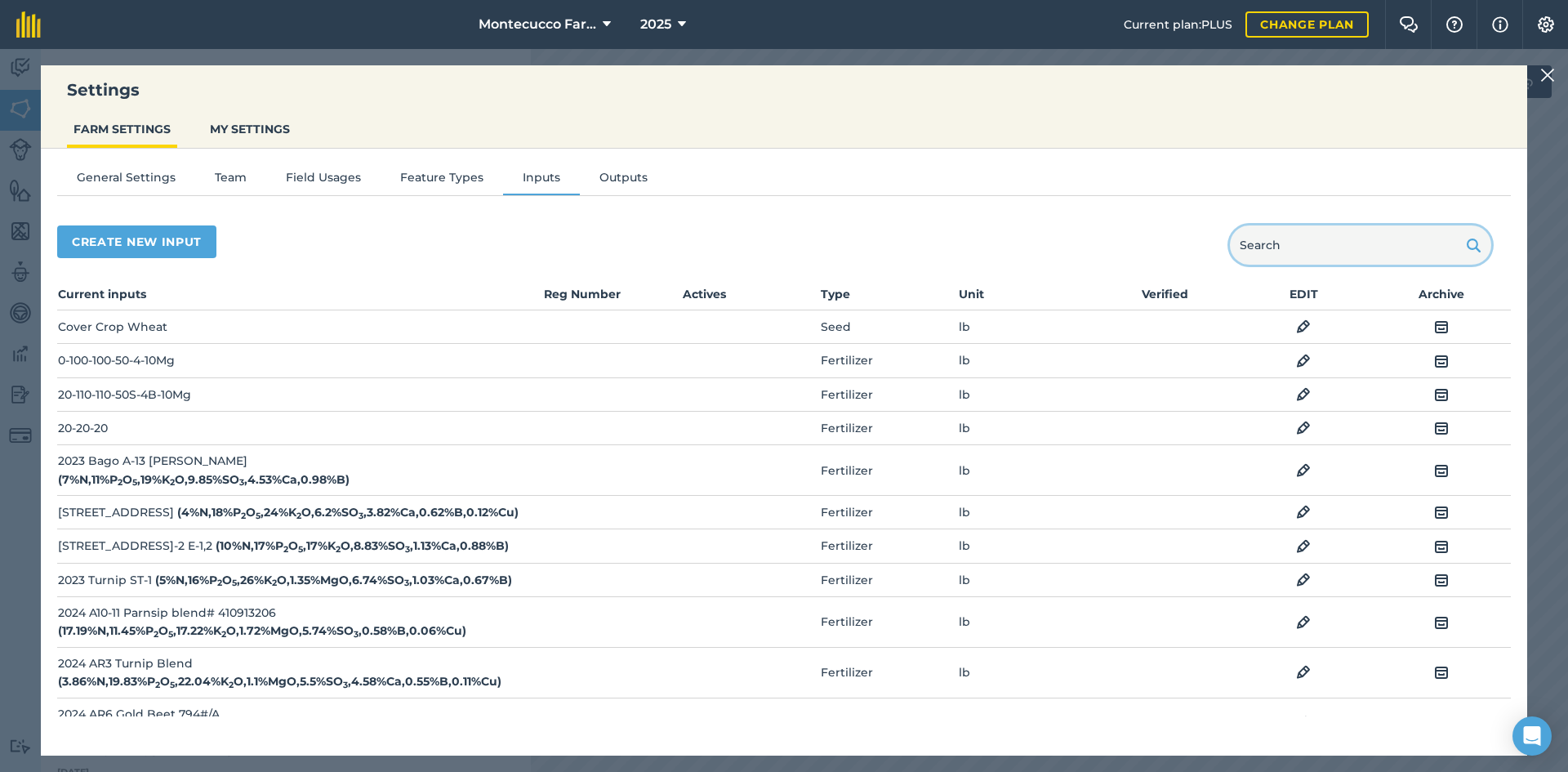
click at [782, 246] on input "text" at bounding box center [1360, 245] width 261 height 39
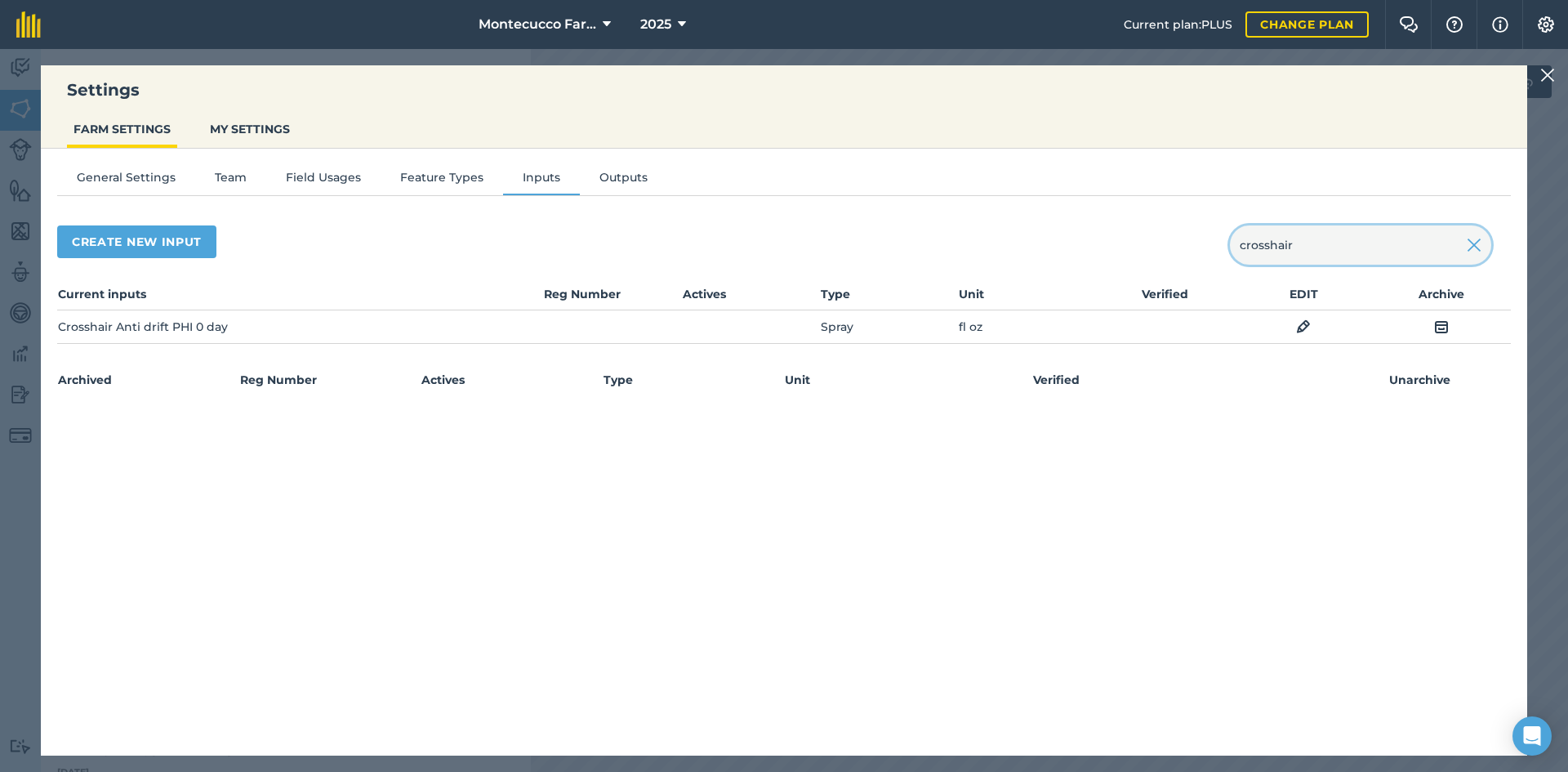
type input "crosshair"
click at [782, 323] on img at bounding box center [1303, 327] width 15 height 20
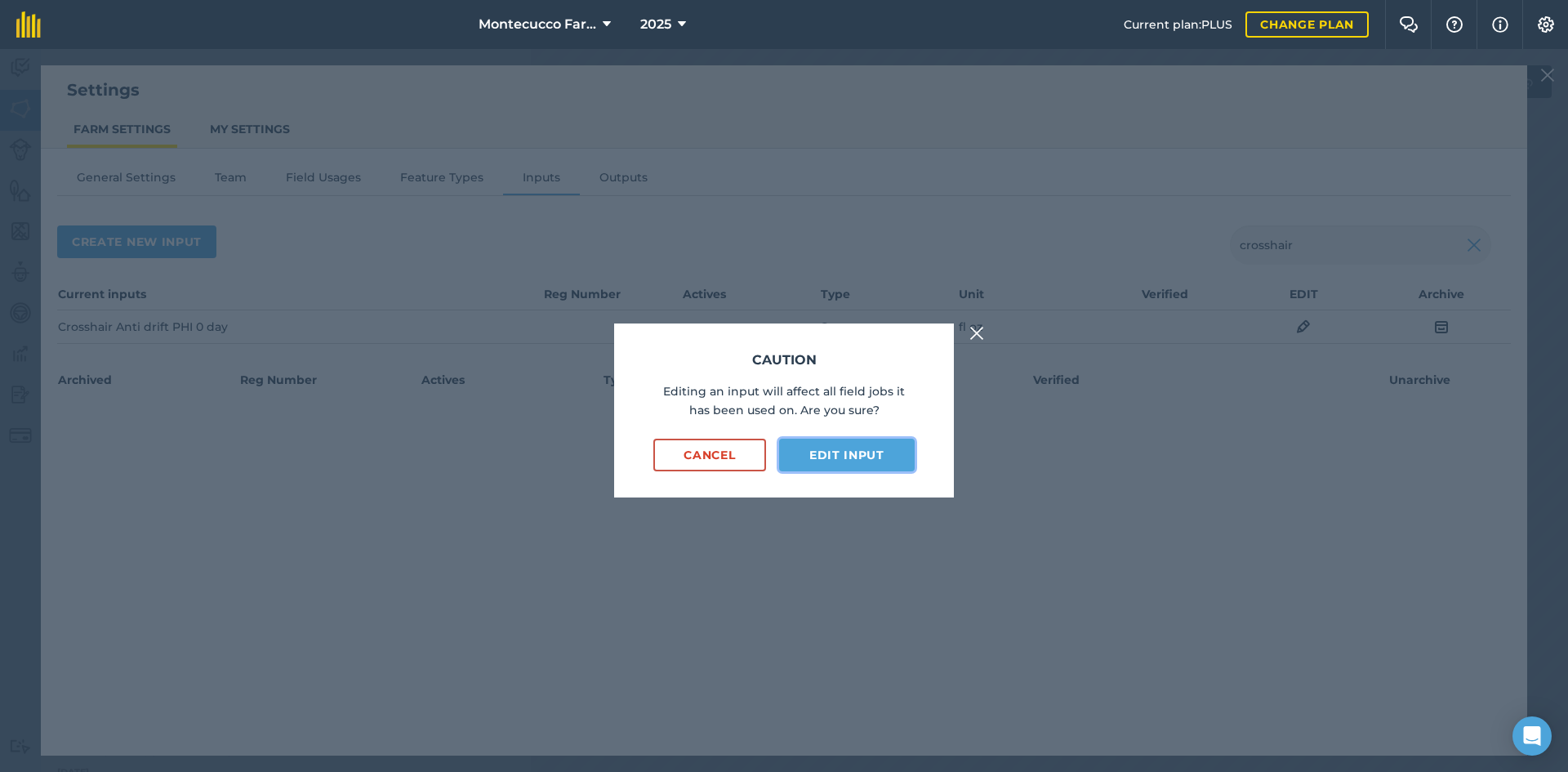
click at [782, 459] on button "Edit input" at bounding box center [847, 455] width 136 height 33
select select "FLUID_OUNCES"
select select "SPRAY"
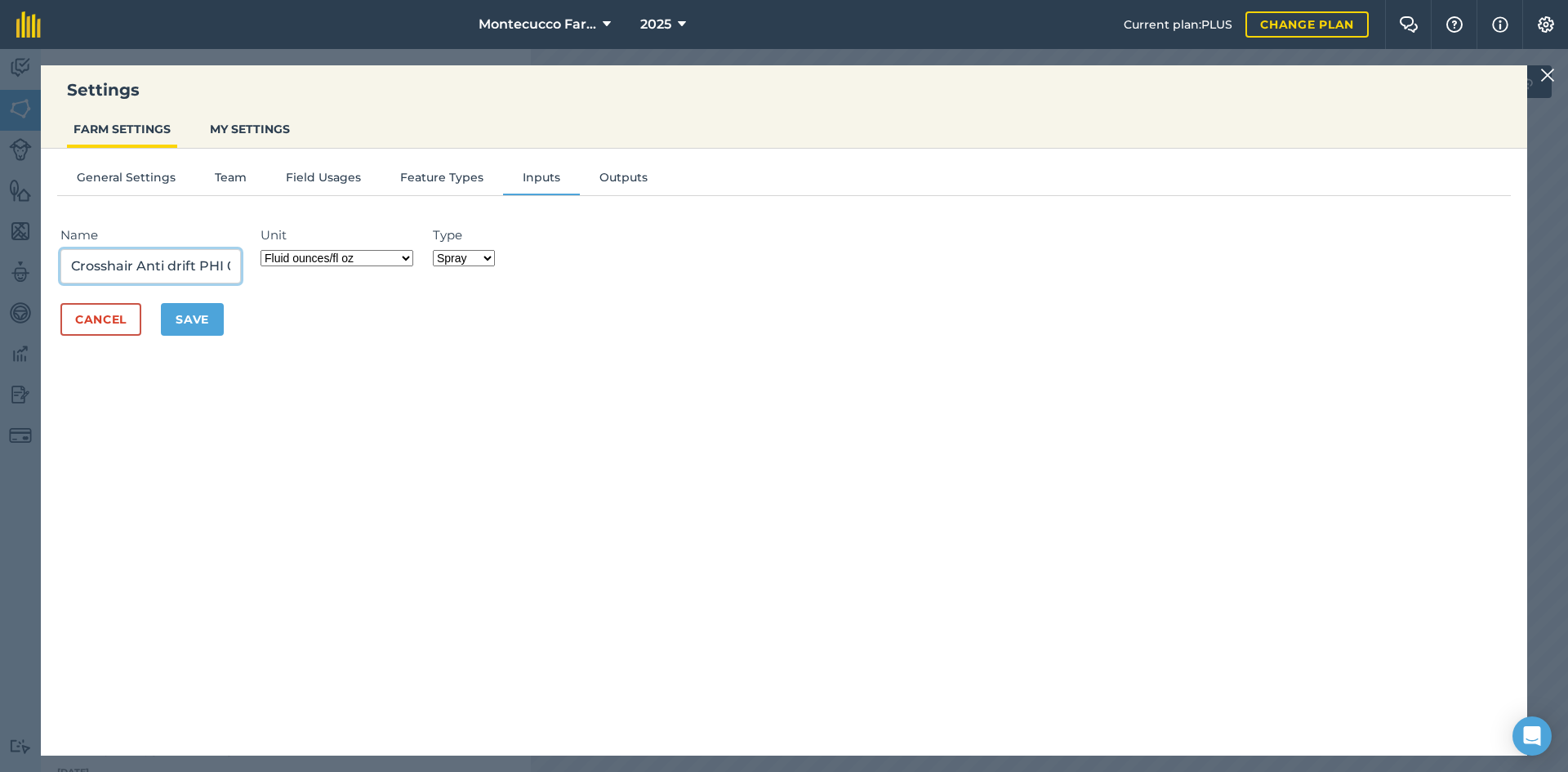
click at [199, 264] on input "Crosshair Anti drift PHI 0 day" at bounding box center [151, 266] width 181 height 34
drag, startPoint x: 200, startPoint y: 268, endPoint x: 248, endPoint y: 267, distance: 48.0
click at [248, 267] on div "Name Crosshair Anti drift - PHI 0 day" at bounding box center [161, 254] width 200 height 58
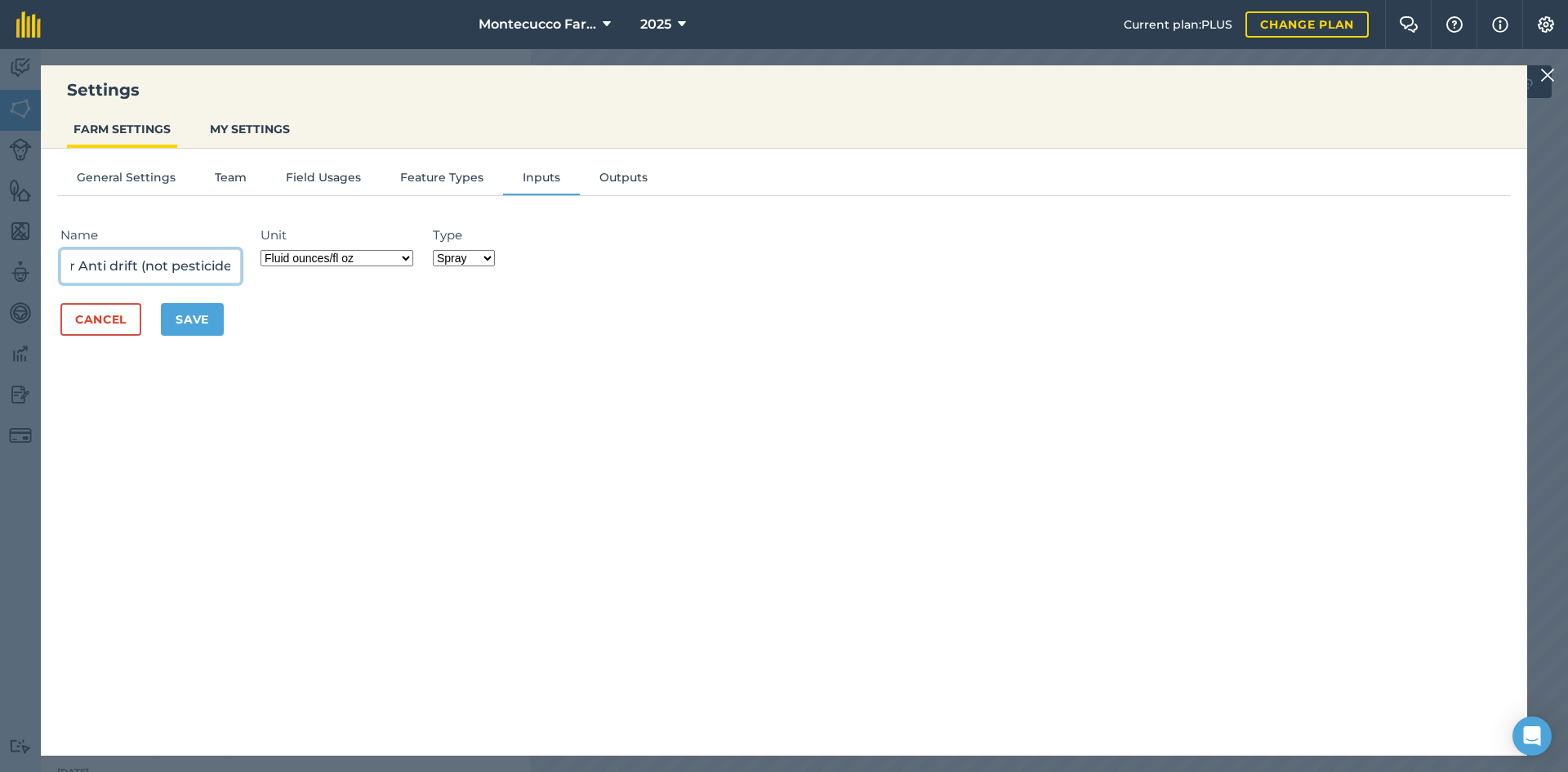
type input "Crosshair Anti drift (not pesticide)"
click at [204, 326] on button "Save" at bounding box center [192, 320] width 63 height 33
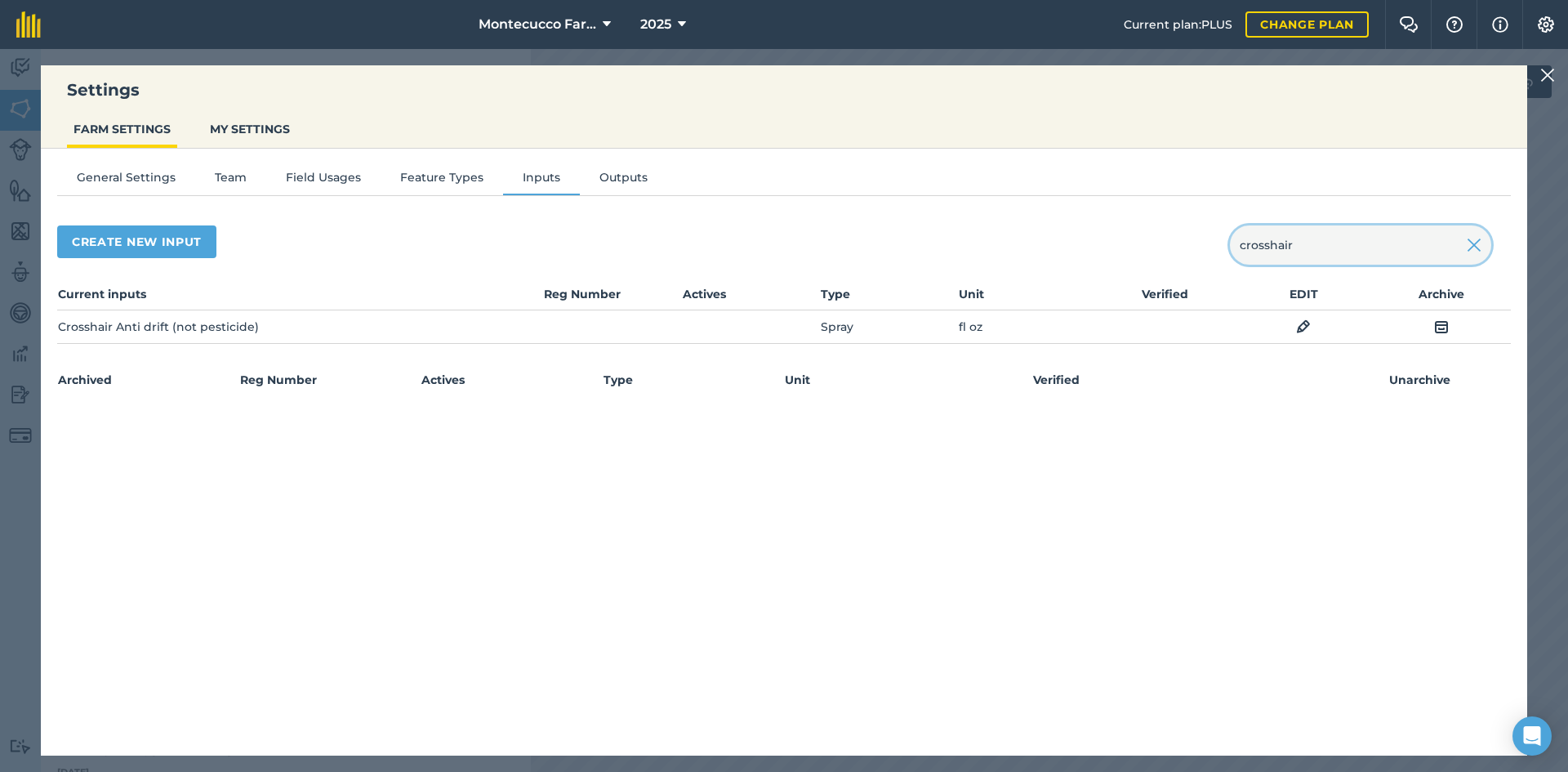
drag, startPoint x: 1324, startPoint y: 241, endPoint x: 1186, endPoint y: 238, distance: 138.0
click at [782, 241] on div "Create new input crosshair" at bounding box center [784, 245] width 1454 height 39
type input "bronc"
click at [782, 325] on img at bounding box center [1303, 327] width 15 height 20
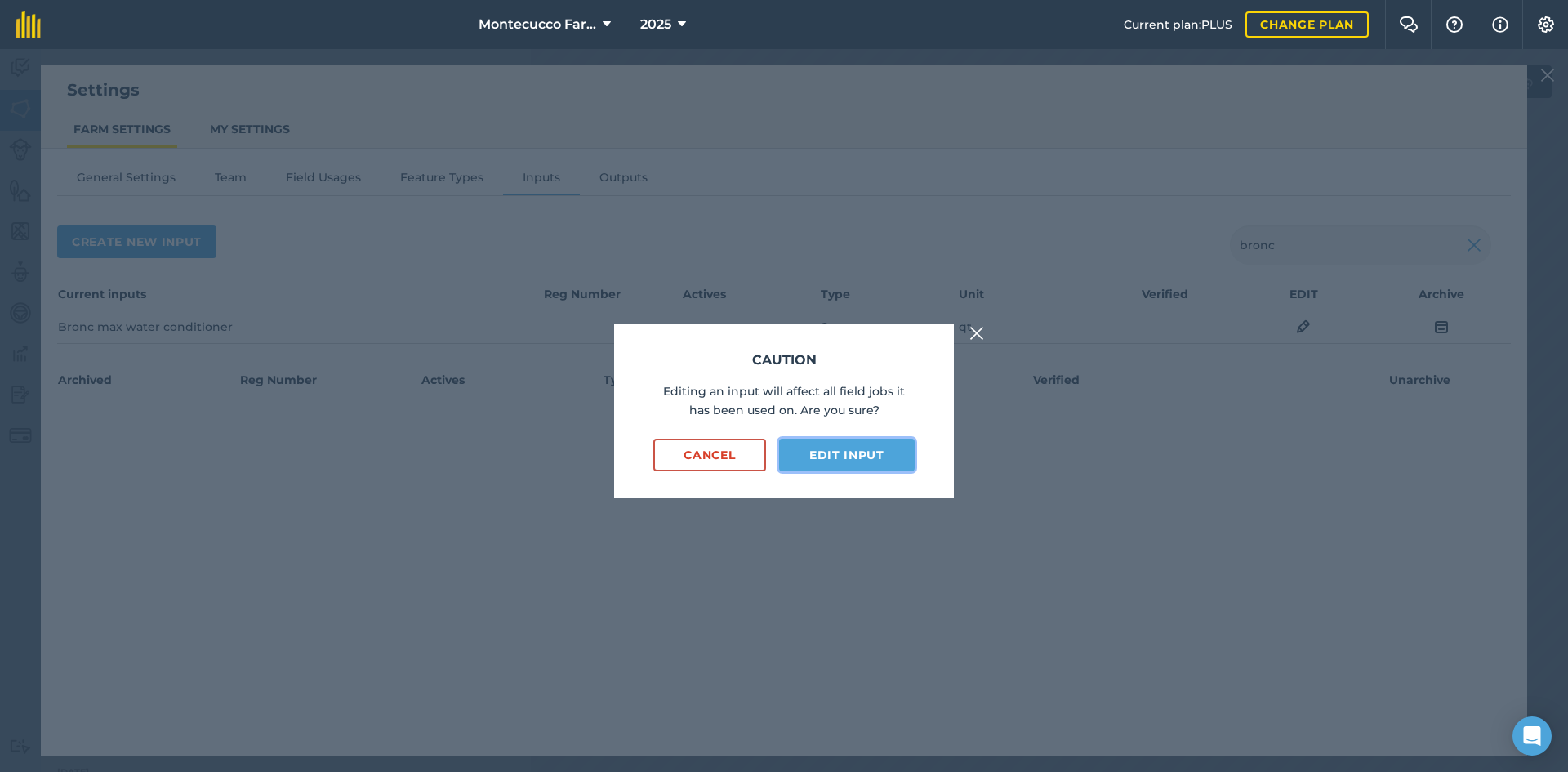
click at [782, 457] on button "Edit input" at bounding box center [847, 455] width 136 height 33
select select "QUART"
select select "SPRAY"
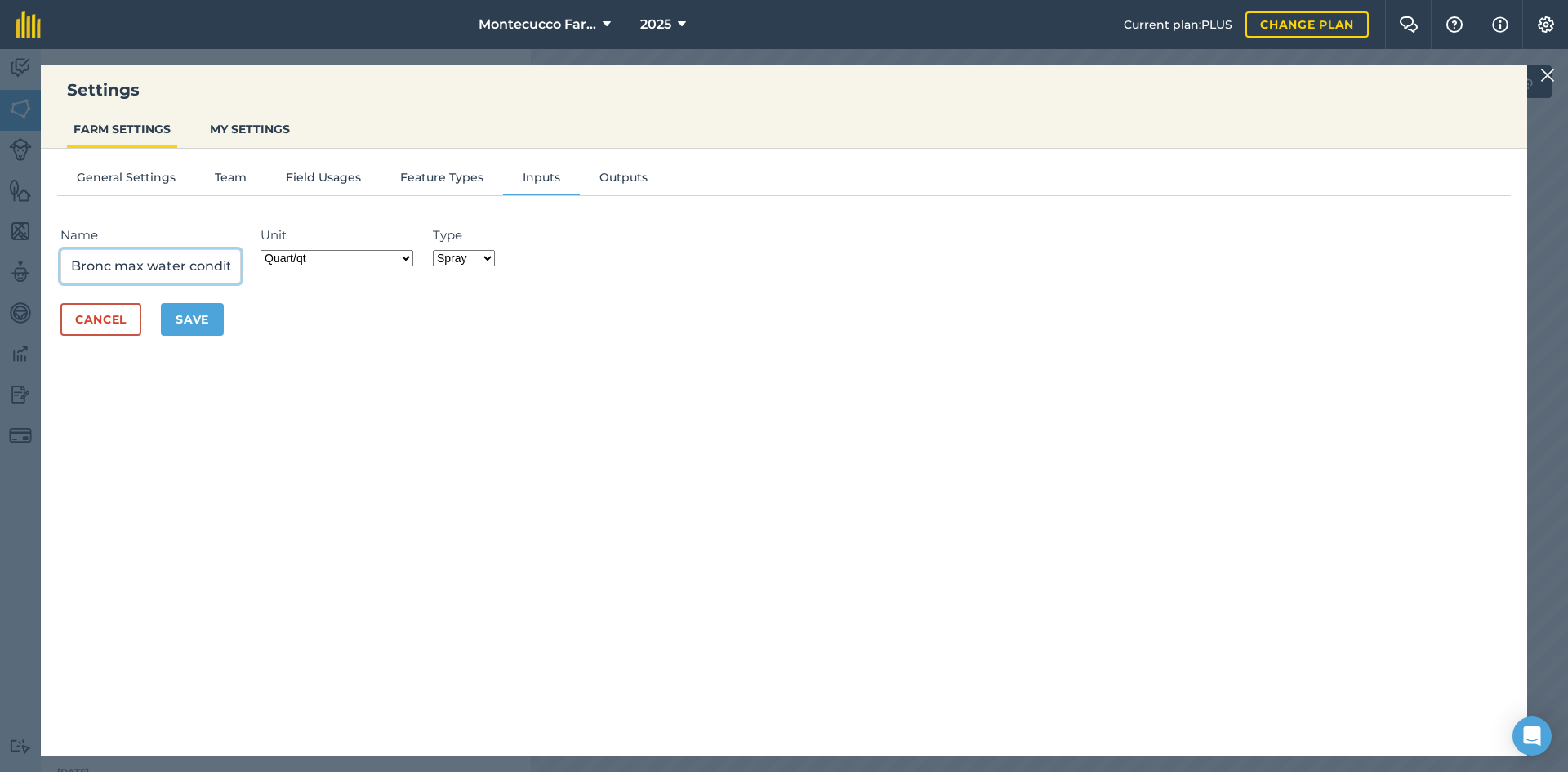
scroll to position [0, 33]
drag, startPoint x: 227, startPoint y: 270, endPoint x: 281, endPoint y: 270, distance: 54.0
click at [281, 270] on div "Name Bronc max water conditioner Unit Grams/g Kilograms/kg Metric tonnes/t Mill…" at bounding box center [784, 254] width 1447 height 58
type input "Bronc max water conditioner (not pesticide)"
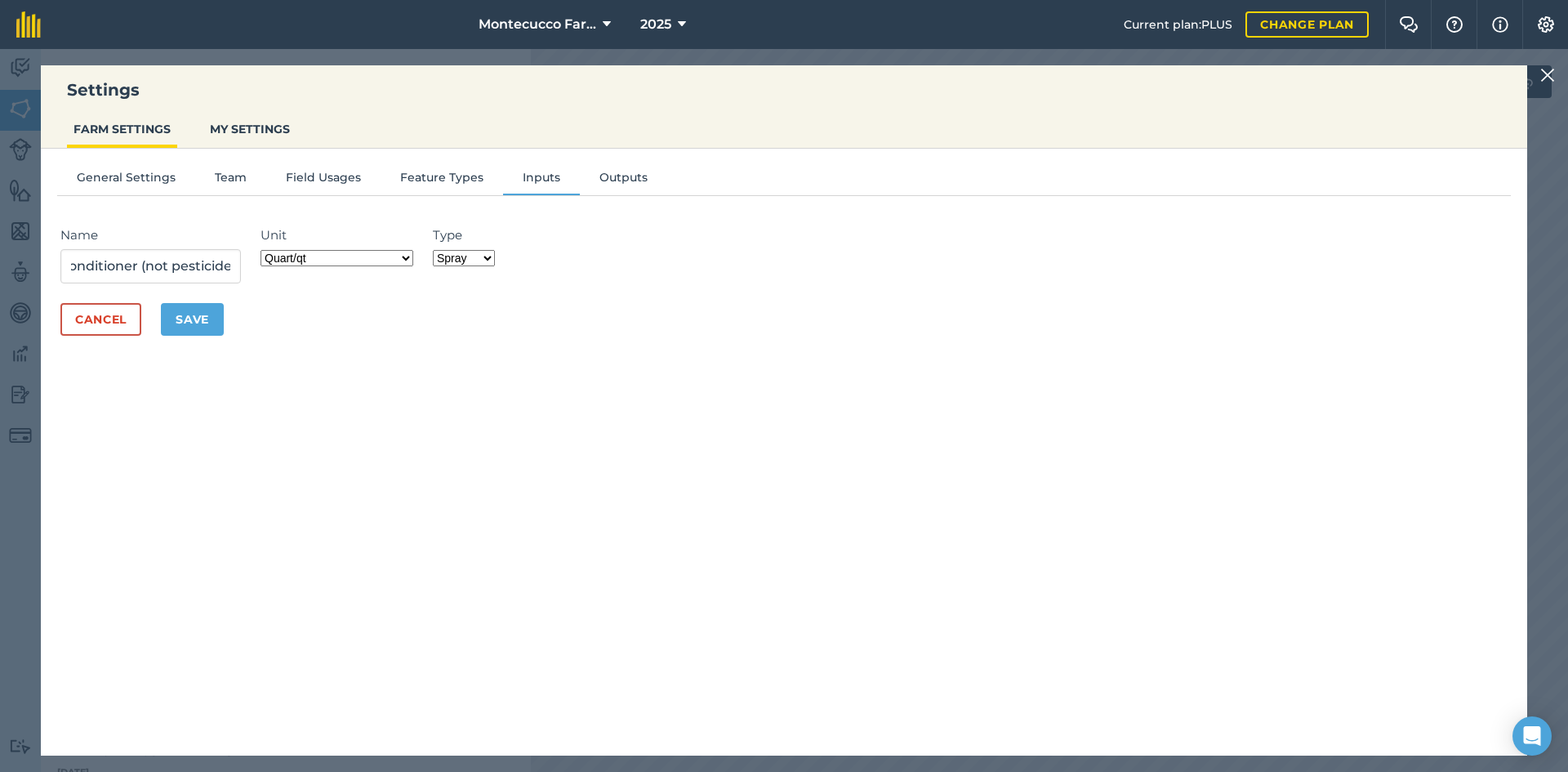
scroll to position [0, 0]
click at [199, 312] on button "Save" at bounding box center [192, 320] width 63 height 33
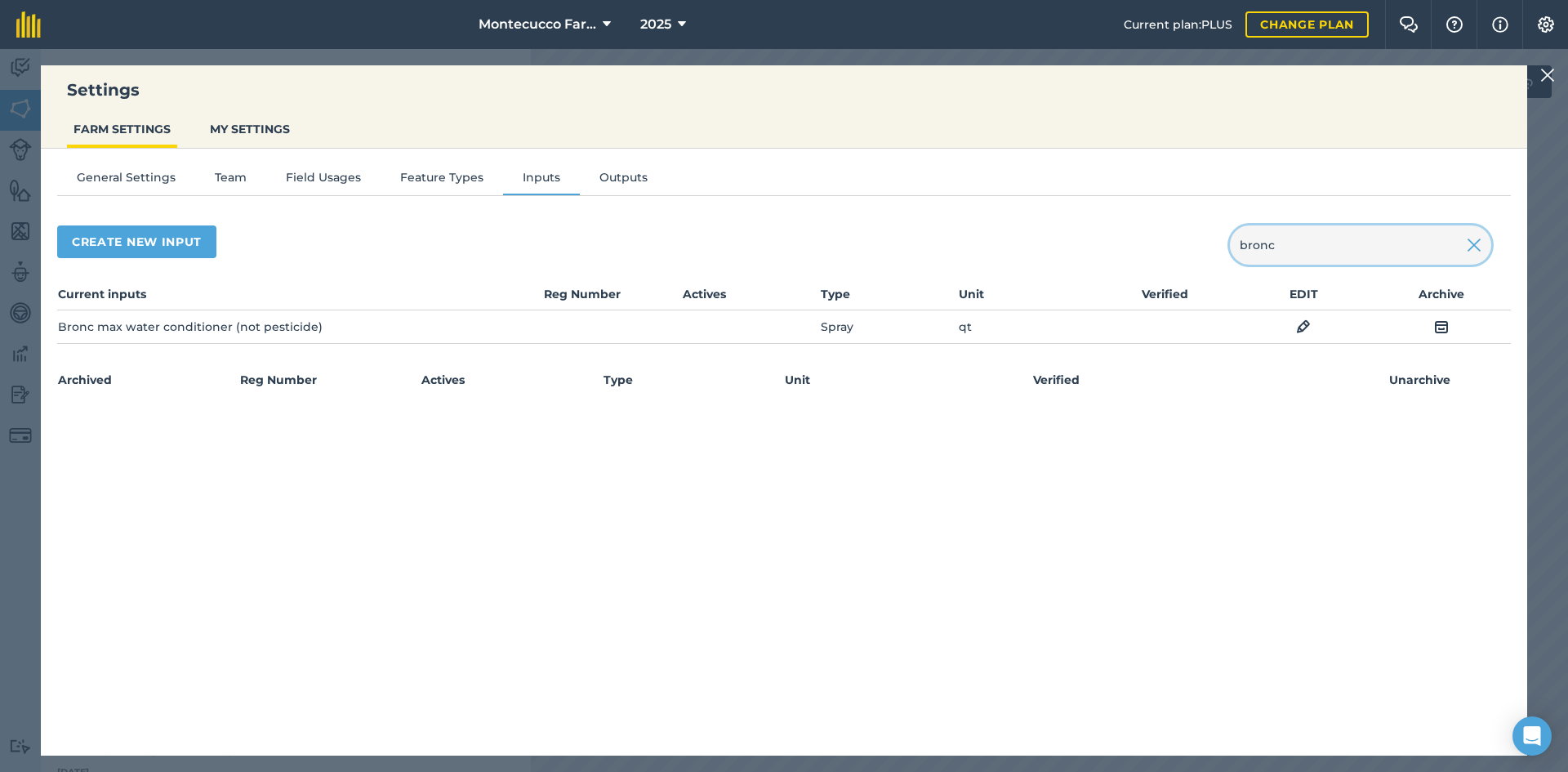
drag, startPoint x: 1216, startPoint y: 239, endPoint x: 1163, endPoint y: 234, distance: 53.2
click at [782, 234] on div "Create new input bronc" at bounding box center [784, 245] width 1454 height 39
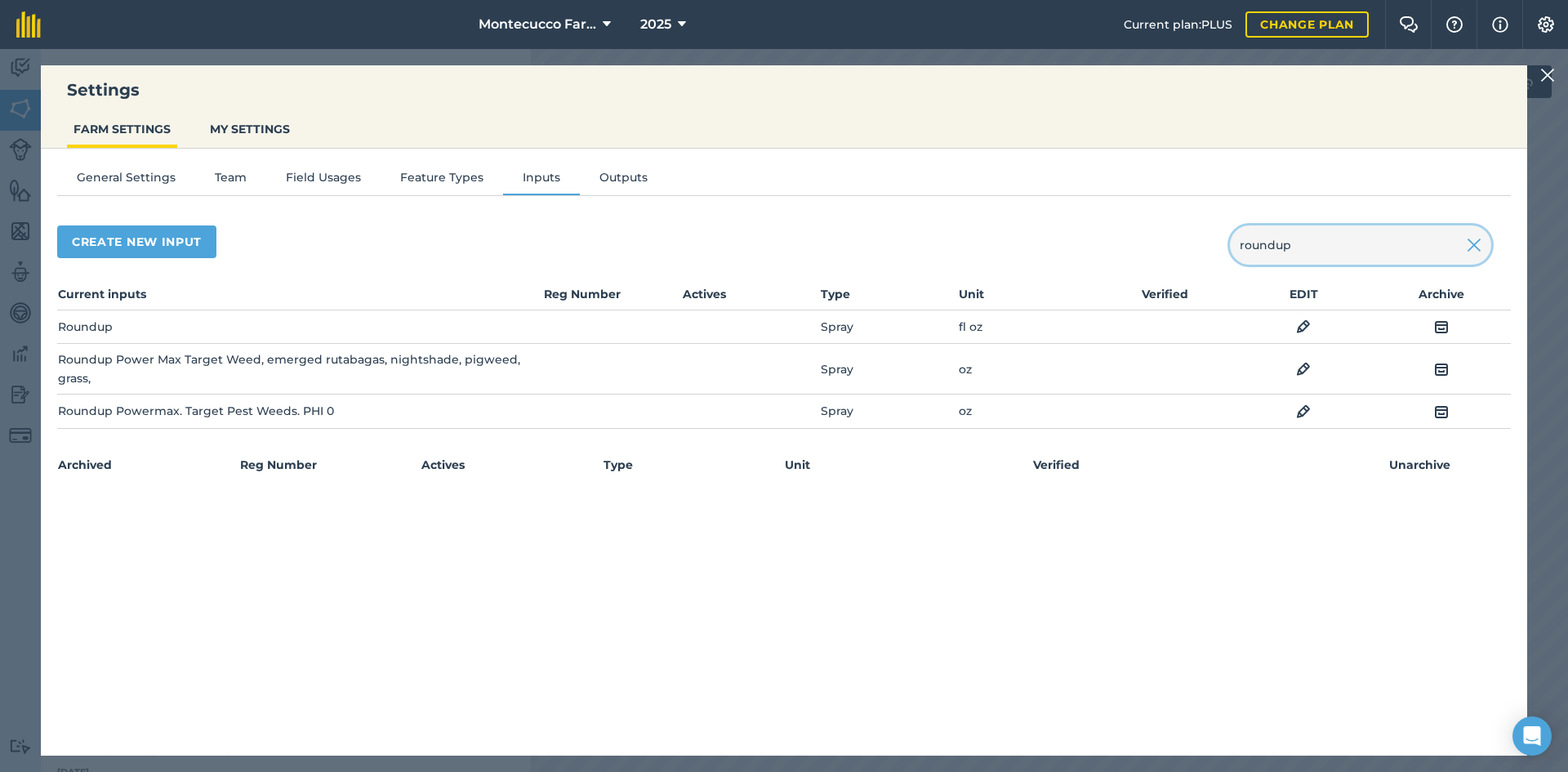
type input "roundup"
click at [782, 366] on img at bounding box center [1303, 369] width 15 height 20
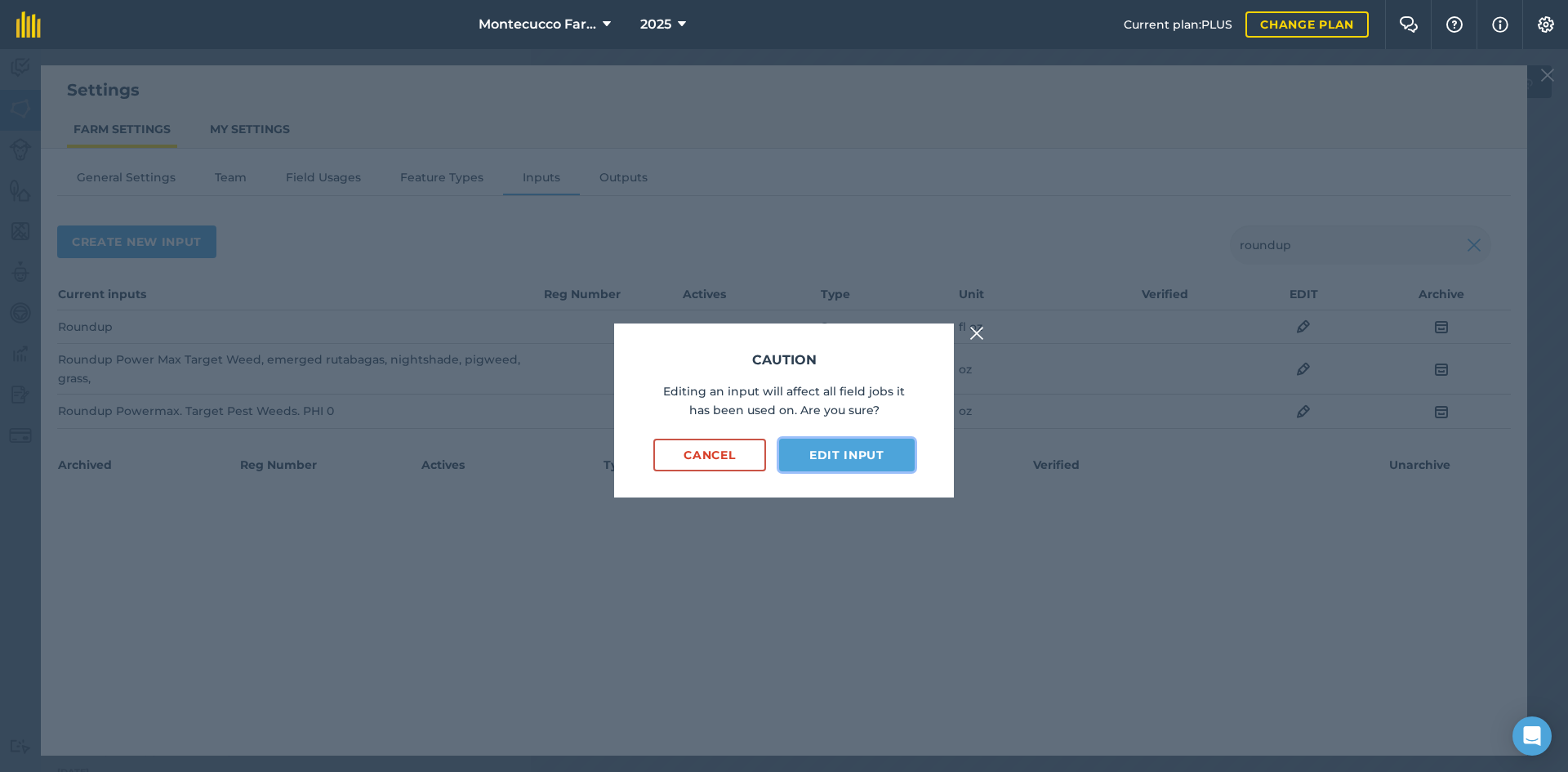
click at [782, 461] on button "Edit input" at bounding box center [847, 455] width 136 height 33
select select "OUNCES"
select select "SPRAY"
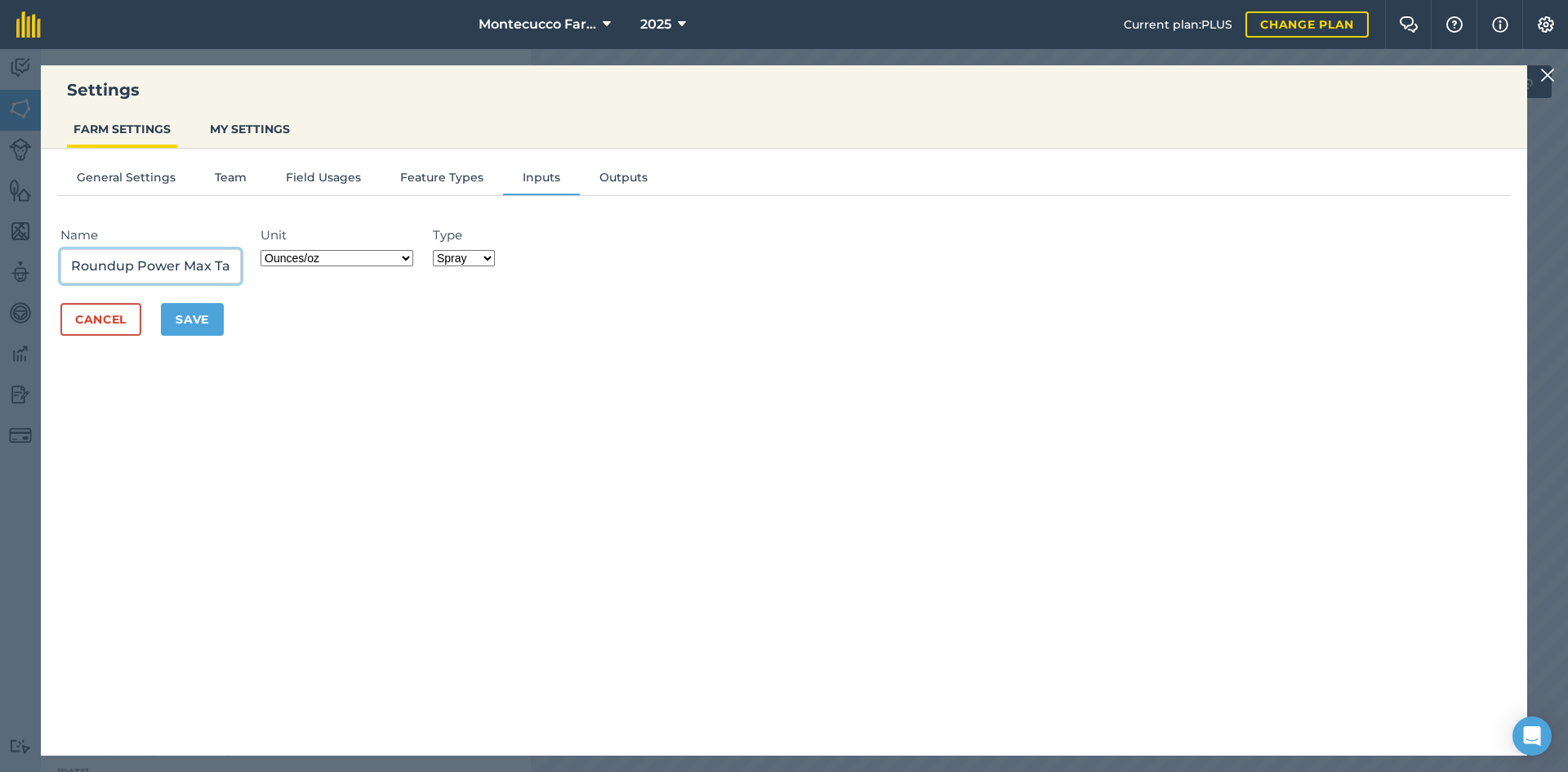
scroll to position [0, 396]
drag, startPoint x: 161, startPoint y: 261, endPoint x: 401, endPoint y: 294, distance: 242.3
click at [401, 294] on form "Name Roundup Power Max Target Weed, emerged rutabagas, nightshade, pigweed, gra…" at bounding box center [784, 280] width 1454 height 143
click at [142, 260] on input "Roundup Power Max Target Weed, emerged rutabagas, nightshade, pigweed, grass," at bounding box center [151, 266] width 181 height 34
drag, startPoint x: 225, startPoint y: 264, endPoint x: 241, endPoint y: 261, distance: 16.3
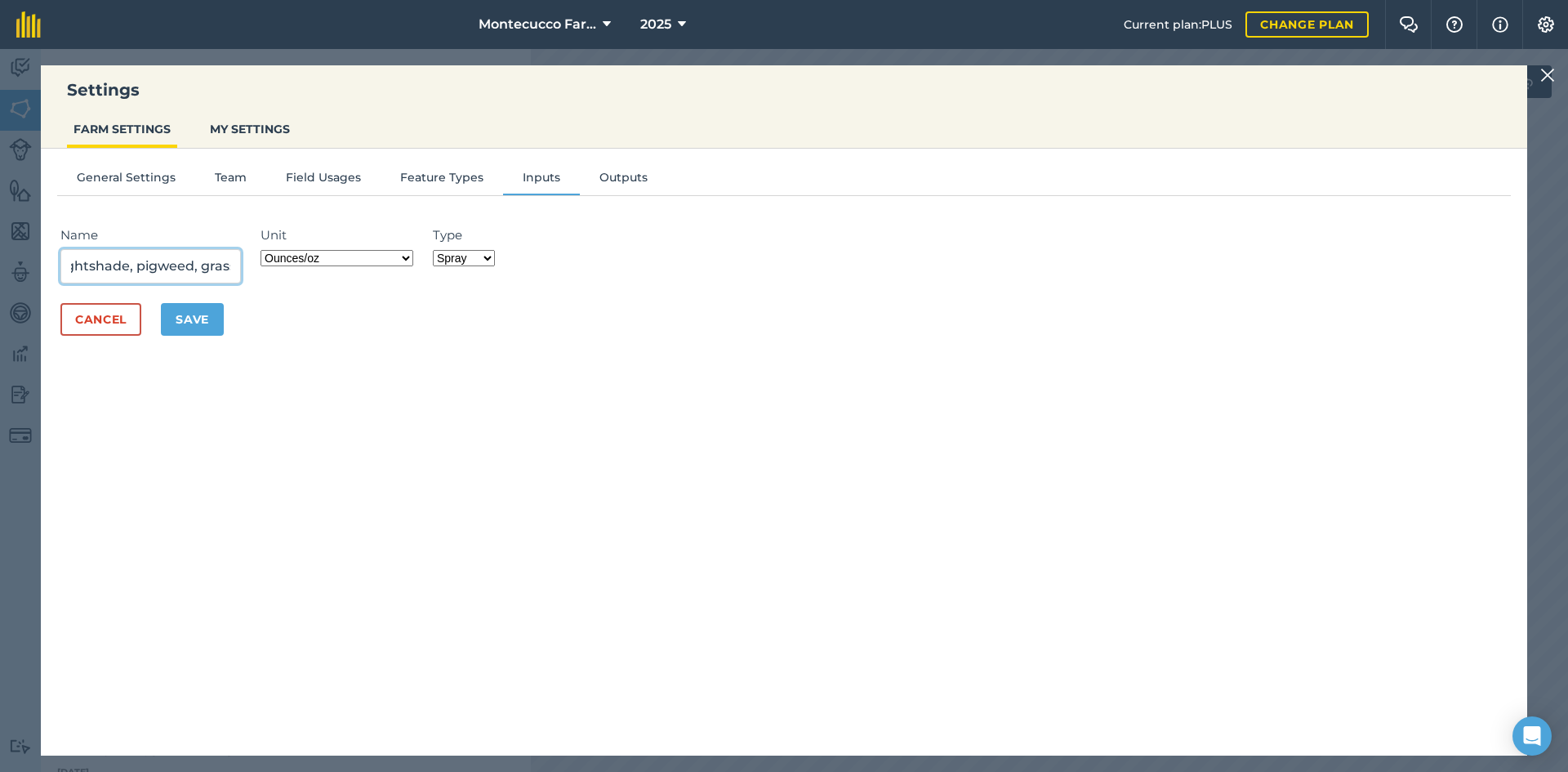
click at [241, 261] on input "Roundup Power Max Target Weed, emerged rutabagas, nightshade, pigweed, grass," at bounding box center [151, 266] width 181 height 34
click at [236, 266] on input "Roundup Power Max Target Weed, emerged rutabagas, nightshade, pigweed, grass," at bounding box center [151, 266] width 181 height 34
click at [233, 268] on input "Roundup Power Max Target Weed, emerged rutabagas, nightshade, pigweed, grass," at bounding box center [151, 266] width 181 height 34
type input "Roundup Power Max Target Weed, emerged rutabagas, nightshade, pigweed, grass"
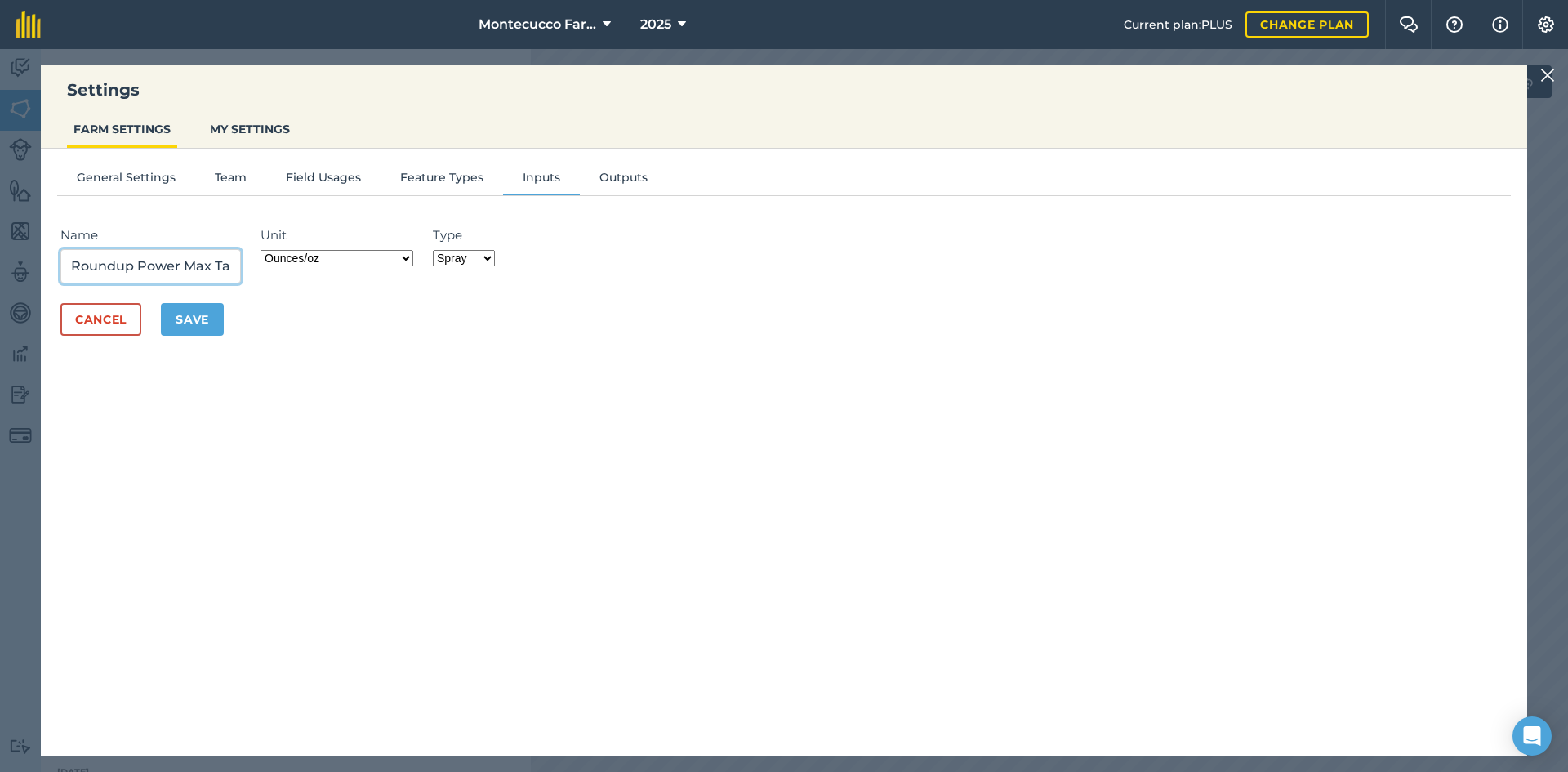
drag, startPoint x: 232, startPoint y: 268, endPoint x: 39, endPoint y: 267, distance: 193.0
click at [39, 267] on div "Settings FARM SETTINGS MY SETTINGS General Settings Team Field Usages Feature T…" at bounding box center [784, 410] width 1568 height 723
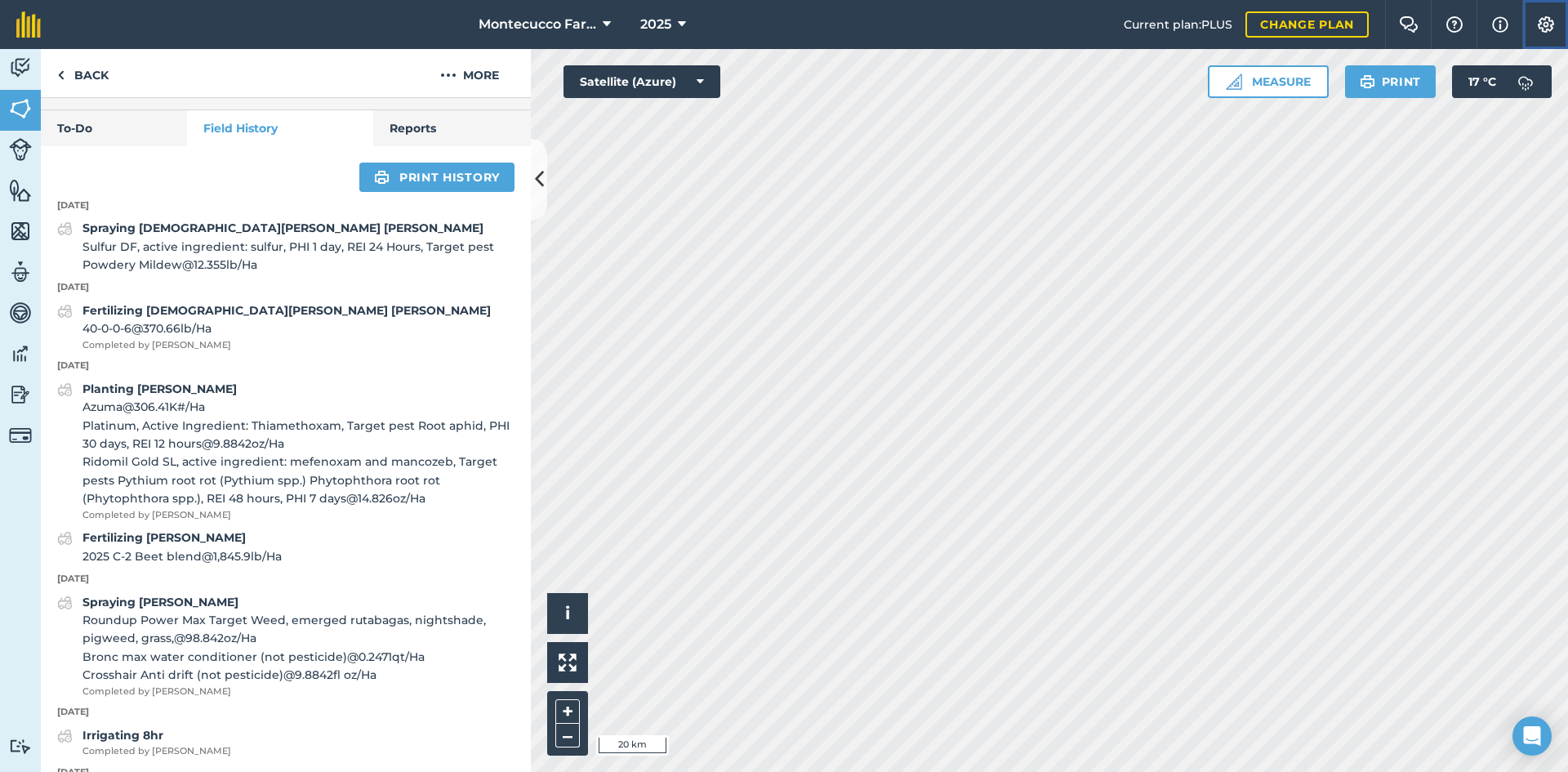
click at [782, 30] on img at bounding box center [1546, 24] width 20 height 16
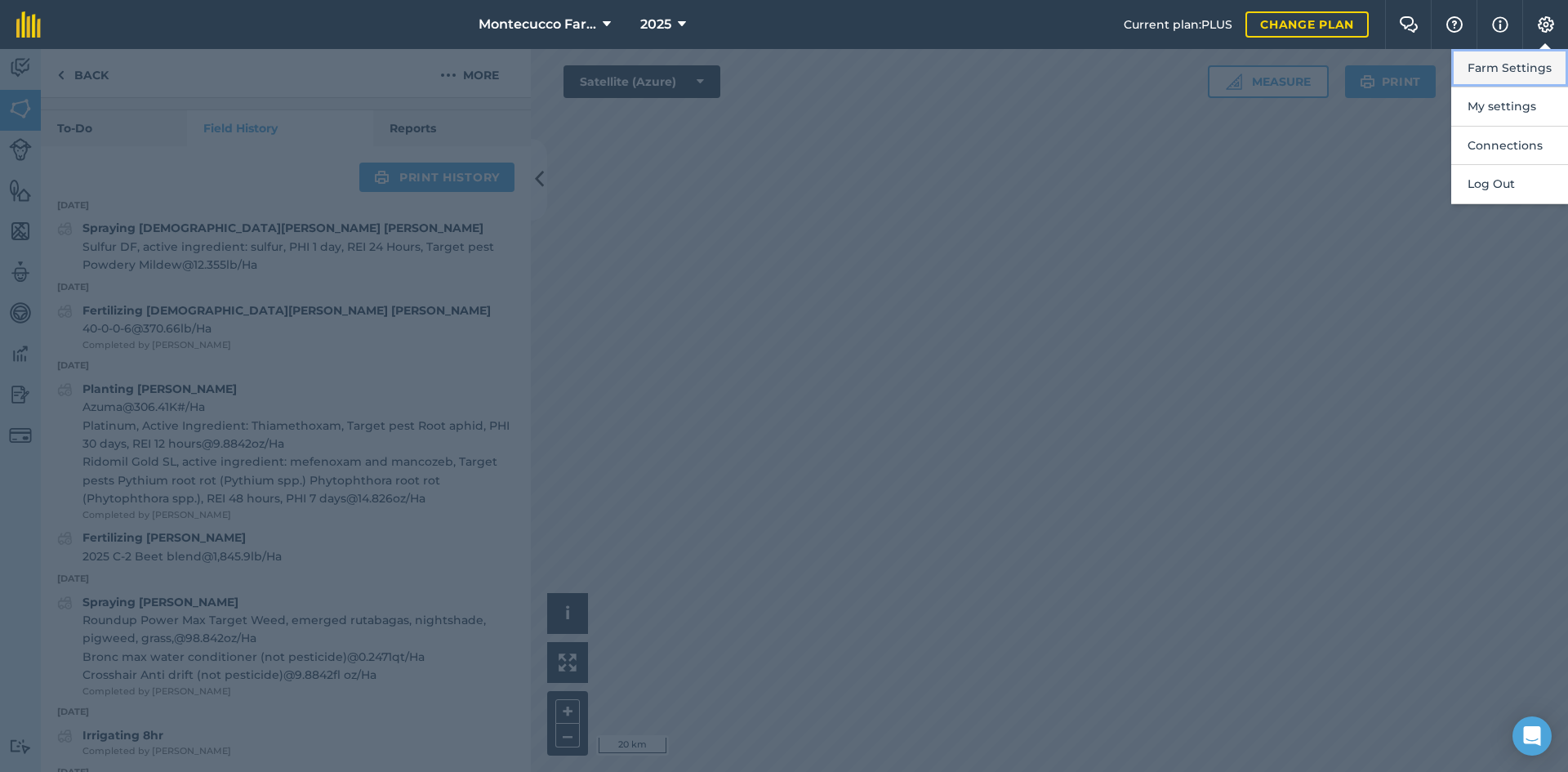
click at [782, 70] on button "Farm Settings" at bounding box center [1510, 68] width 116 height 38
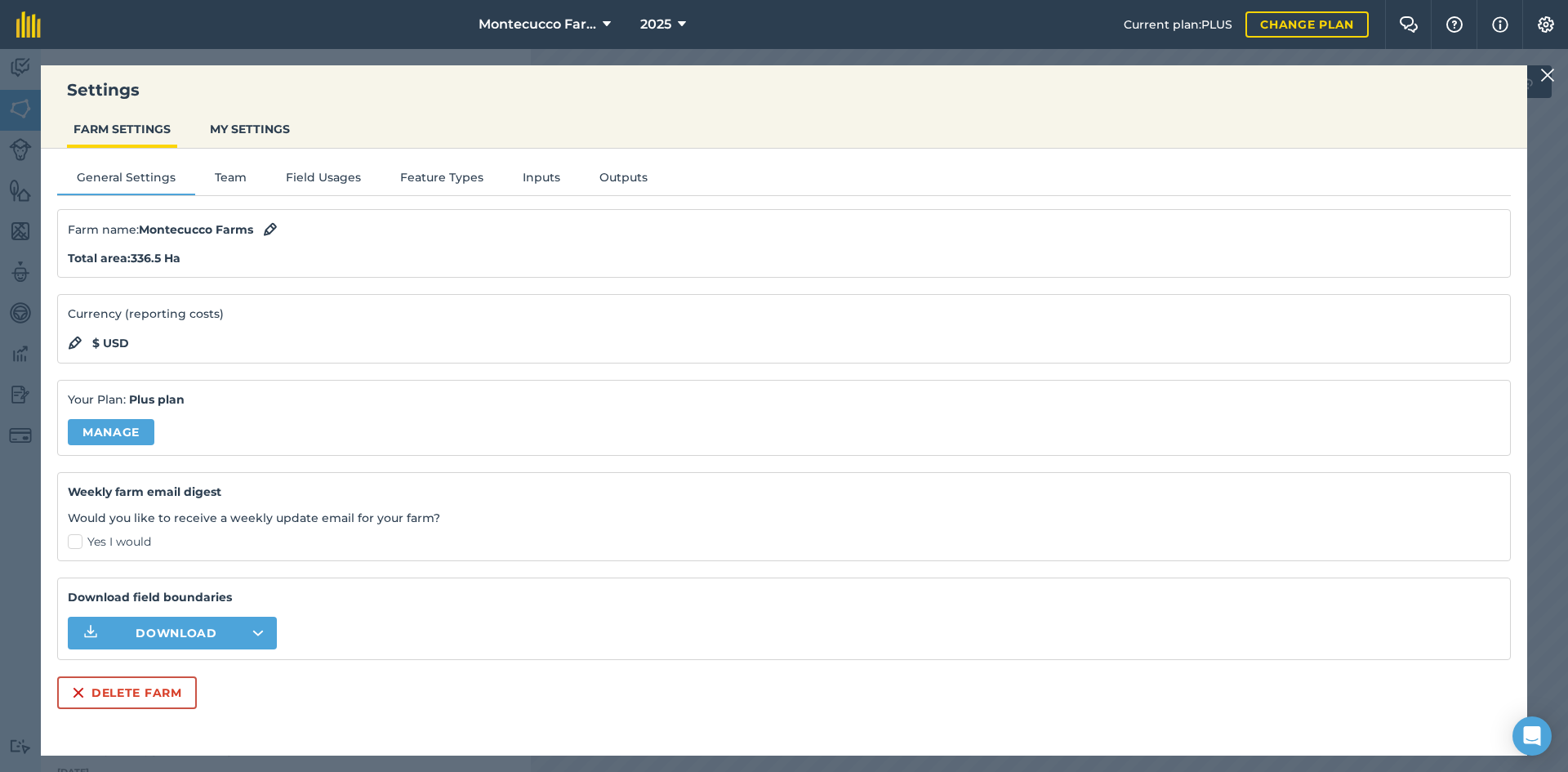
click at [782, 78] on img at bounding box center [1547, 75] width 15 height 20
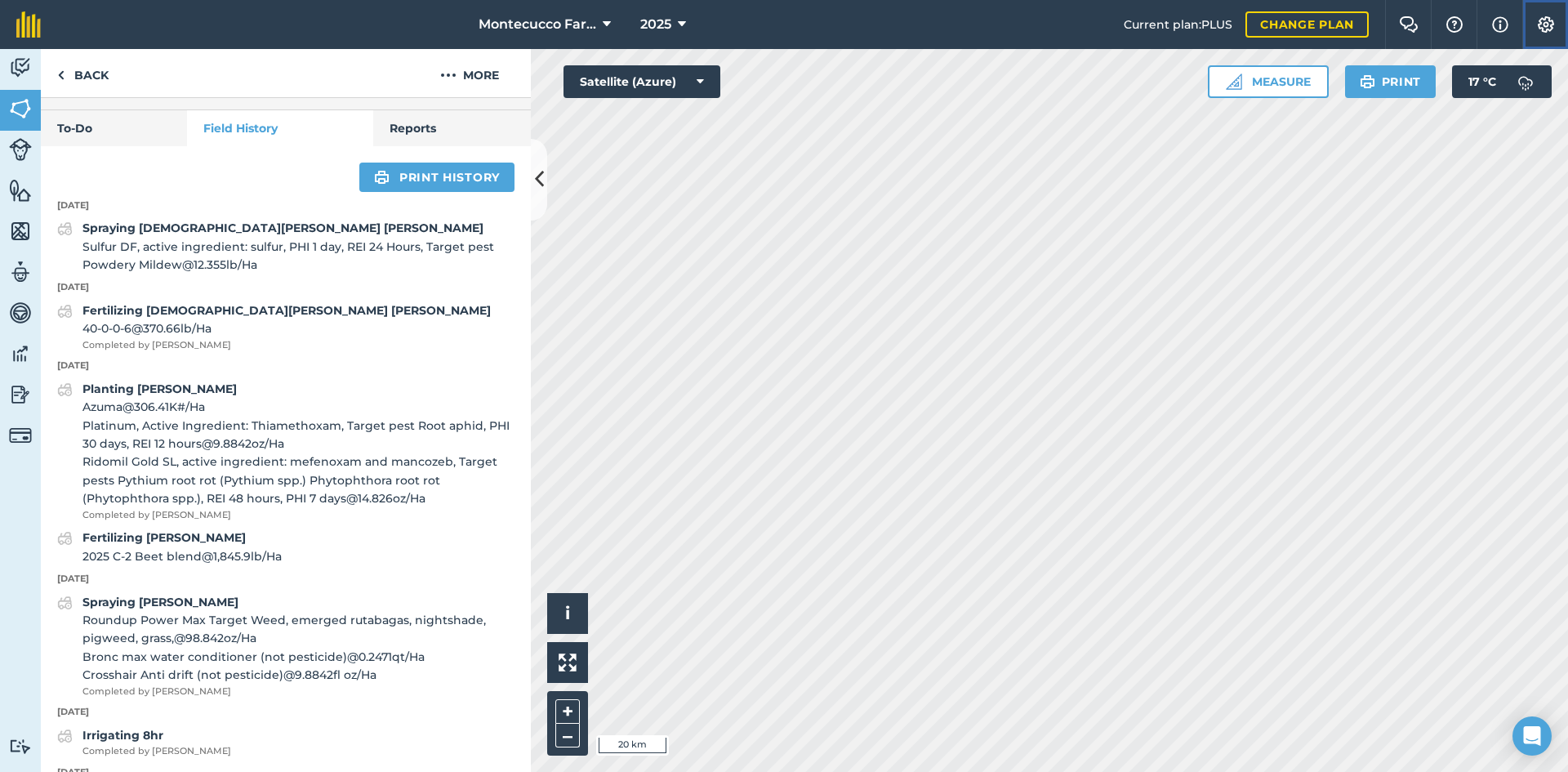
click at [782, 29] on img at bounding box center [1546, 24] width 20 height 16
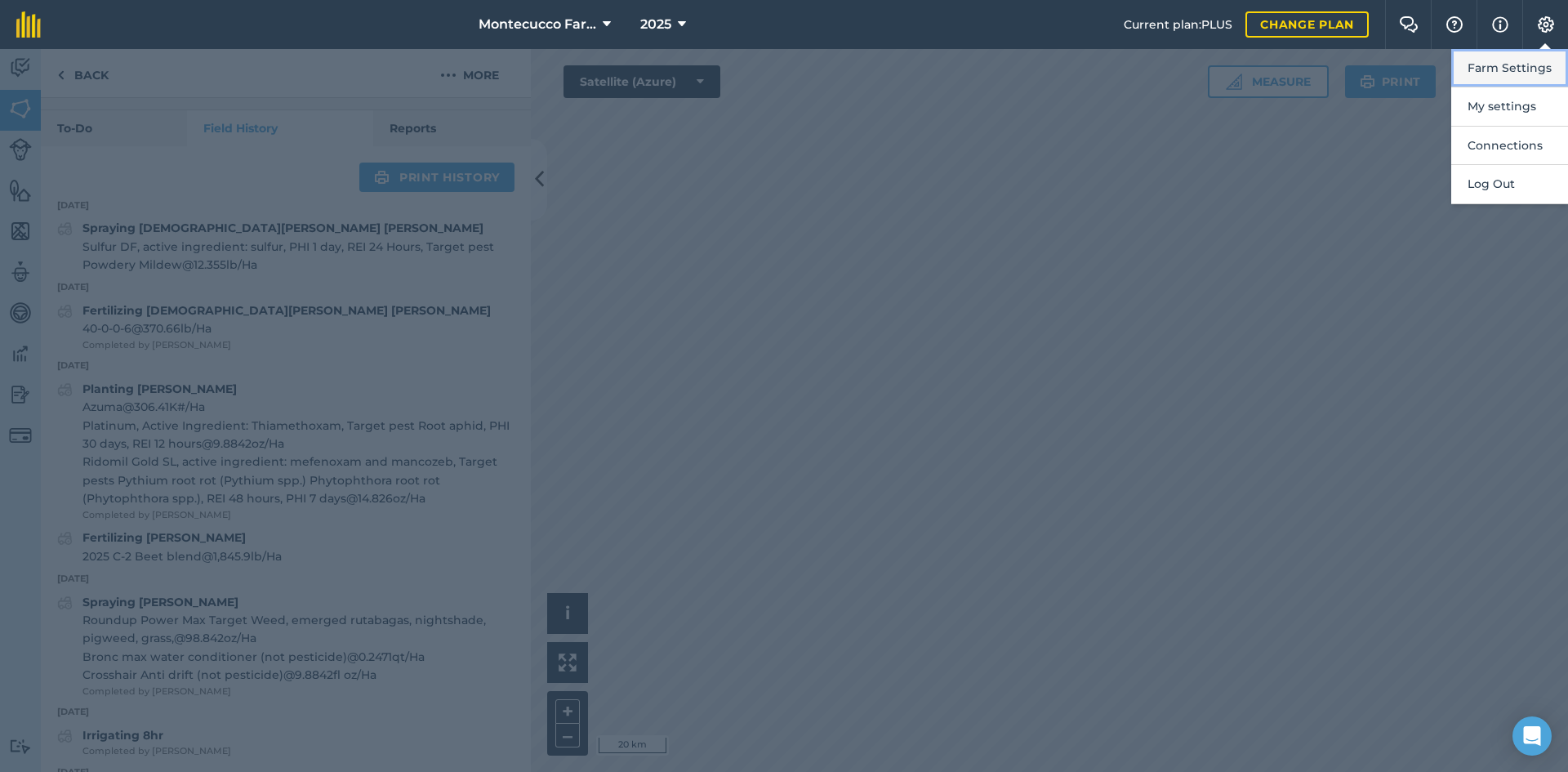
click at [782, 70] on button "Farm Settings" at bounding box center [1510, 68] width 116 height 38
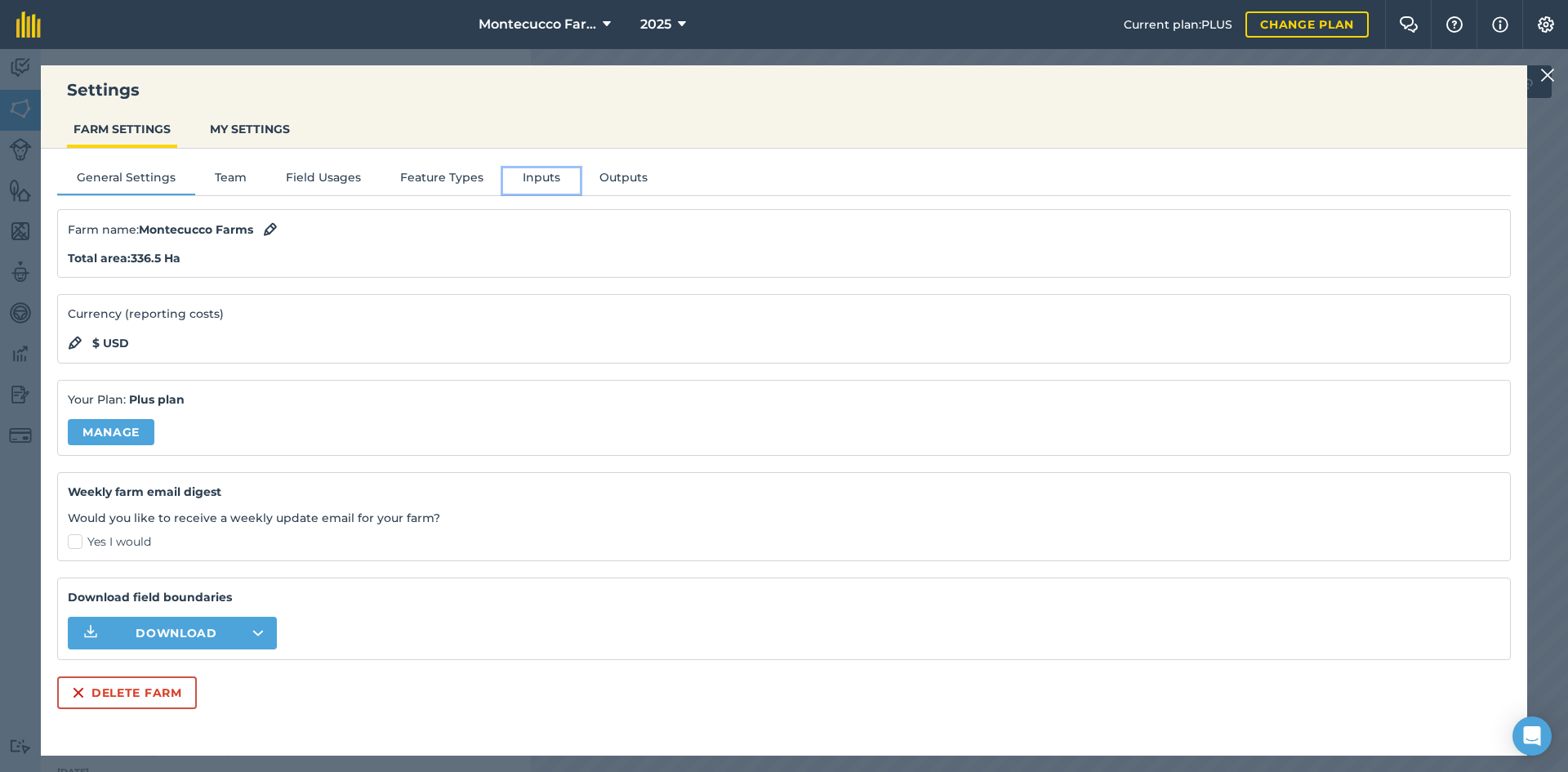
click at [540, 184] on button "Inputs" at bounding box center [541, 181] width 76 height 24
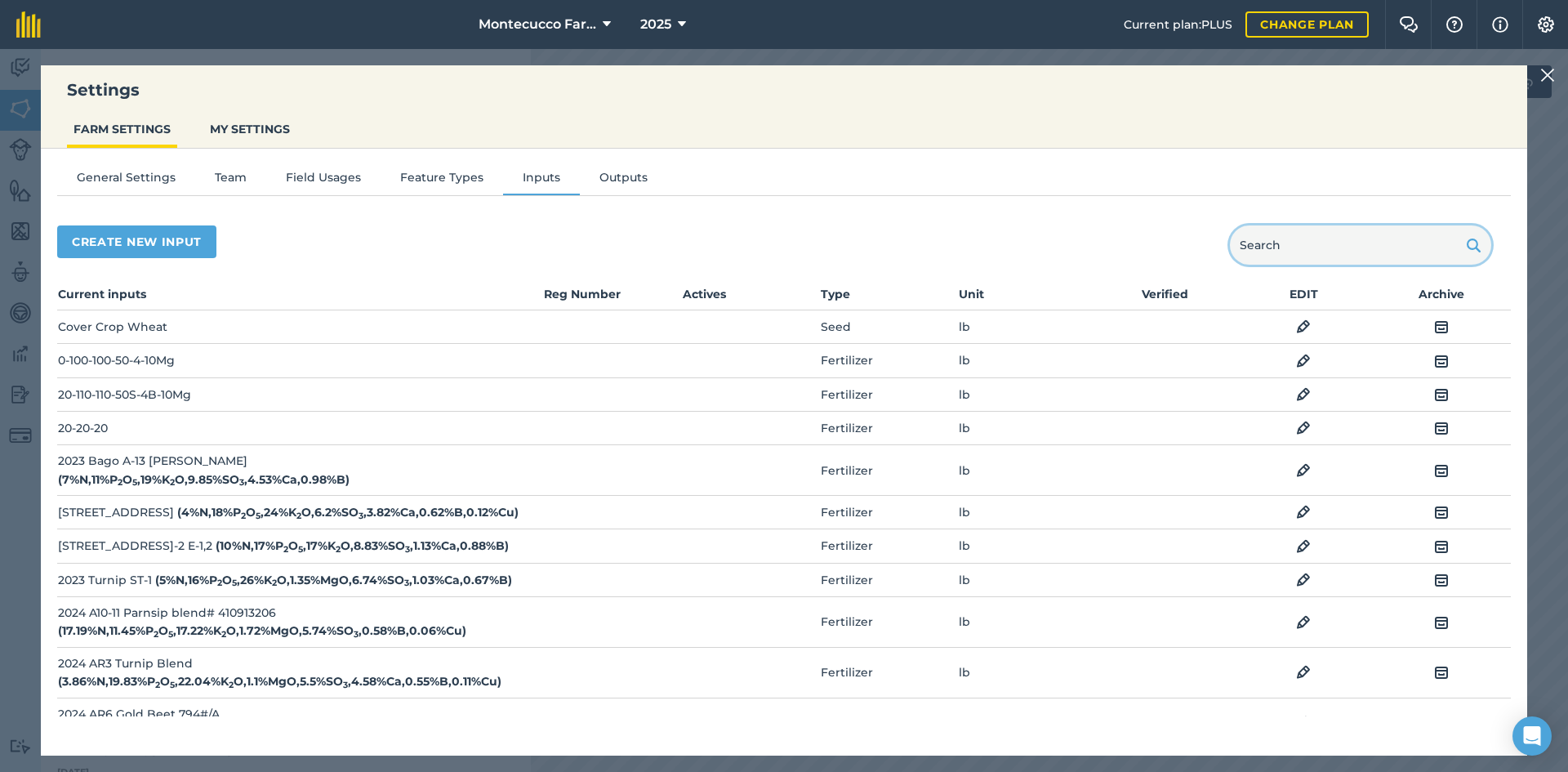
click at [782, 246] on input "text" at bounding box center [1360, 245] width 261 height 39
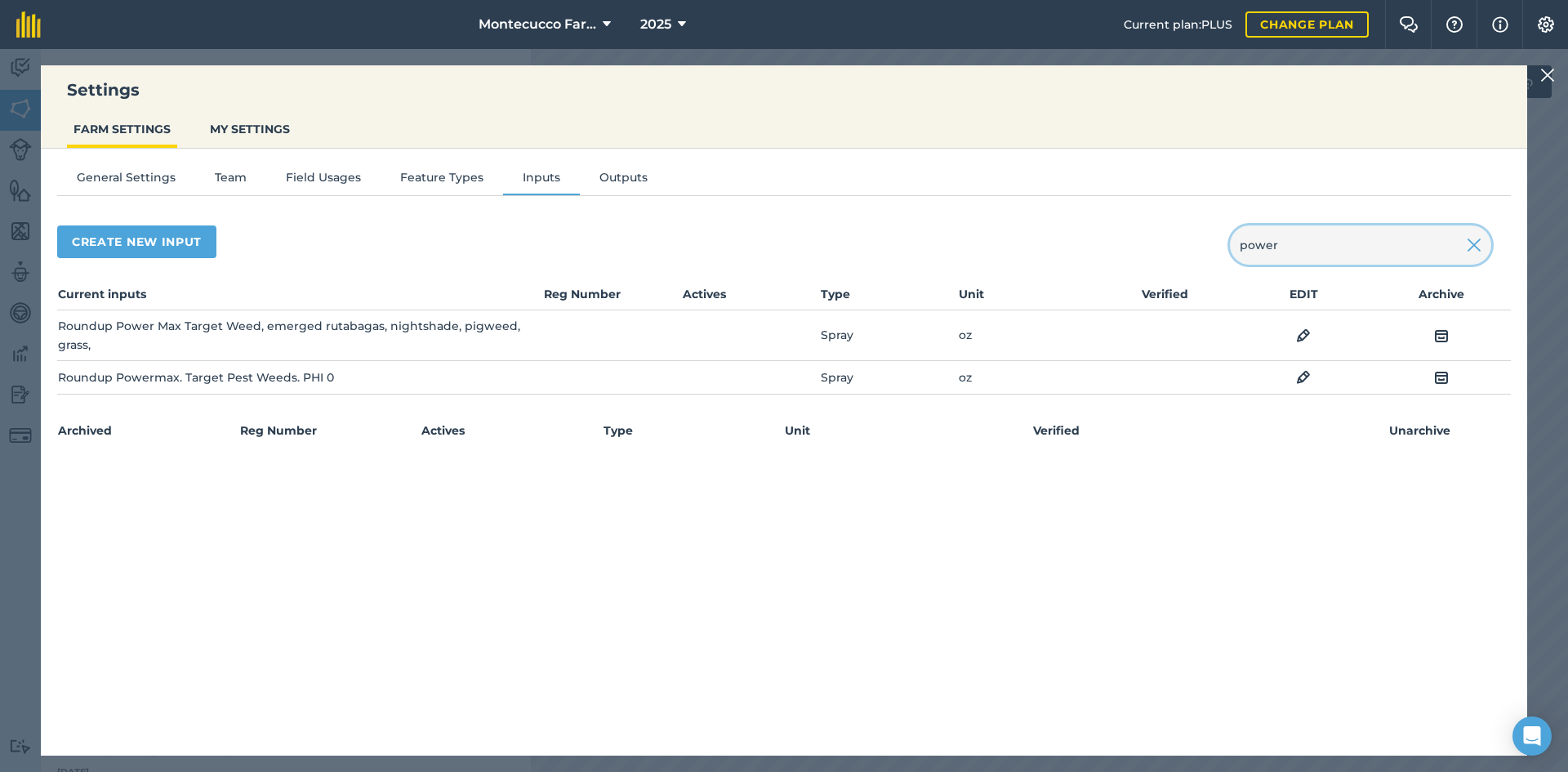
type input "power"
click at [782, 335] on img at bounding box center [1303, 335] width 15 height 20
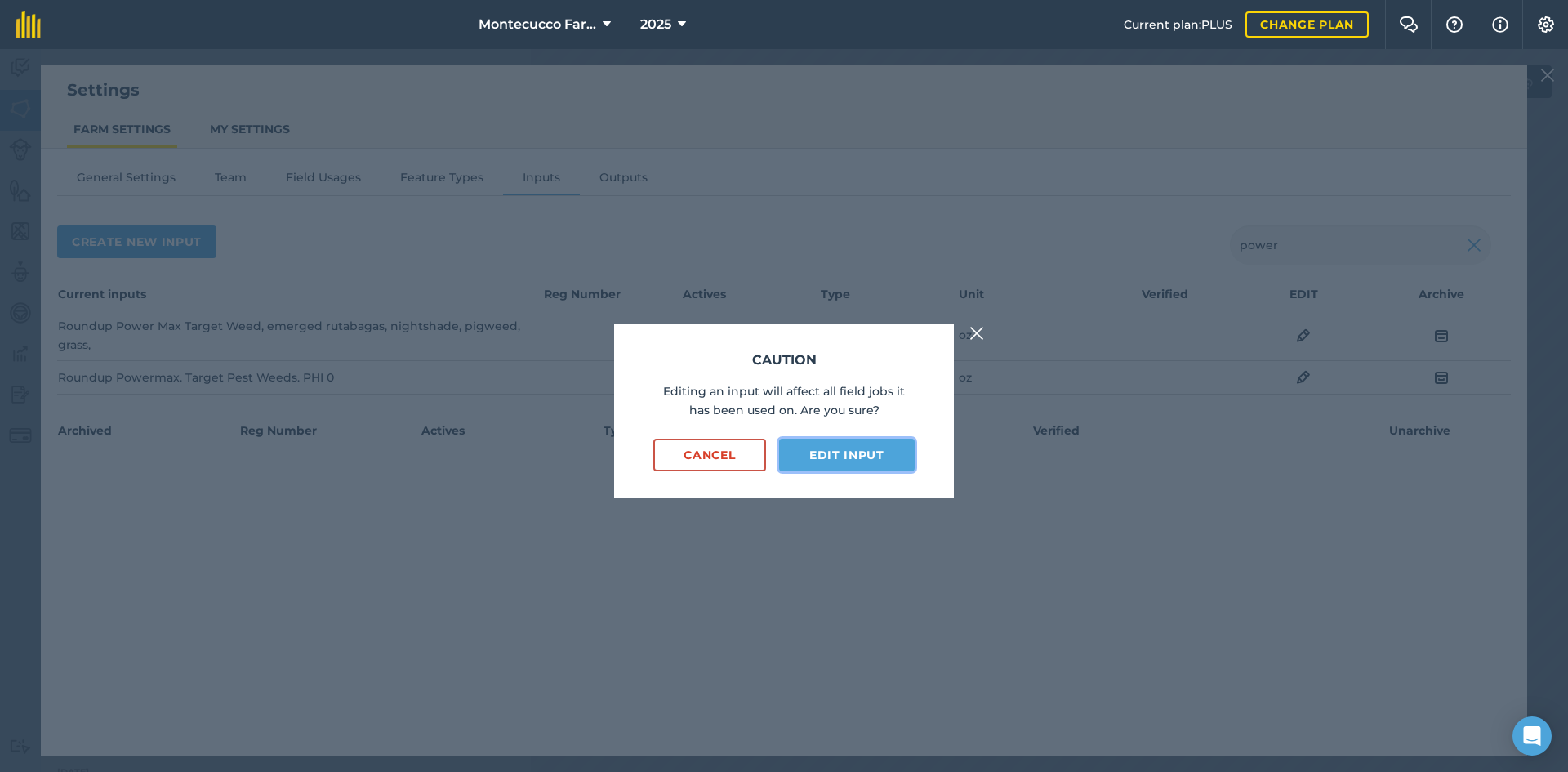
click at [782, 457] on button "Edit input" at bounding box center [847, 455] width 136 height 33
select select "OUNCES"
select select "SPRAY"
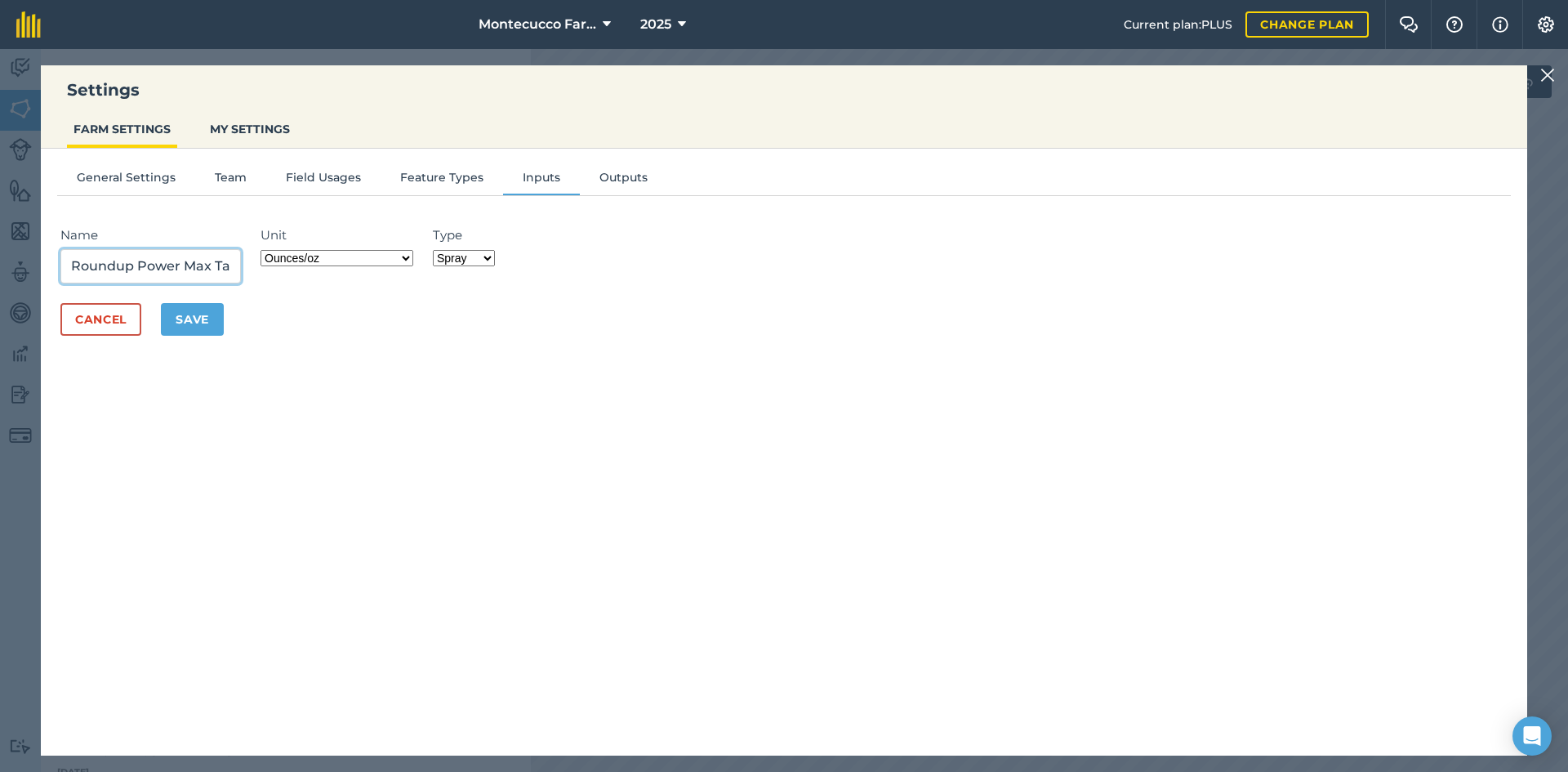
click at [187, 263] on input "Roundup Power Max Target Weed, emerged rutabagas, nightshade, pigweed, grass," at bounding box center [151, 266] width 181 height 34
drag, startPoint x: 219, startPoint y: 274, endPoint x: 312, endPoint y: 276, distance: 93.0
click at [312, 276] on div "Name Roundup Power Max, active ingredient: glyphosate, Target Weed, emerged rut…" at bounding box center [784, 254] width 1447 height 58
click at [230, 268] on input "Roundup Power Max, active ingredient: glyphosate, Target Weed, emerged rutabaga…" at bounding box center [151, 266] width 181 height 34
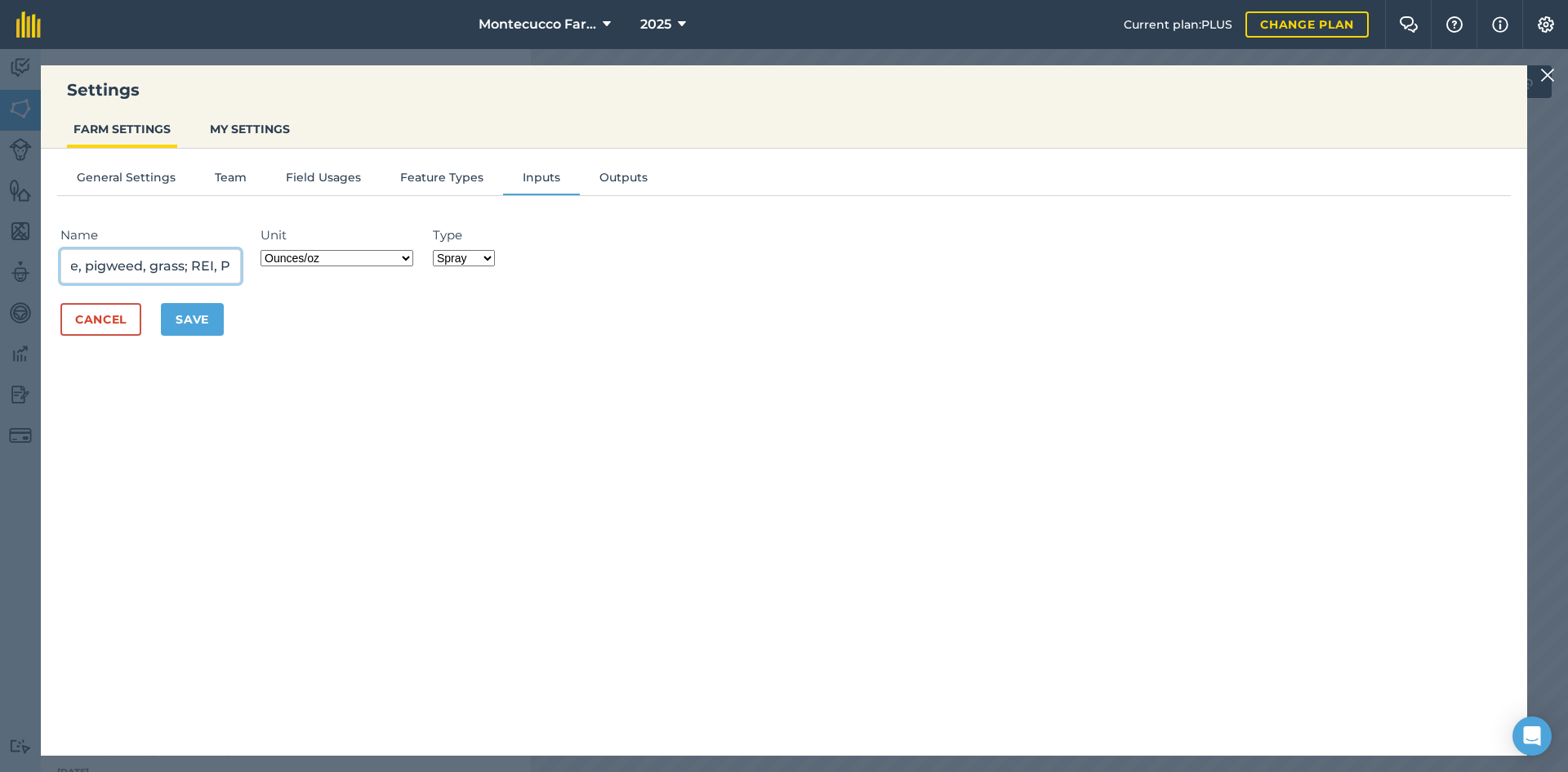
click at [203, 268] on input "Roundup Power Max, active ingredient: glyphosate, Target Weed, emerged rutabaga…" at bounding box center [151, 266] width 181 height 34
click at [208, 261] on input "Roundup Power Max, active ingredient: glyphosate, Target Weed, emerged rutabaga…" at bounding box center [151, 266] width 181 height 34
click at [230, 268] on input "Roundup Power Max 3, active ingredient: glyphosate, Target Weed, emerged rutaba…" at bounding box center [151, 266] width 181 height 34
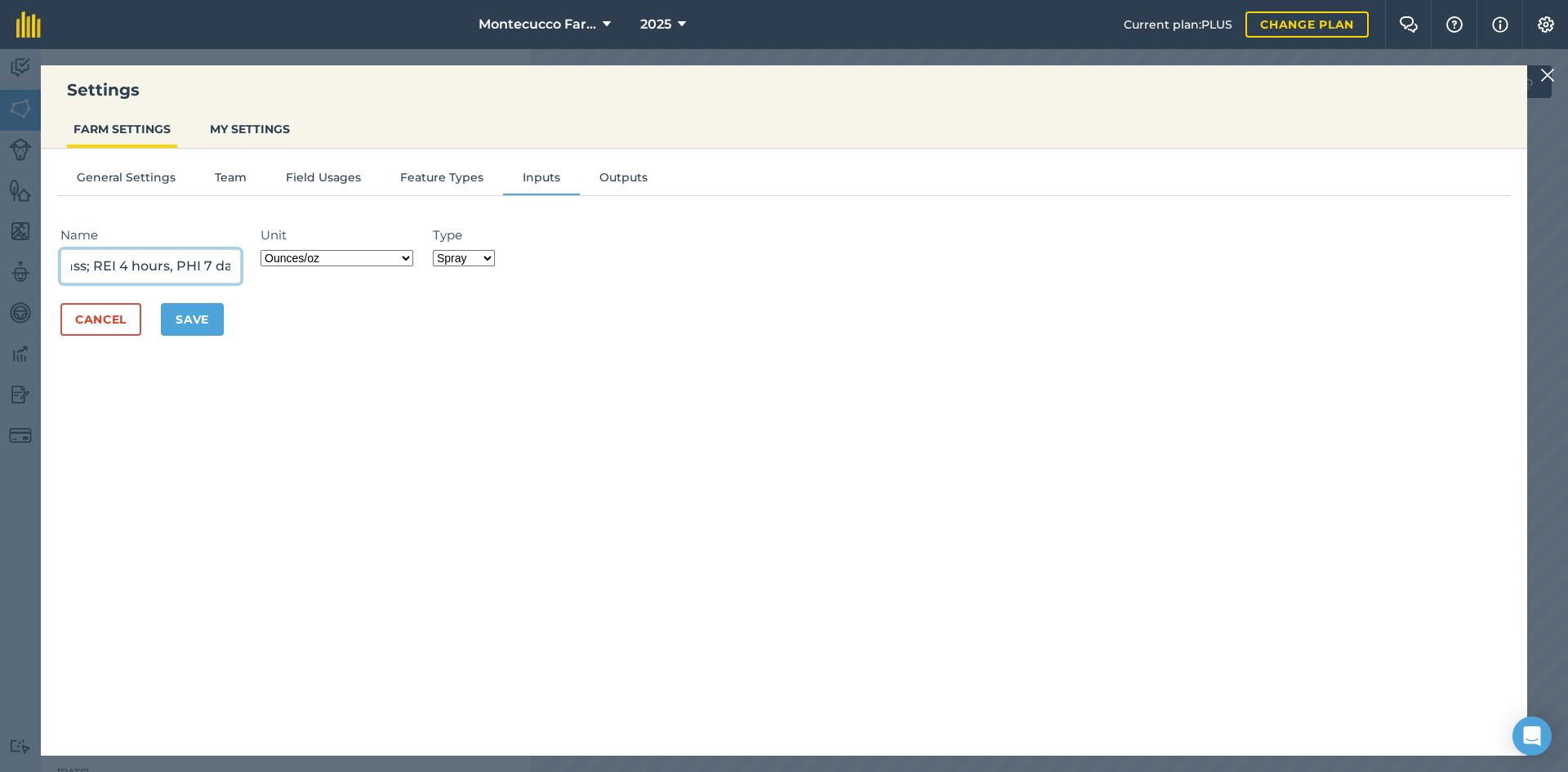
type input "Roundup Power Max 3, active ingredient: glyphosate, Target Weed, emerged rutaba…"
click at [209, 321] on button "Save" at bounding box center [192, 320] width 63 height 33
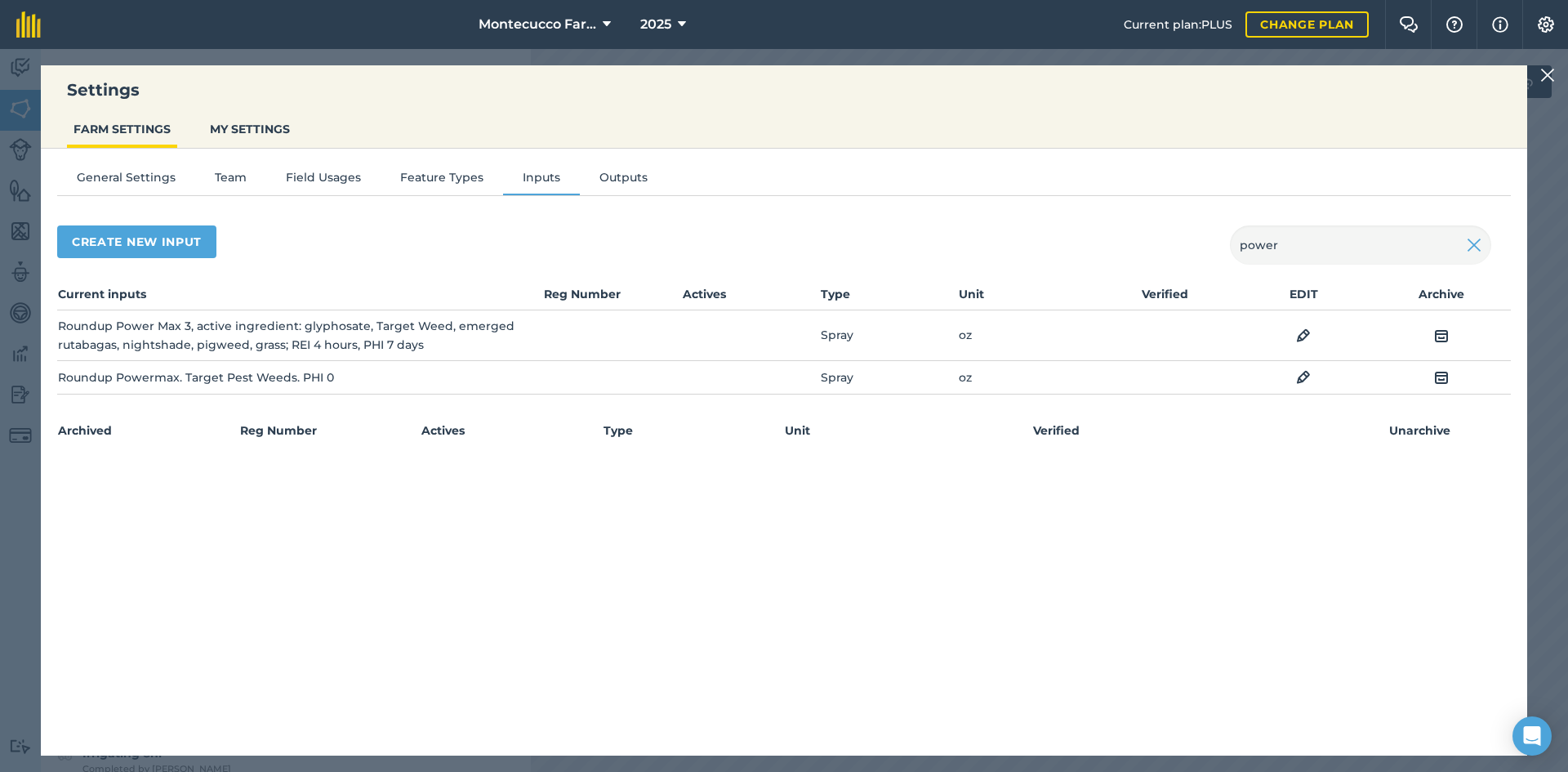
click at [782, 338] on img at bounding box center [1303, 335] width 15 height 20
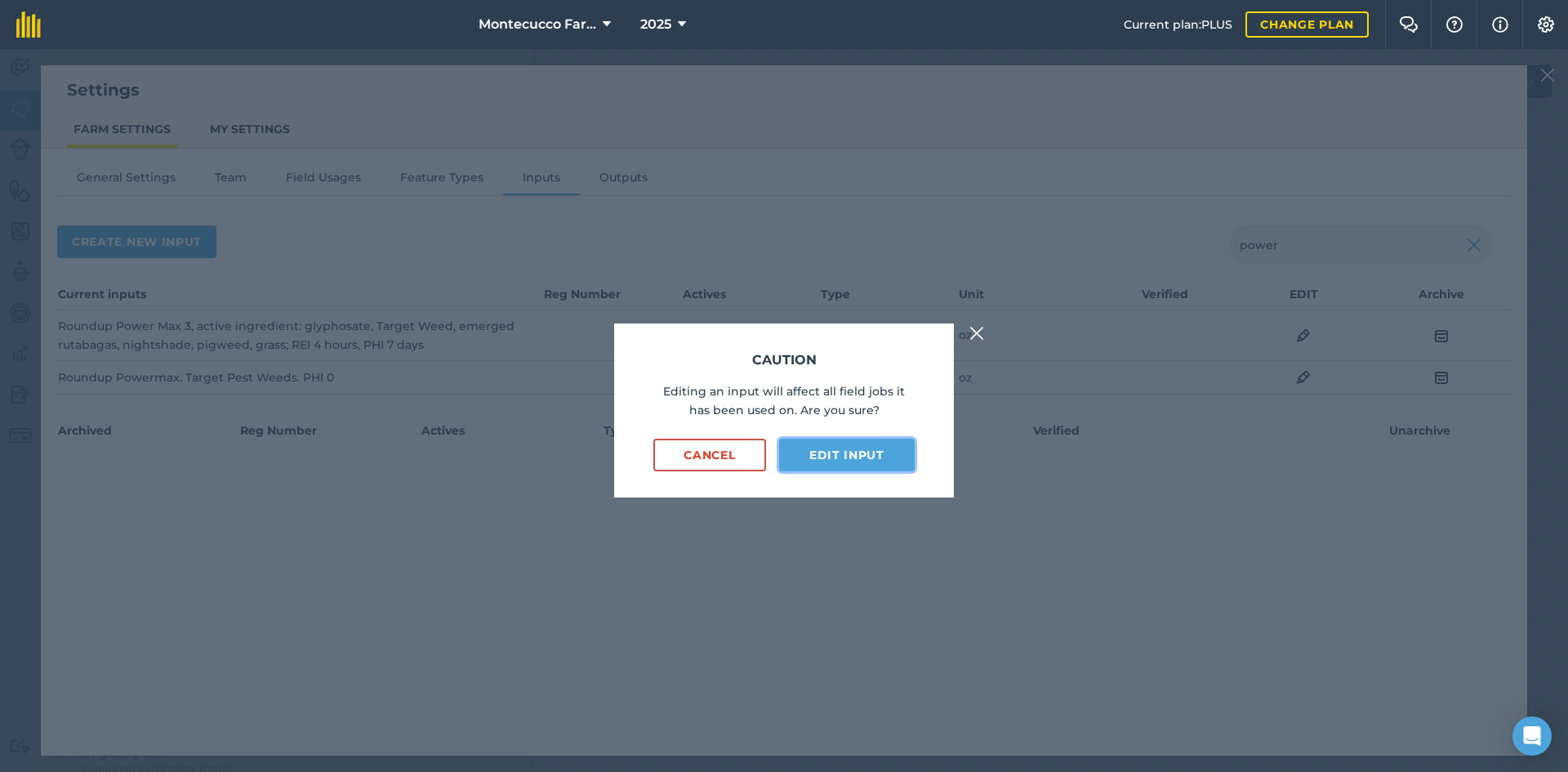
click at [782, 450] on button "Edit input" at bounding box center [847, 455] width 136 height 33
select select "OUNCES"
select select "SPRAY"
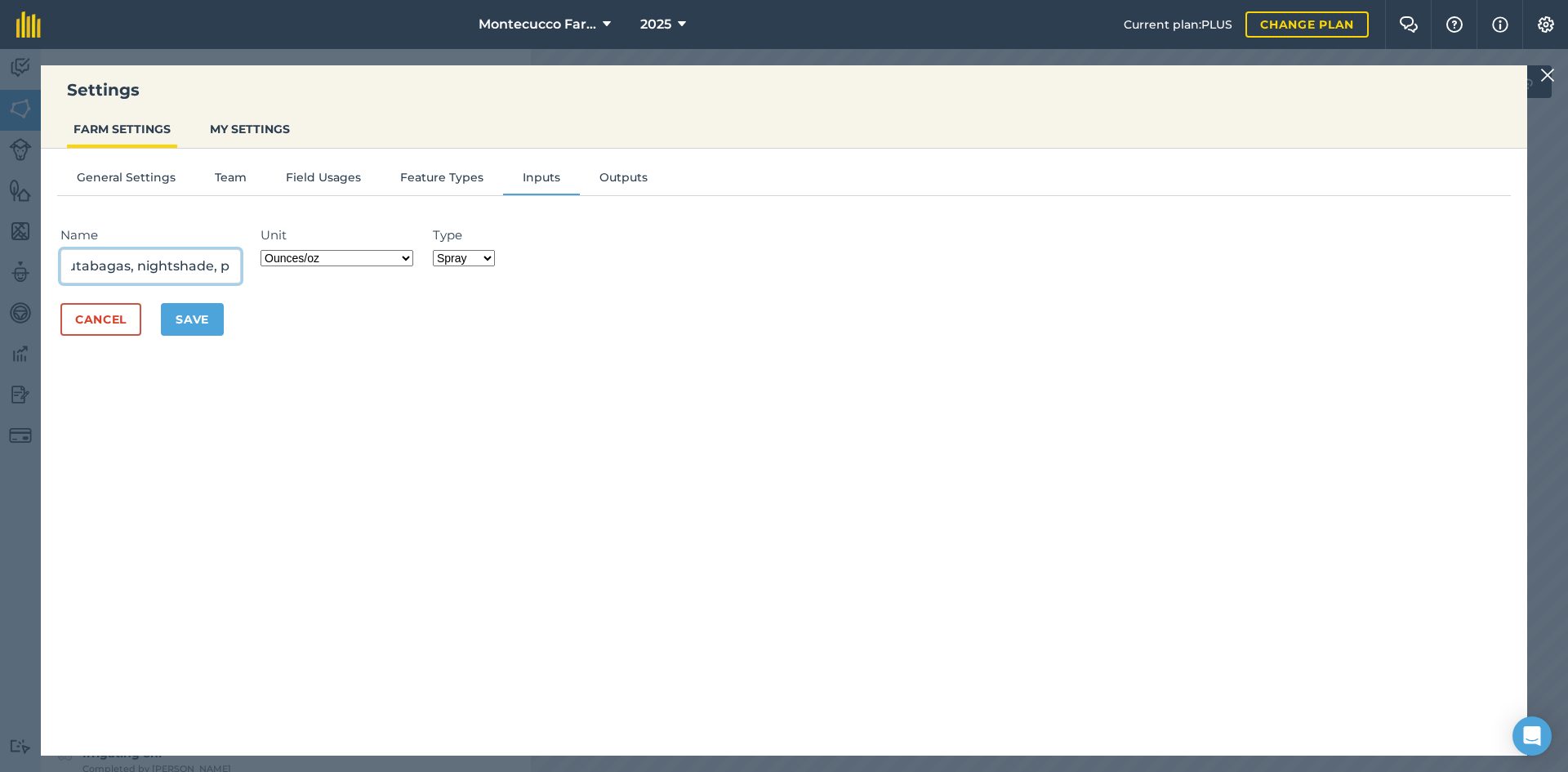
scroll to position [0, 761]
drag, startPoint x: 236, startPoint y: 264, endPoint x: 219, endPoint y: 268, distance: 17.5
click at [267, 266] on div "Name Roundup Power Max 3, active ingredient: glyphosate, Target Weed, emerged r…" at bounding box center [784, 254] width 1447 height 58
click at [201, 265] on input "Roundup Power Max 3, active ingredient: glyphosate, Target Weed, emerged rutaba…" at bounding box center [151, 266] width 181 height 34
drag, startPoint x: 219, startPoint y: 273, endPoint x: 269, endPoint y: 266, distance: 50.5
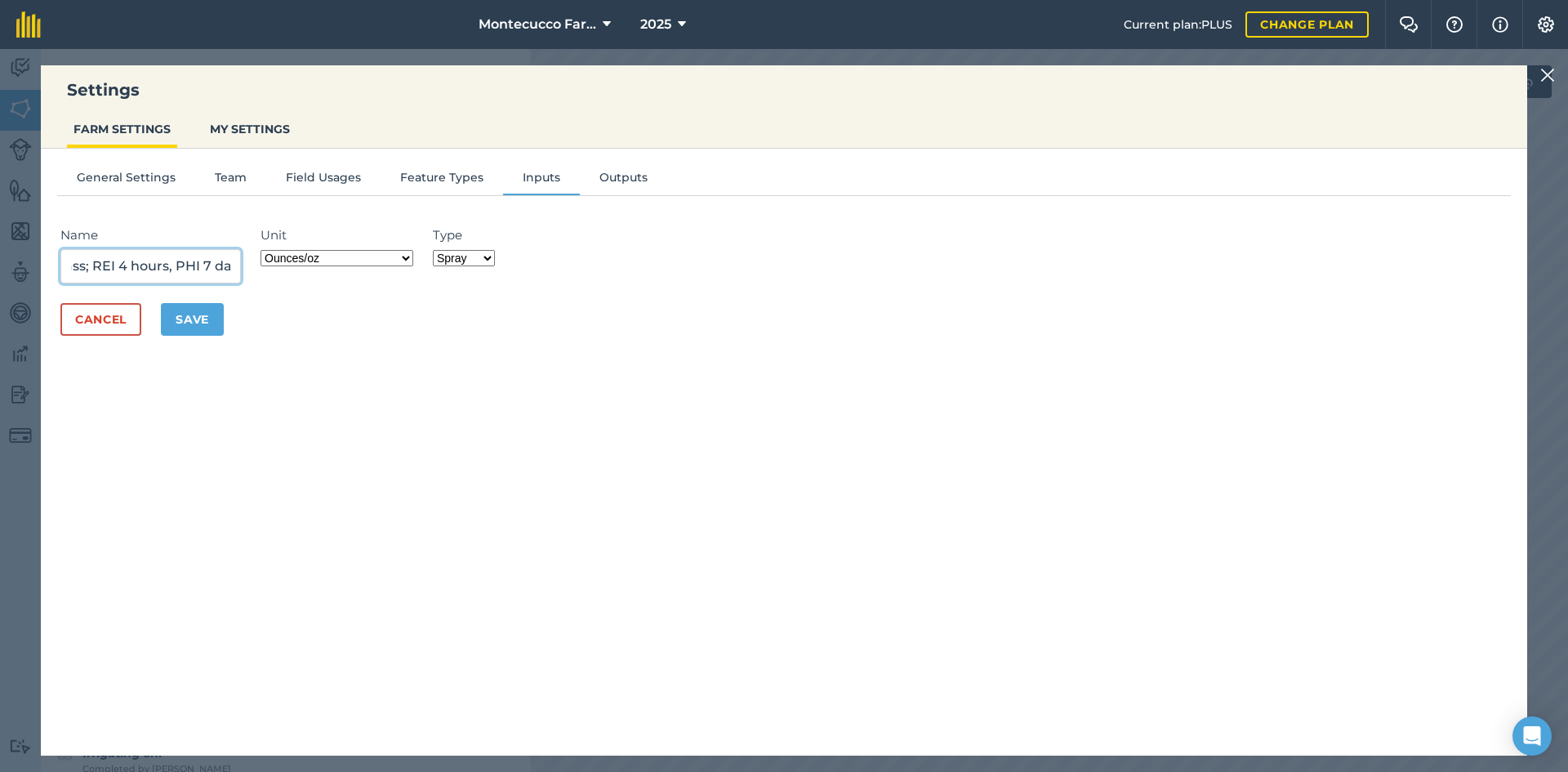
click at [269, 266] on div "Name Roundup Power Max 3, active ingredient: glyphosate, Target Weed, emerged r…" at bounding box center [784, 254] width 1447 height 58
click at [269, 266] on select "Grams/g Kilograms/kg Metric tonnes/t Millilitres/ml Litres/L Ounces/oz Pounds/l…" at bounding box center [337, 258] width 153 height 16
click at [258, 267] on div "Name Roundup Power Max 3, active ingredient: glyphosate, Target Weed, emerged r…" at bounding box center [161, 254] width 200 height 58
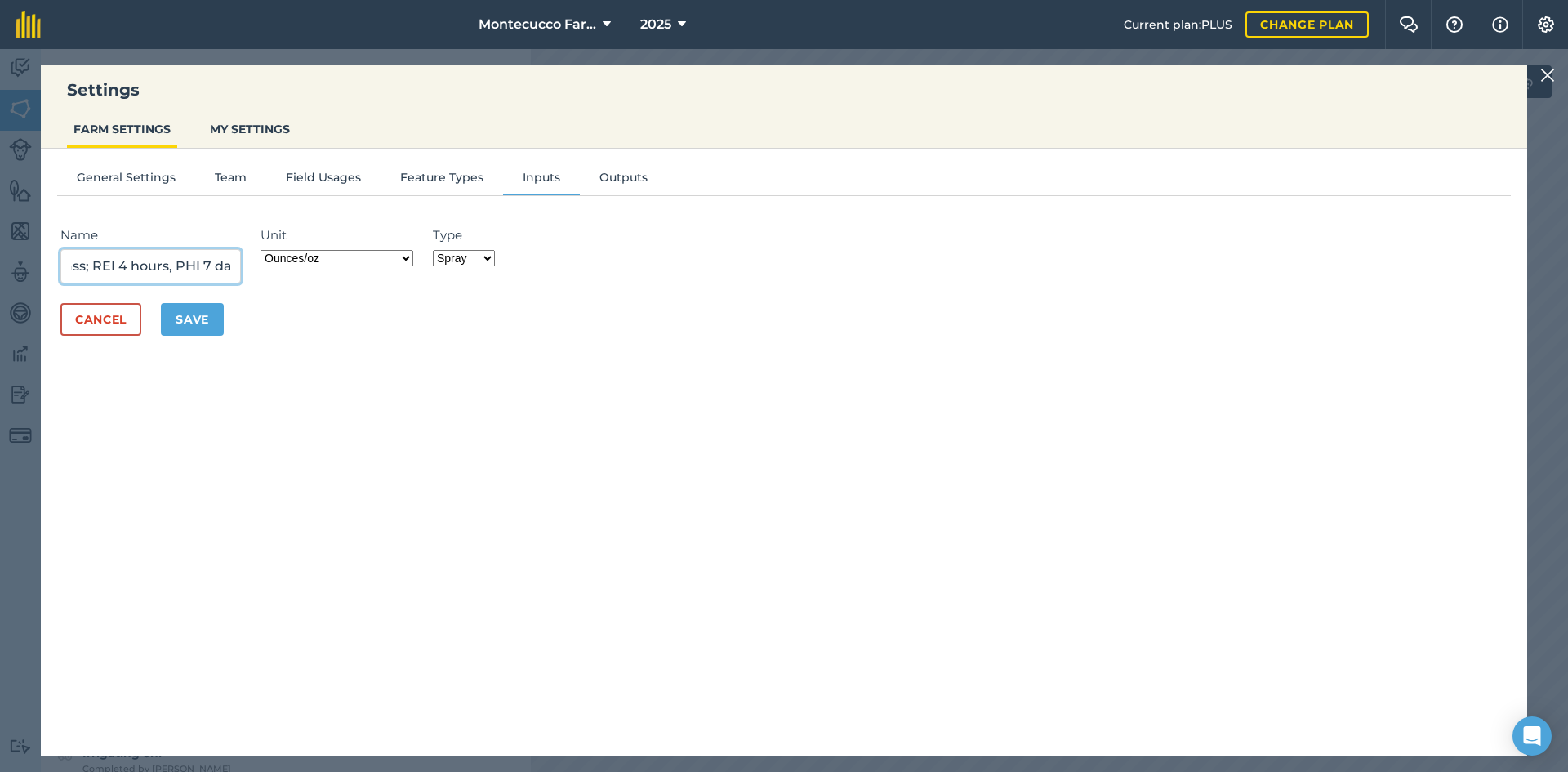
click at [200, 264] on input "Roundup Power Max 3, active ingredient: glyphosate, Target Weed, emerged rutaba…" at bounding box center [151, 266] width 181 height 34
type input "Roundup Power Max 3, active ingredient: glyphosate, Target Weed, emerged rutaba…"
click at [197, 306] on button "Save" at bounding box center [192, 320] width 63 height 33
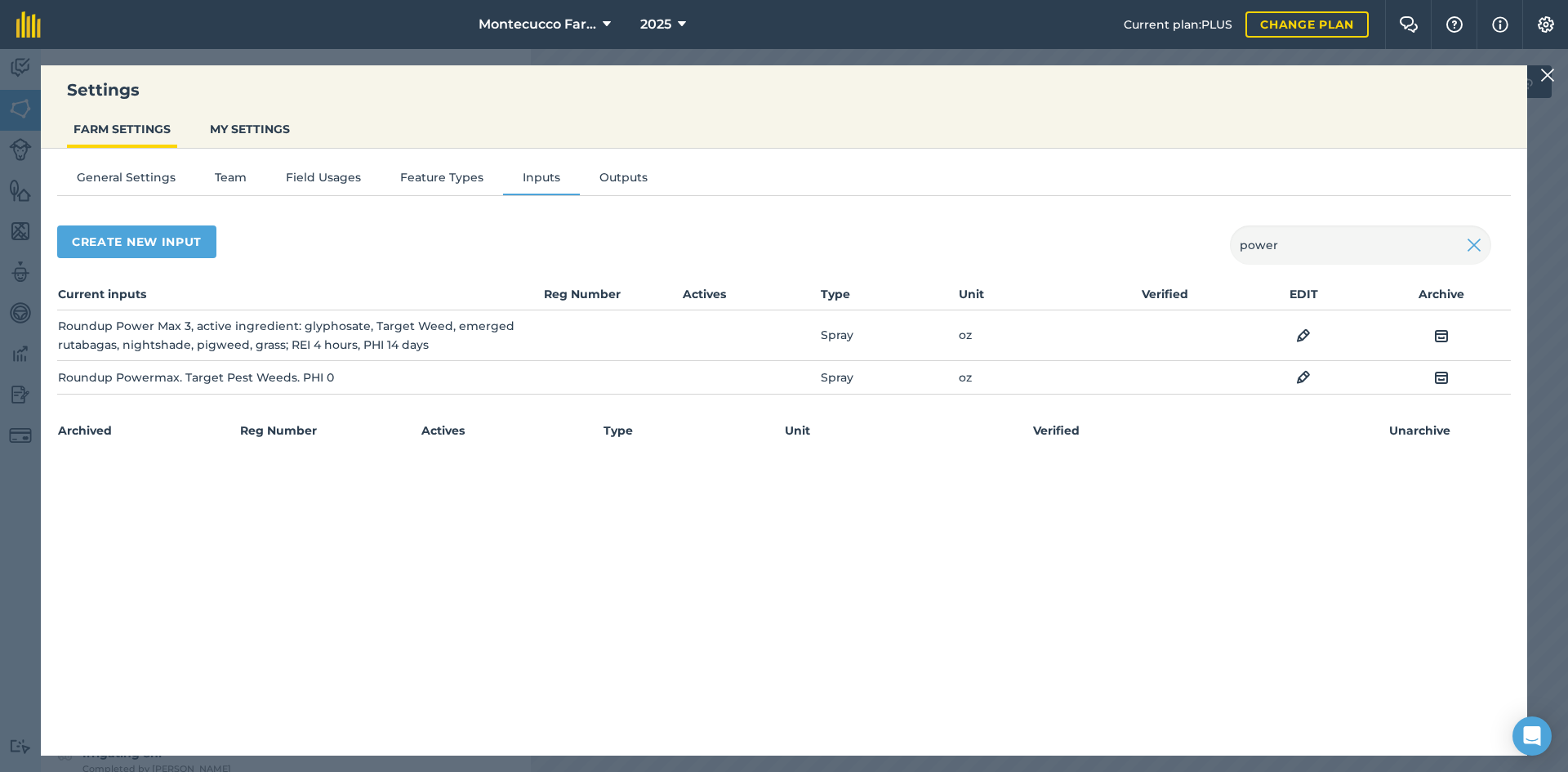
click at [782, 76] on img at bounding box center [1547, 75] width 15 height 20
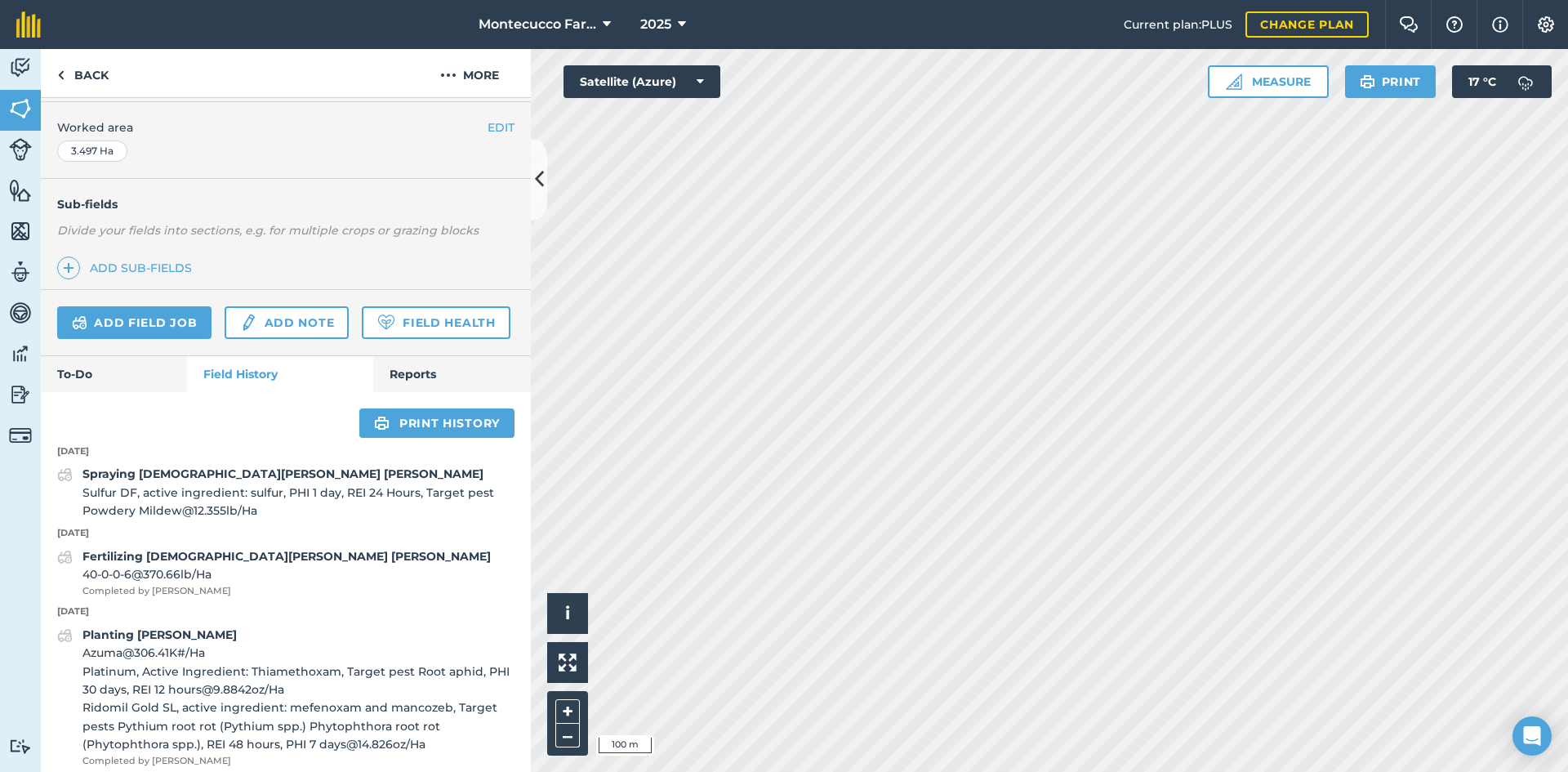
scroll to position [327, 0]
click at [404, 391] on link "Reports" at bounding box center [452, 373] width 157 height 36
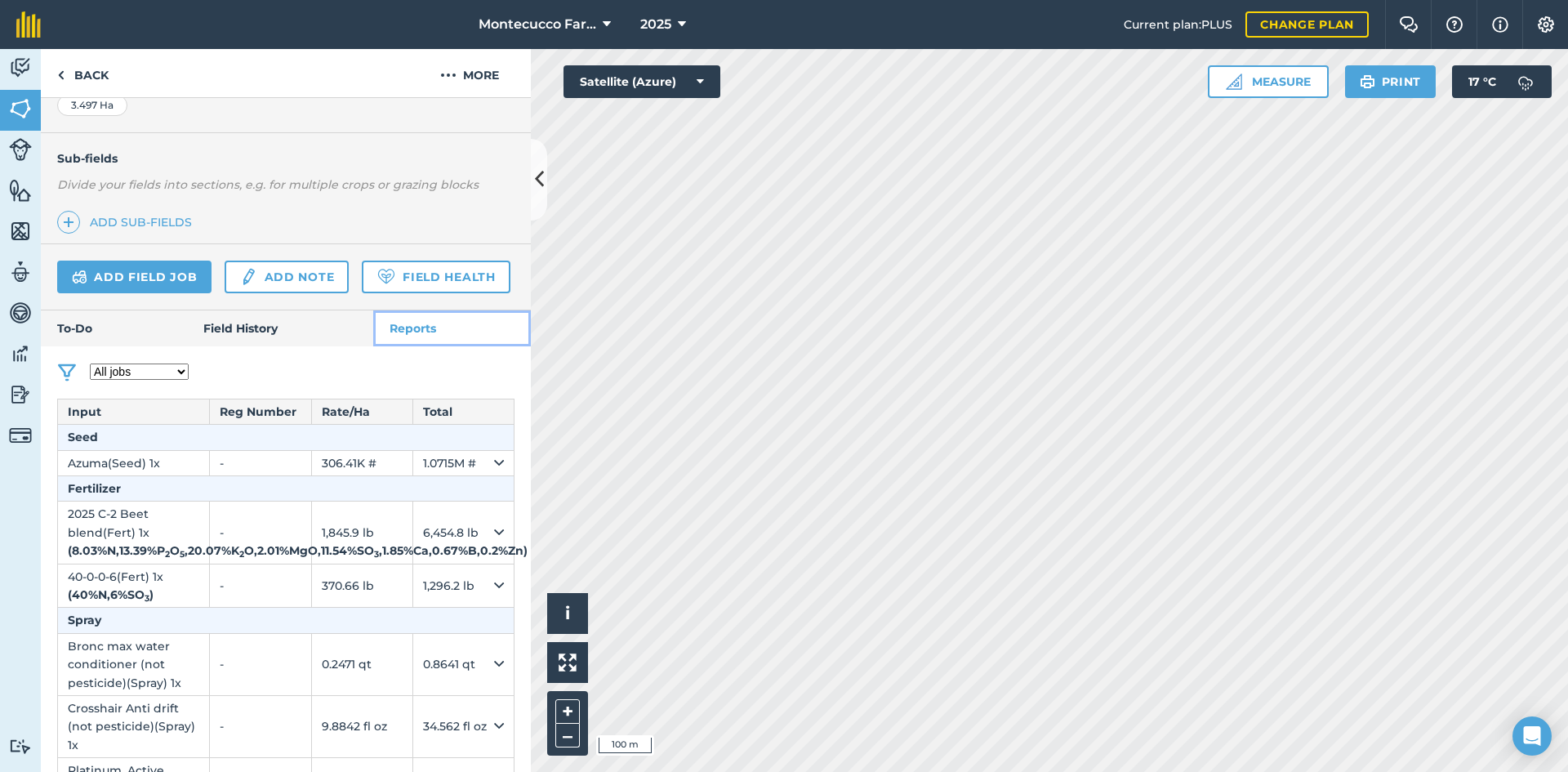
scroll to position [381, 0]
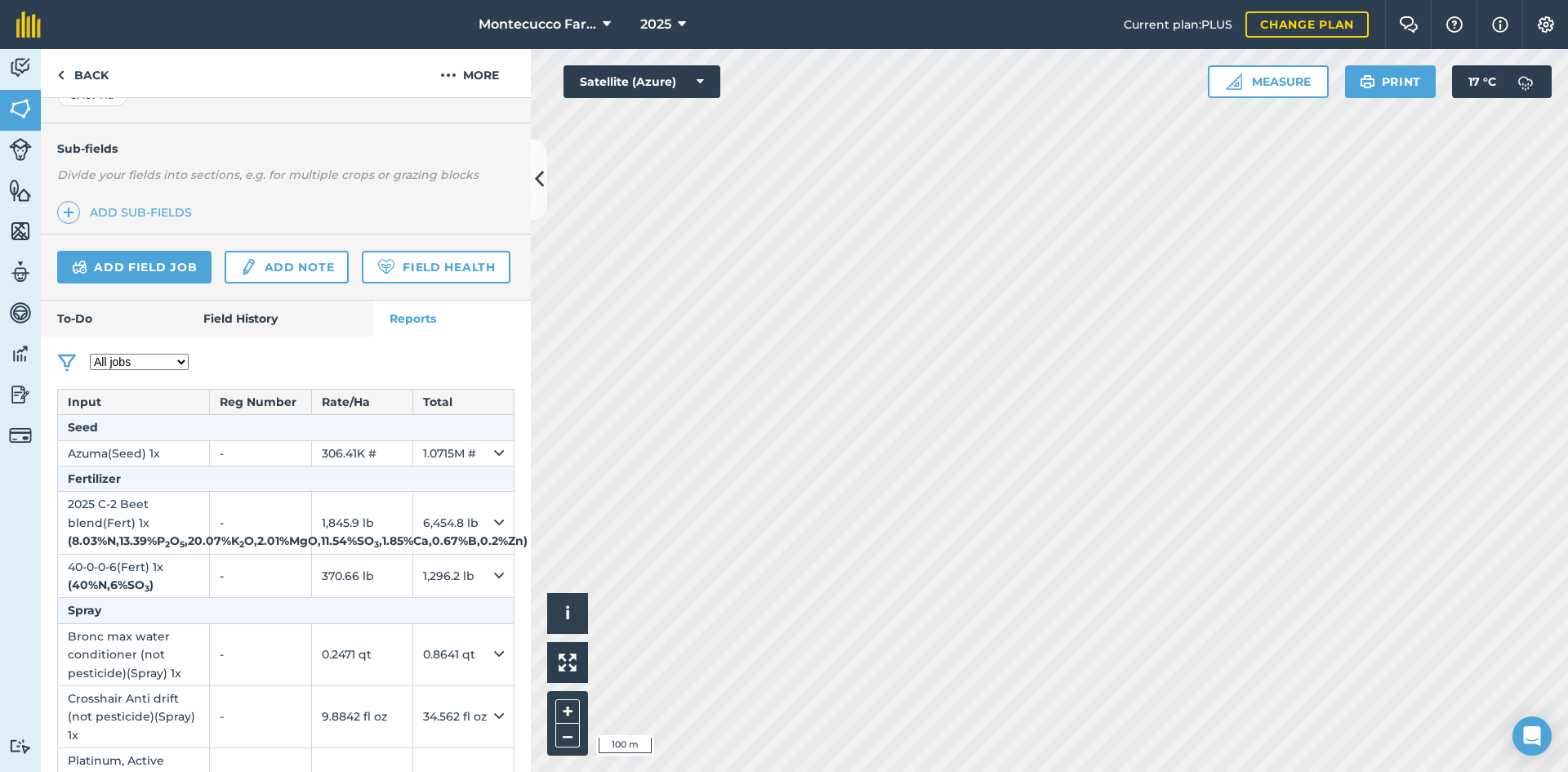
click at [156, 370] on select "All jobs Incomplete jobs Complete jobs" at bounding box center [139, 361] width 99 height 16
click at [295, 373] on div "All jobs Incomplete jobs Complete jobs" at bounding box center [286, 353] width 490 height 36
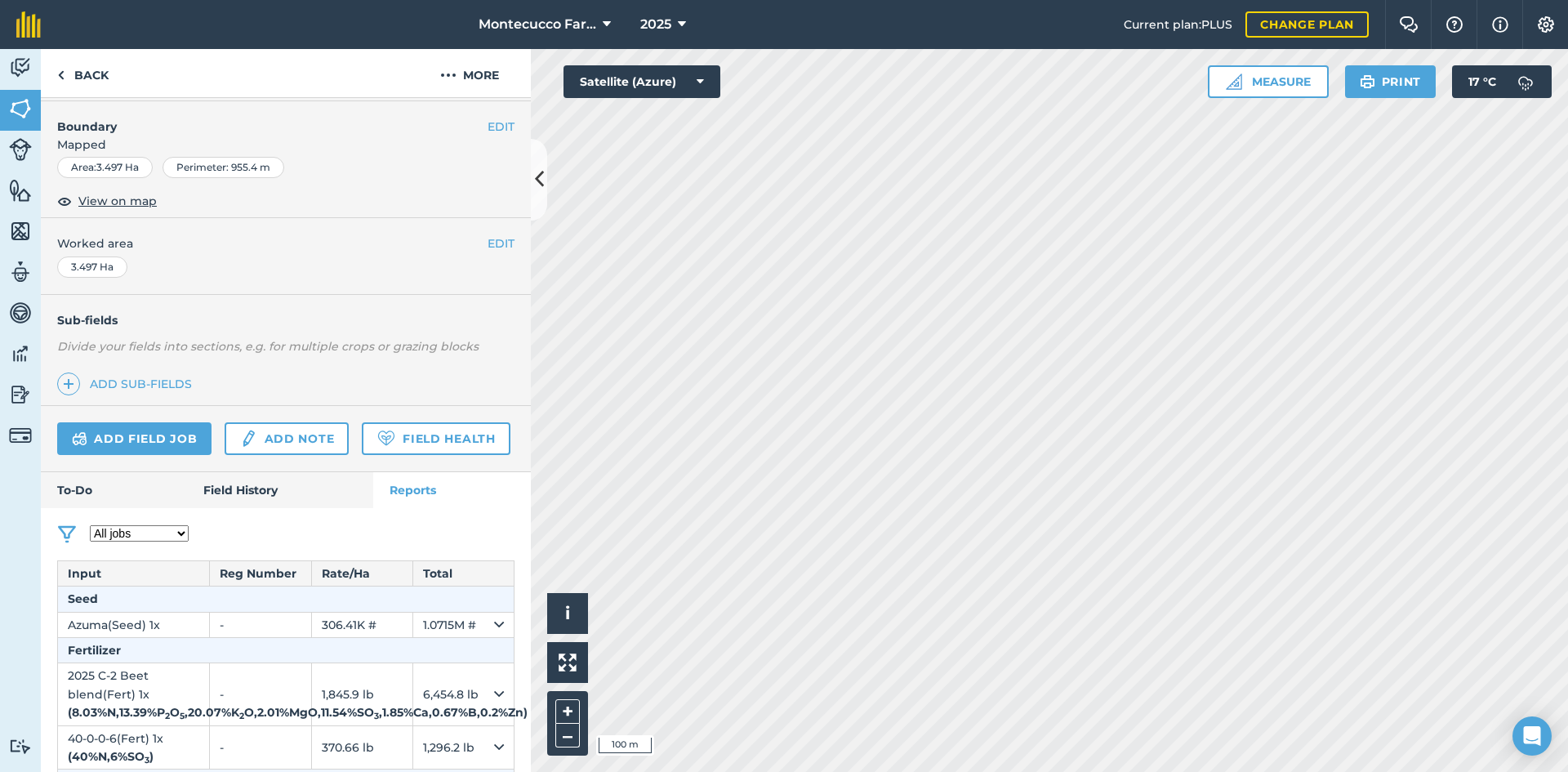
scroll to position [0, 0]
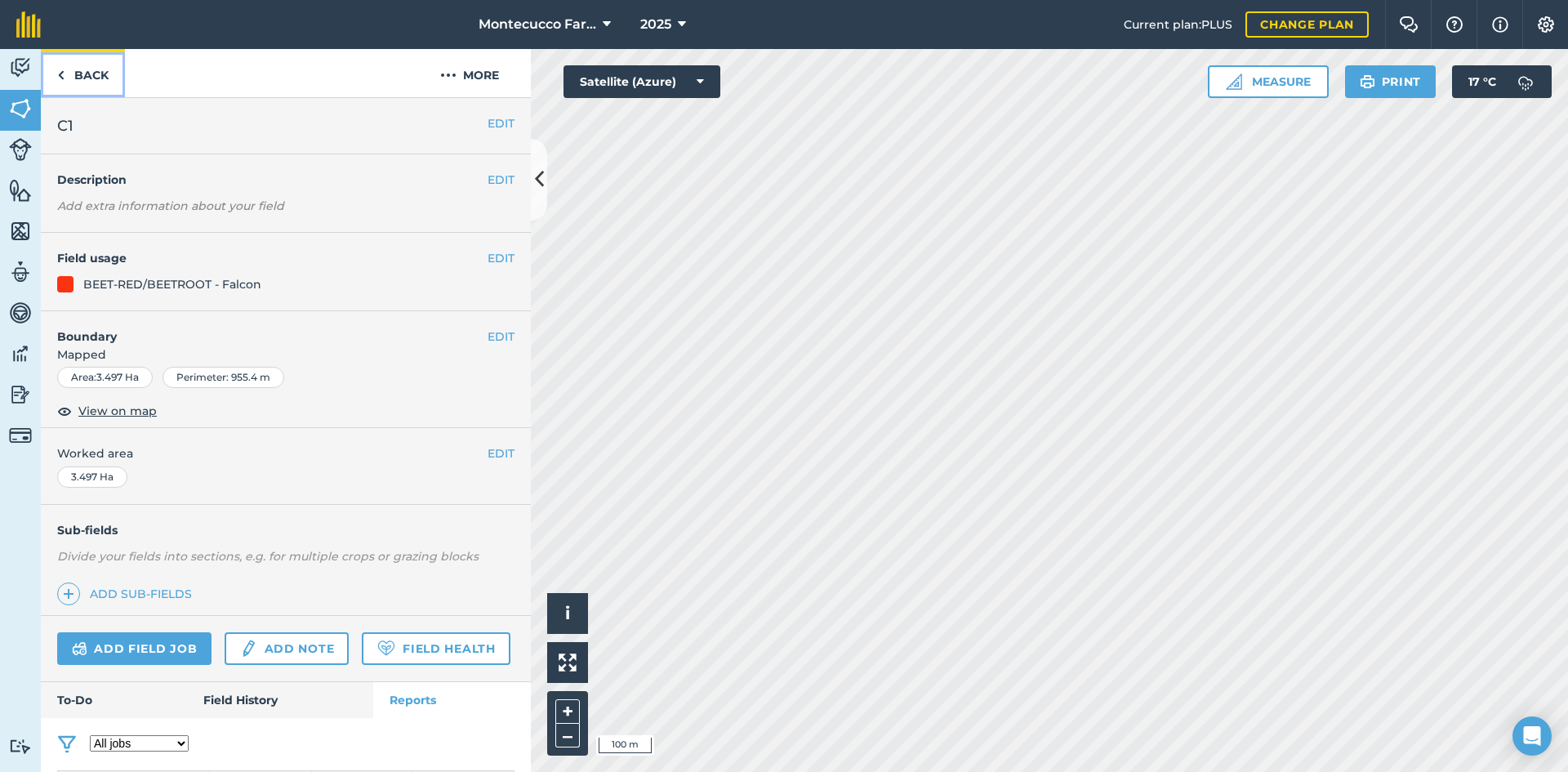
click at [92, 82] on link "Back" at bounding box center [83, 72] width 84 height 48
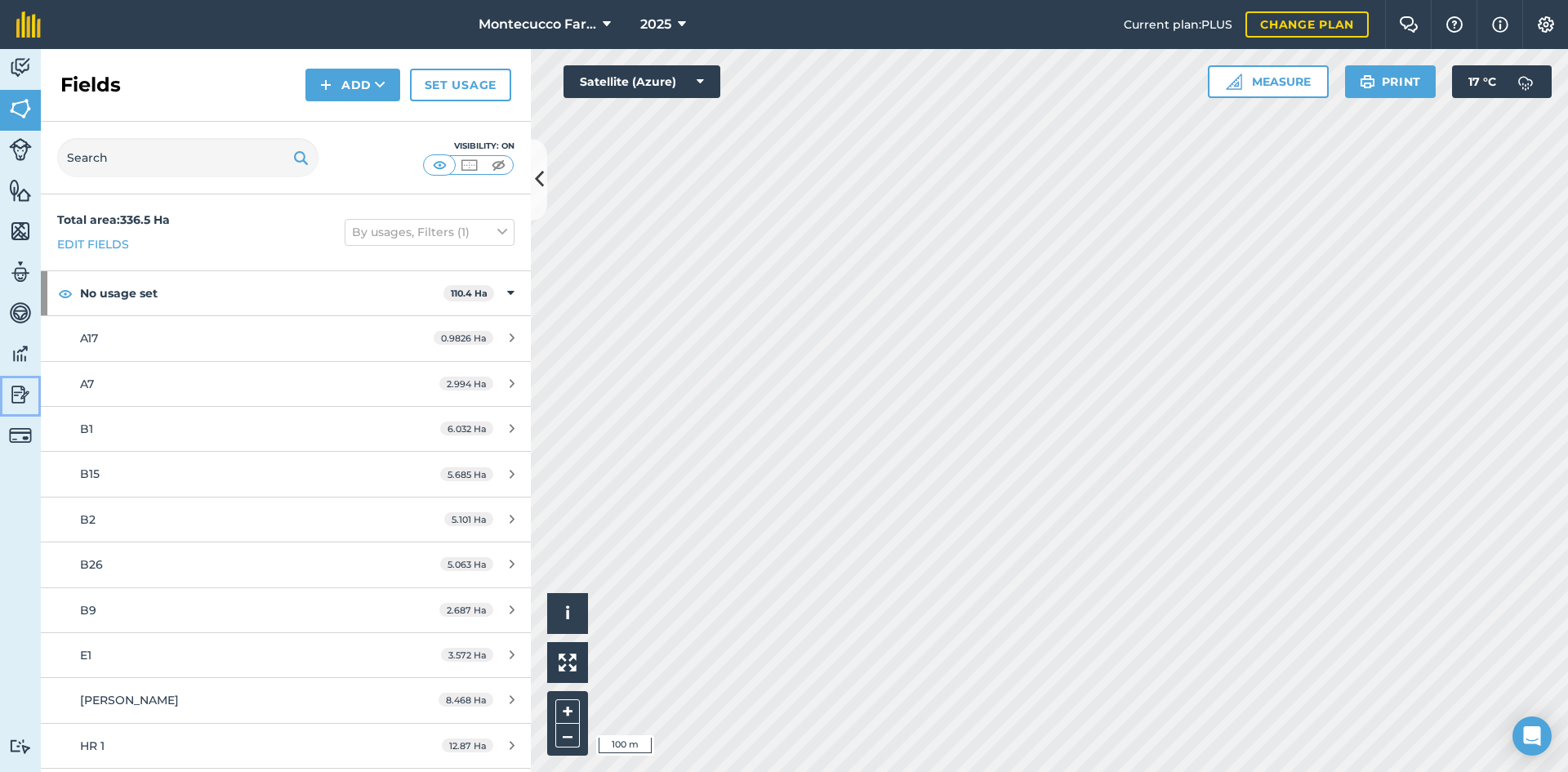
click at [23, 394] on img at bounding box center [20, 394] width 23 height 24
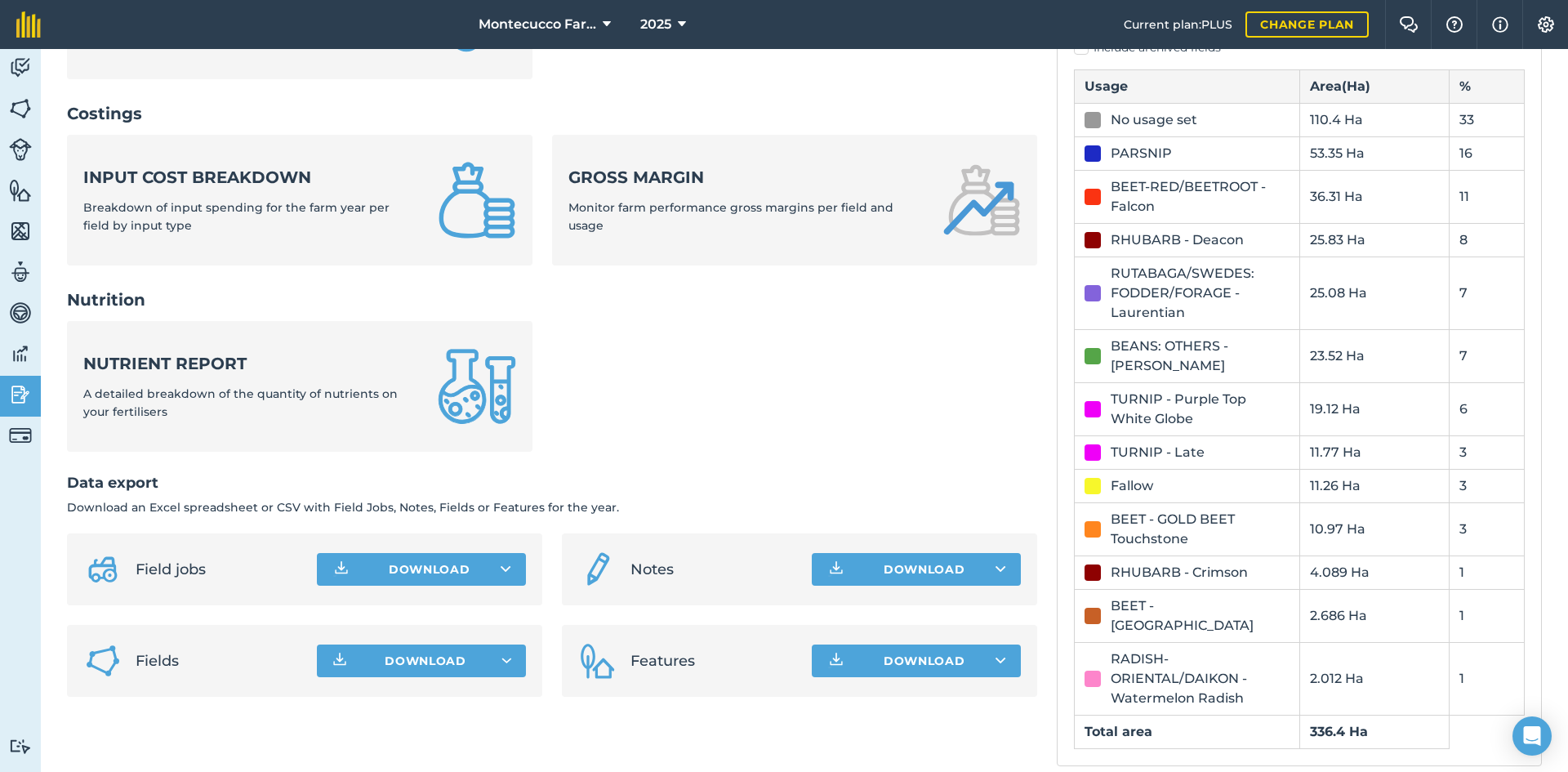
scroll to position [565, 0]
click at [411, 562] on button "Download" at bounding box center [421, 569] width 209 height 33
click at [424, 639] on link "Field jobs XLS file" at bounding box center [421, 641] width 204 height 36
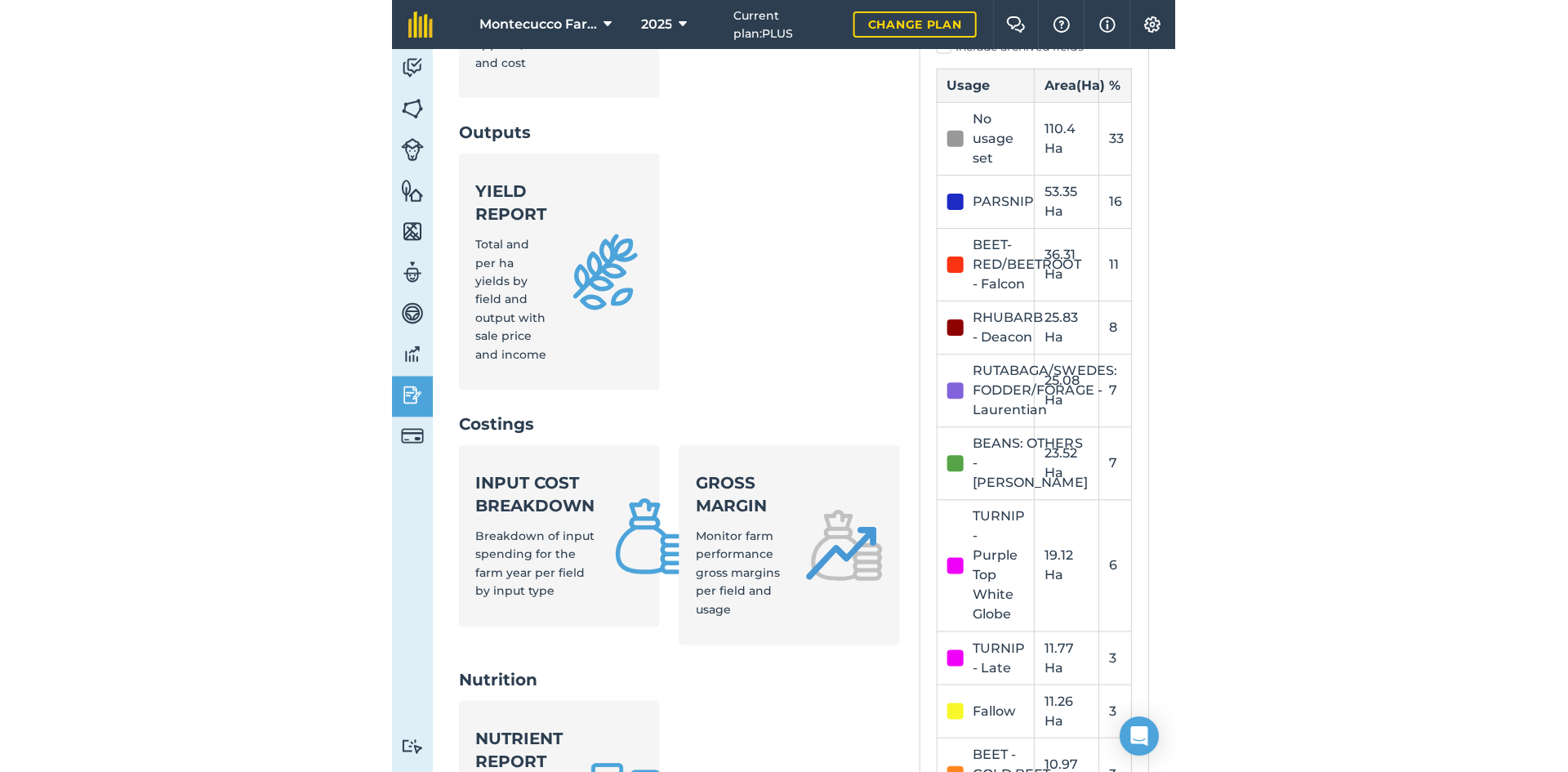
scroll to position [515, 0]
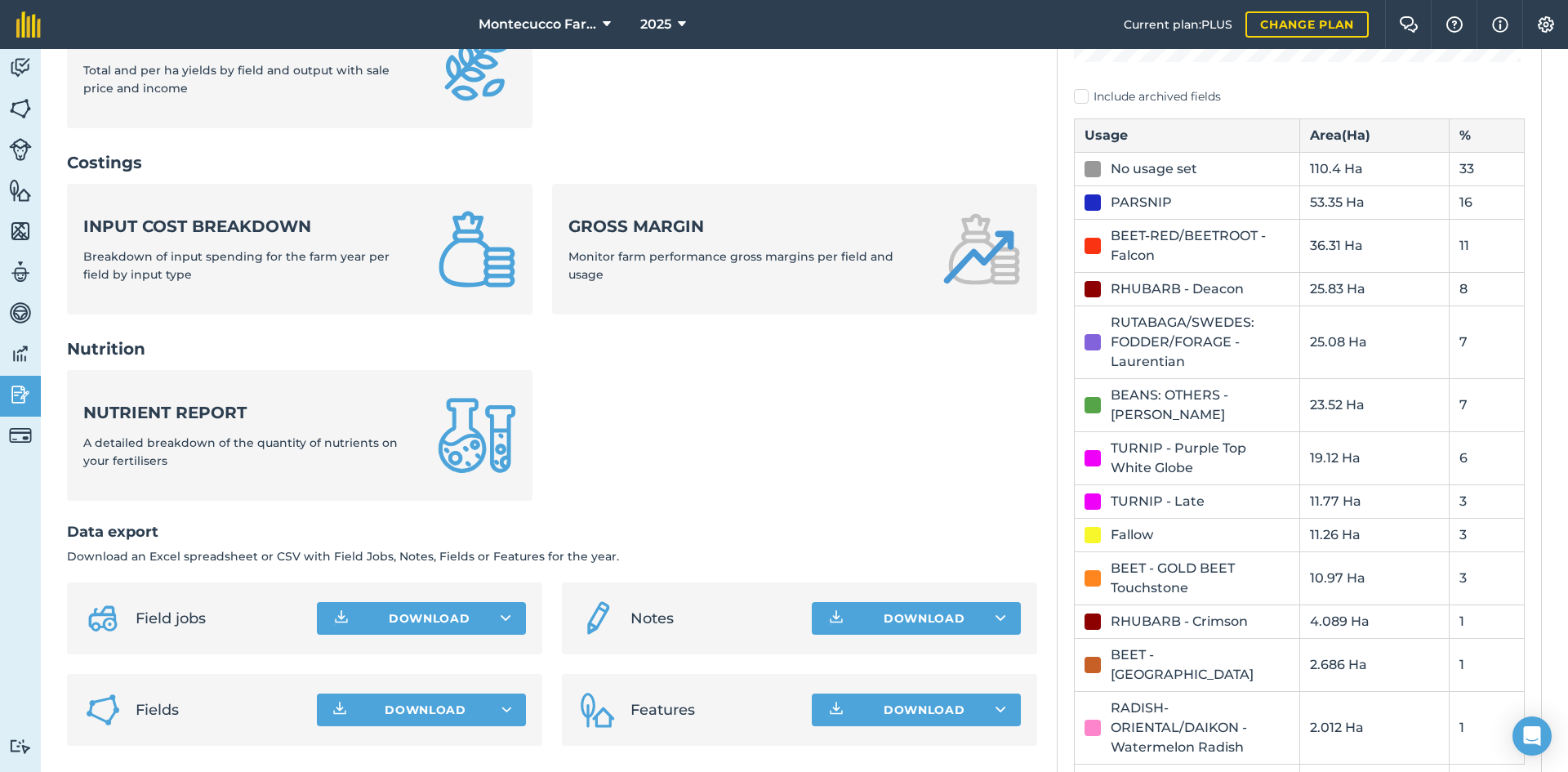
drag, startPoint x: 791, startPoint y: 444, endPoint x: 781, endPoint y: 432, distance: 15.6
click at [782, 444] on ul "Nutrient report A detailed breakdown of the quantity of nutrients on your ferti…" at bounding box center [552, 445] width 970 height 150
click at [19, 94] on link "Fields" at bounding box center [20, 109] width 41 height 41
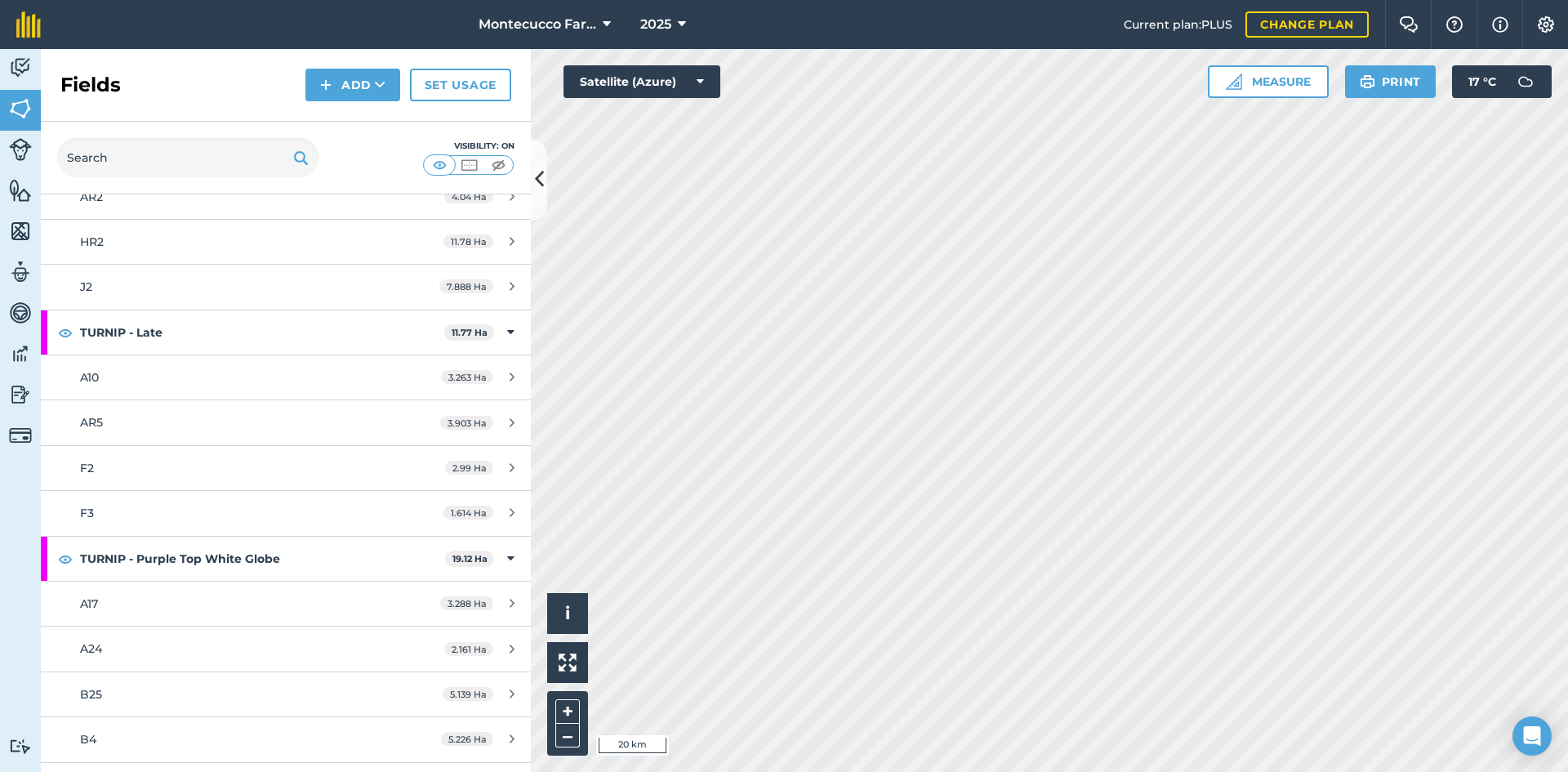
scroll to position [3296, 0]
